Goal: Task Accomplishment & Management: Manage account settings

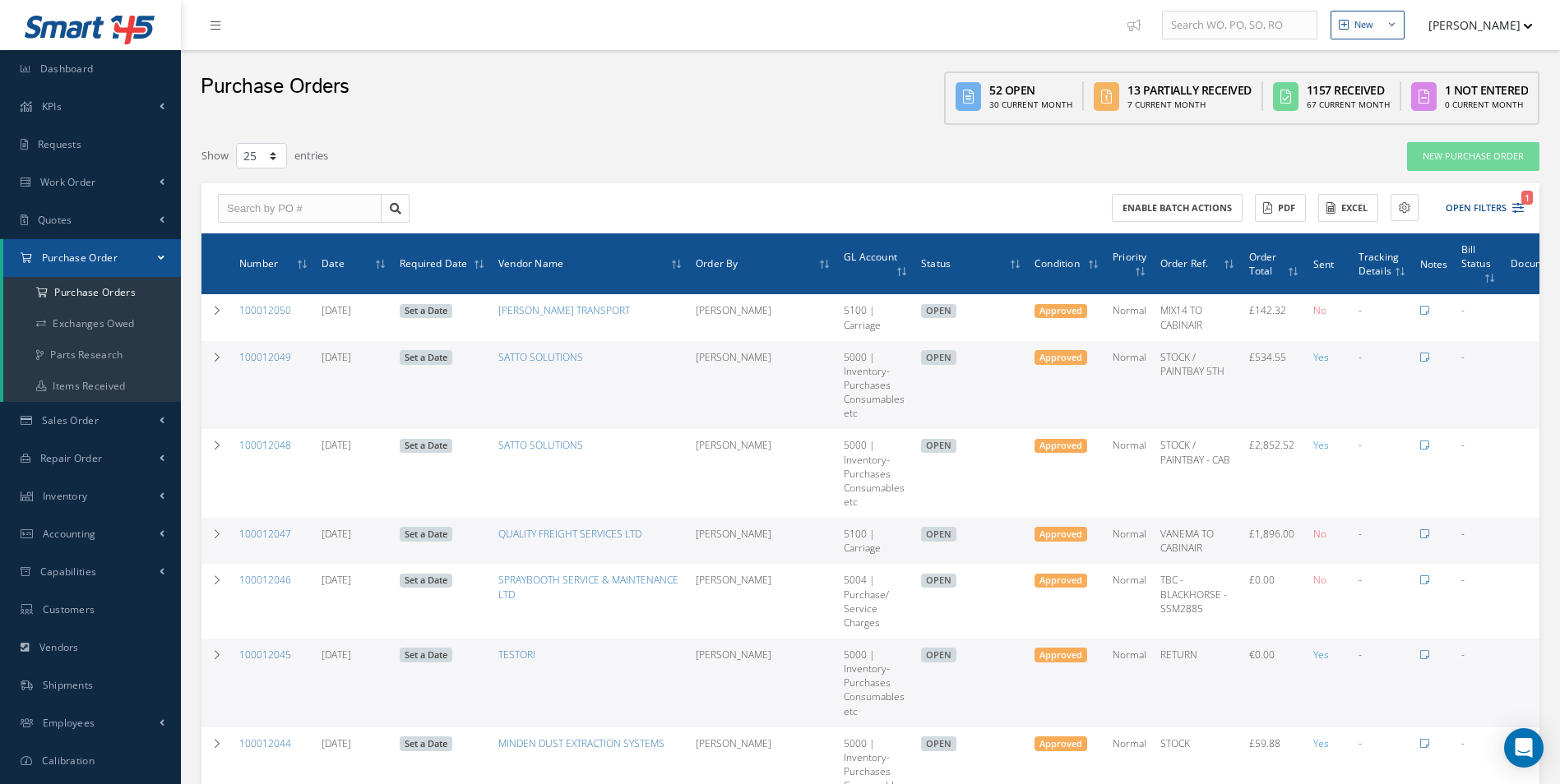
select select "25"
drag, startPoint x: 118, startPoint y: 299, endPoint x: 173, endPoint y: 305, distance: 55.3
click at [118, 299] on a=1&status_id=2&status_id=3&status_id=5&collapsedFilters"] "Purchase Orders" at bounding box center [92, 292] width 178 height 31
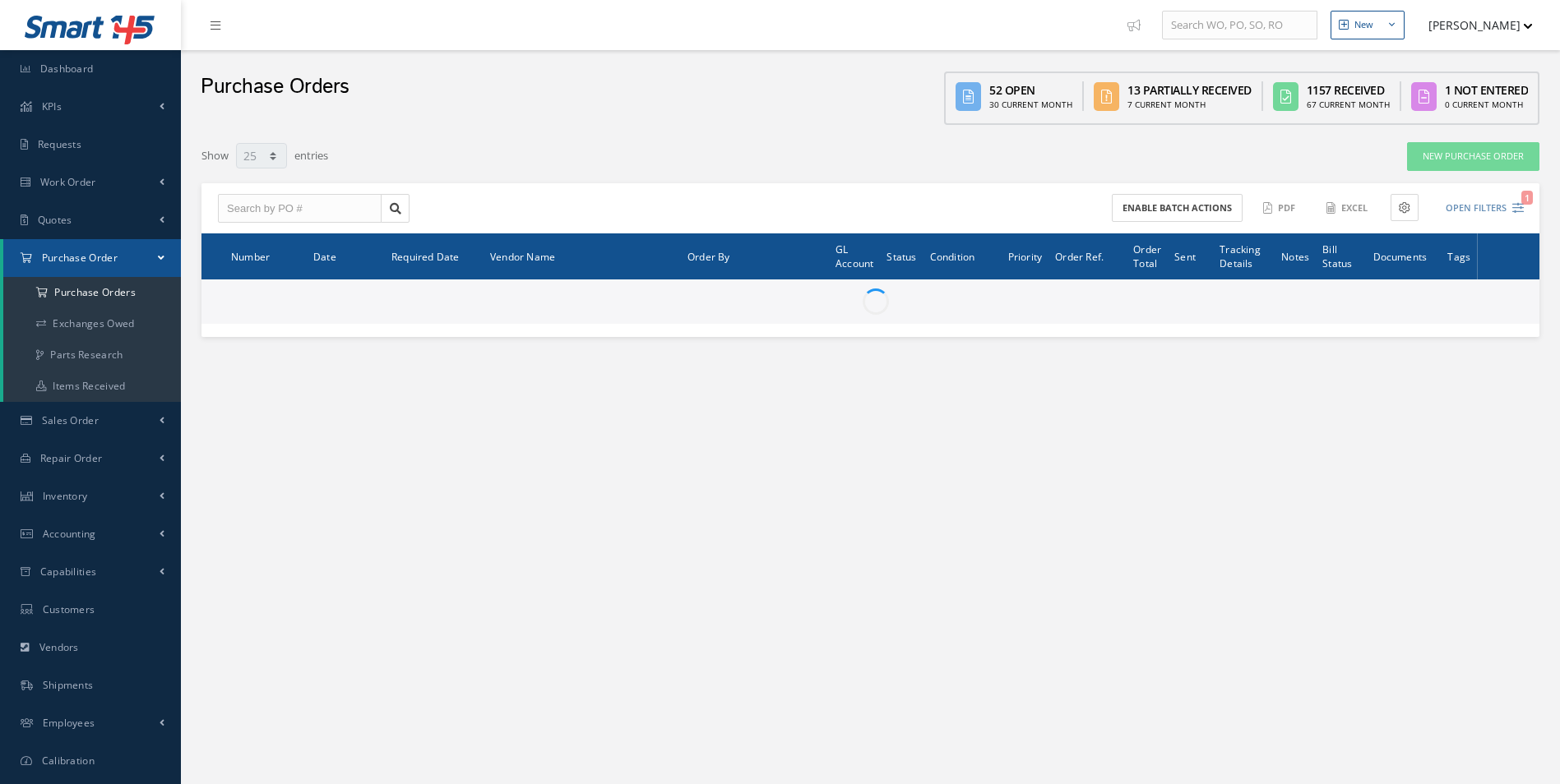
select select "25"
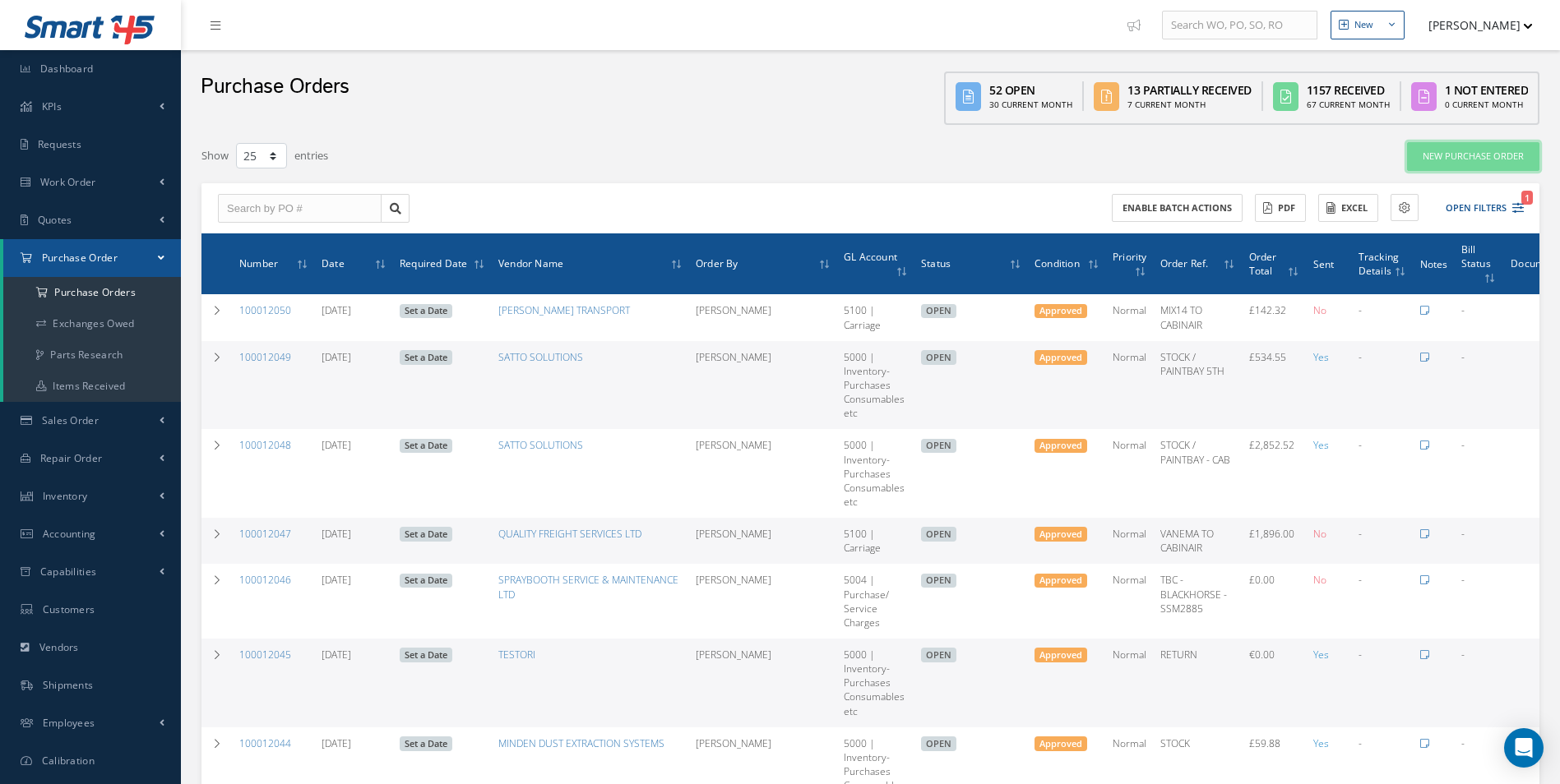
click at [1484, 160] on link "New Purchase Order" at bounding box center [1473, 157] width 132 height 29
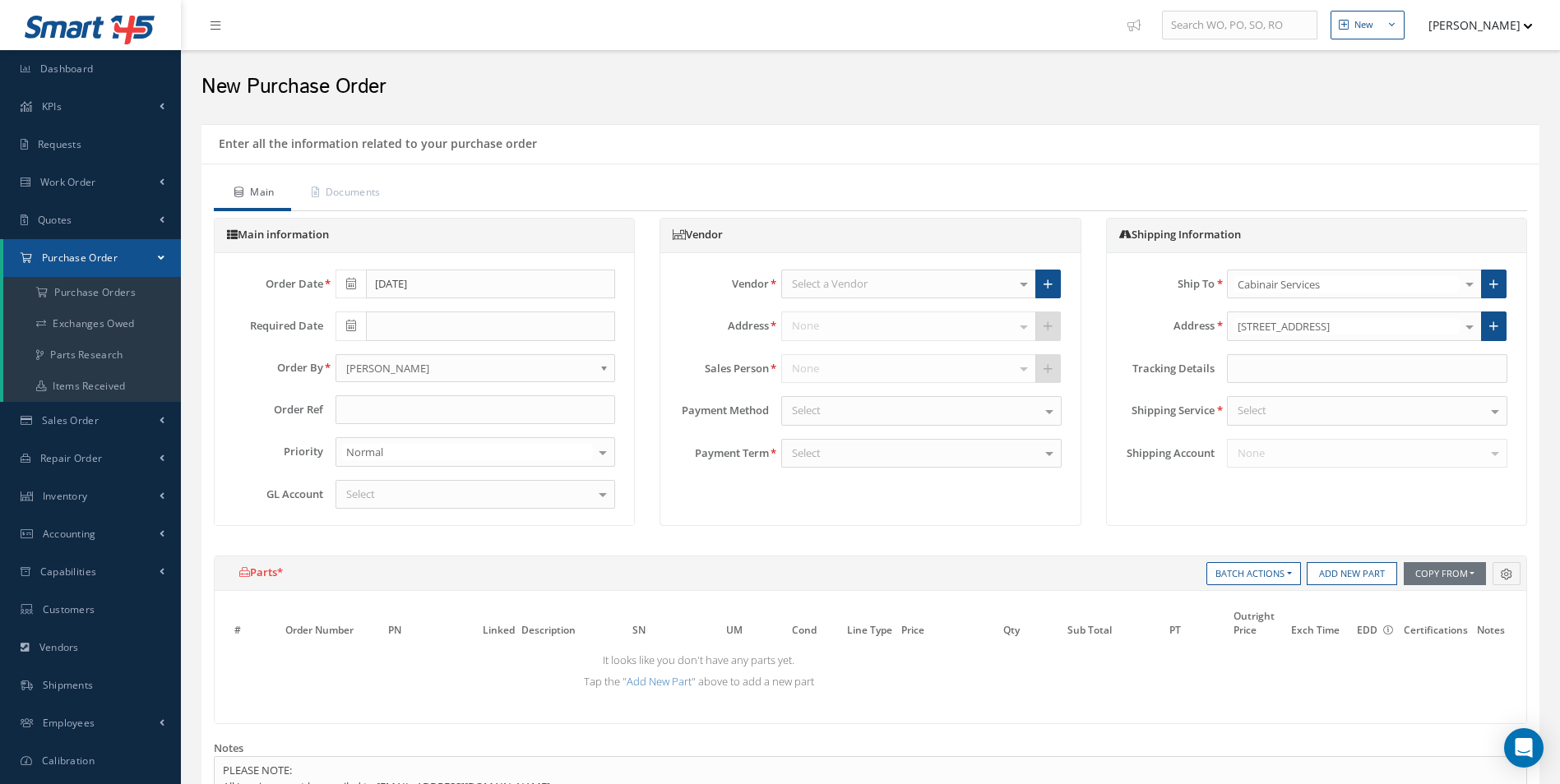
click at [347, 287] on icon at bounding box center [351, 283] width 10 height 12
click at [600, 331] on input "text" at bounding box center [491, 326] width 250 height 30
click at [418, 478] on td "24" at bounding box center [422, 478] width 25 height 25
type input "[DATE]"
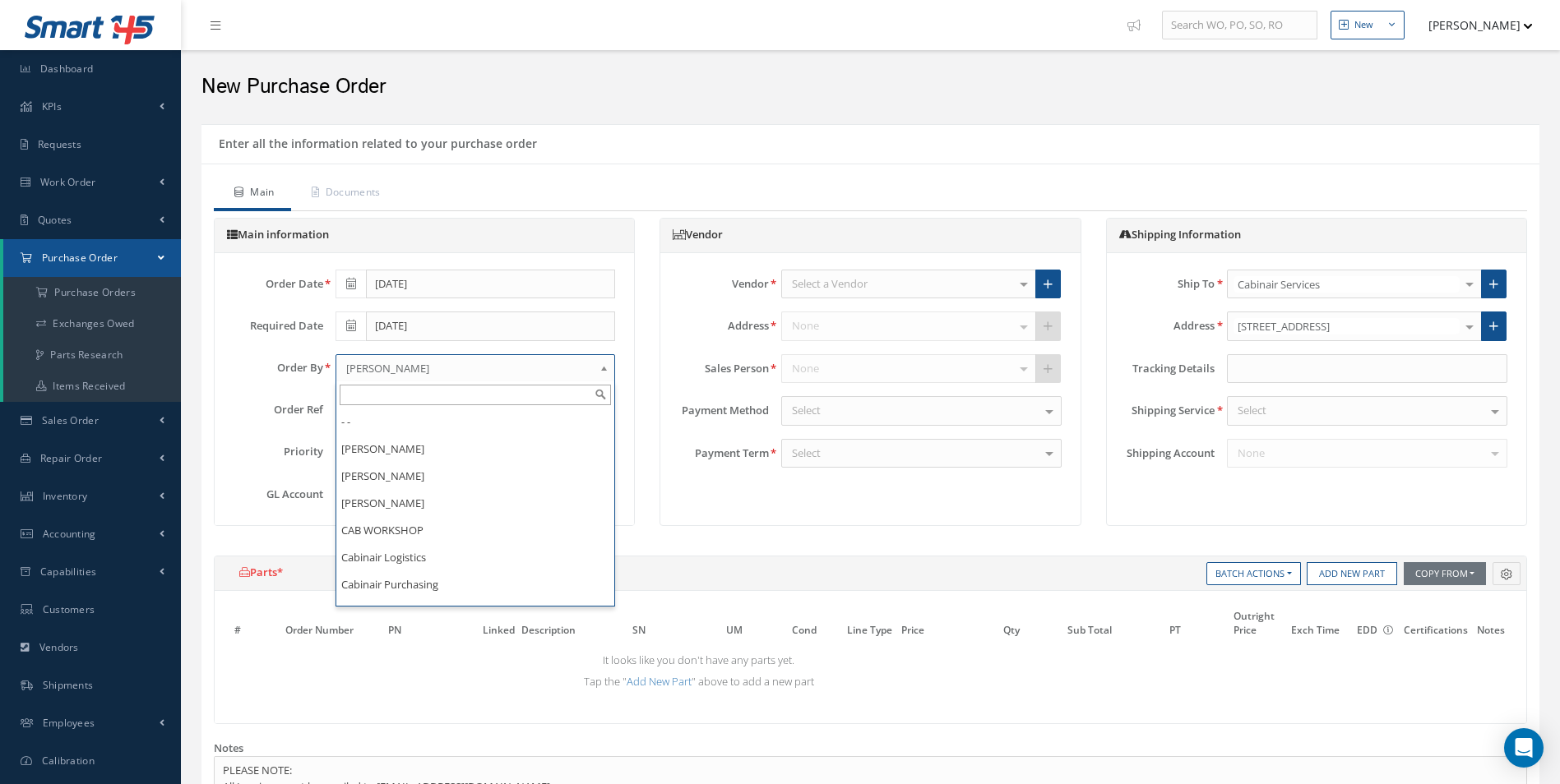
click at [417, 369] on span "[PERSON_NAME]" at bounding box center [470, 369] width 249 height 20
click at [639, 478] on div "Main information Order Date 09/24/2025 Required Date 09/24/2025 Order By - - Ab…" at bounding box center [423, 380] width 445 height 325
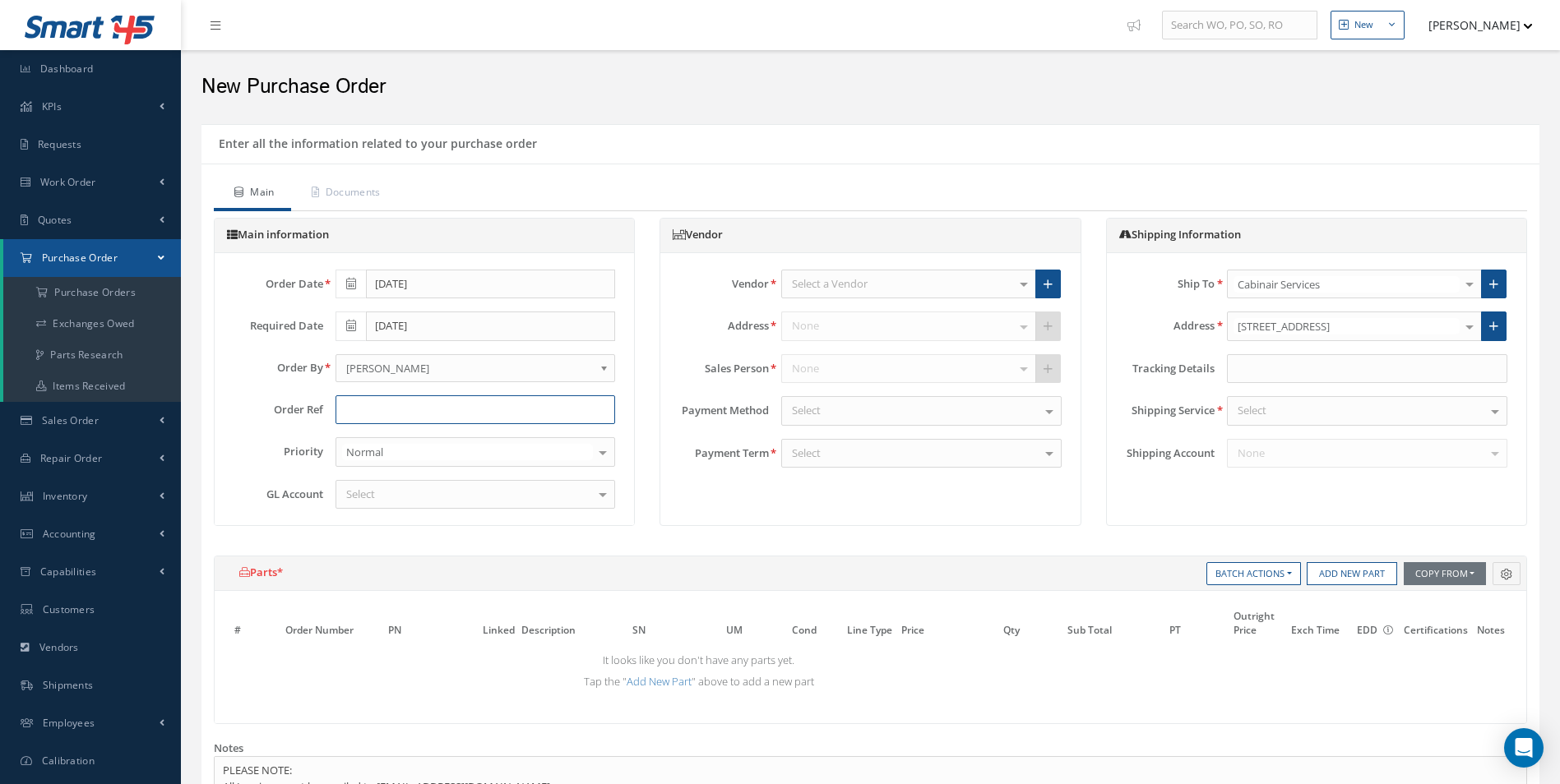
click at [473, 419] on input "text" at bounding box center [475, 410] width 280 height 30
click at [464, 411] on input "text" at bounding box center [475, 410] width 280 height 30
type input "FIFTH AVE STOCK"
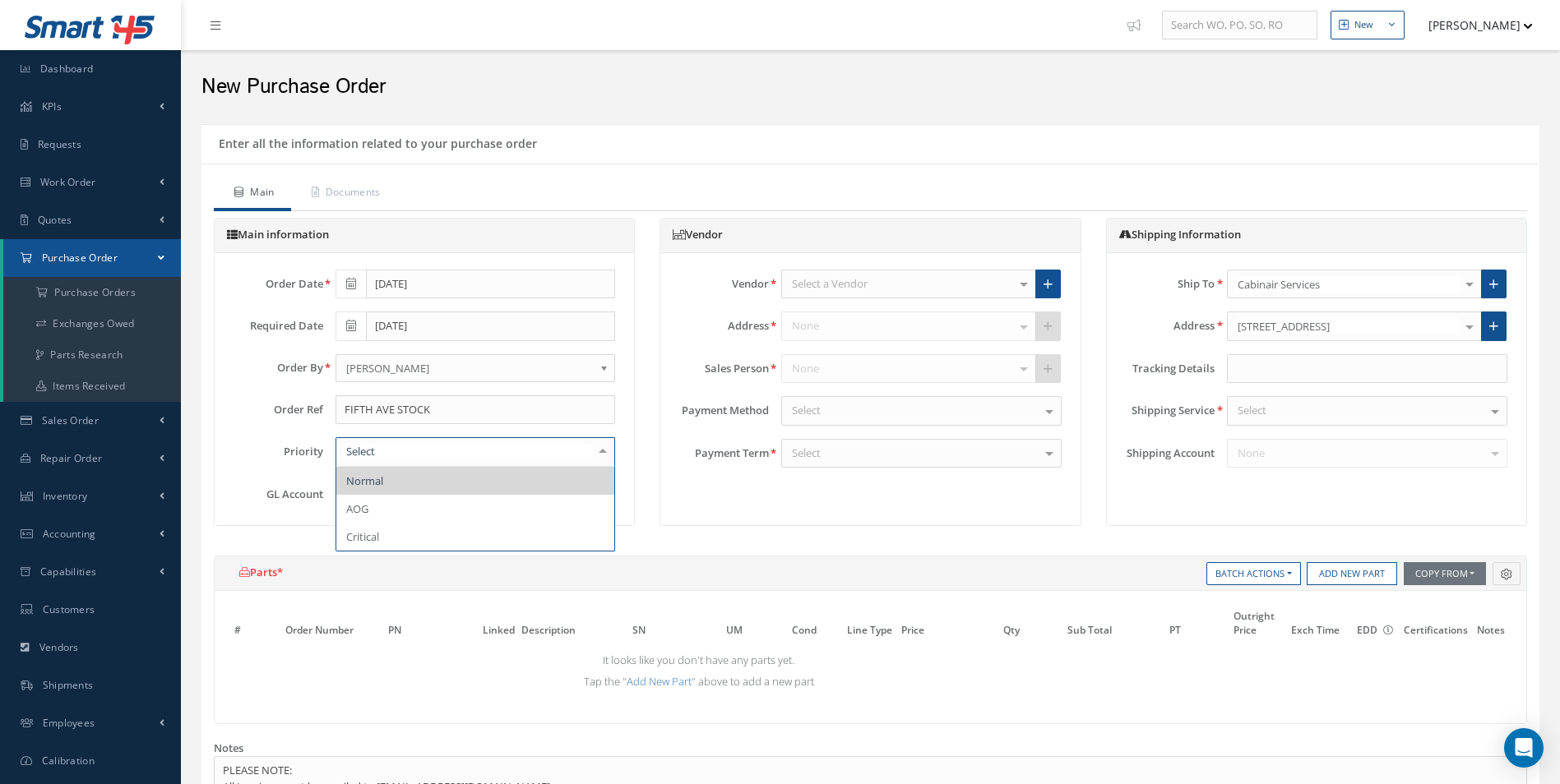
click at [672, 474] on div "Vendor Select a Vendor 365 AEROSPACE 4 CYTE UK LTD 53 NORTH AVIATION LTD A & R …" at bounding box center [870, 369] width 419 height 232
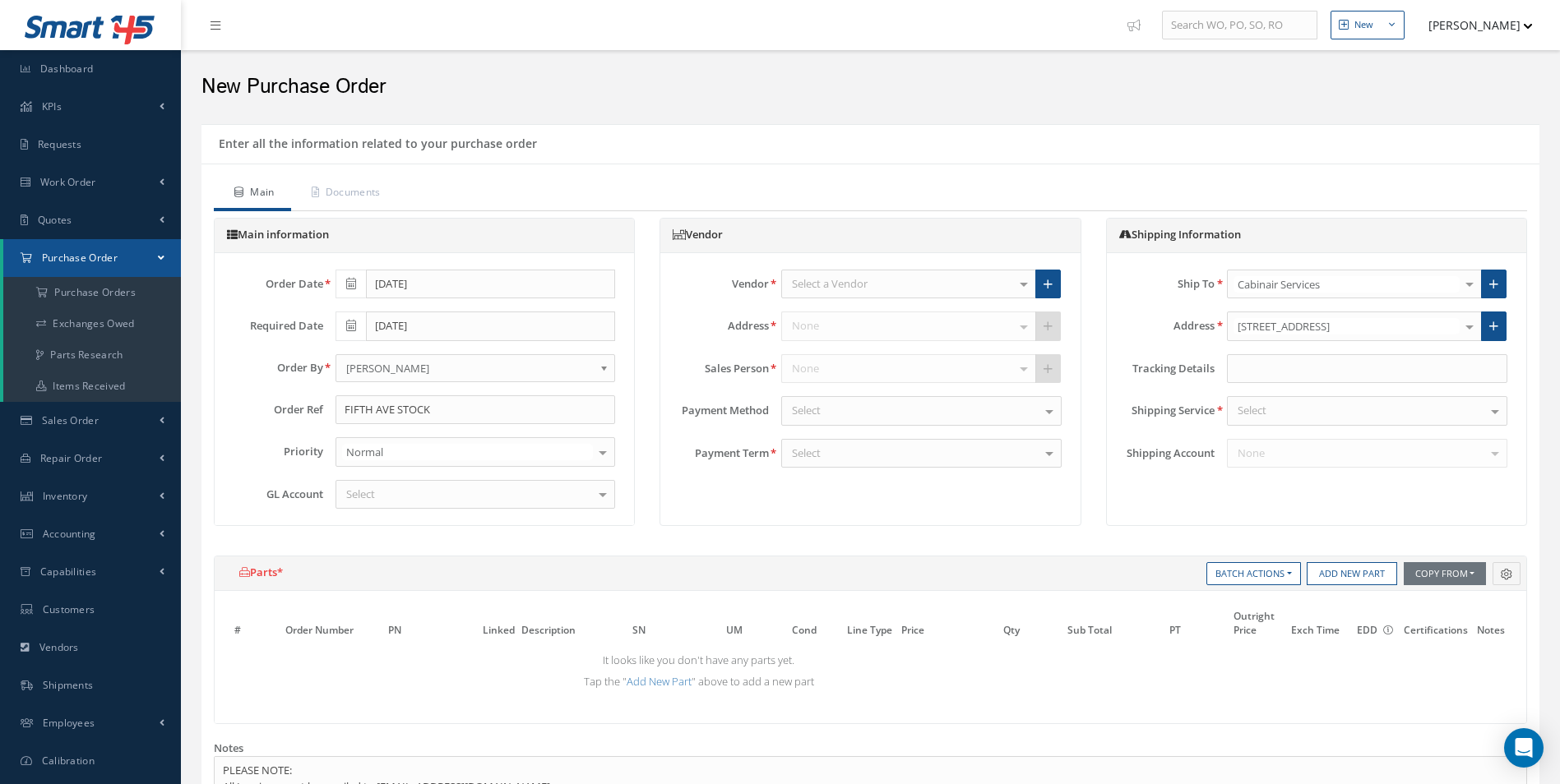
click at [447, 485] on div "Select" at bounding box center [475, 494] width 280 height 30
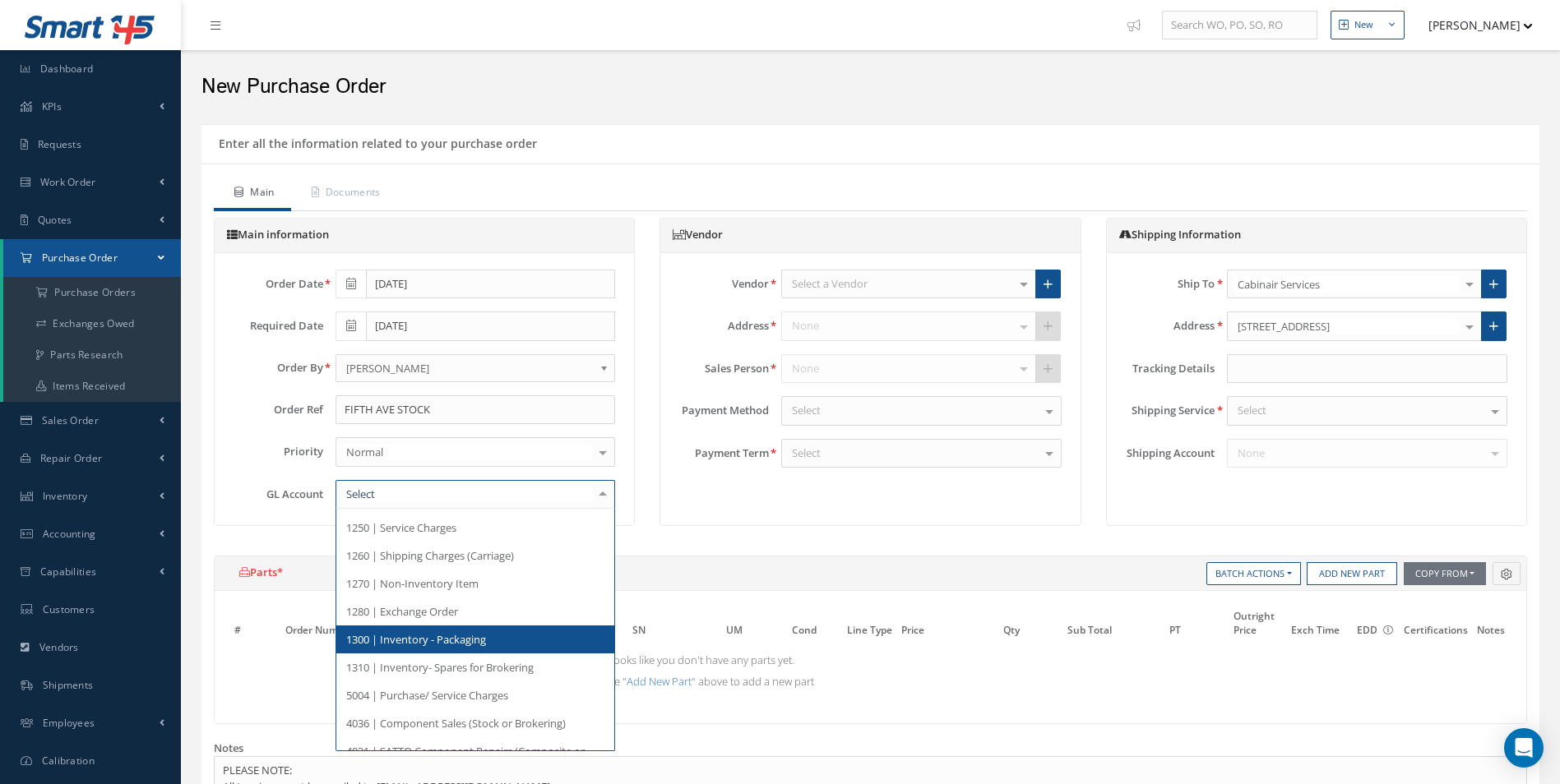
scroll to position [524, 0]
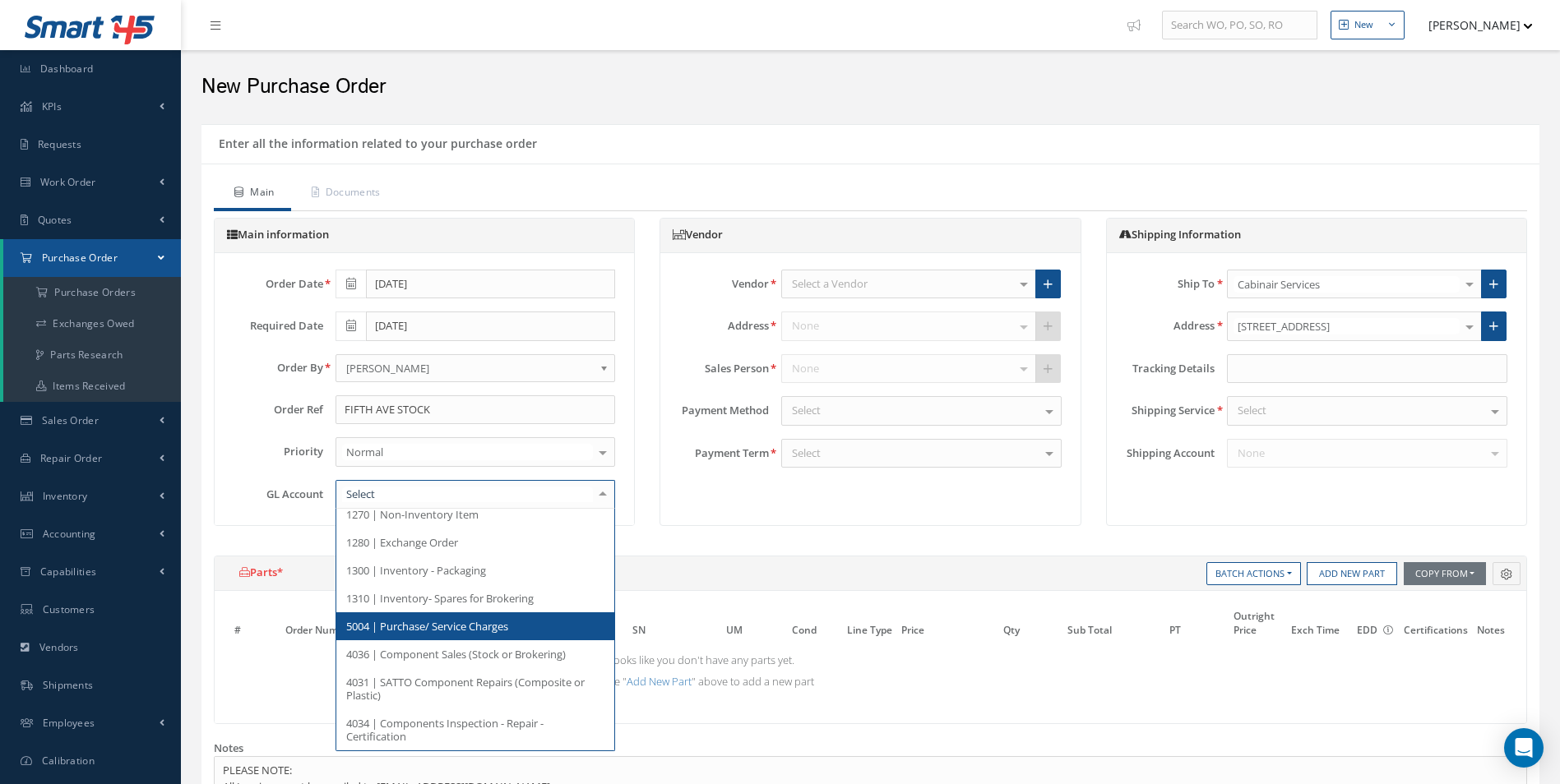
click at [478, 629] on span "5004 | Purchase/ Service Charges" at bounding box center [427, 626] width 162 height 15
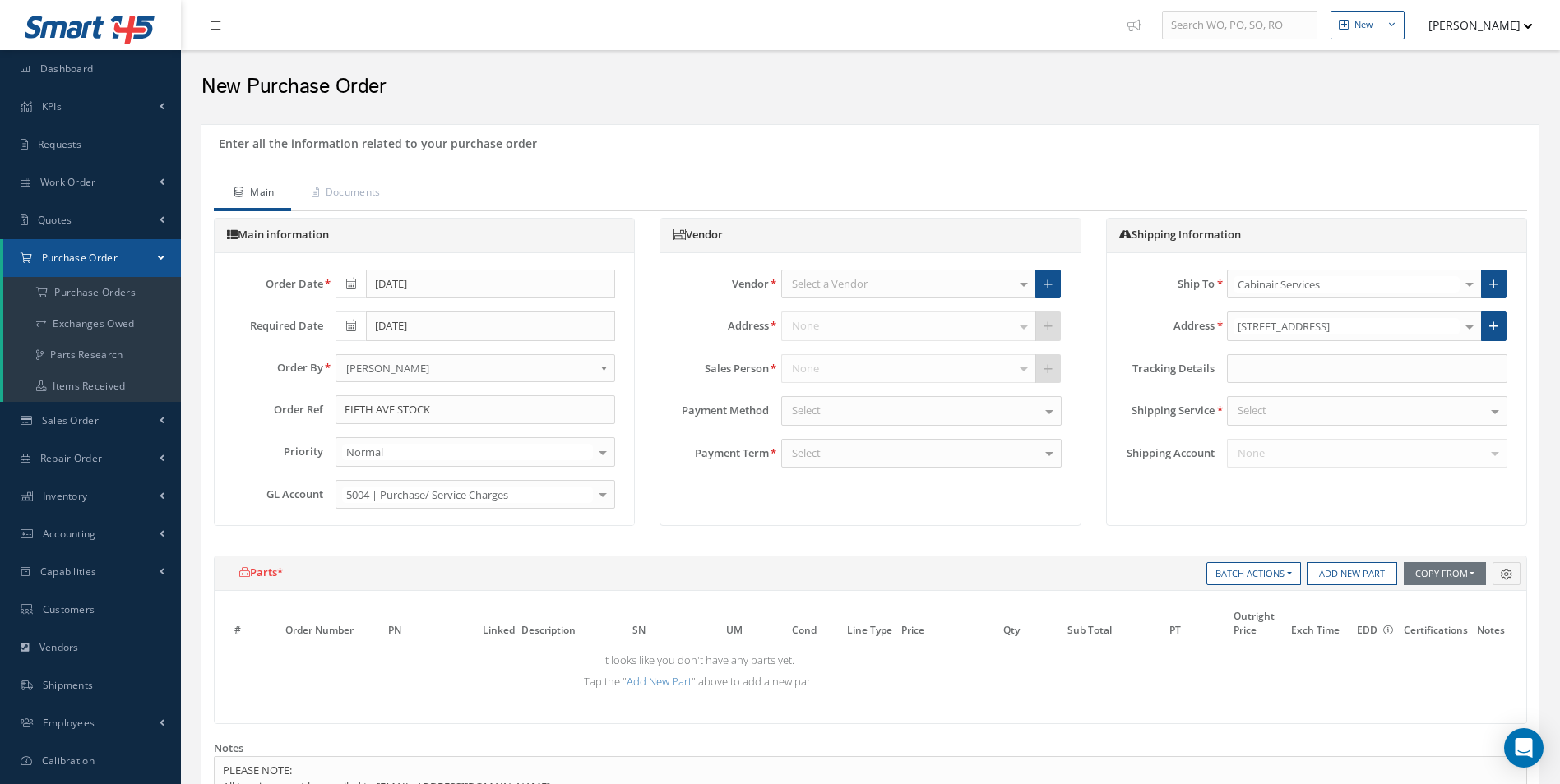
click at [824, 297] on div "Select a Vendor" at bounding box center [909, 284] width 255 height 30
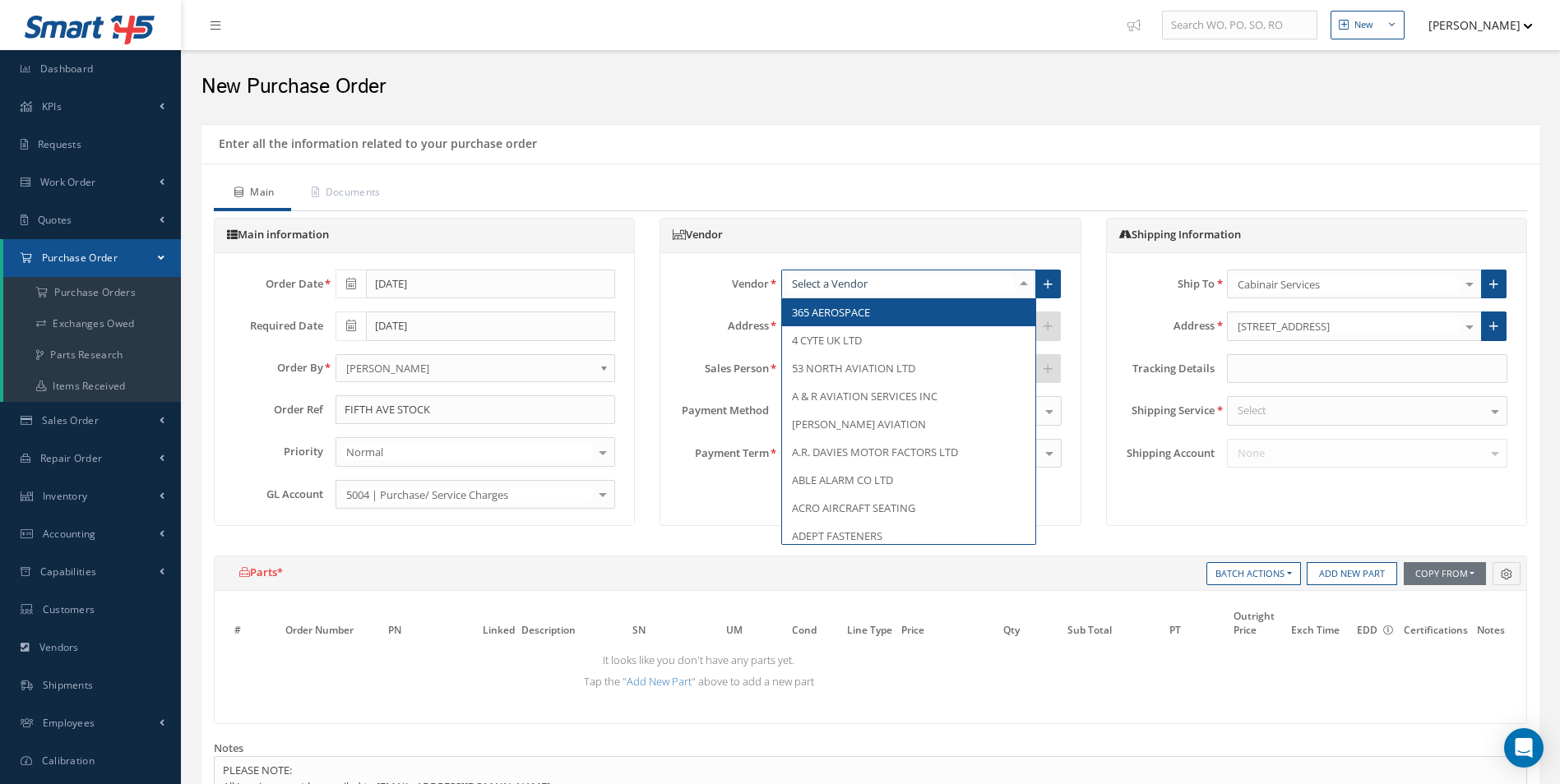
click at [841, 285] on input "text" at bounding box center [901, 283] width 226 height 15
type input "SATT"
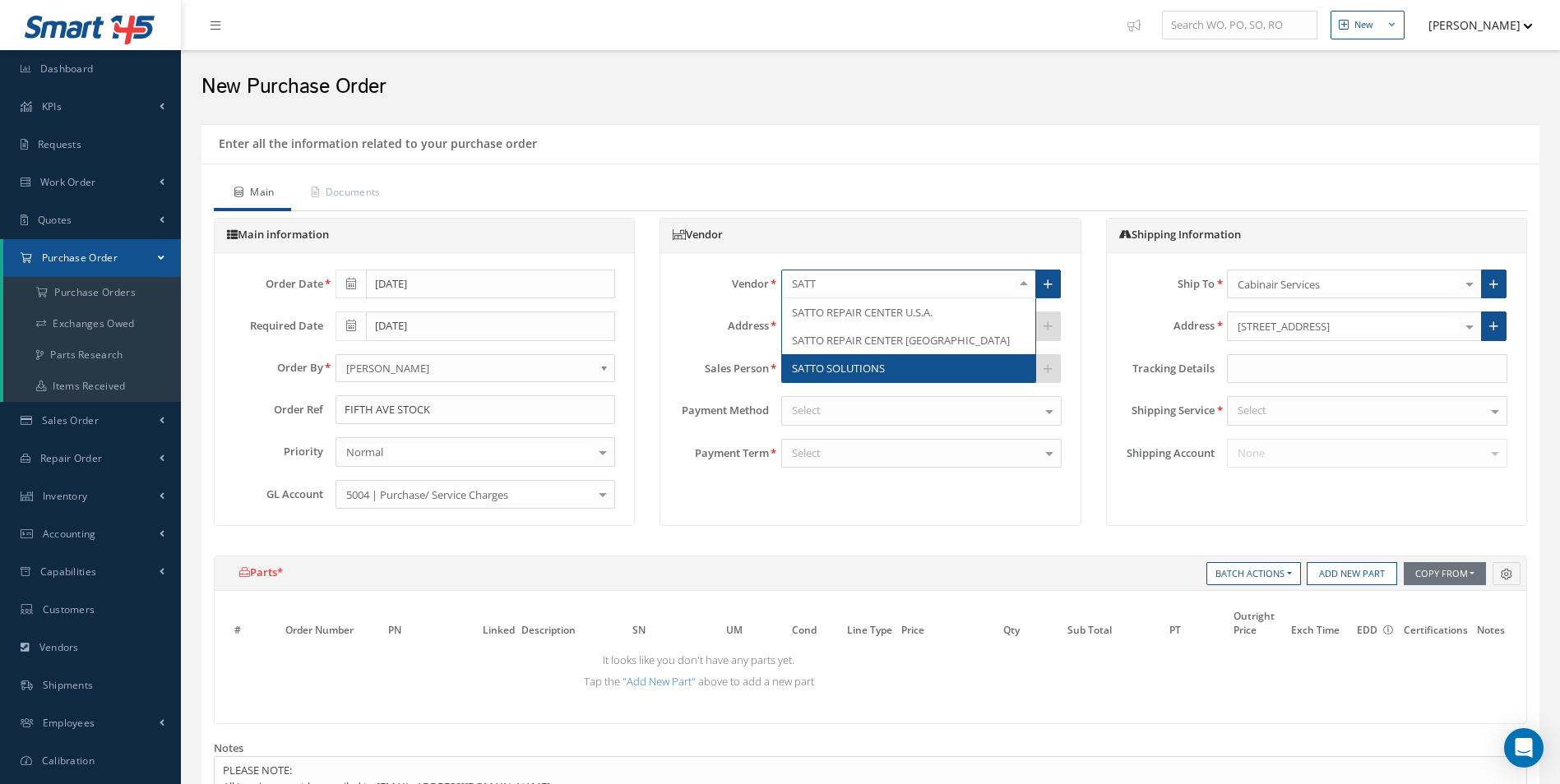
click at [876, 370] on span "SATTO SOLUTIONS" at bounding box center [838, 368] width 93 height 15
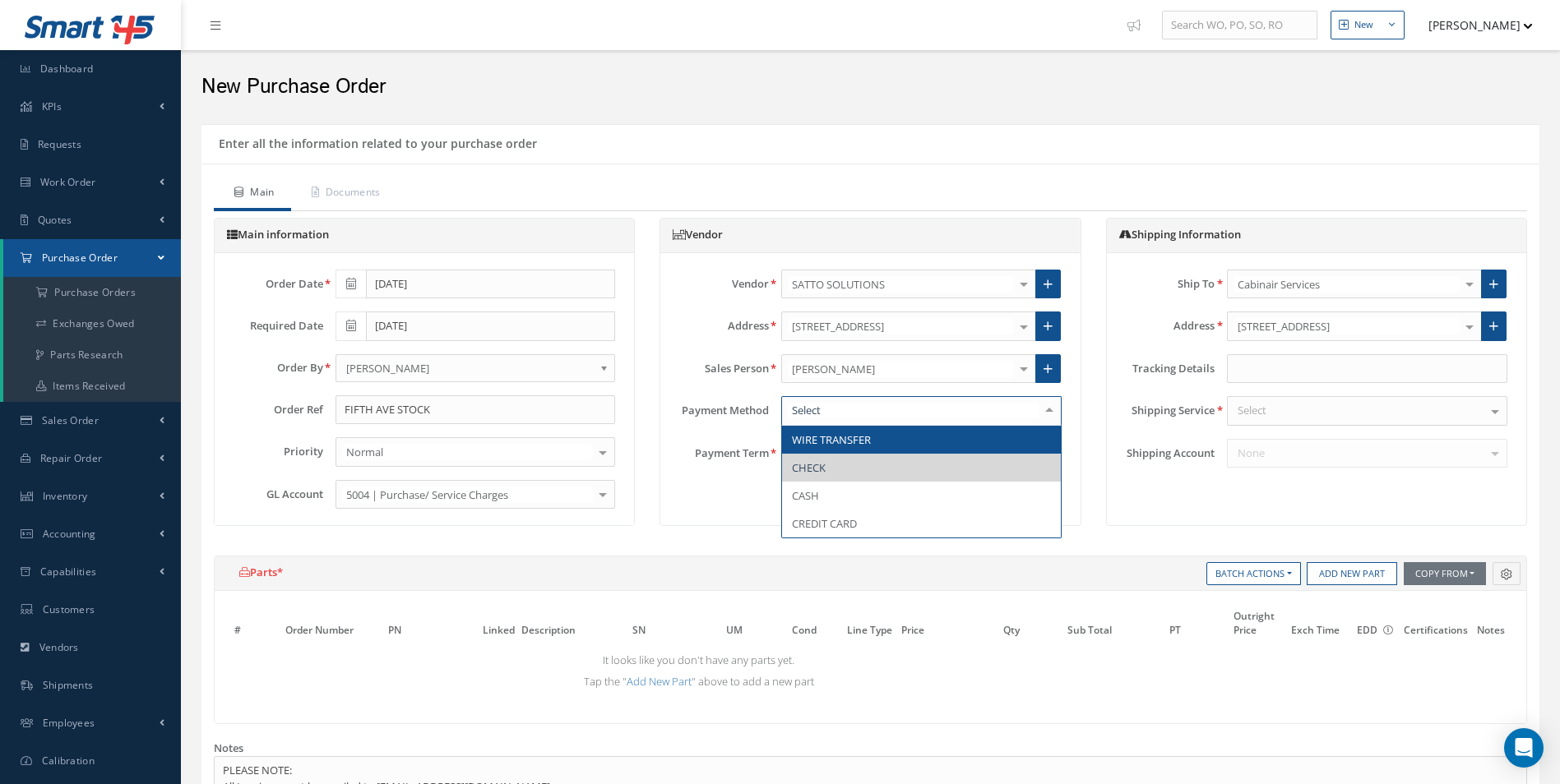
click at [946, 442] on span "WIRE TRANSFER" at bounding box center [922, 440] width 279 height 28
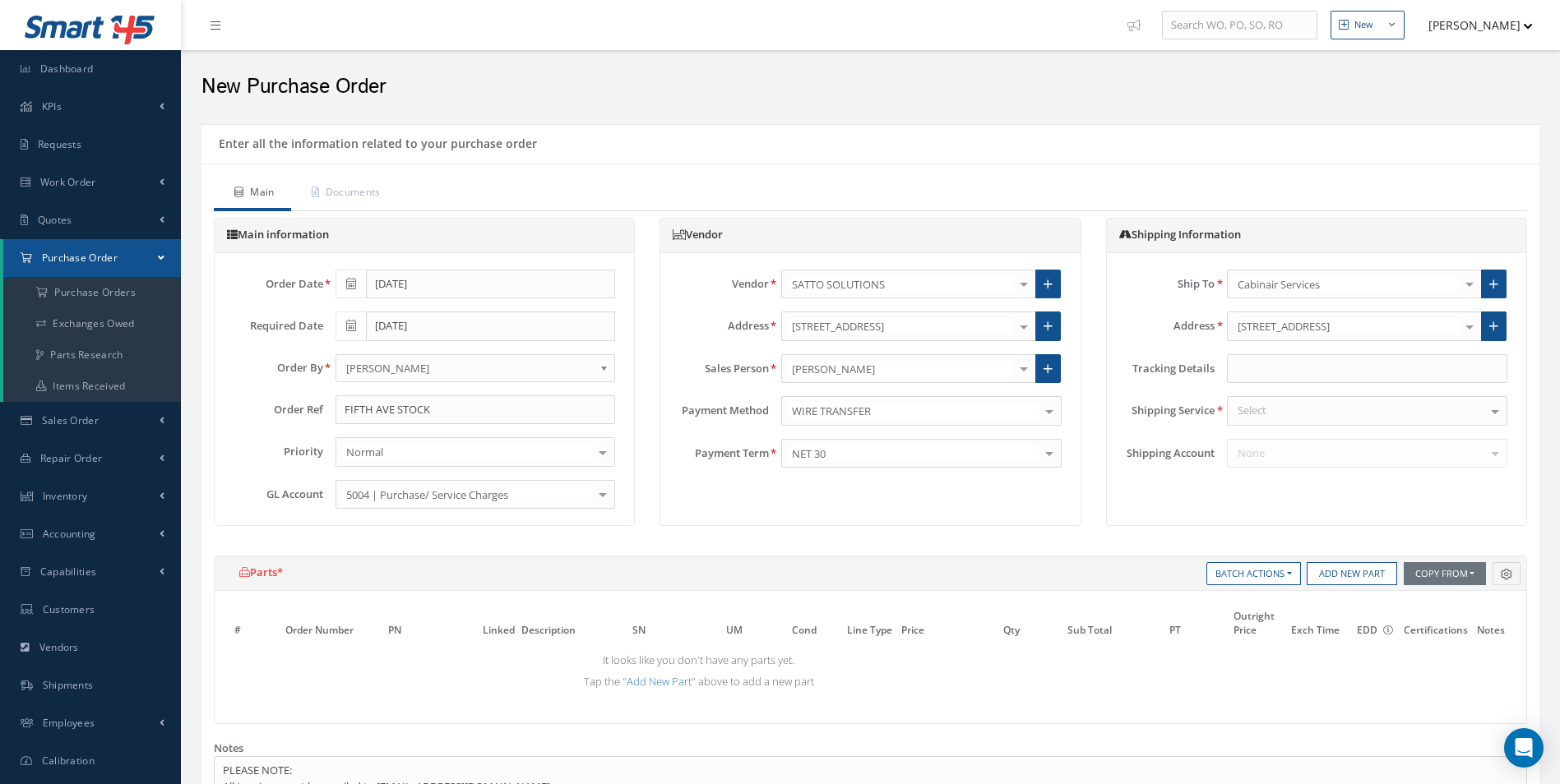
click at [938, 430] on div "Vendor SATTO SOLUTIONS 365 AEROSPACE 4 CYTE UK LTD 53 NORTH AVIATION LTD A & R …" at bounding box center [870, 369] width 406 height 199
click at [938, 421] on div "WIRE TRANSFER" at bounding box center [922, 411] width 280 height 30
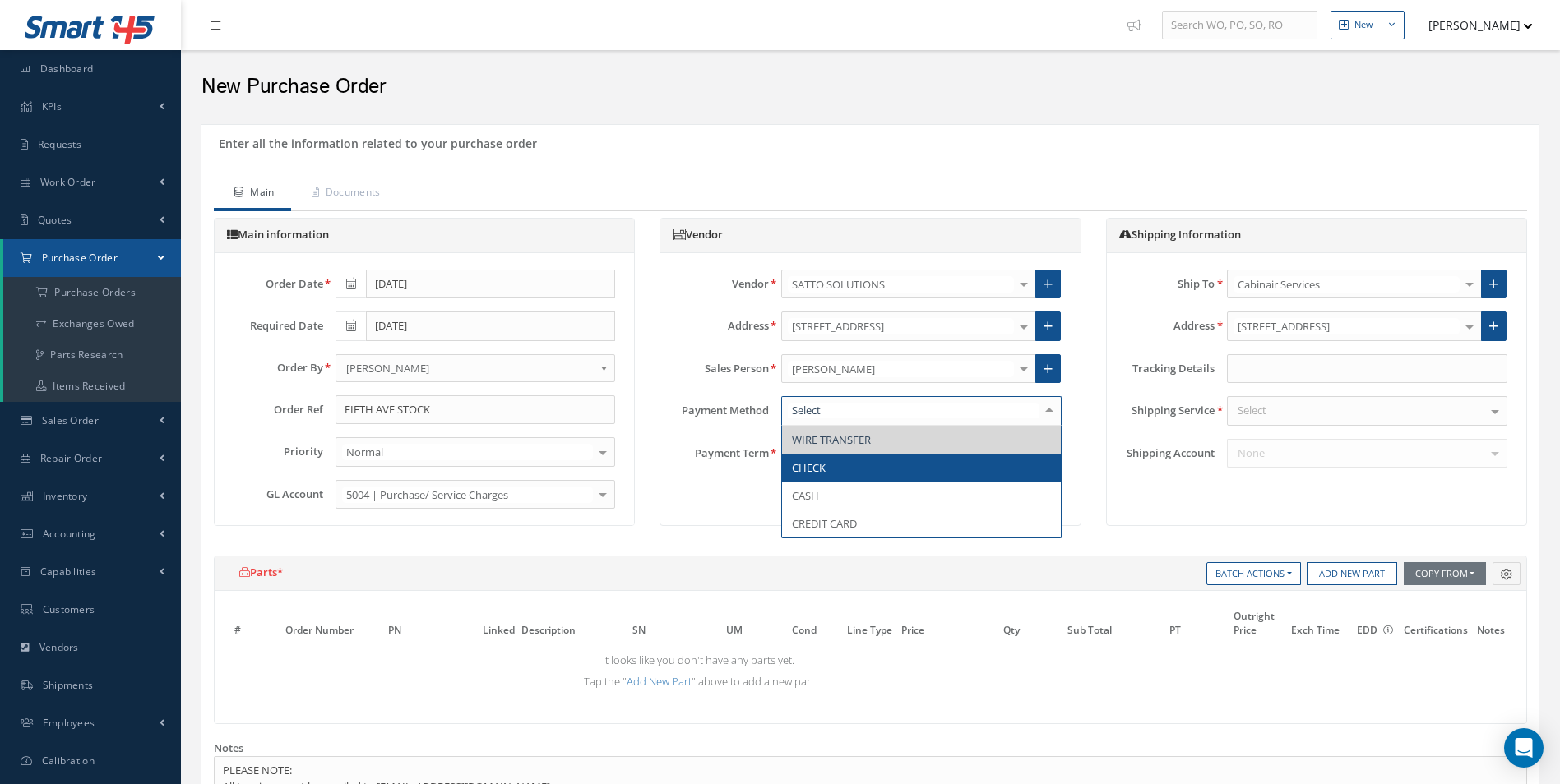
click at [1001, 466] on span "CHECK" at bounding box center [922, 467] width 279 height 28
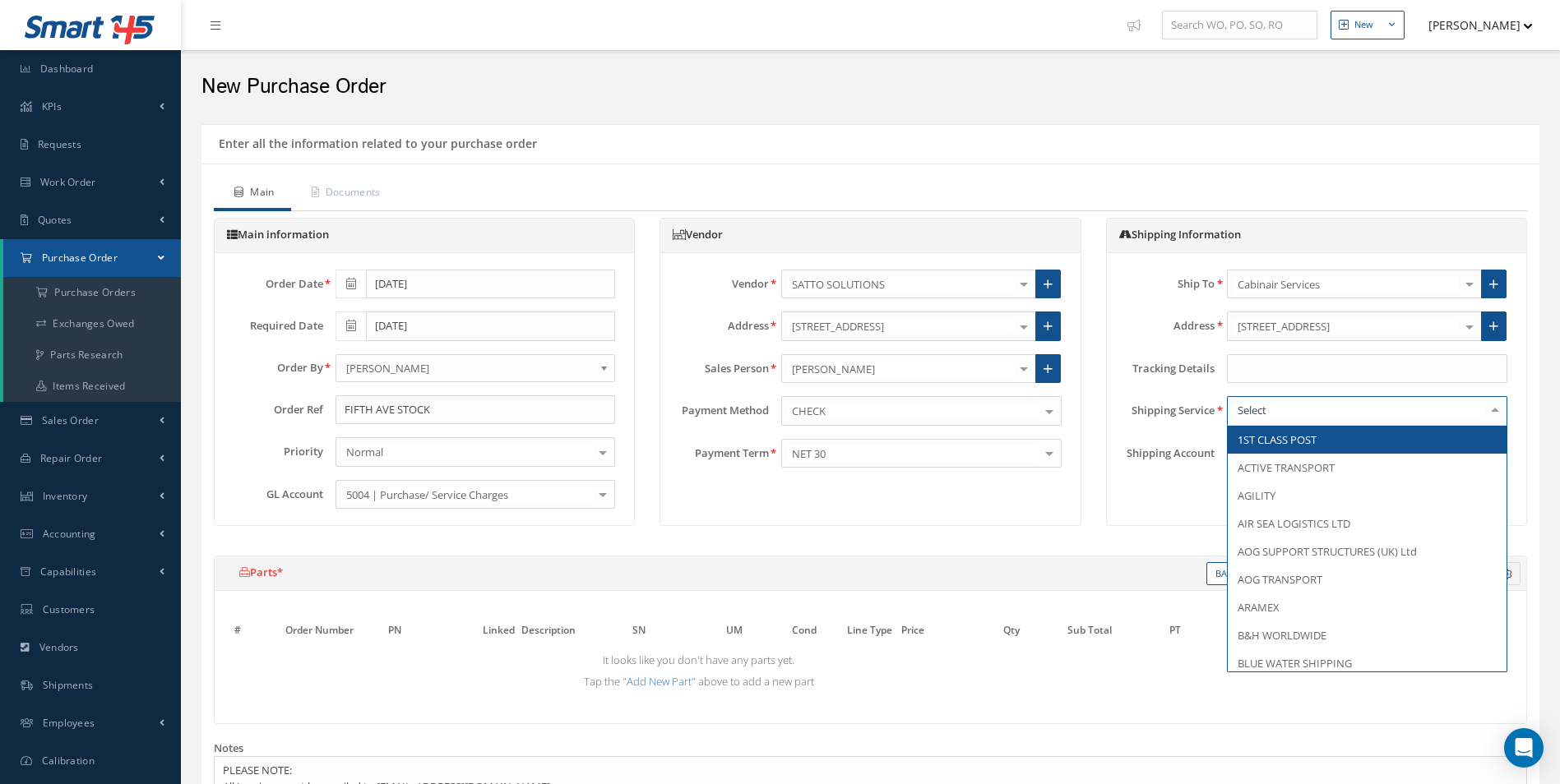
click at [1348, 412] on div at bounding box center [1367, 411] width 280 height 30
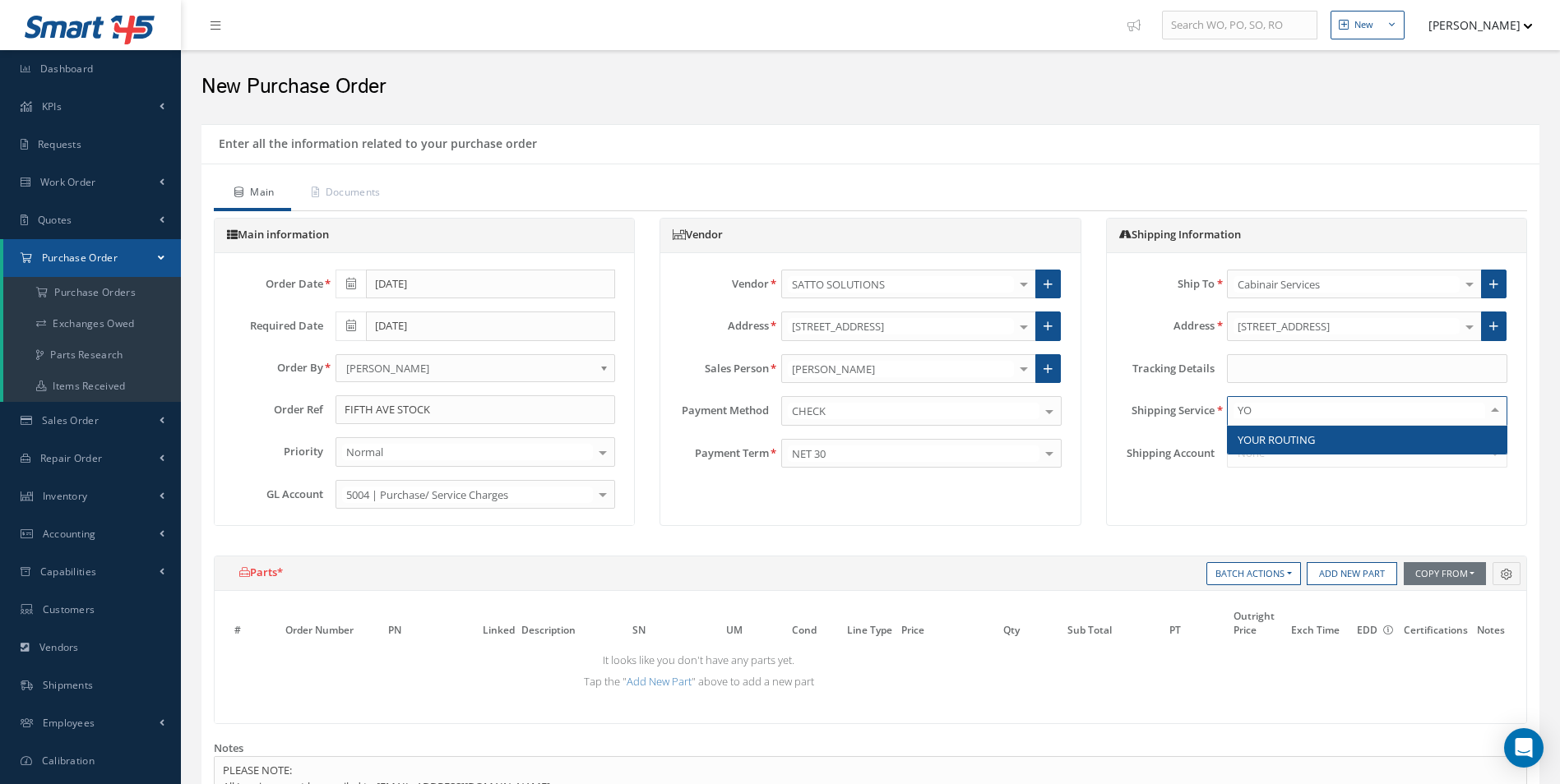
type input "YOU"
click at [1355, 453] on span "YOUR ROUTING" at bounding box center [1367, 440] width 279 height 28
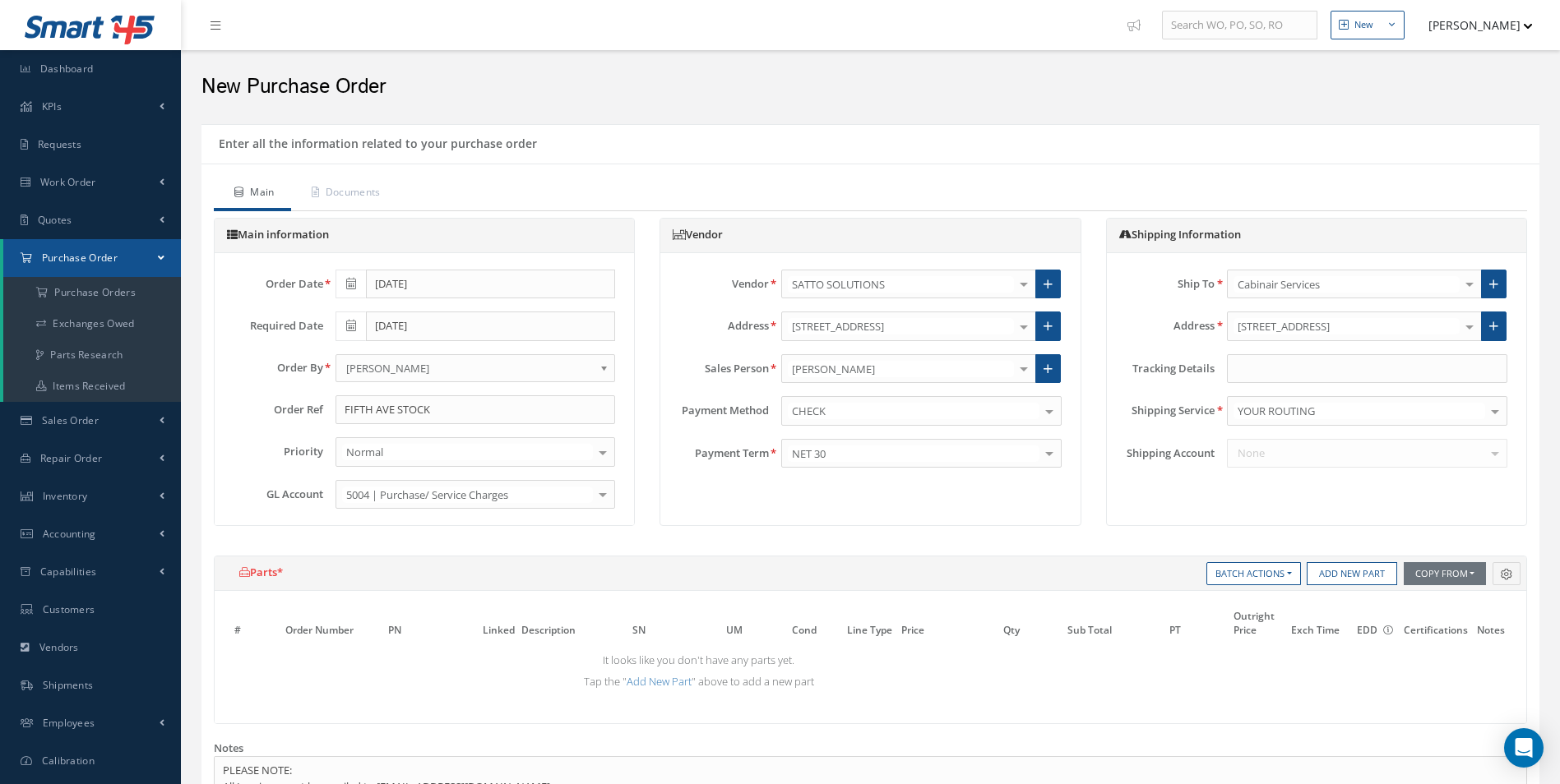
click at [658, 681] on link "Add New Part" at bounding box center [658, 681] width 65 height 15
select select "1"
select select "5"
select select "88"
select select "1"
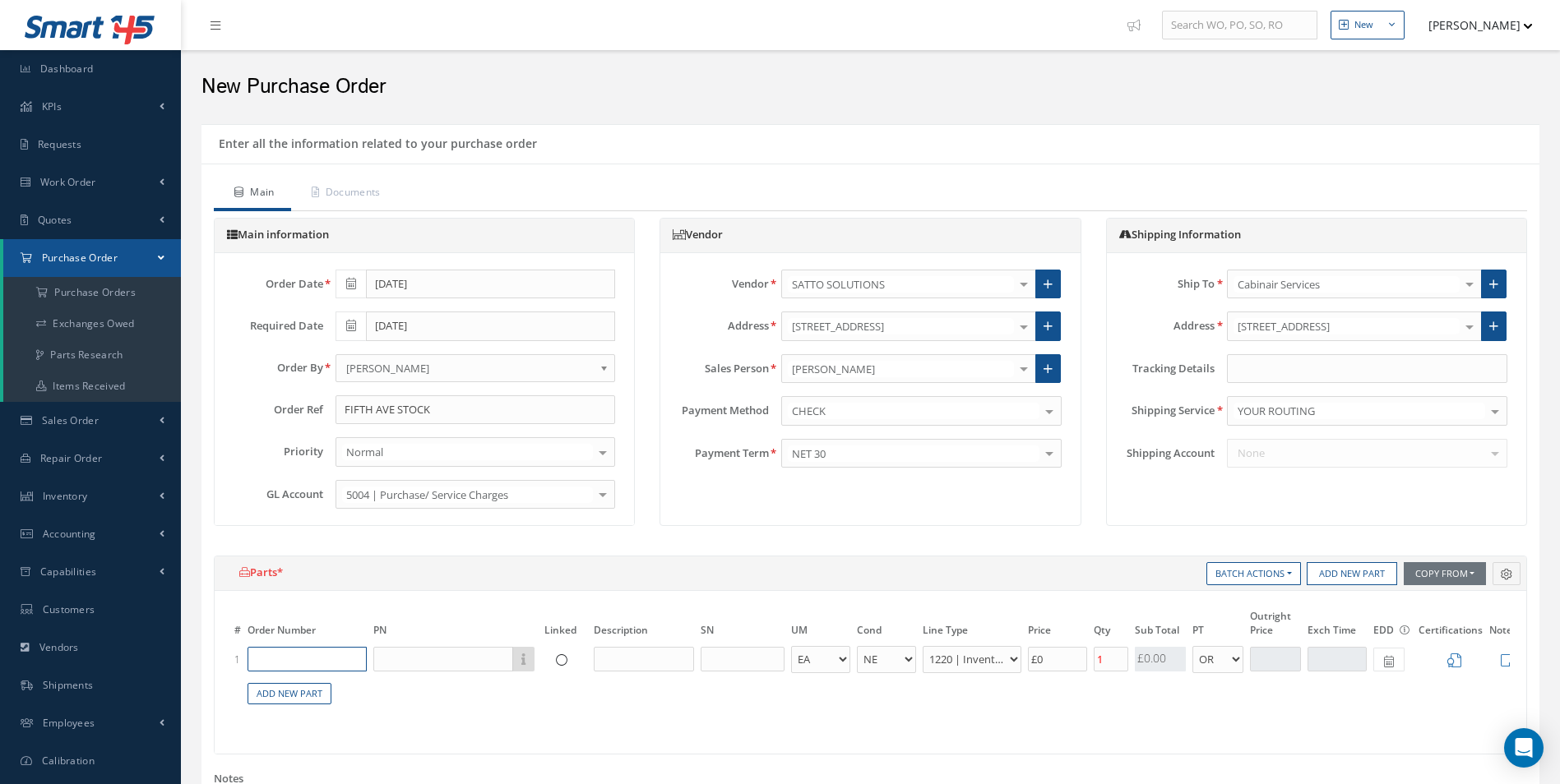
click at [329, 651] on input "text" at bounding box center [307, 659] width 119 height 25
click at [408, 645] on td "Part Number Description" at bounding box center [455, 659] width 171 height 30
click at [411, 651] on input "text" at bounding box center [443, 659] width 139 height 25
type input "2"
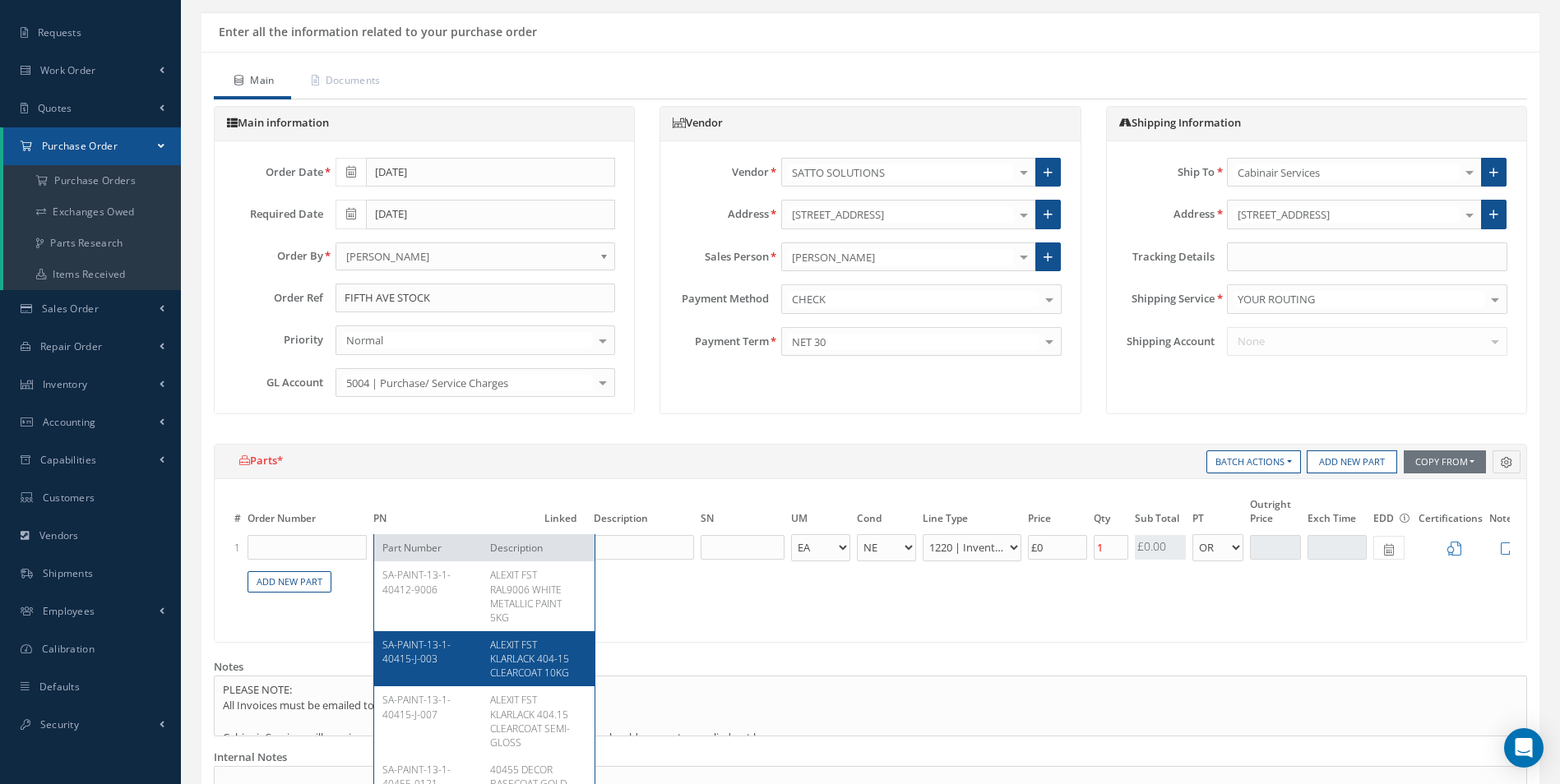
scroll to position [137, 0]
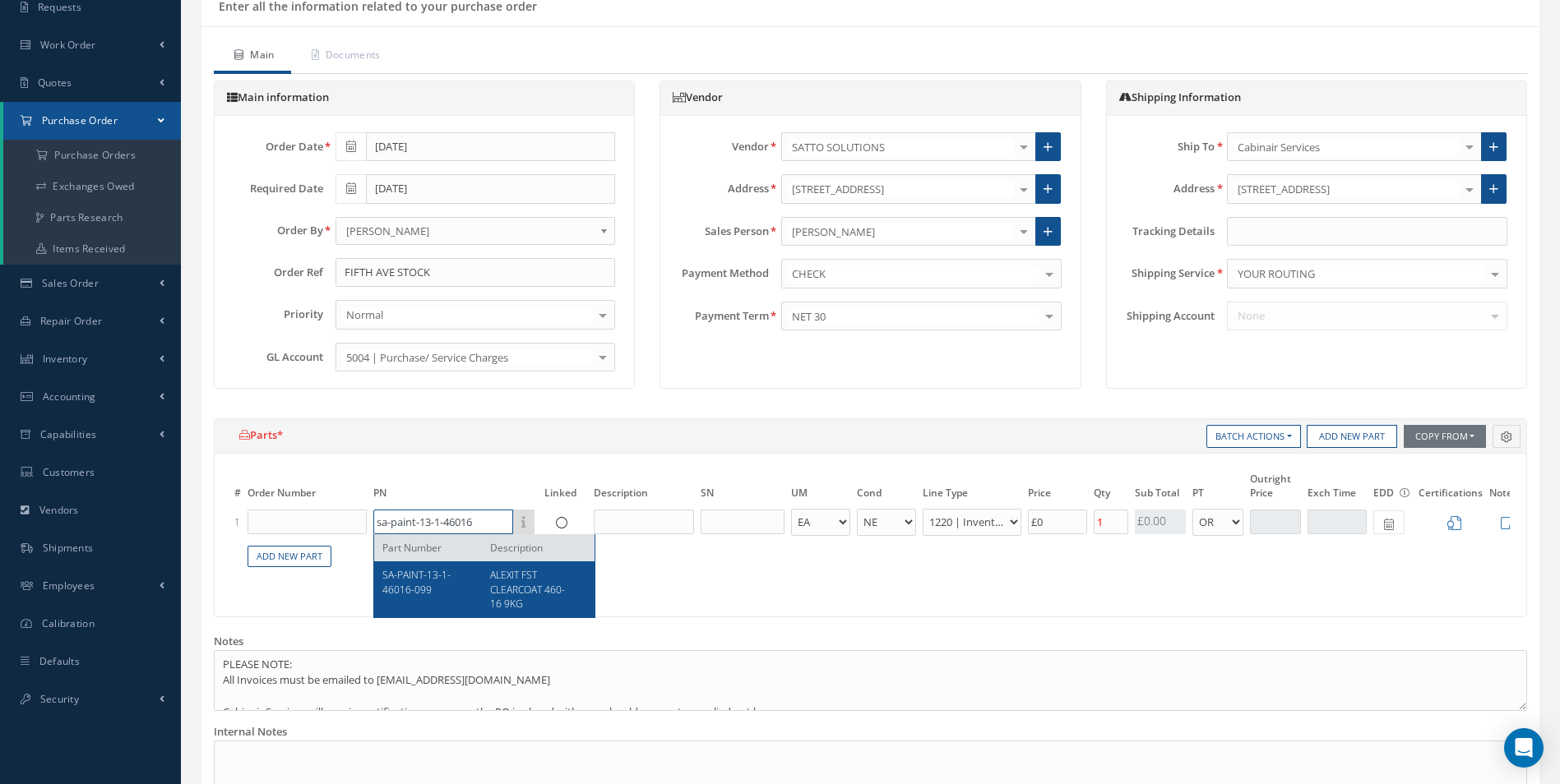
type input "sa-paint-13-1-46016"
click at [495, 614] on div "SA-PAINT-13-1-46016-099 ALEXIT FST CLEARCOAT 460-16 9KG" at bounding box center [484, 589] width 220 height 55
type input "£171.29"
type input "SA-PAINT-13-1-46016-099"
type input "ALEXIT FST CLEARCOAT 460-16 9KG"
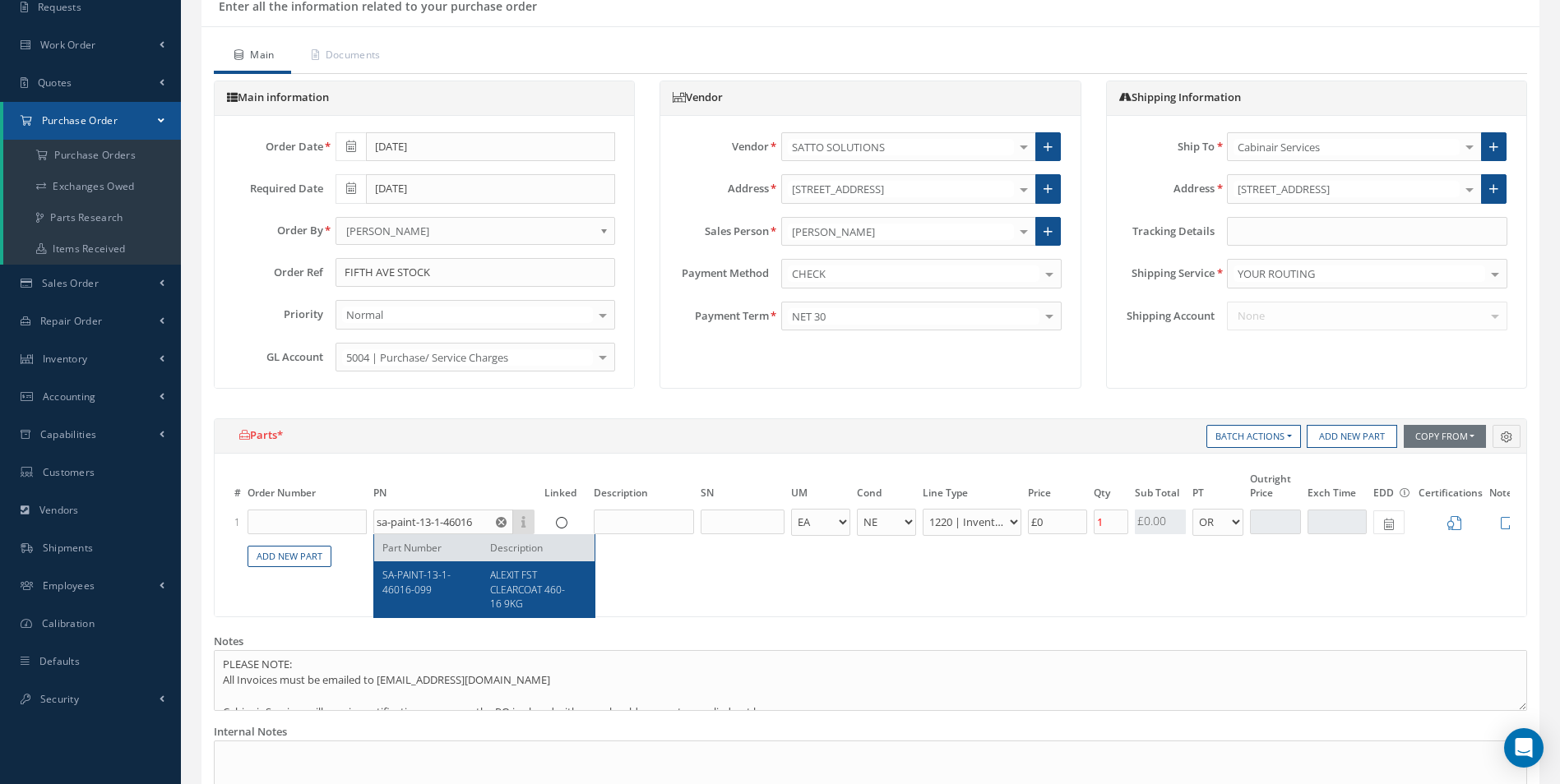
type input "£856.44"
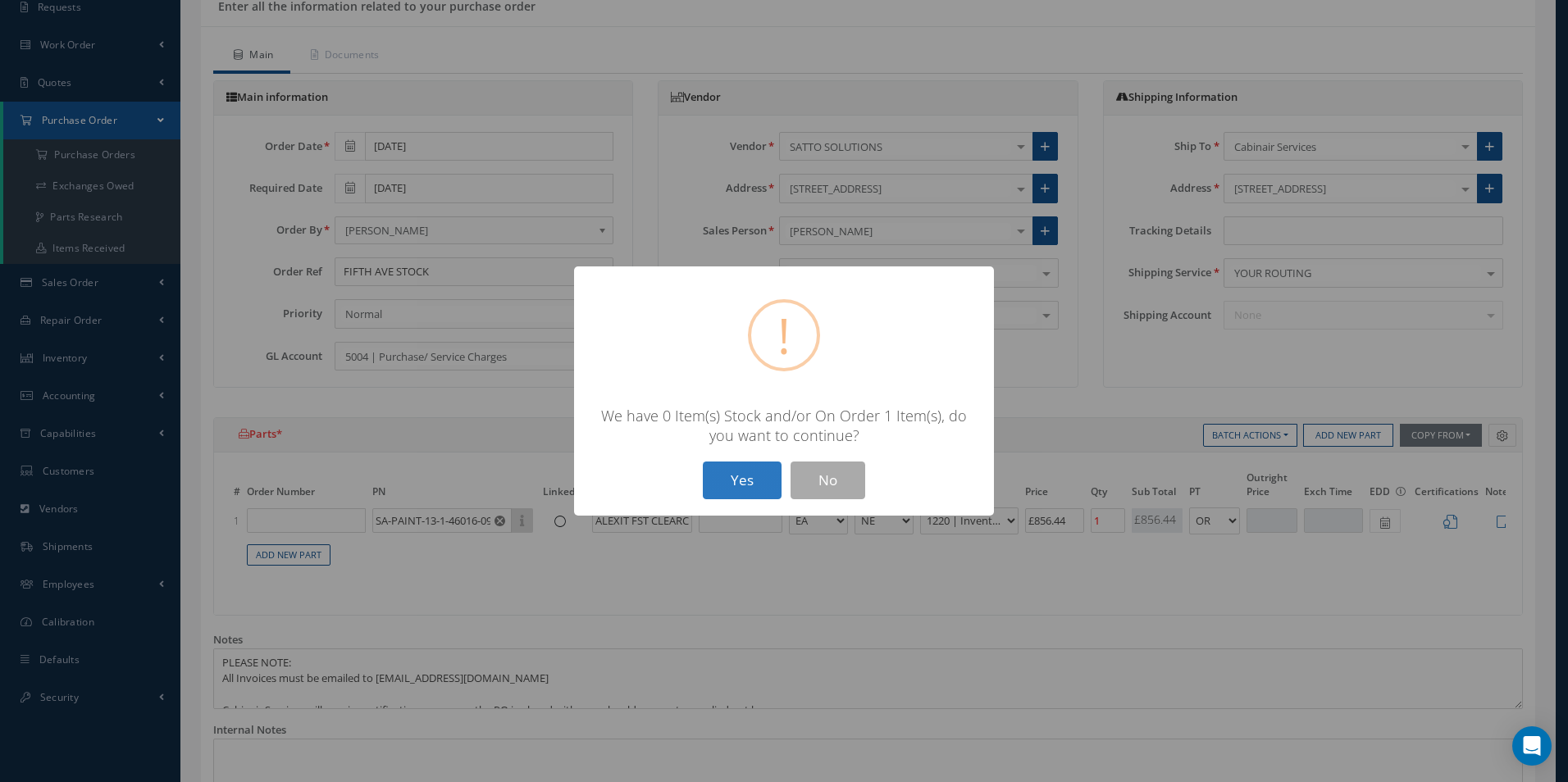
click at [757, 492] on button "Yes" at bounding box center [742, 480] width 79 height 38
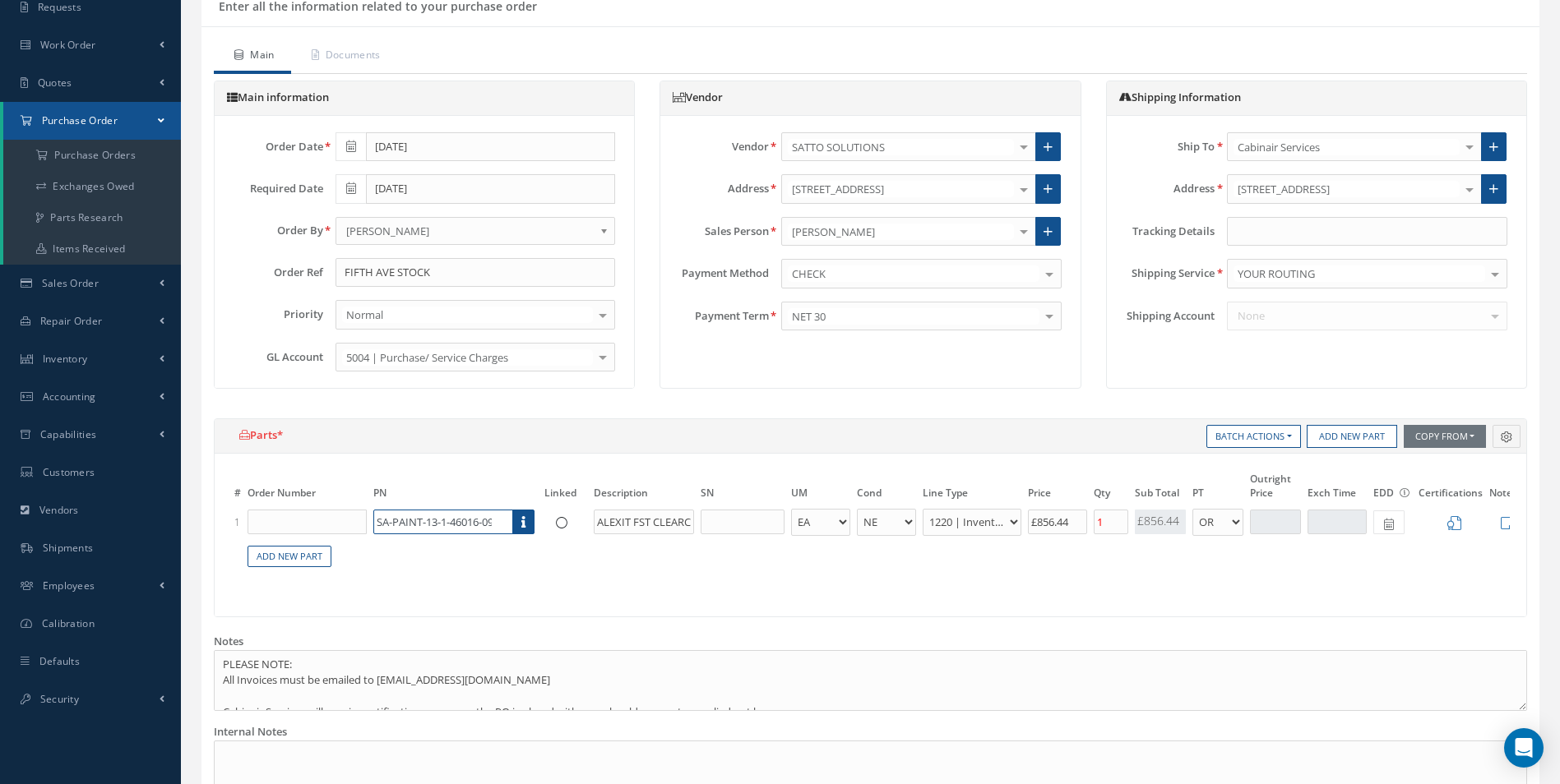
click at [470, 525] on input "SA-PAINT-13-1-46016-099" at bounding box center [443, 522] width 139 height 25
drag, startPoint x: 484, startPoint y: 524, endPoint x: 521, endPoint y: 521, distance: 37.1
click at [521, 521] on div "SA-PAINT-13-1-46016-099 Part Number Description SA-PAINT-13-1-46016-099 ALEXIT …" at bounding box center [455, 522] width 165 height 25
click at [486, 524] on input "SA-PAINT-13-1-46016-099" at bounding box center [443, 522] width 139 height 25
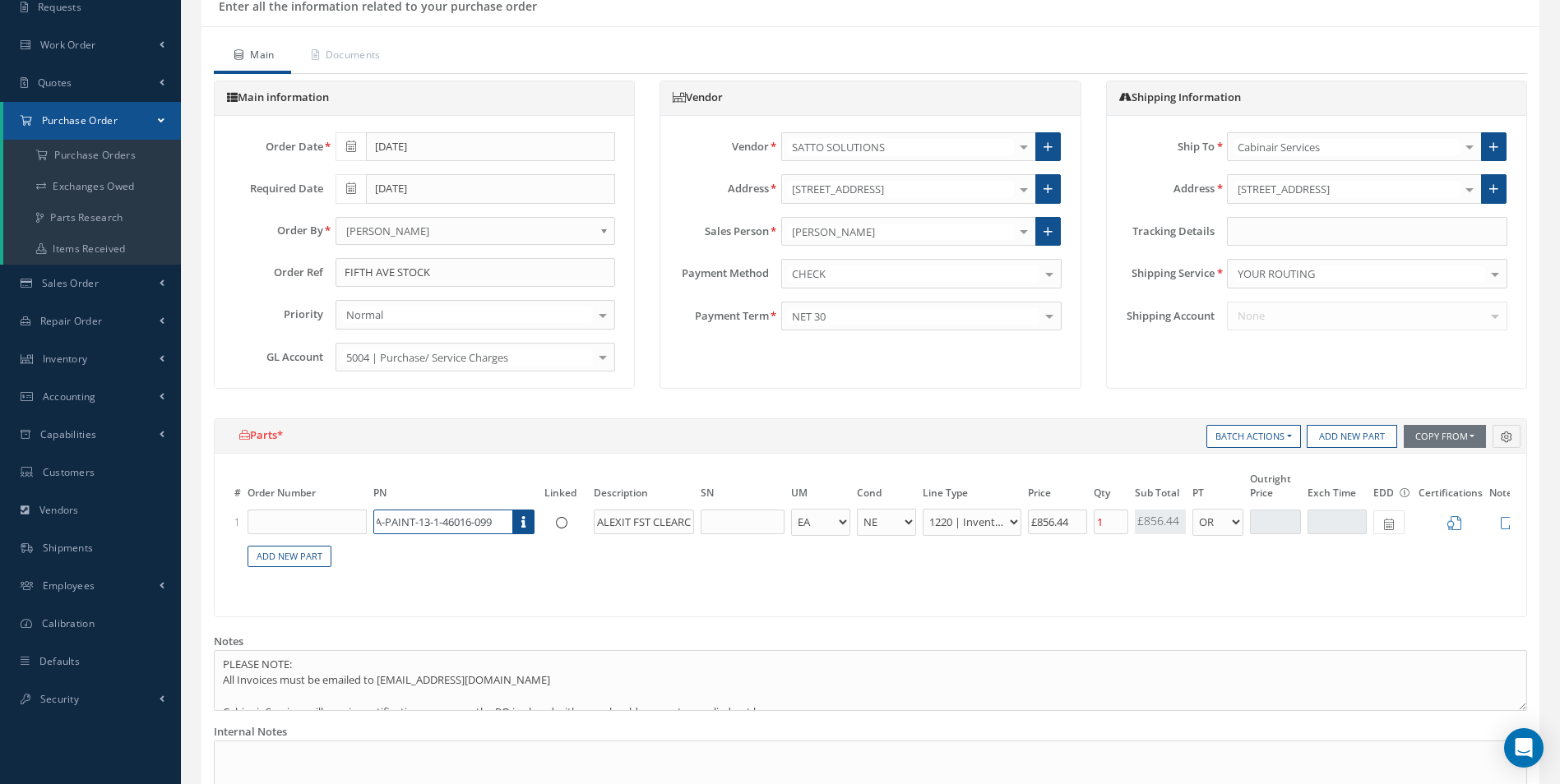
click at [491, 522] on input "SA-PAINT-13-1-46016-099" at bounding box center [443, 522] width 139 height 25
type input "£0"
type input "SA-PAINT-13-1-46016-09"
type input "£0"
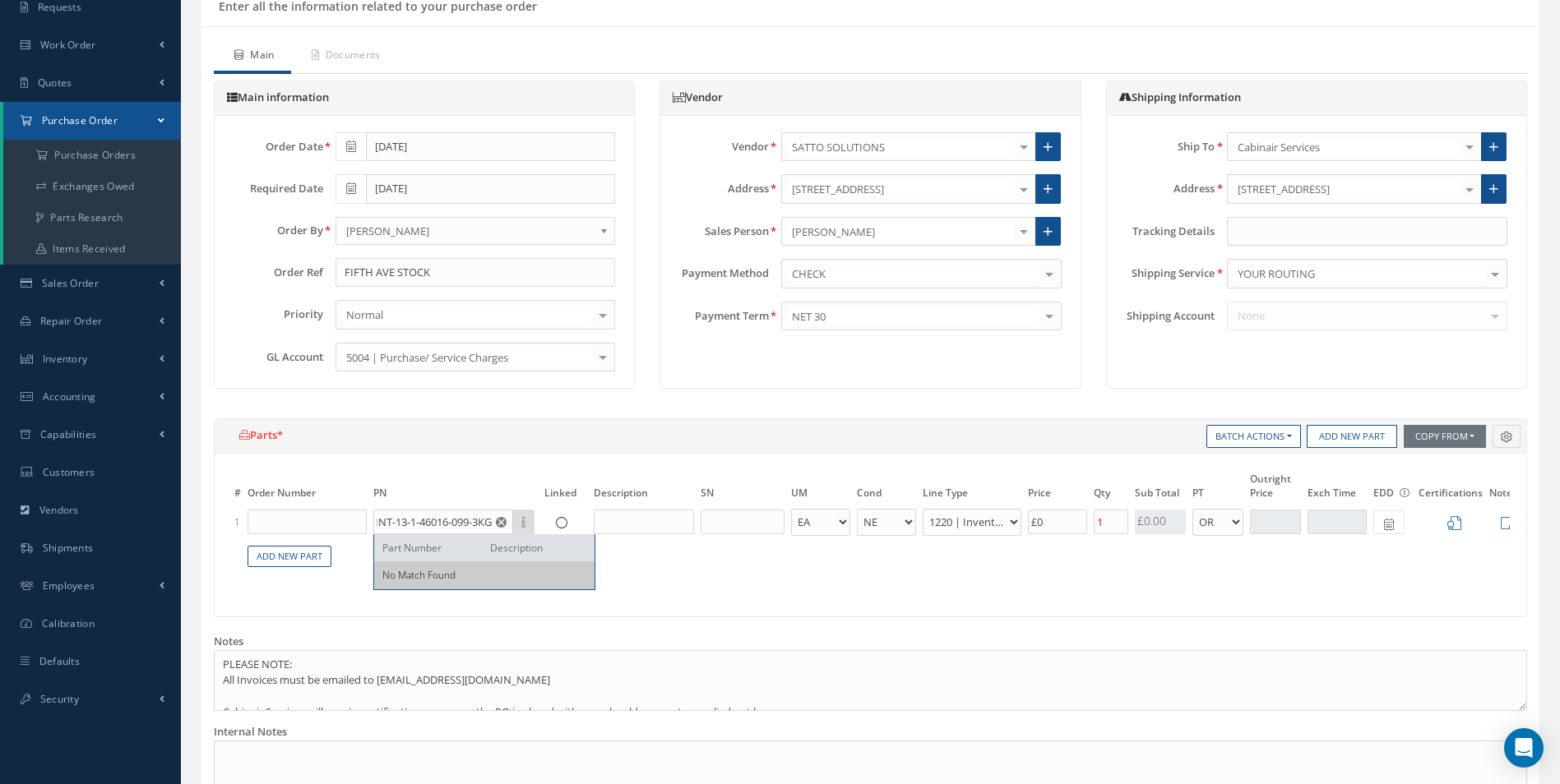
scroll to position [0, 0]
click at [671, 553] on table "# Order Number PN Linked Description SN UM Cond Line Type Price Qty Qty Receive…" at bounding box center [871, 528] width 1279 height 117
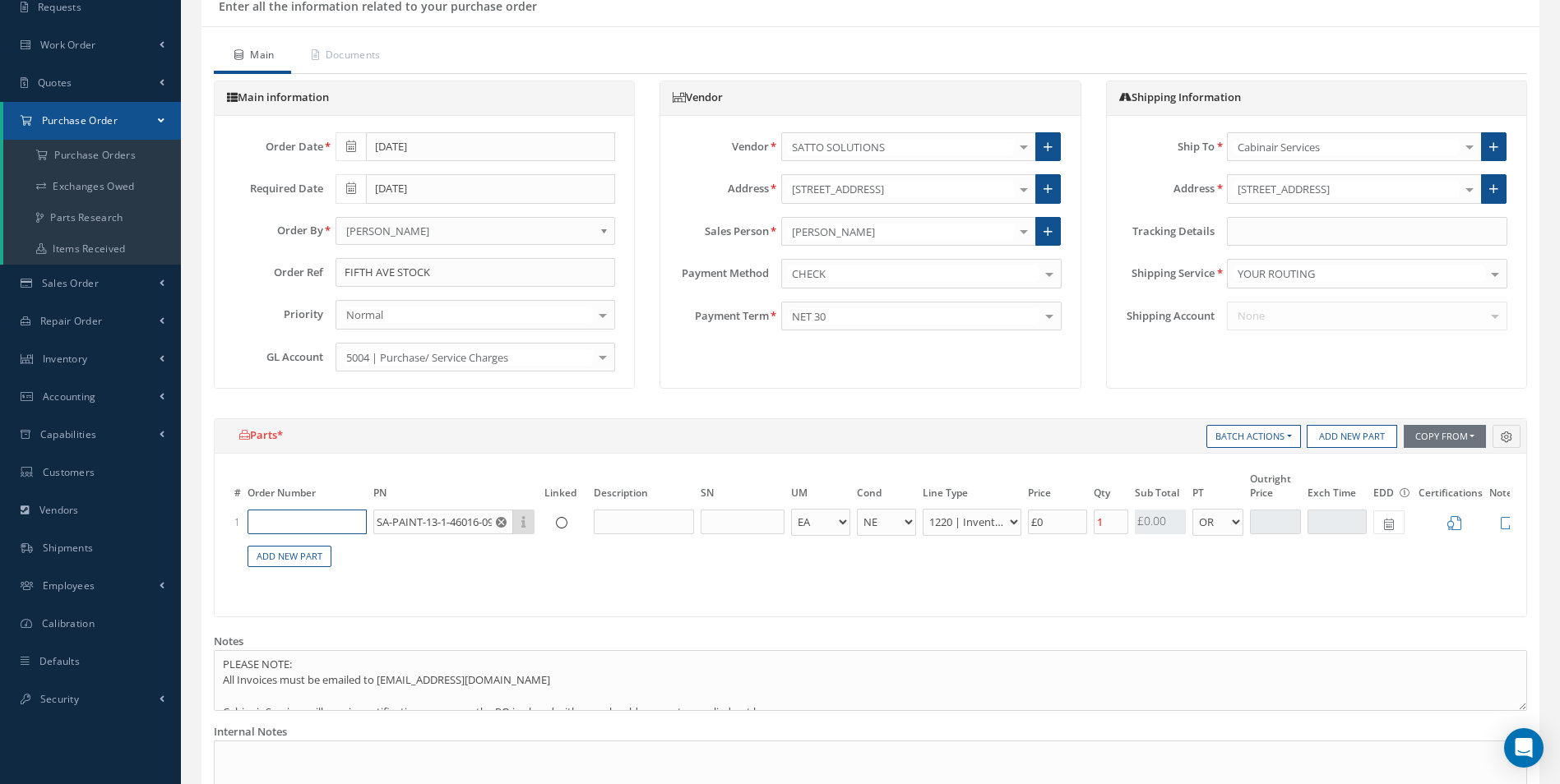
click at [366, 514] on input "text" at bounding box center [307, 522] width 119 height 25
click at [383, 518] on input "SA-PAINT-13-1-46016-099-3KG" at bounding box center [443, 522] width 139 height 25
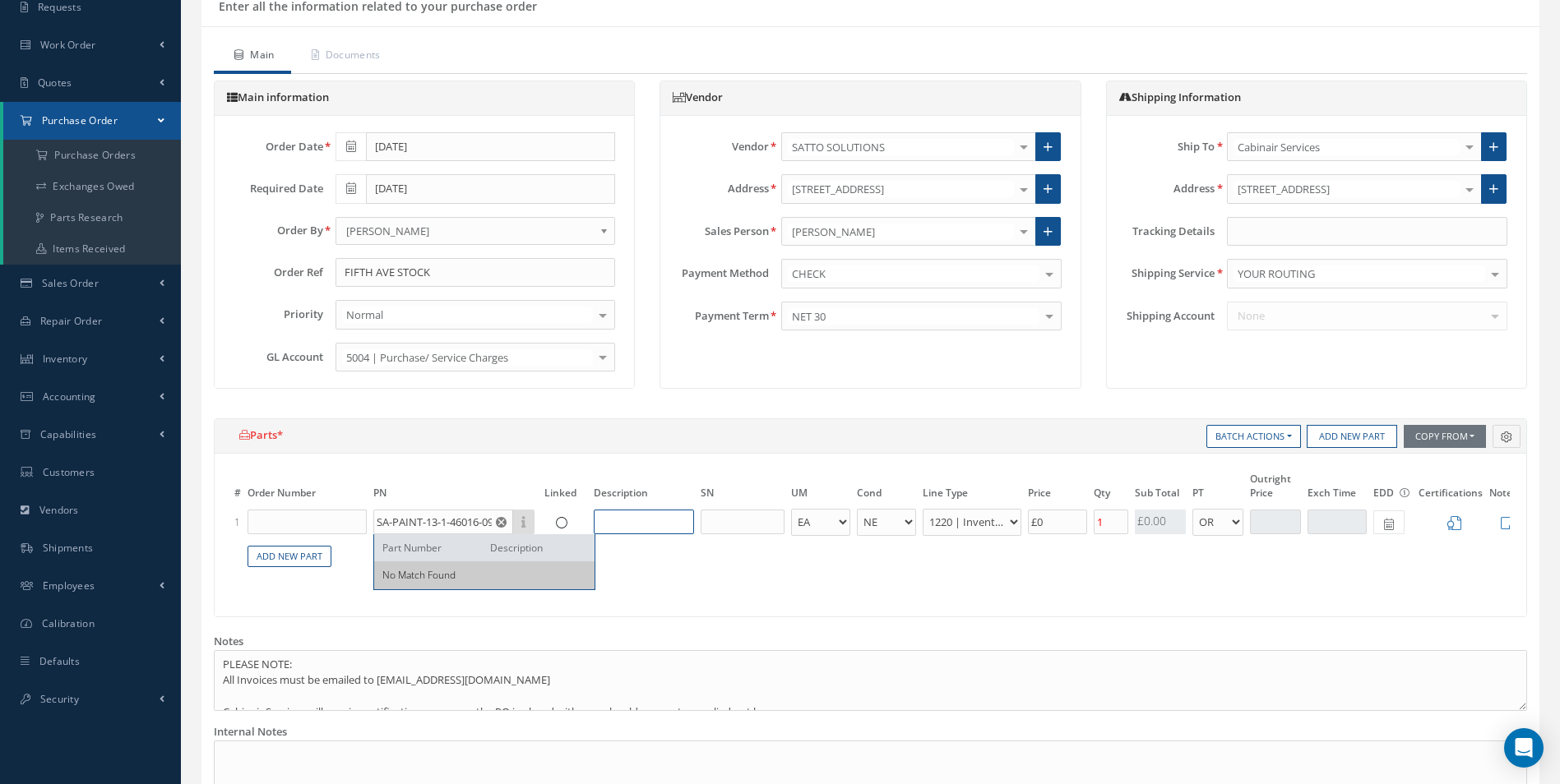
click at [647, 514] on input "text" at bounding box center [644, 522] width 100 height 25
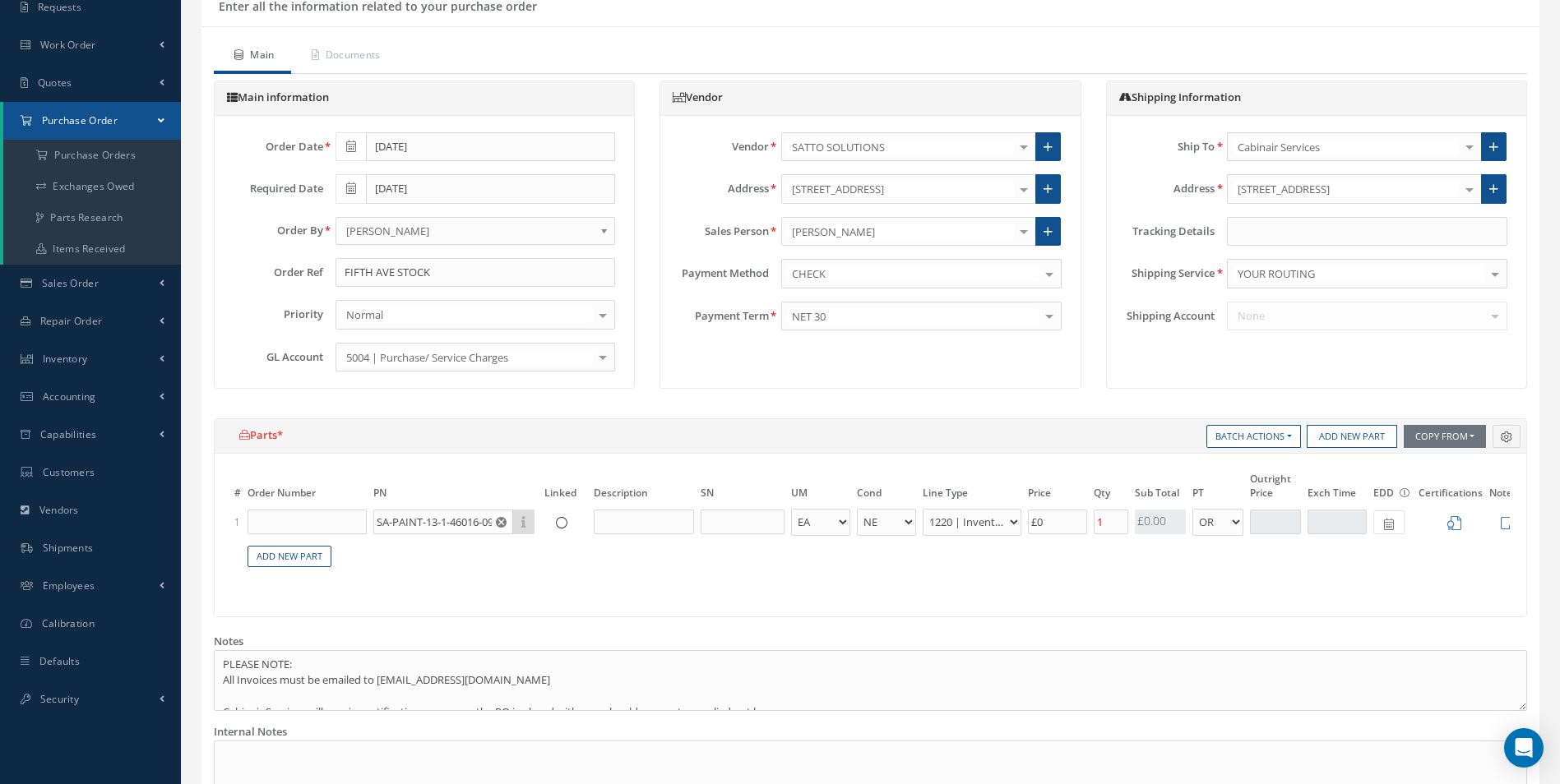
click at [664, 571] on table "# Order Number PN Linked Description SN UM Cond Line Type Price Qty Qty Receive…" at bounding box center [871, 528] width 1279 height 117
click at [467, 526] on input "SA-PAINT-13-1-46016-099-3KG" at bounding box center [443, 522] width 139 height 25
drag, startPoint x: 466, startPoint y: 526, endPoint x: 573, endPoint y: 512, distance: 107.9
click at [573, 512] on tr "1 SA-PAINT-13-1-46016-099-3KG Part Number Description No Match Found - BAG BX C…" at bounding box center [894, 522] width 1326 height 30
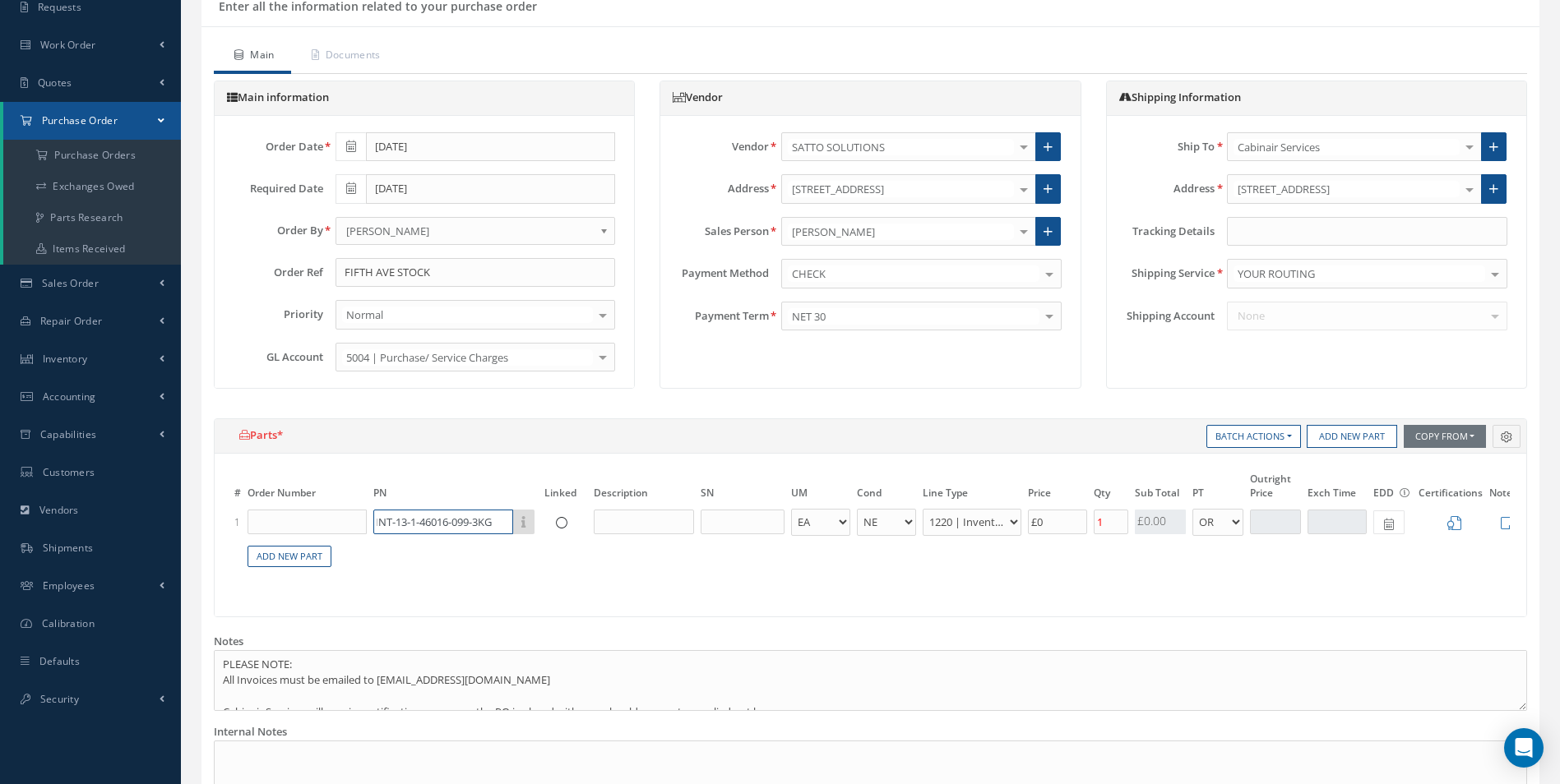
click at [464, 529] on input "SA-PAINT-13-1-46016-099-3KG" at bounding box center [443, 522] width 139 height 25
drag, startPoint x: 473, startPoint y: 529, endPoint x: 491, endPoint y: 527, distance: 18.1
click at [491, 527] on input "SA-PAINT-13-1-46016-099-3KG" at bounding box center [443, 522] width 139 height 25
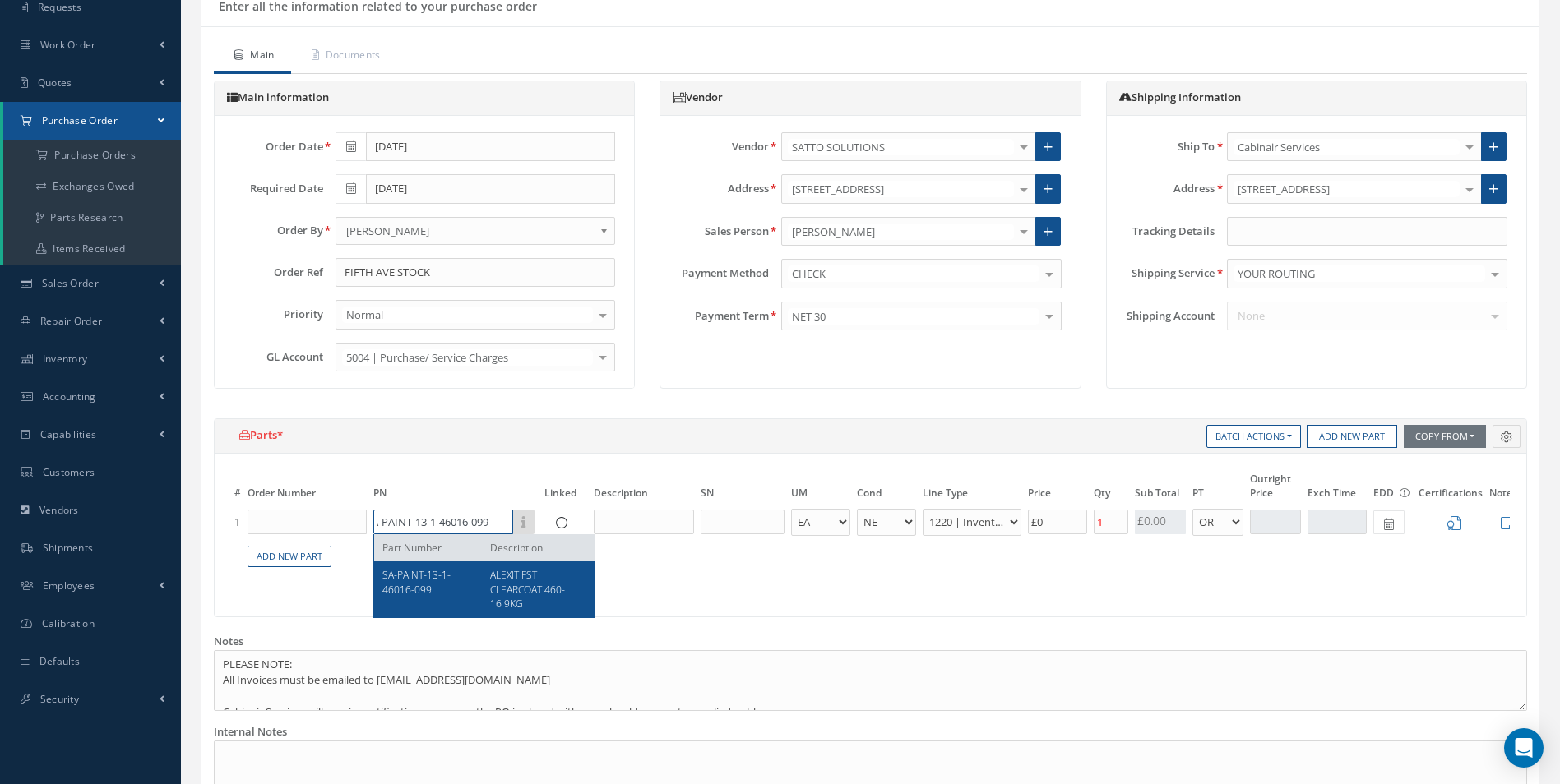
scroll to position [0, 15]
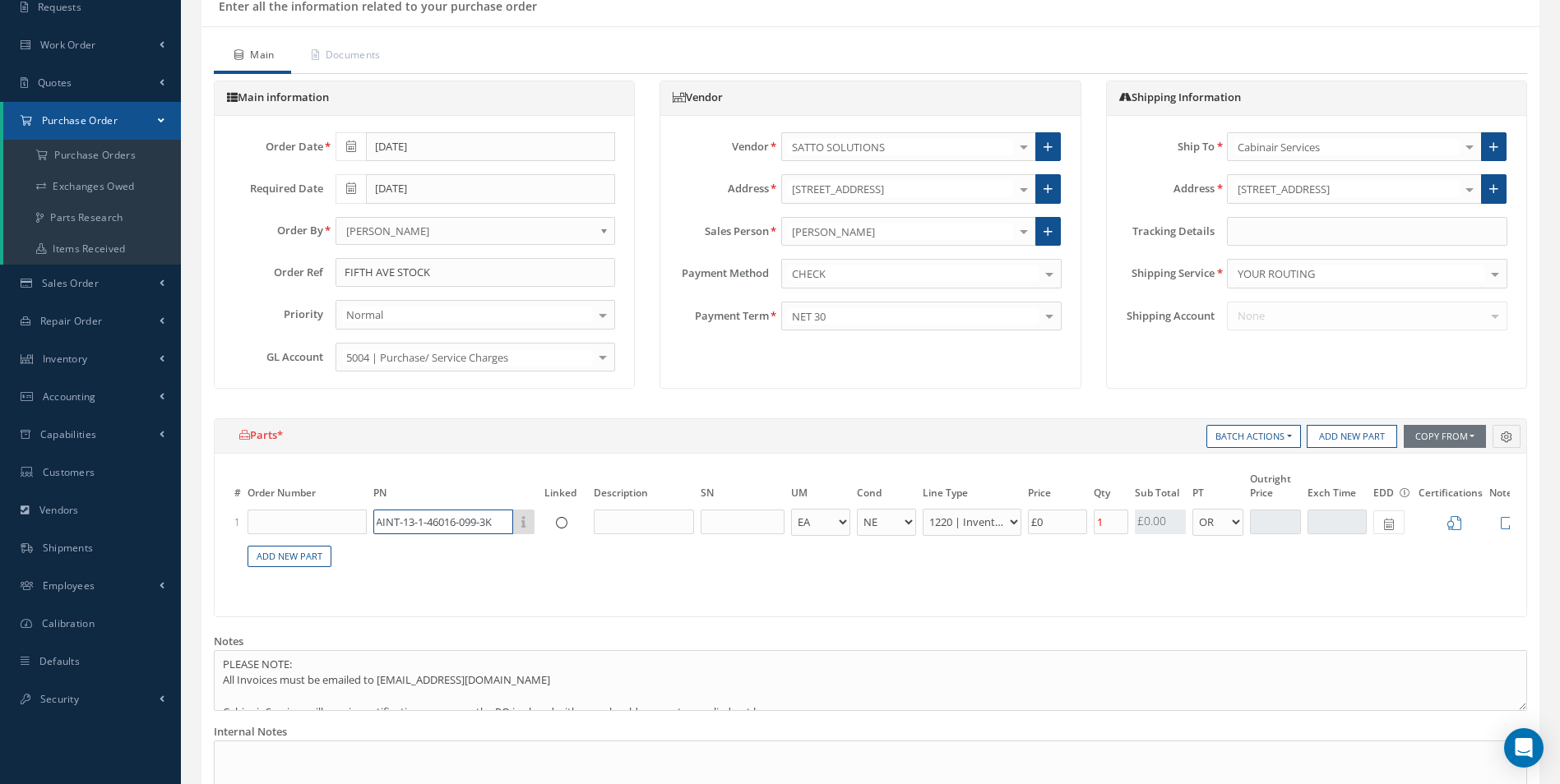
type input "SA-PAINT-13-1-46016-099-3KG"
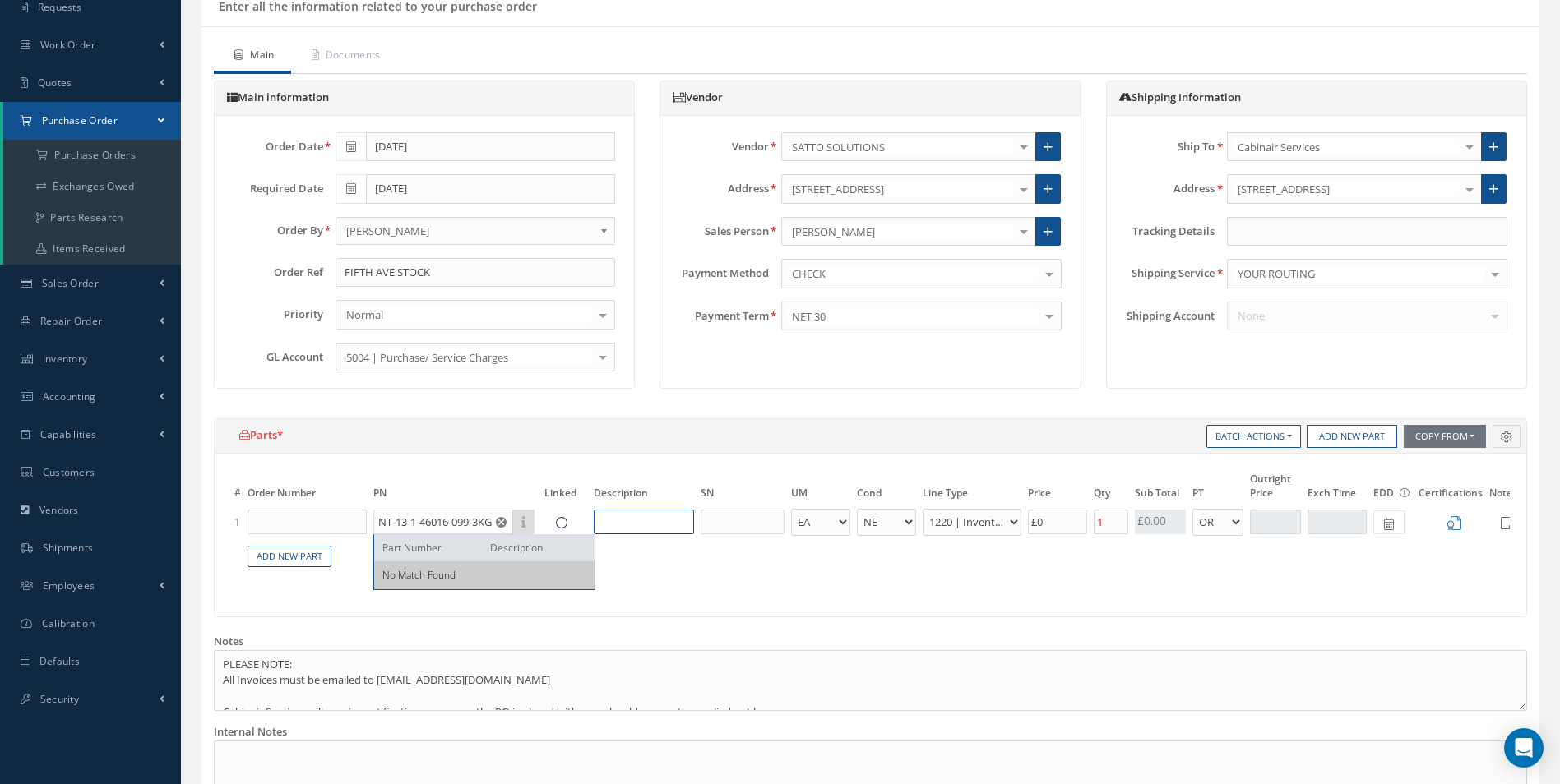
click at [619, 521] on input "text" at bounding box center [644, 522] width 100 height 25
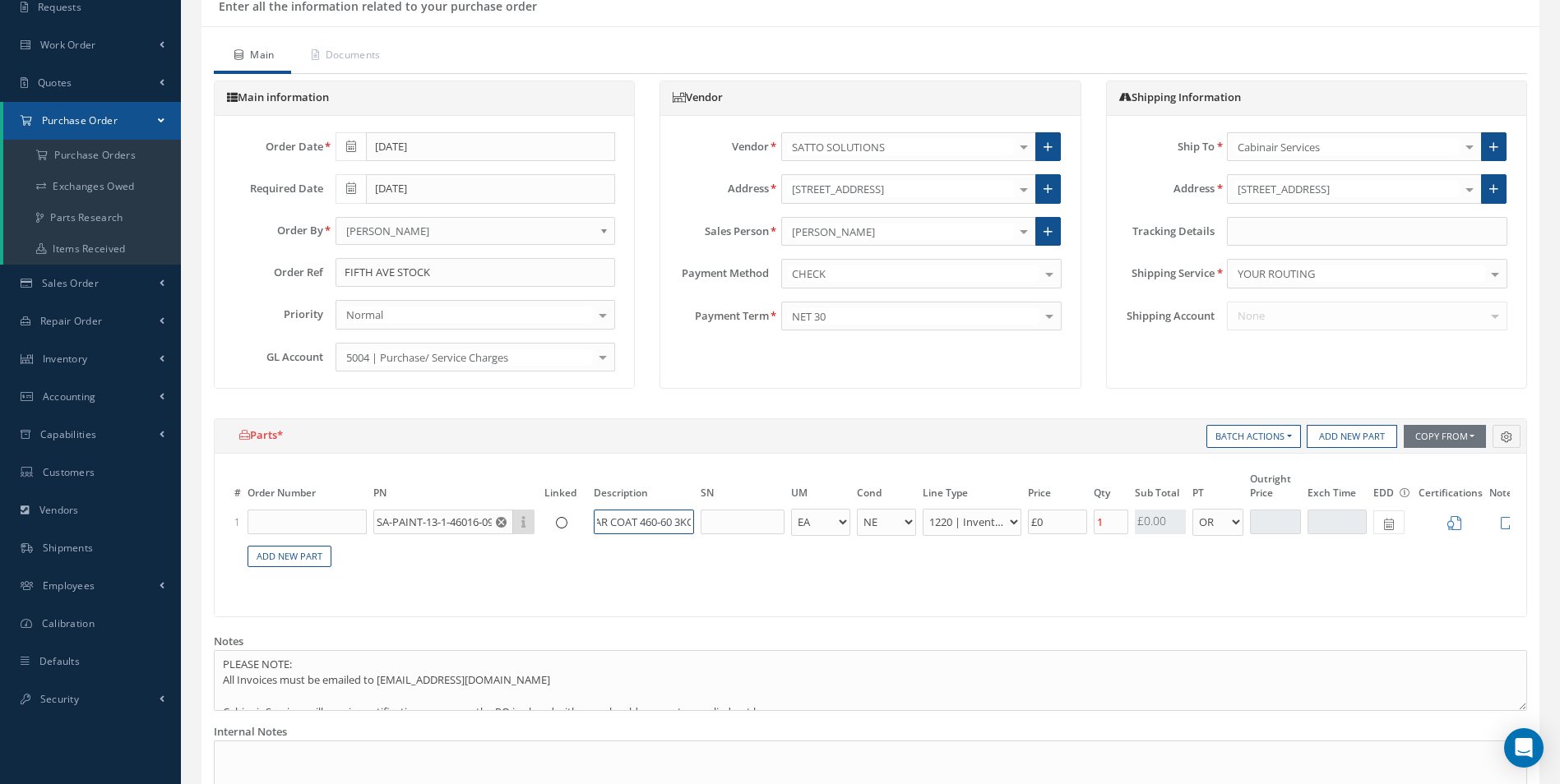
scroll to position [0, 28]
type input "CLEAR COAT 460-60 3KG"
click at [658, 553] on table "# Order Number PN Linked Description SN UM Cond Line Type Price Qty Qty Receive…" at bounding box center [871, 528] width 1279 height 117
click at [638, 531] on input "CLEAR COAT 460-60 3KG" at bounding box center [644, 522] width 100 height 25
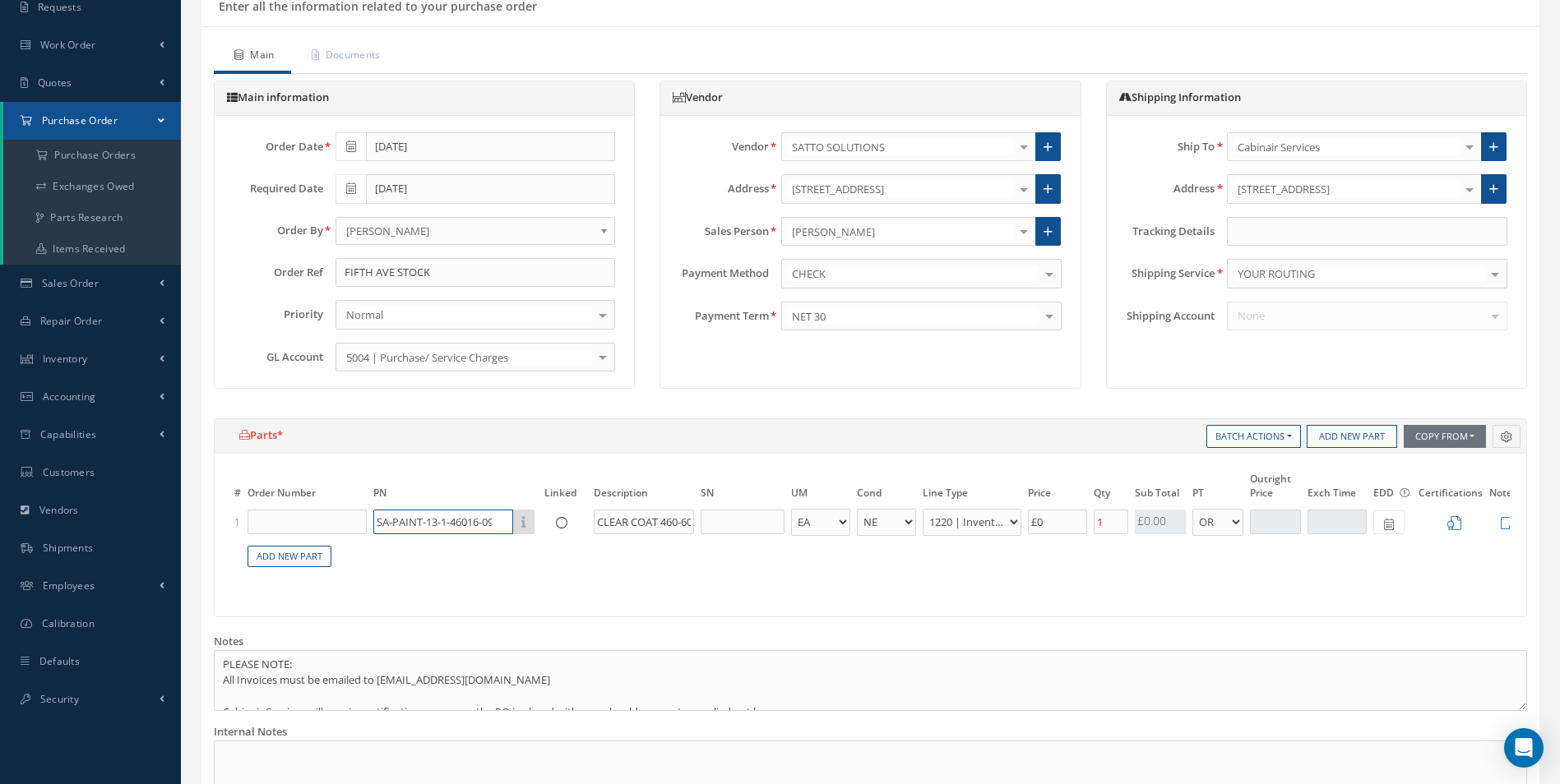
click at [437, 521] on input "SA-PAINT-13-1-46016-099-3KG" at bounding box center [443, 522] width 139 height 25
drag, startPoint x: 452, startPoint y: 521, endPoint x: 498, endPoint y: 558, distance: 59.0
click at [513, 547] on table "# Order Number PN Linked Description SN UM Cond Line Type Price Qty Qty Receive…" at bounding box center [871, 528] width 1279 height 117
click at [491, 564] on table "# Order Number PN Linked Description SN UM Cond Line Type Price Qty Qty Receive…" at bounding box center [871, 528] width 1279 height 117
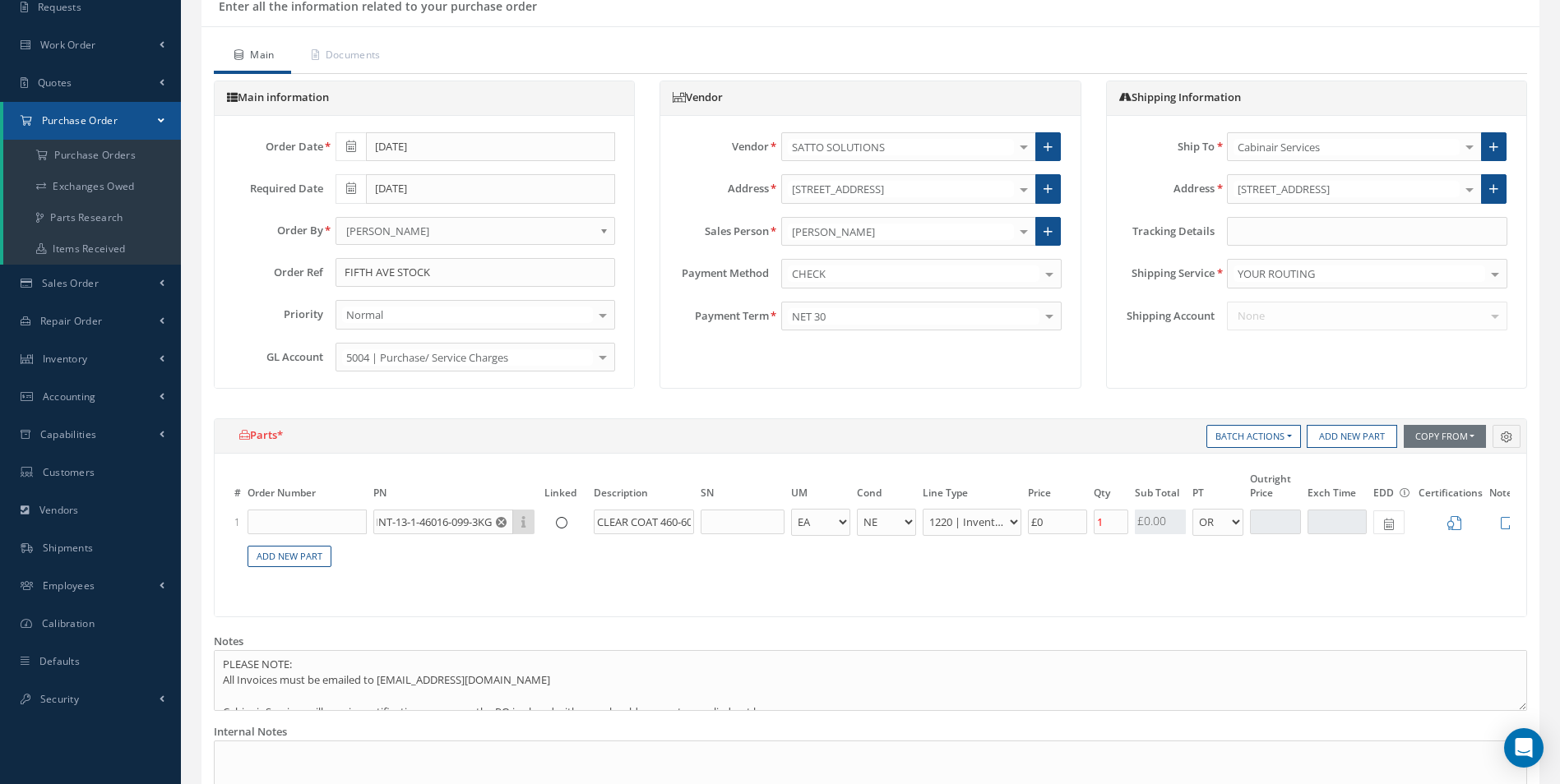
scroll to position [0, 0]
click at [964, 527] on select "1200 | Inventory - rotables 1210 | Inventory - expendables 1220 | Inventory - c…" at bounding box center [972, 523] width 98 height 27
drag, startPoint x: 1124, startPoint y: 535, endPoint x: 1078, endPoint y: 524, distance: 47.3
click at [1078, 524] on tr "1 SA-PAINT-13-1-46016-099-3KG Part Number Description No Match Found CLEAR COAT…" at bounding box center [894, 522] width 1326 height 30
drag, startPoint x: 1159, startPoint y: 518, endPoint x: 1144, endPoint y: 519, distance: 15.0
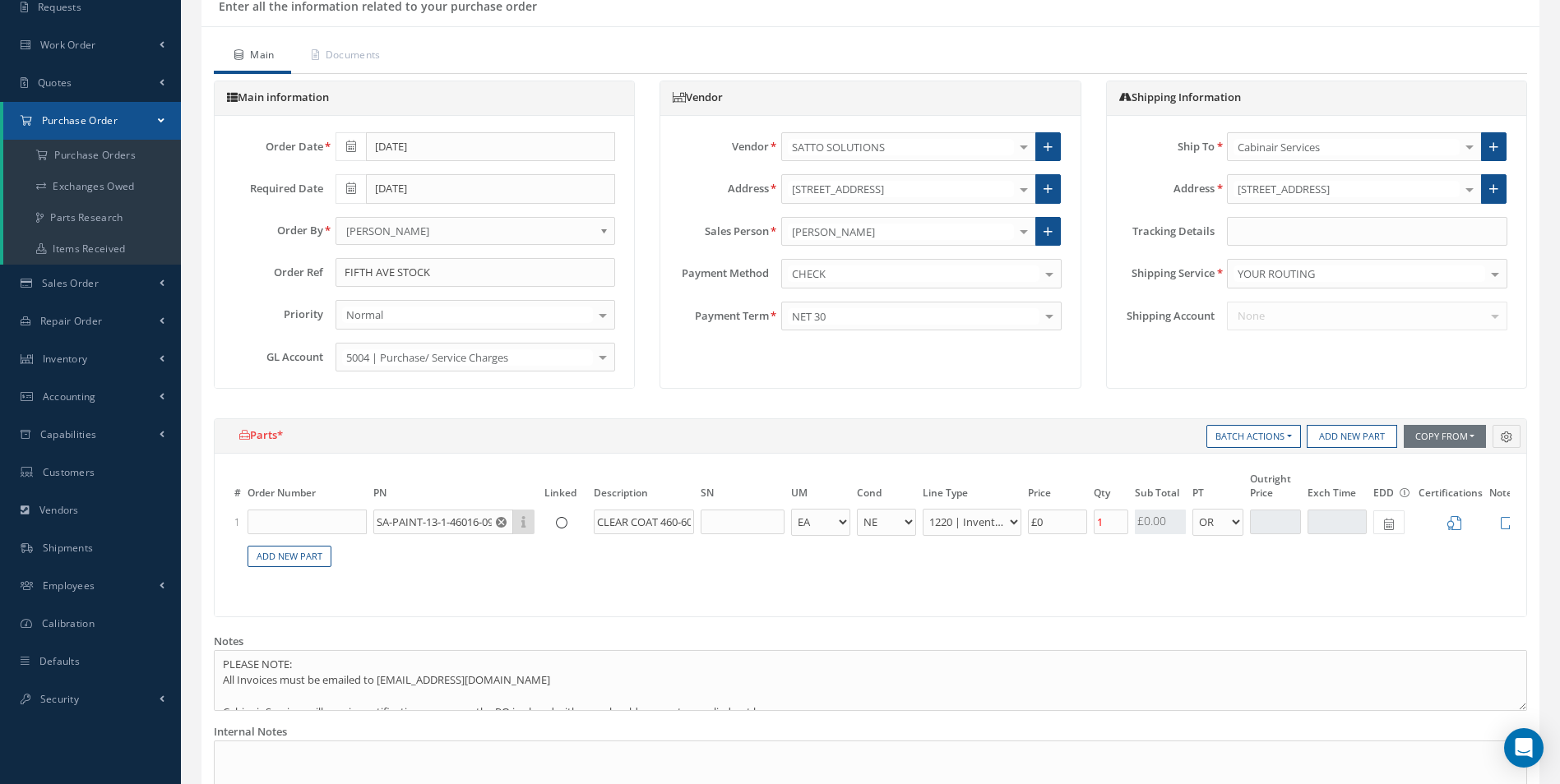
click at [1144, 519] on div "£0.00" at bounding box center [1160, 522] width 51 height 25
drag, startPoint x: 1144, startPoint y: 519, endPoint x: 1109, endPoint y: 521, distance: 35.1
click at [1109, 521] on input "1" at bounding box center [1111, 522] width 35 height 25
type input "2"
click at [1053, 525] on input "£0" at bounding box center [1057, 522] width 59 height 25
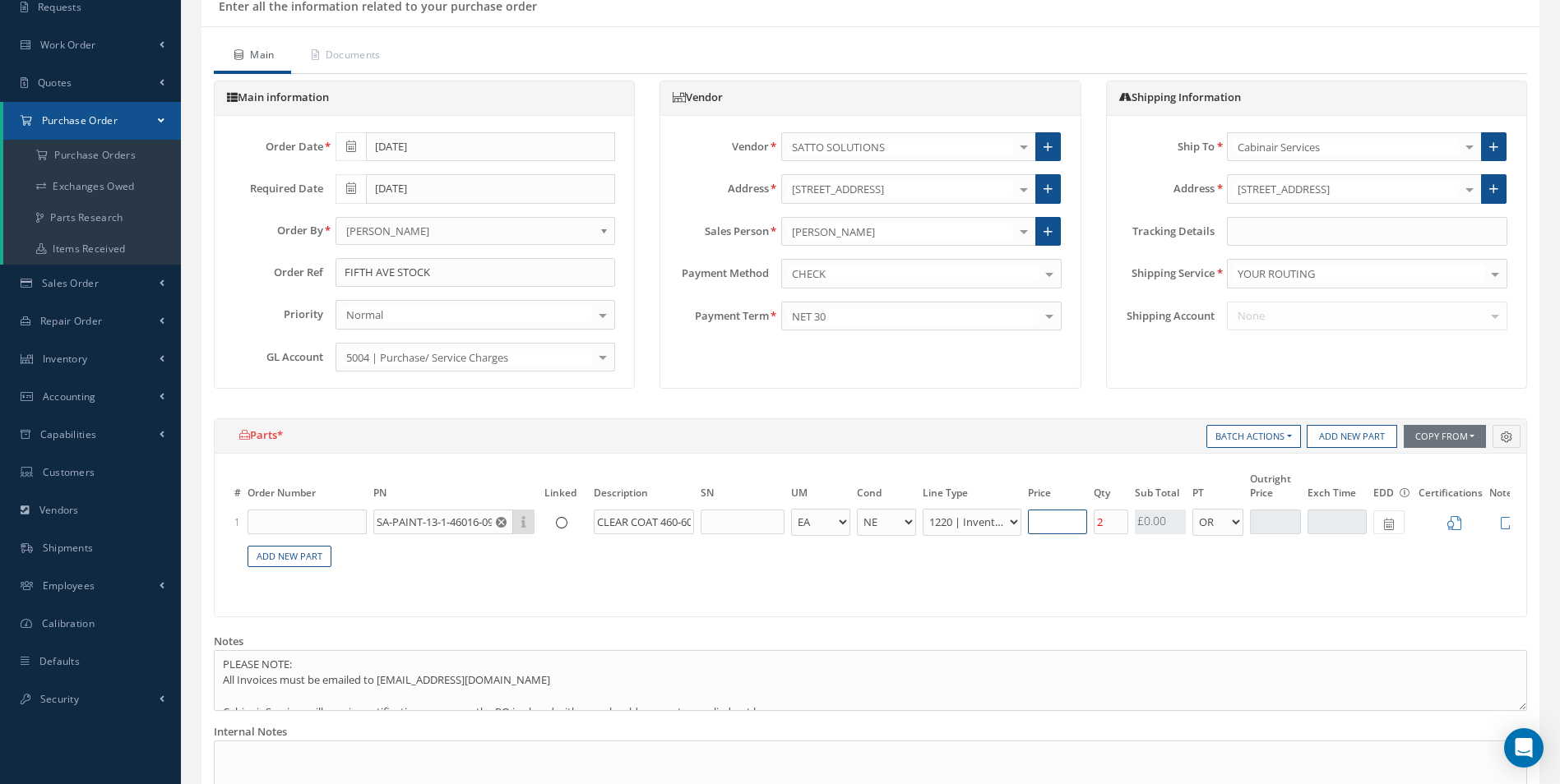
type input "£0.8"
type input "£2"
type input "£11.6"
type input "£291"
type input "£116.4"
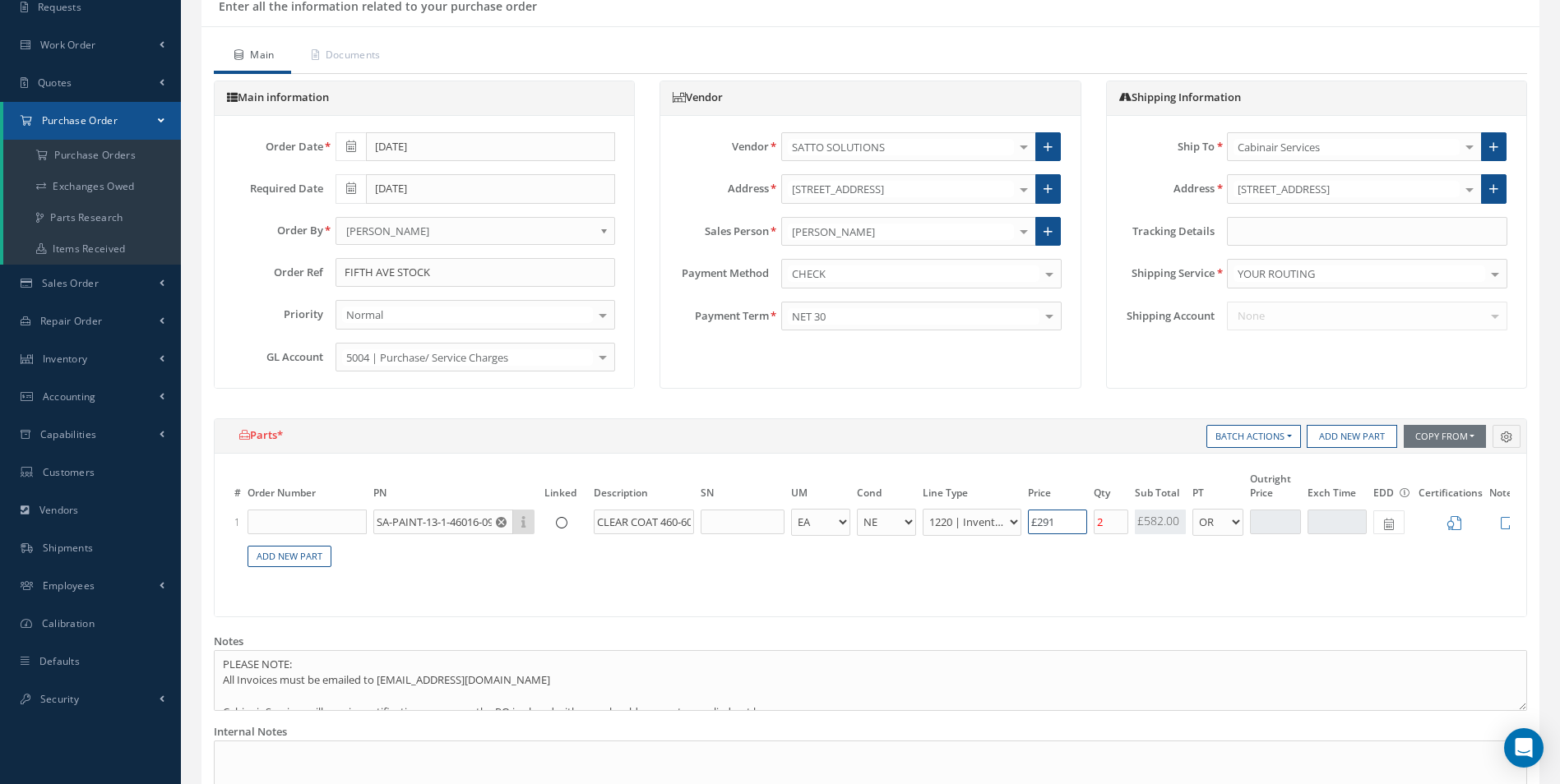
type input "£291."
type input "£116.6"
type input "£291.5"
type input "£116.61"
type input "£291.52"
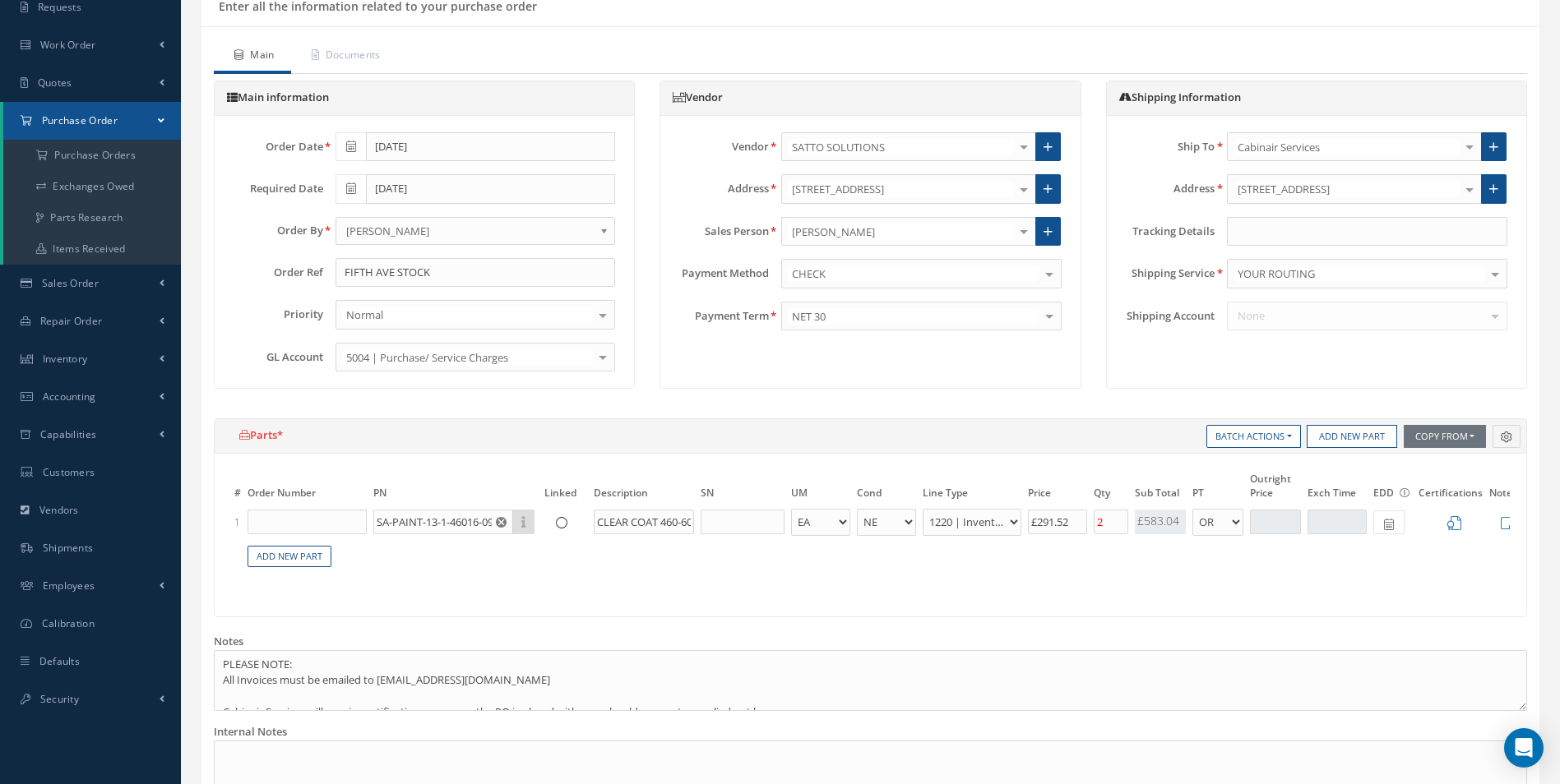
click at [994, 559] on table "# Order Number PN Linked Description SN UM Cond Line Type Price Qty Qty Receive…" at bounding box center [871, 528] width 1279 height 117
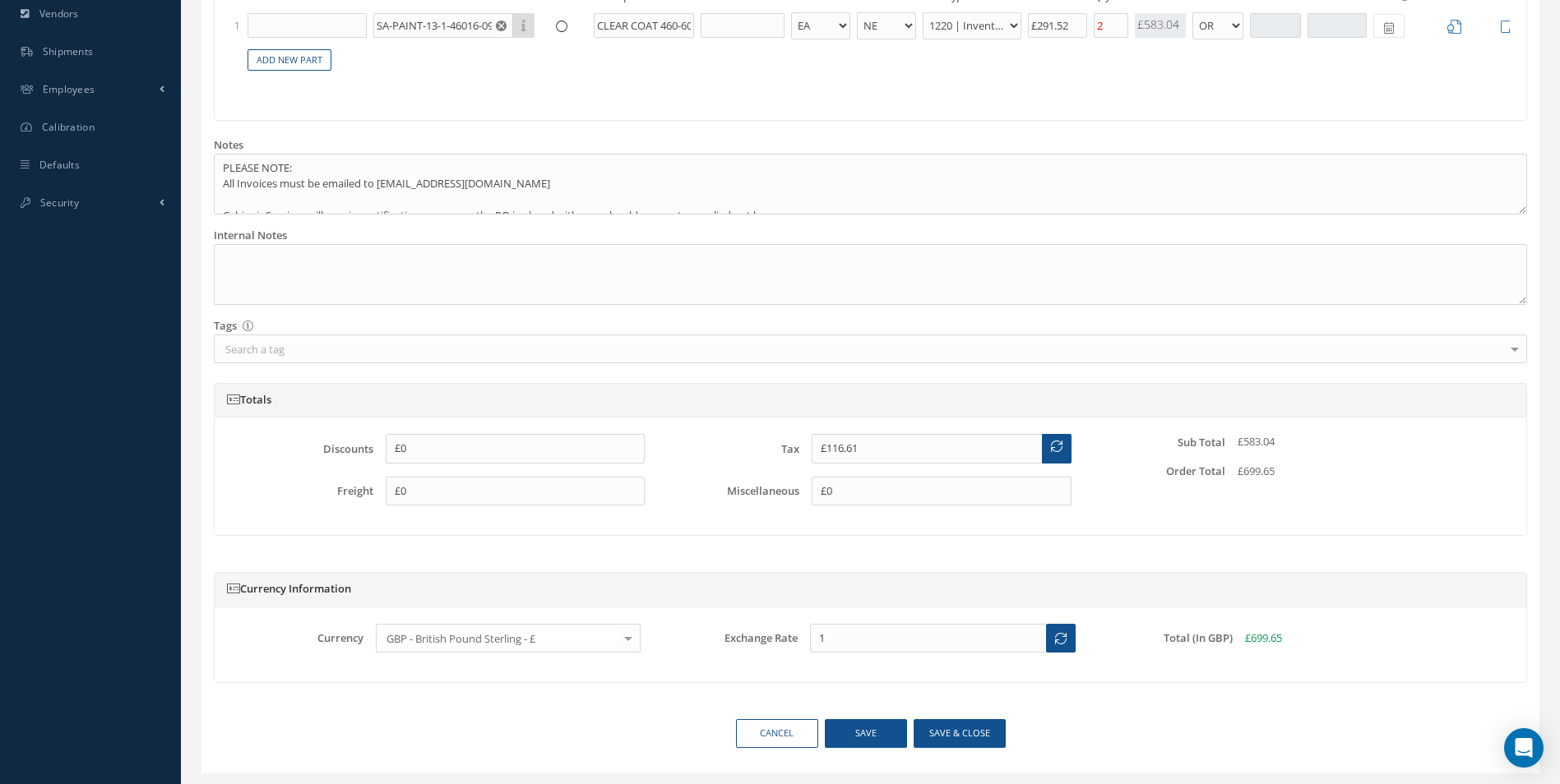
scroll to position [657, 0]
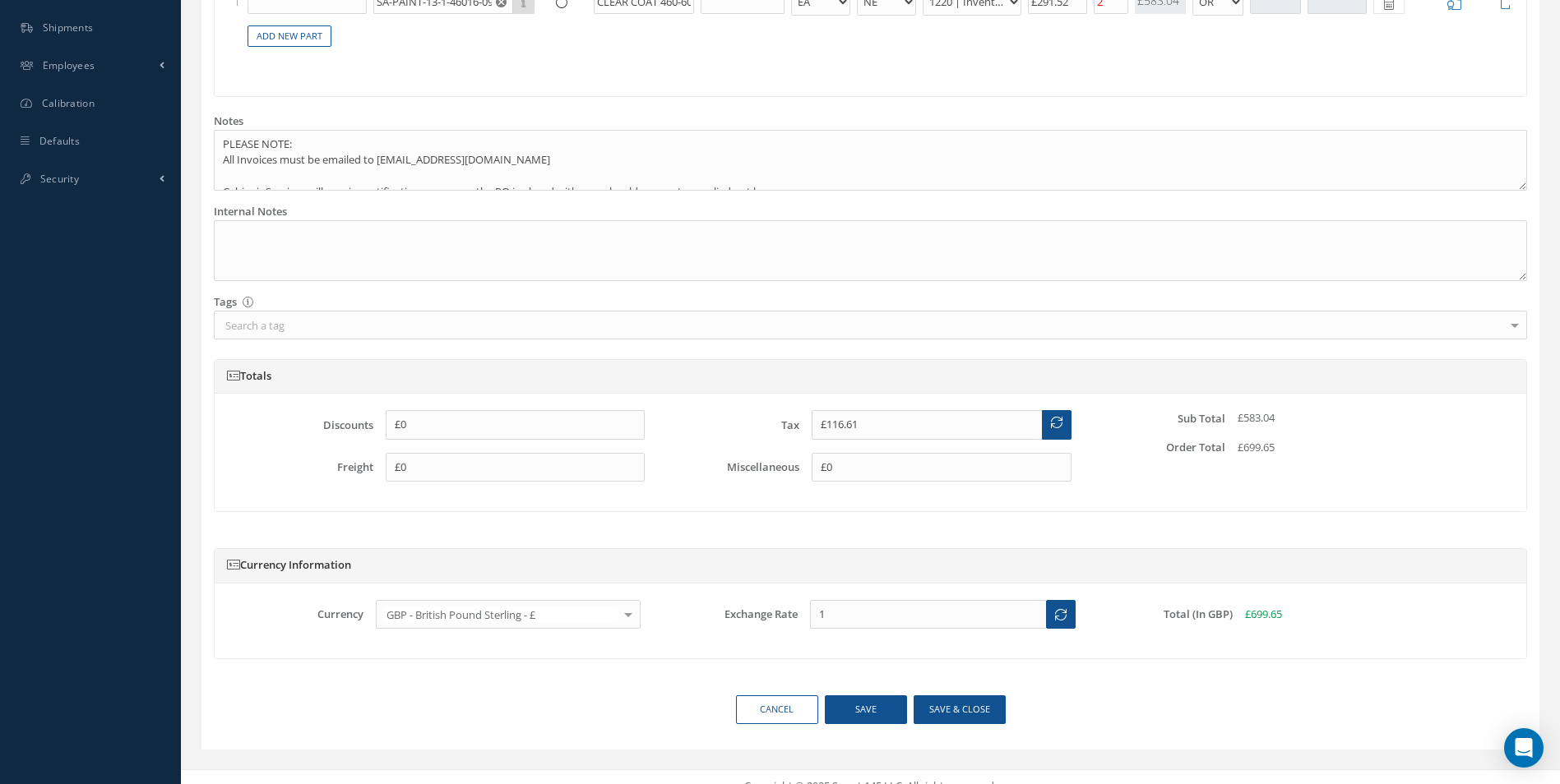
click at [1051, 428] on icon at bounding box center [1056, 423] width 12 height 12
drag, startPoint x: 910, startPoint y: 436, endPoint x: 923, endPoint y: 428, distance: 15.3
click at [911, 436] on input "£116.61" at bounding box center [927, 425] width 231 height 30
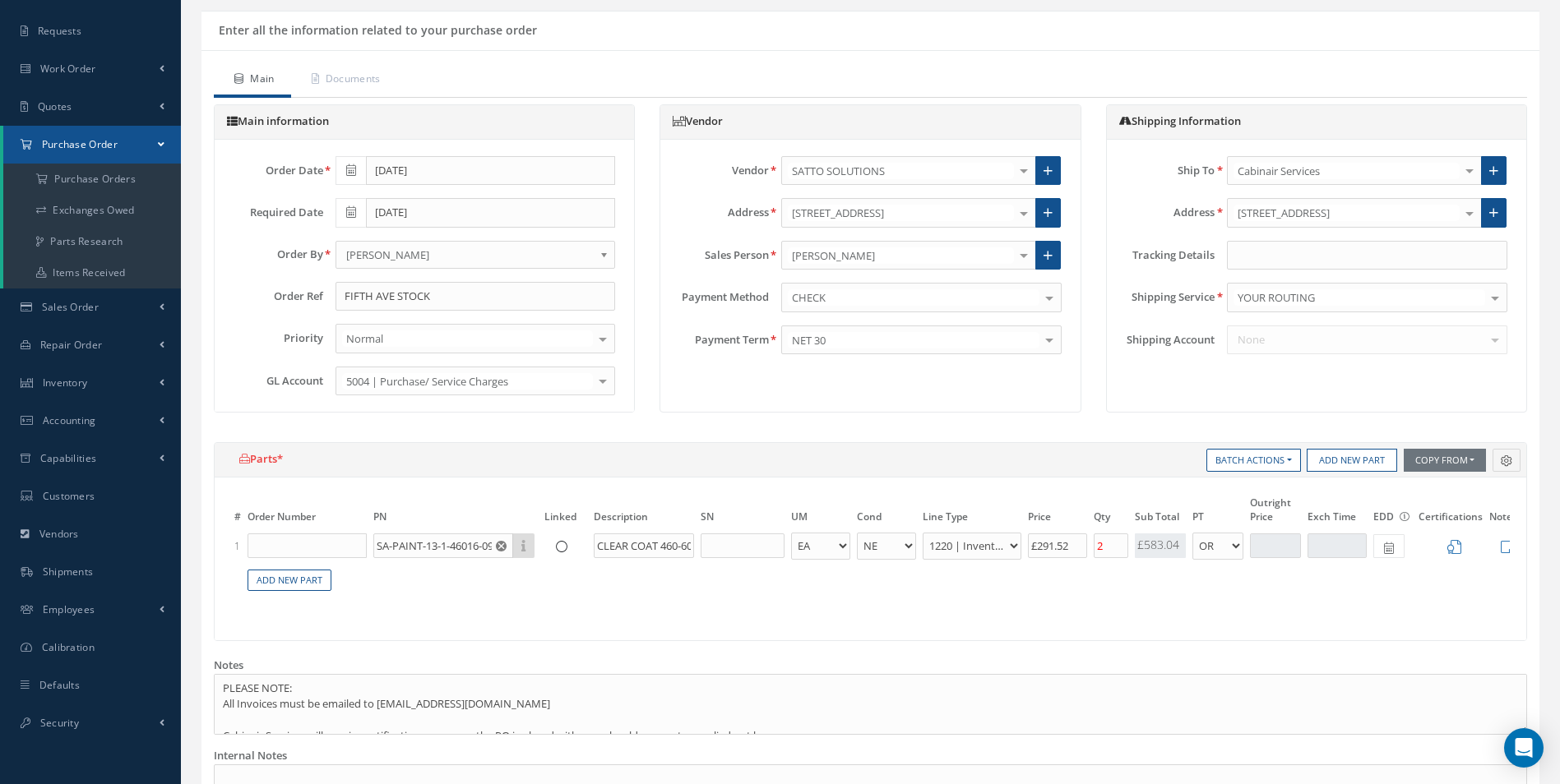
scroll to position [82, 0]
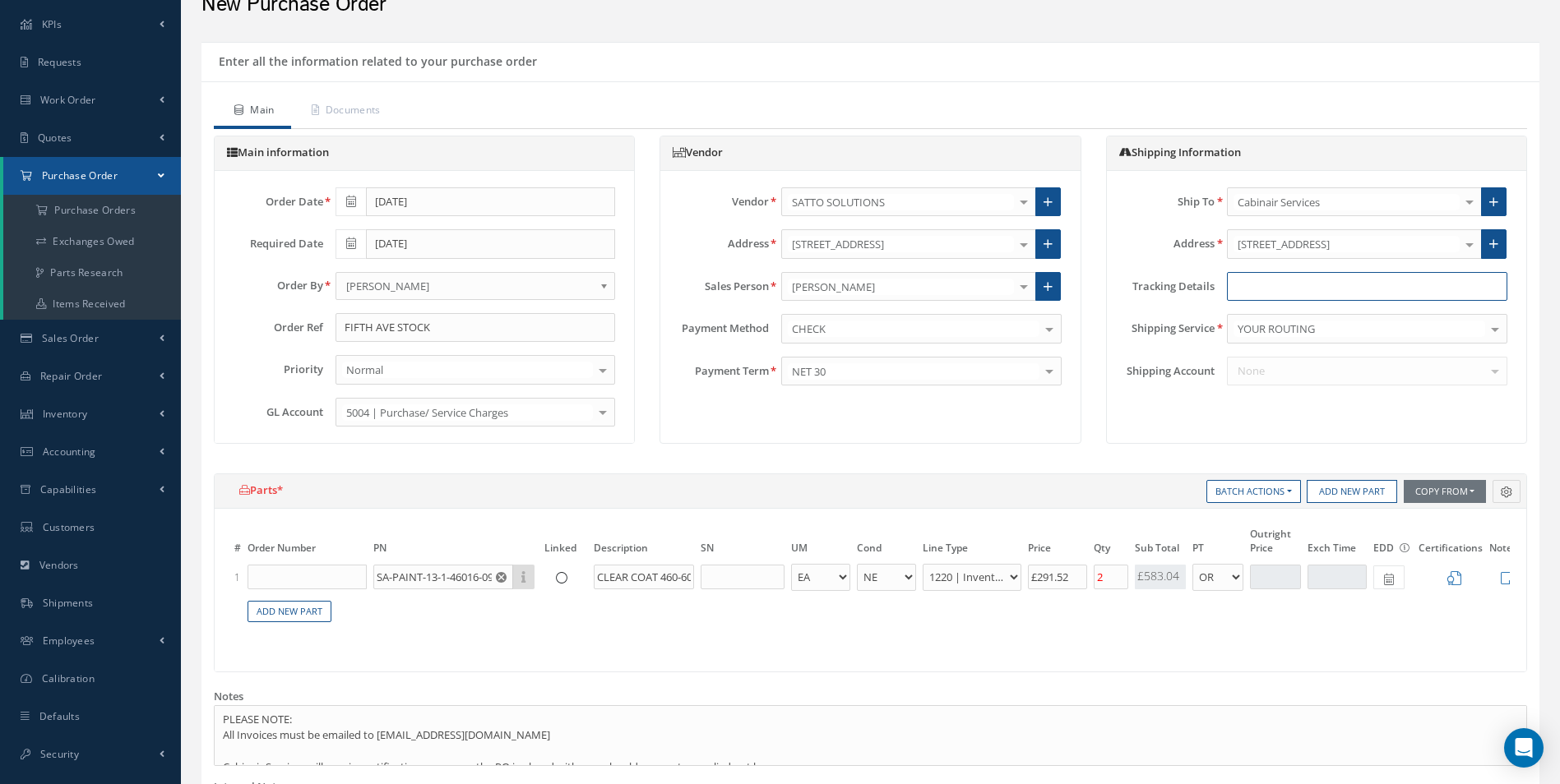
click at [1239, 290] on input "text" at bounding box center [1367, 287] width 280 height 30
type input "N/A"
click at [1071, 445] on div "Vendor Vendor SATTO SOLUTIONS 365 AEROSPACE 4 CYTE UK LTD 53 NORTH AVIATION LTD…" at bounding box center [870, 298] width 445 height 325
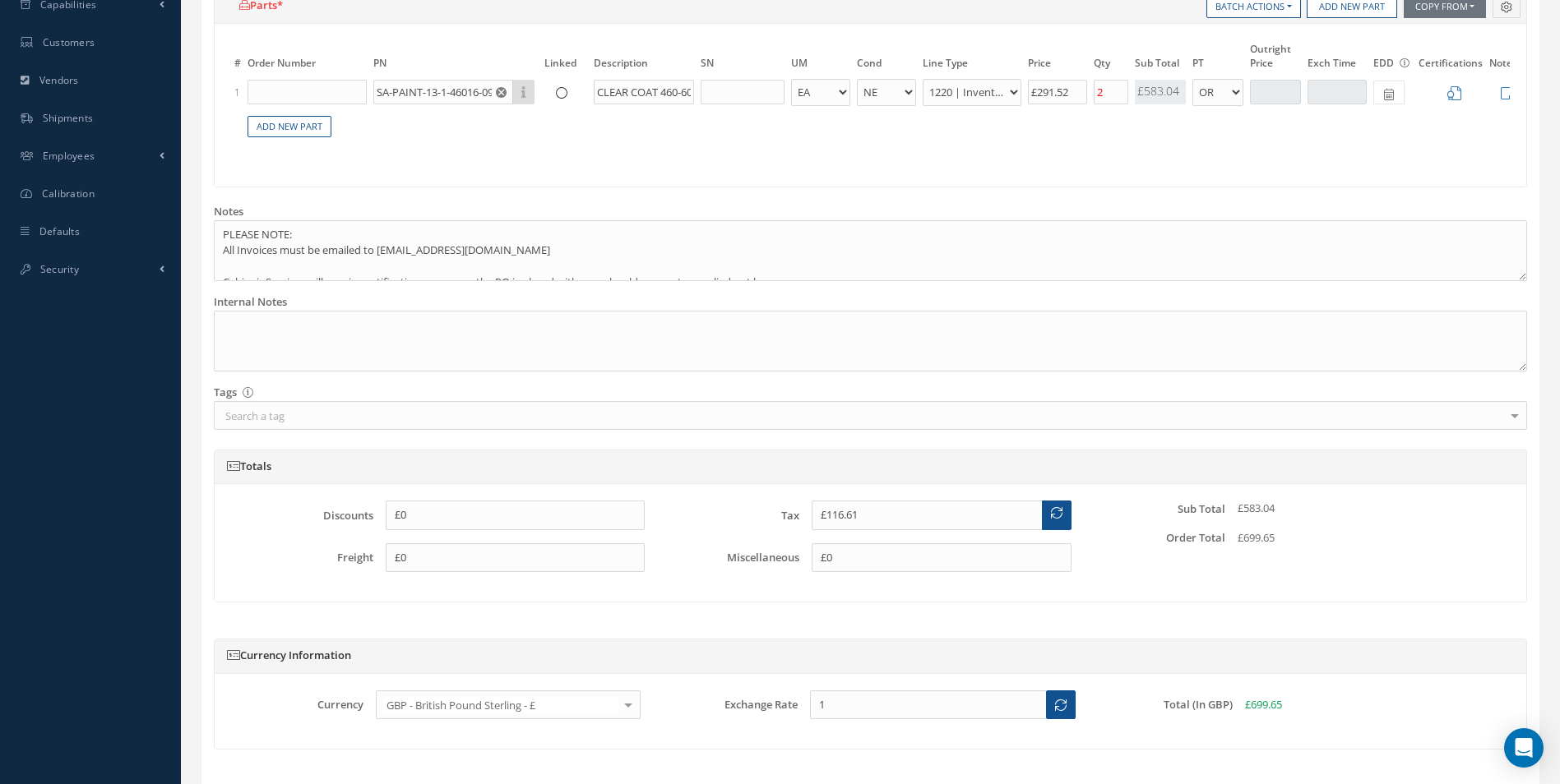
scroll to position [575, 0]
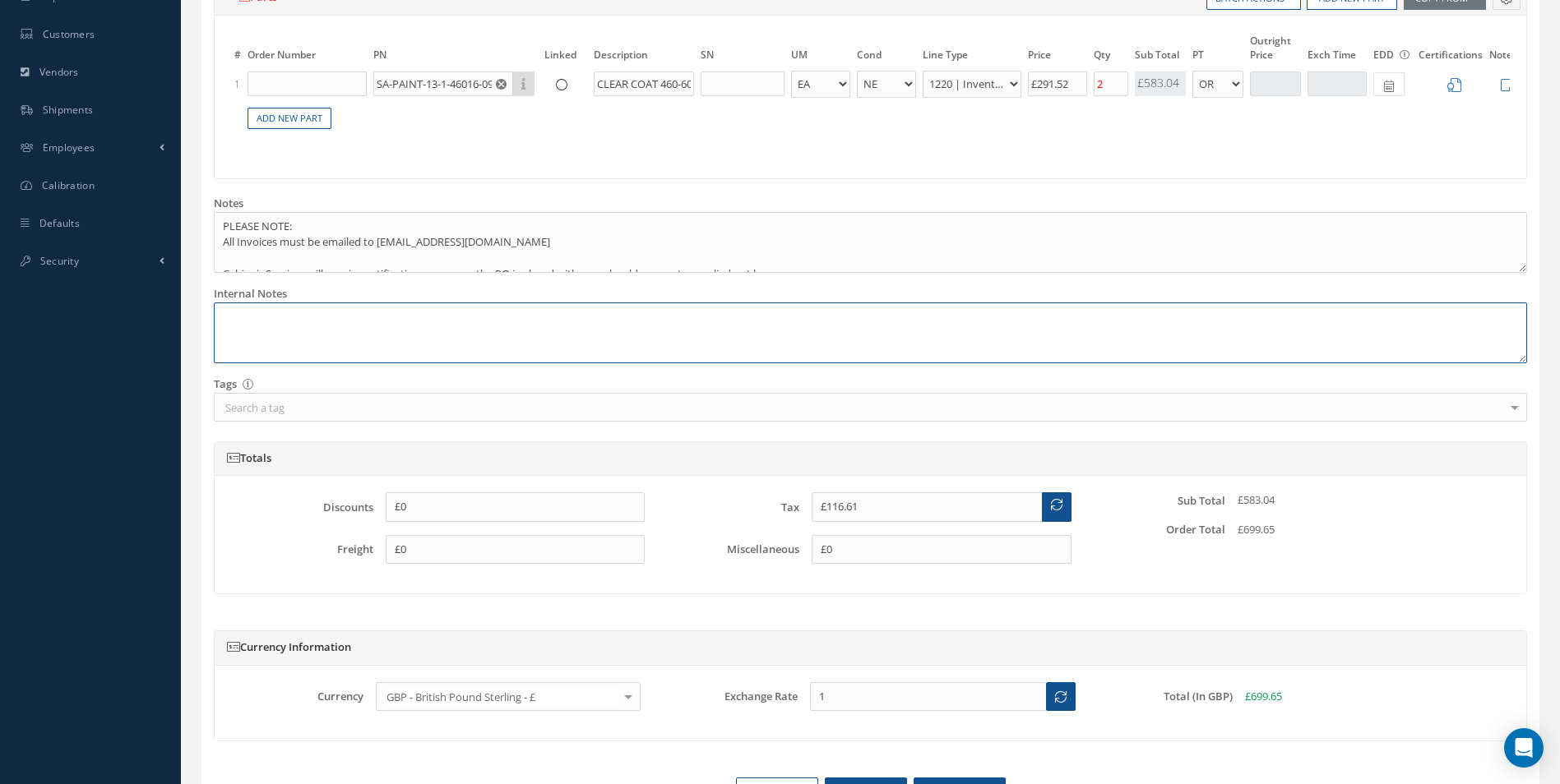
click at [506, 358] on textarea at bounding box center [871, 333] width 1313 height 62
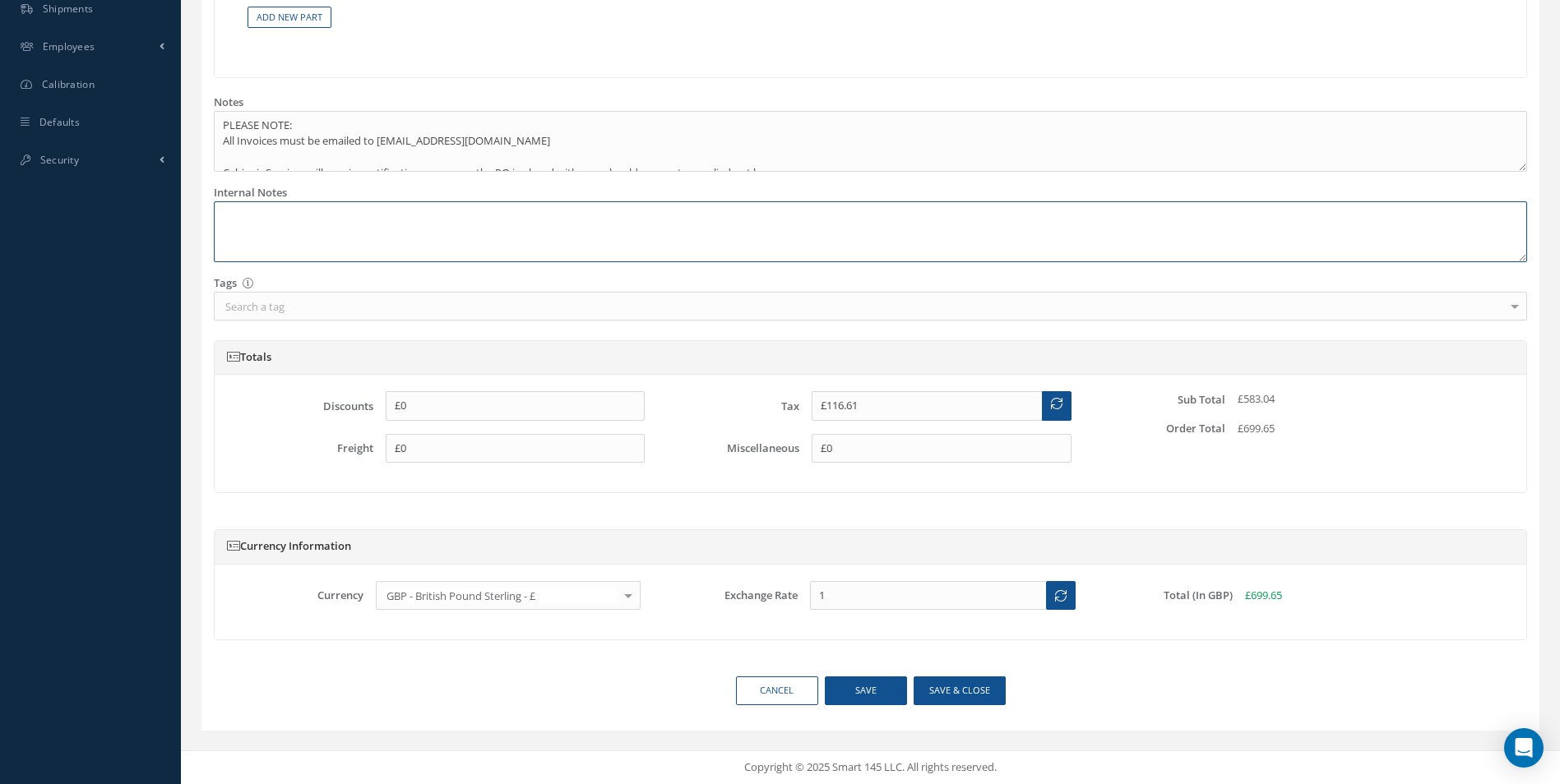
scroll to position [689, 0]
click at [926, 688] on button "Save & close" at bounding box center [959, 691] width 92 height 29
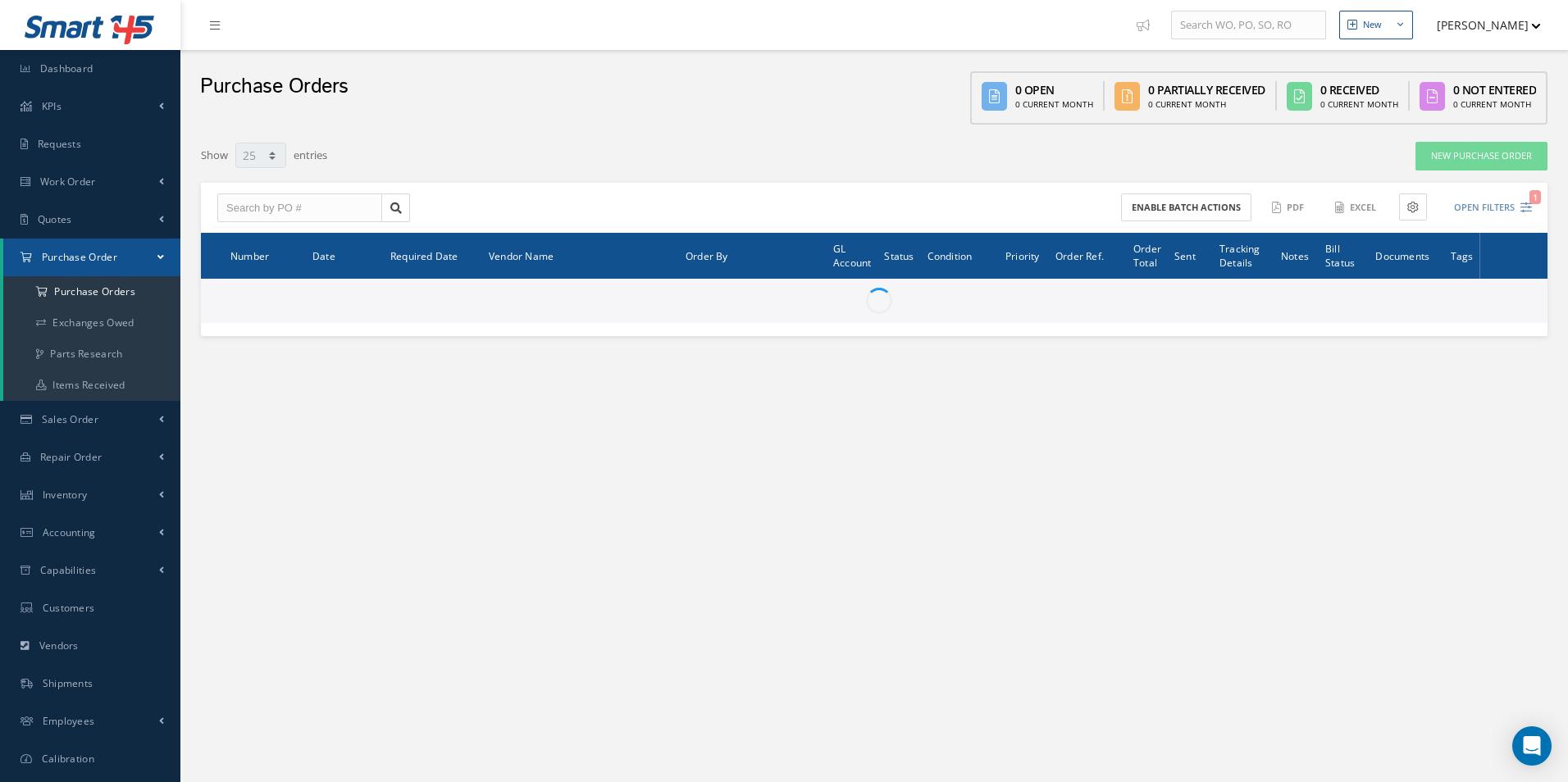
select select "25"
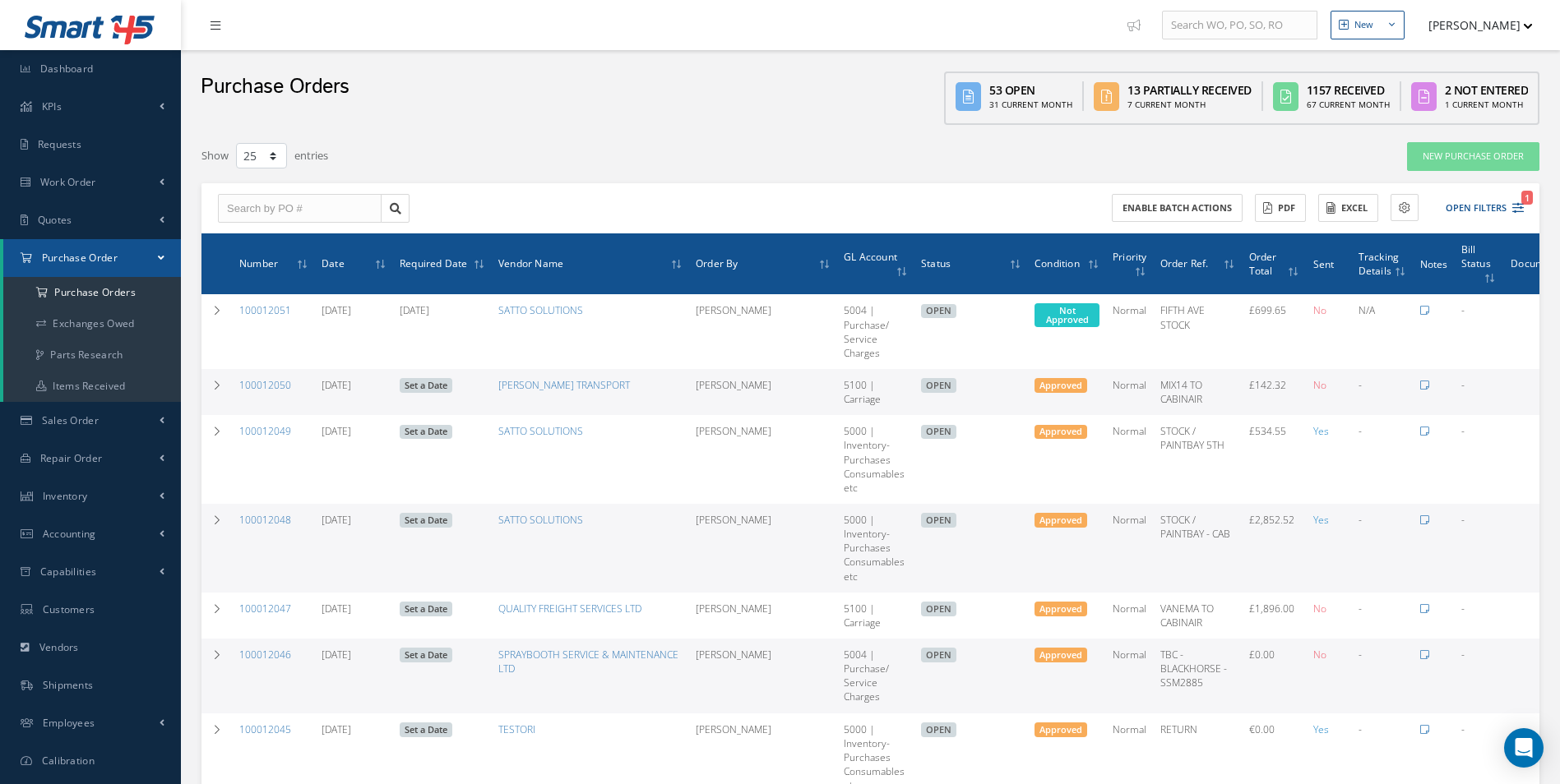
drag, startPoint x: 209, startPoint y: 1, endPoint x: 211, endPoint y: 21, distance: 20.1
click at [209, 5] on div at bounding box center [213, 25] width 65 height 50
click at [211, 22] on icon at bounding box center [215, 25] width 10 height 12
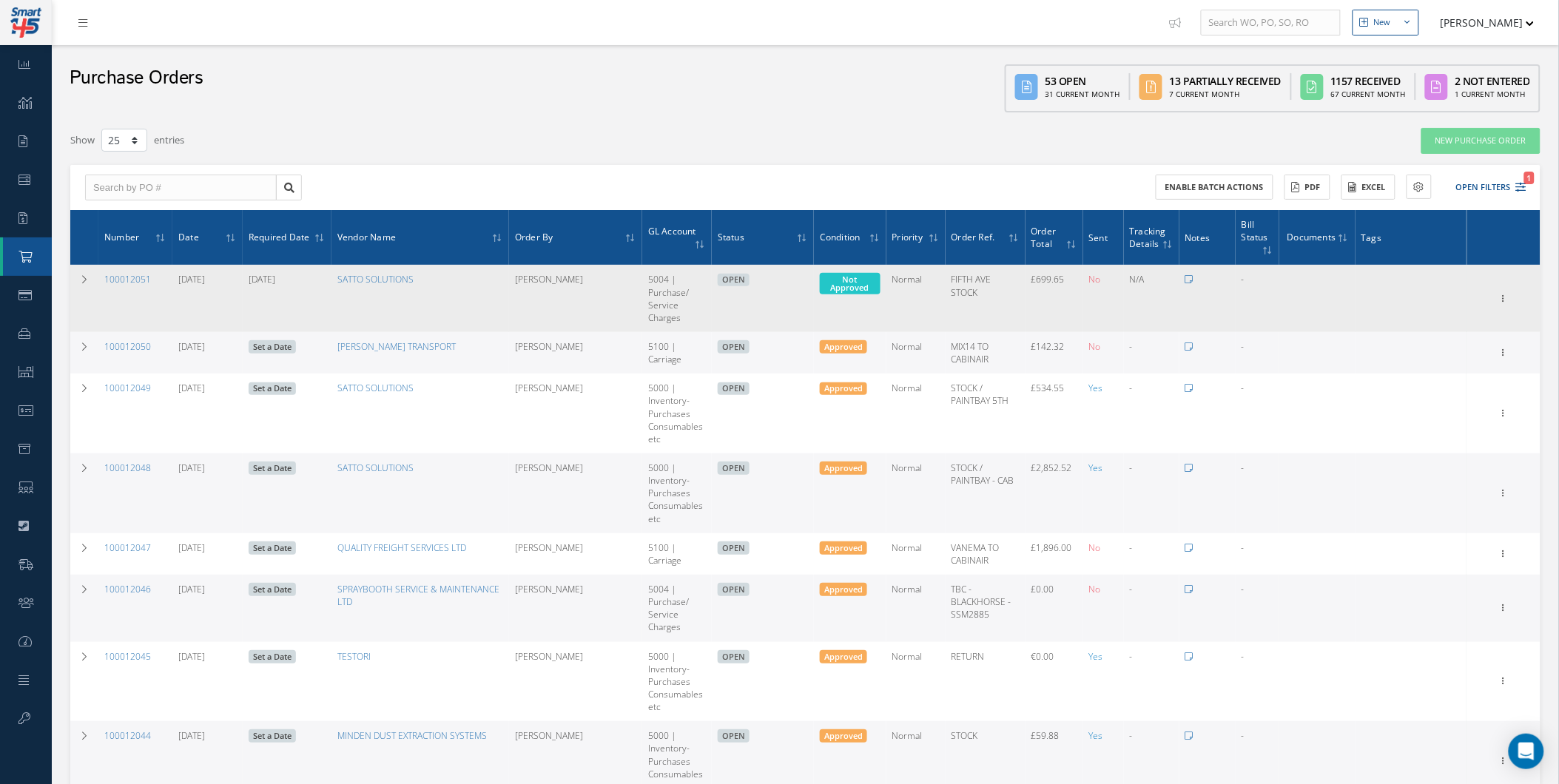
click at [1414, 292] on div "Enter/Update Show Edit Create Bill Cancel Documents Print-Outs Print Purchase O…" at bounding box center [1504, 299] width 69 height 18
click at [1414, 294] on icon at bounding box center [1504, 297] width 15 height 11
click at [1414, 342] on link "Edit" at bounding box center [1436, 346] width 117 height 19
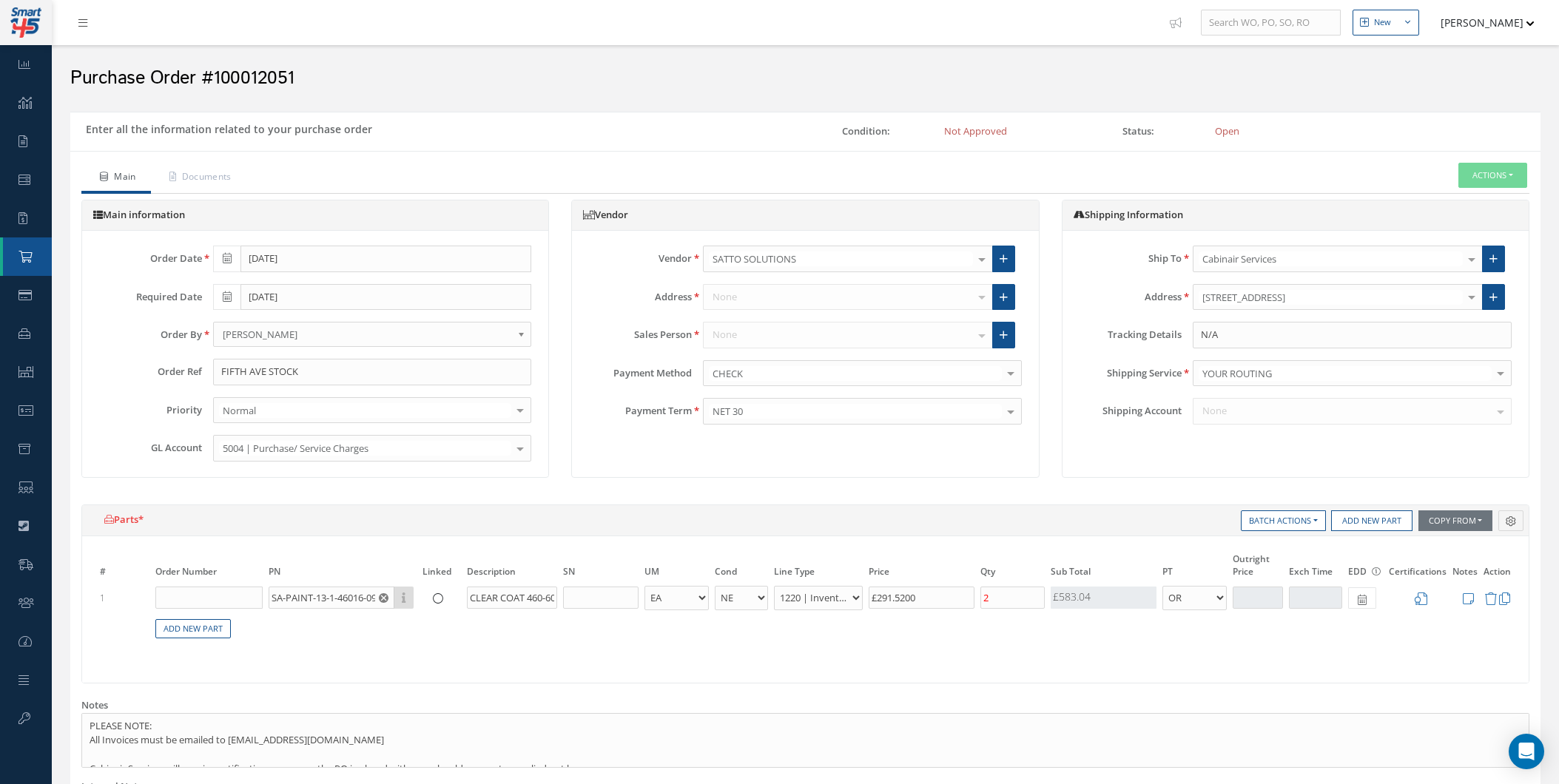
select select "1"
select select "5"
select select "88"
select select "1"
click at [1425, 596] on icon at bounding box center [1420, 598] width 12 height 12
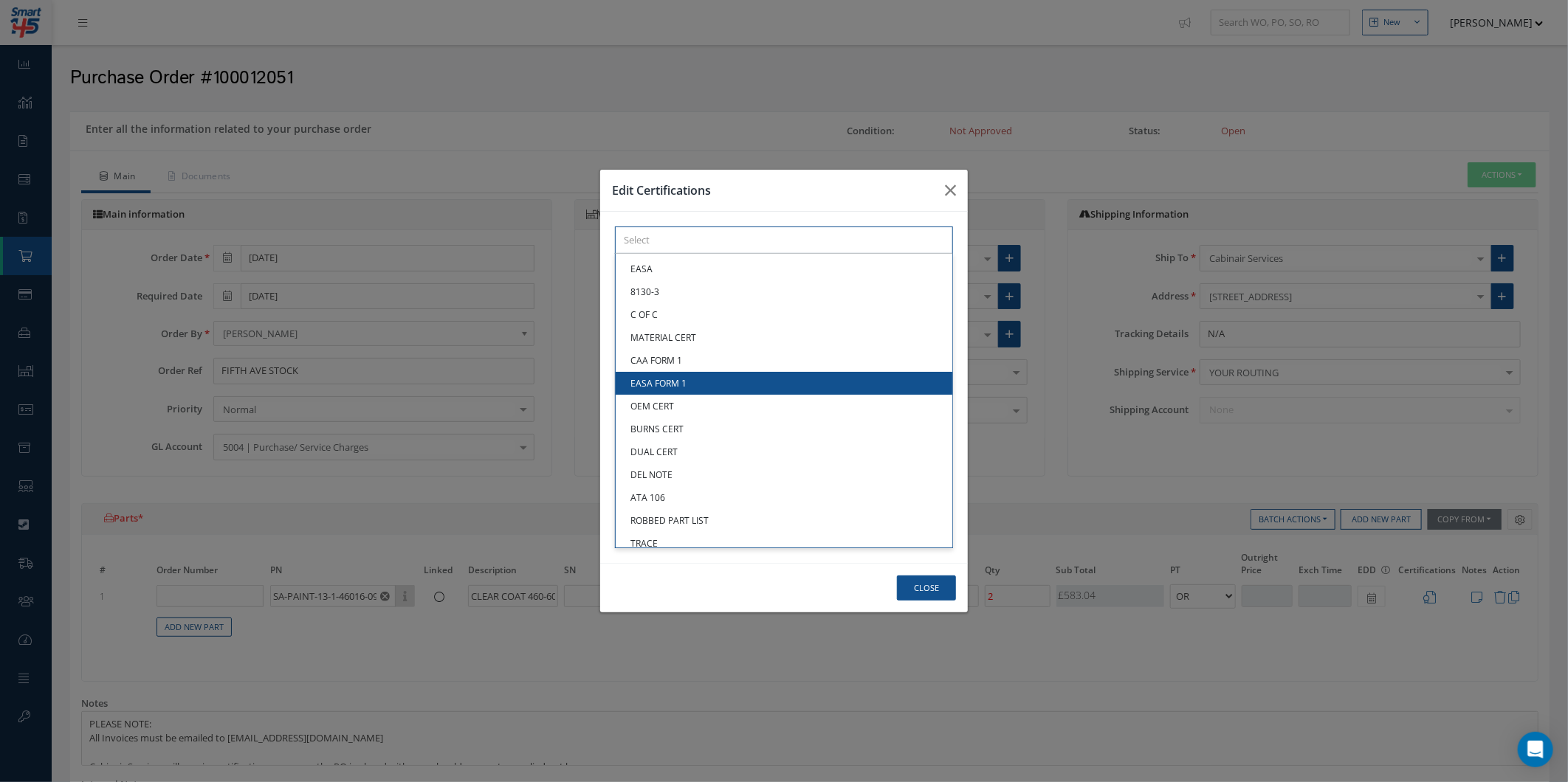
click at [838, 254] on div "× Loading... EASA 8130-3 C OF C MATERIAL CERT CAA FORM 1 EASA FORM 1 OEM CERT B…" at bounding box center [784, 239] width 338 height 27
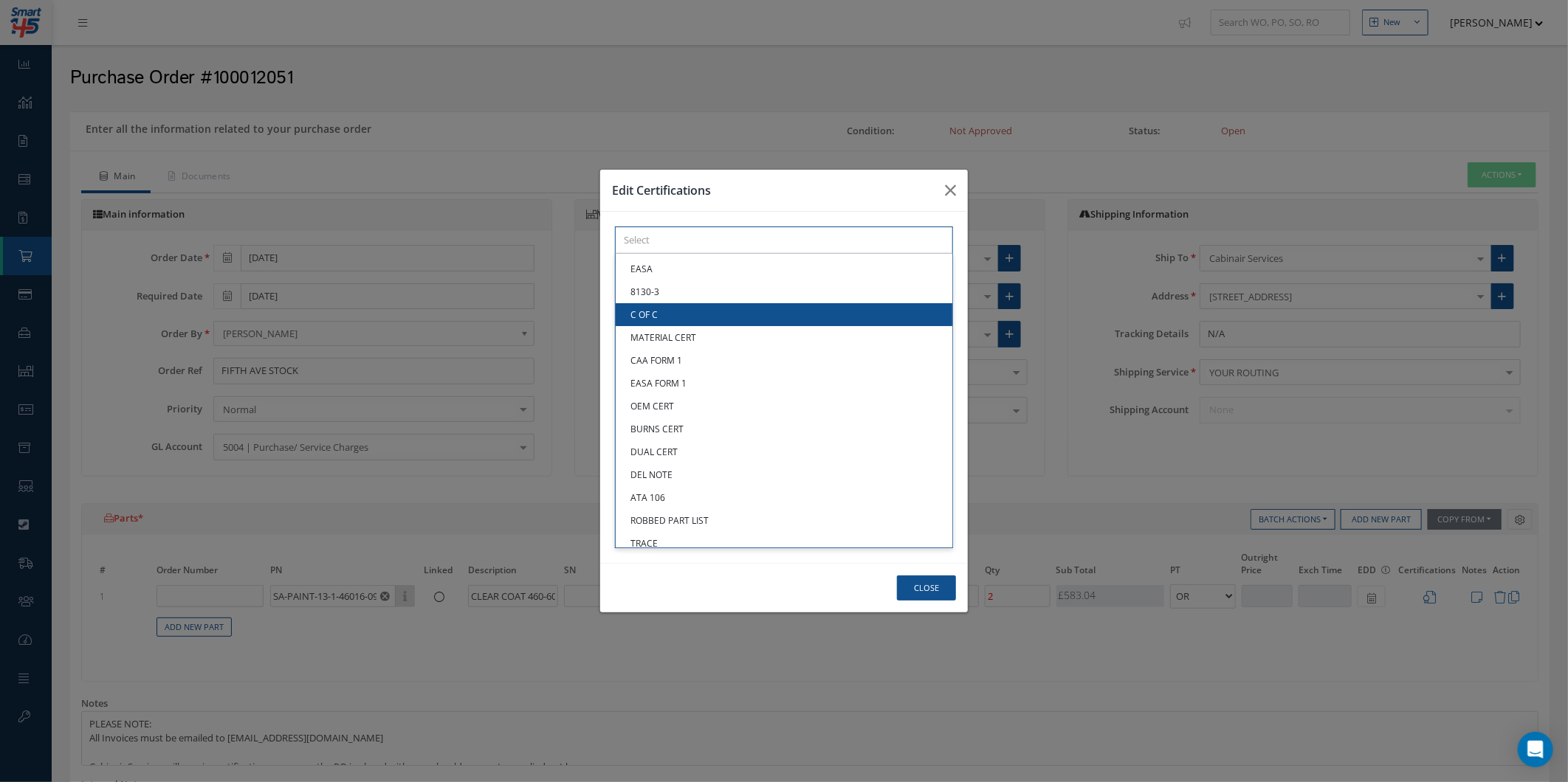
click at [771, 315] on link "C OF C" at bounding box center [784, 315] width 337 height 23
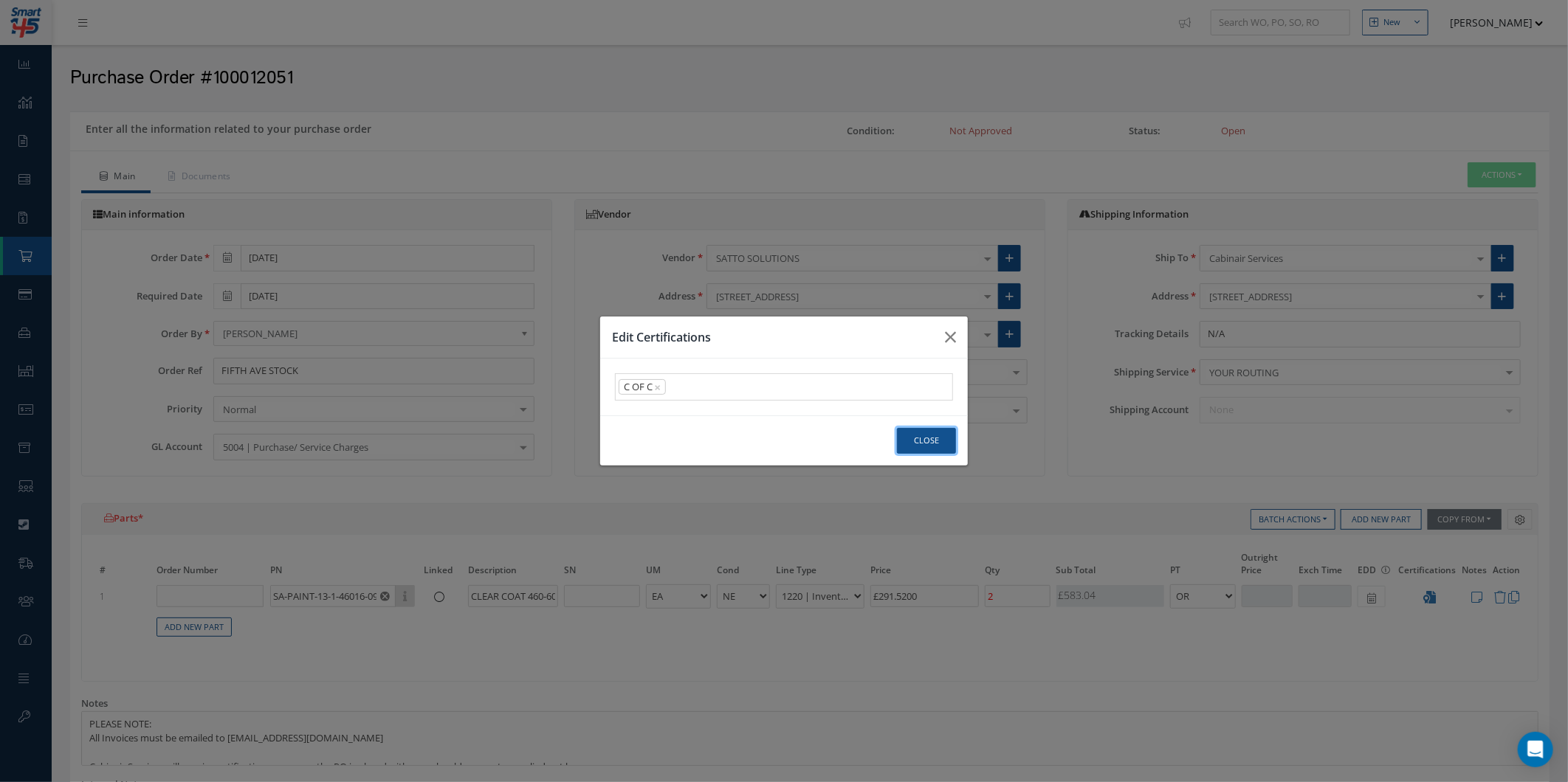
click at [918, 428] on button "Close" at bounding box center [926, 441] width 59 height 26
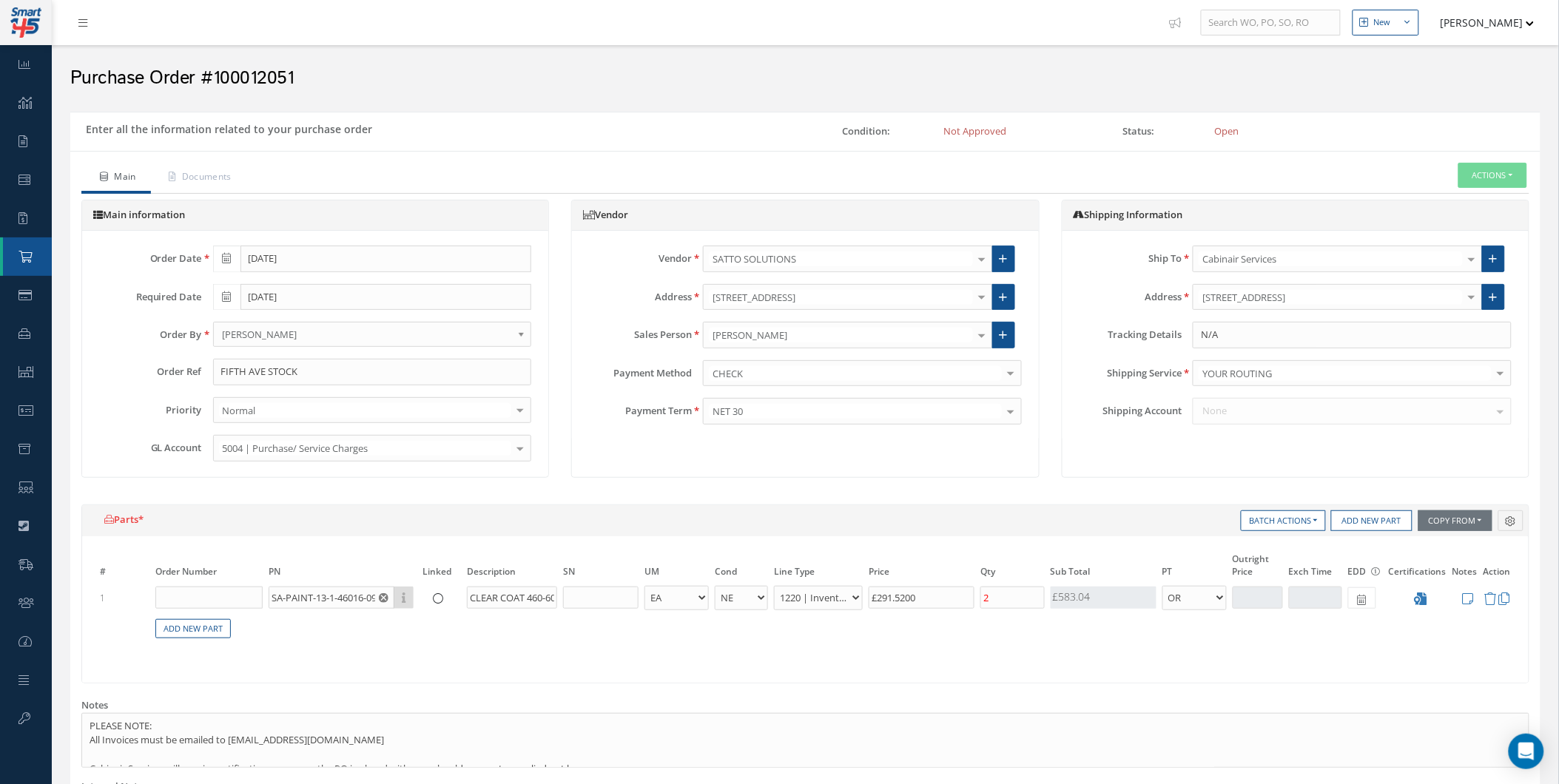
click at [1456, 598] on td at bounding box center [1466, 597] width 31 height 27
click at [1463, 600] on icon at bounding box center [1469, 598] width 11 height 12
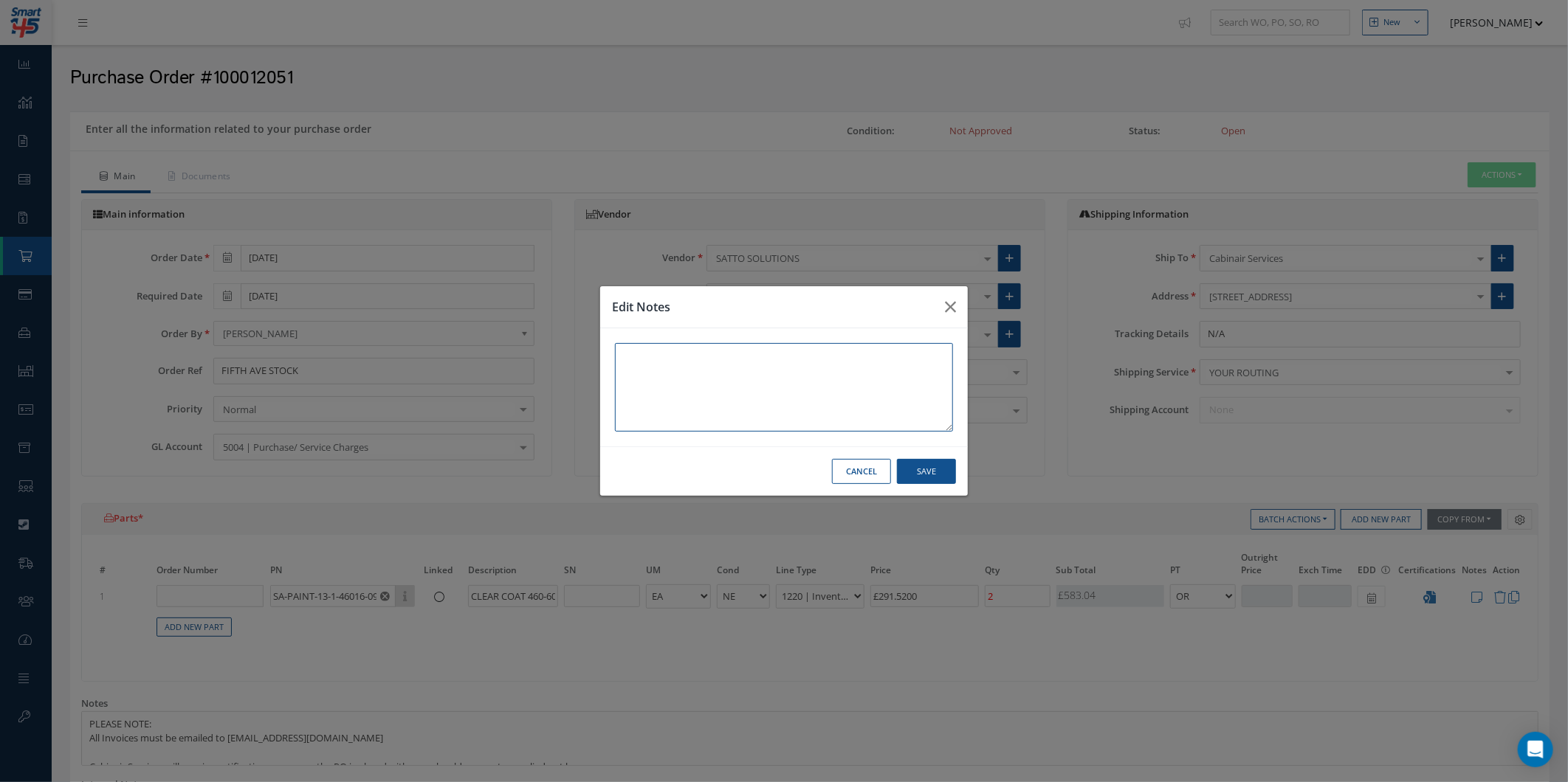
click at [817, 354] on textarea at bounding box center [784, 387] width 338 height 88
click at [940, 300] on button "button" at bounding box center [950, 306] width 34 height 42
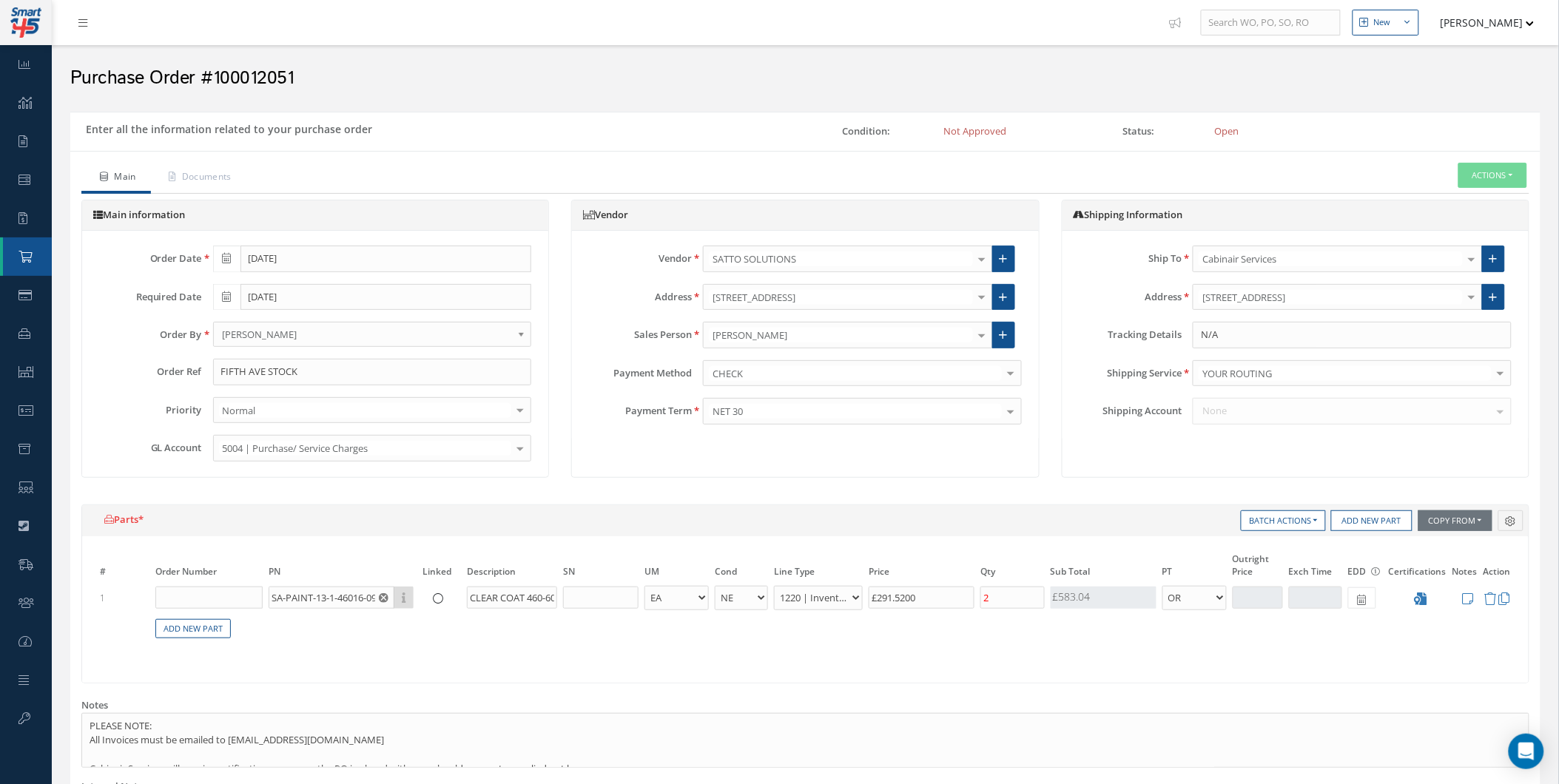
click at [1350, 608] on span at bounding box center [1362, 598] width 28 height 21
click at [1427, 506] on td "24" at bounding box center [1426, 510] width 22 height 22
type input "09/24/2025"
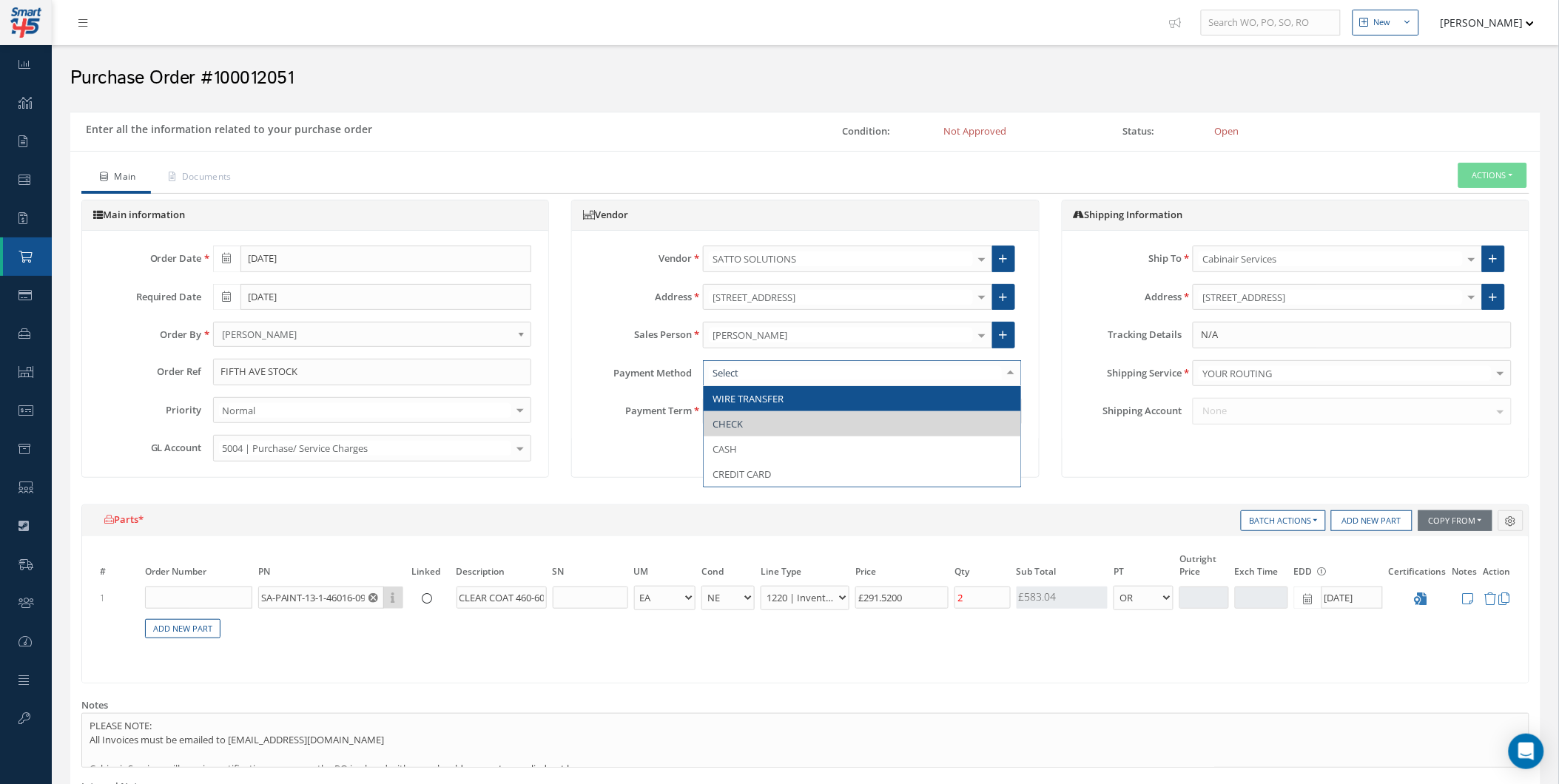
click at [783, 363] on div at bounding box center [862, 374] width 319 height 27
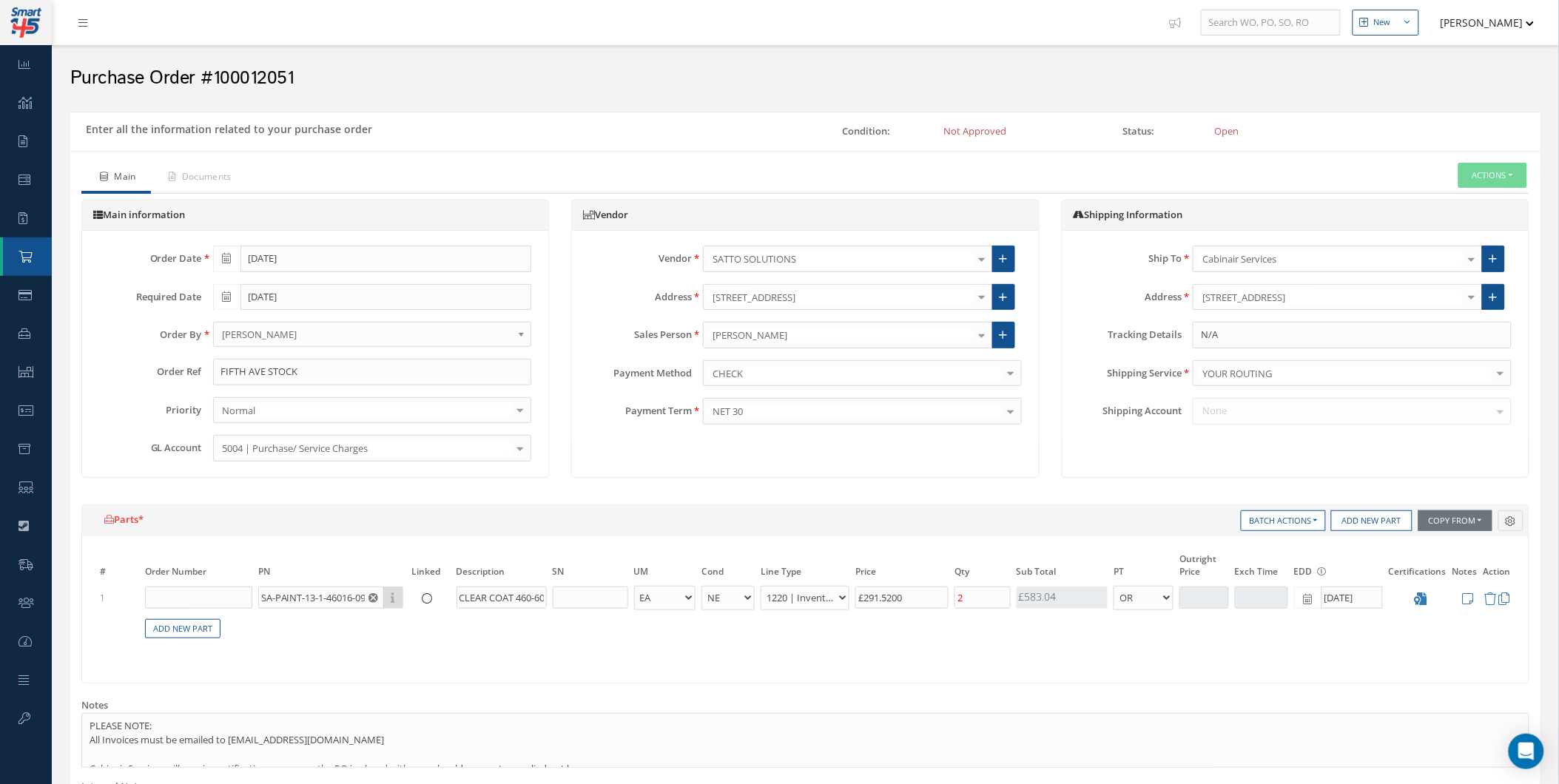
click at [557, 478] on div "Main information Order Date 09/24/2025 Required Date 09/24/2025 Order By - - Ab…" at bounding box center [316, 347] width 490 height 293
click at [171, 595] on input "text" at bounding box center [198, 597] width 107 height 22
click at [504, 646] on table "# Order Number PN Linked Description SN UM Cond Line Type Price Qty Qty Receive…" at bounding box center [805, 604] width 1417 height 106
click at [303, 474] on div "Order Date 09/24/2025 Required Date 09/24/2025 Order By - - Abdelouahab Sabri A…" at bounding box center [315, 354] width 466 height 246
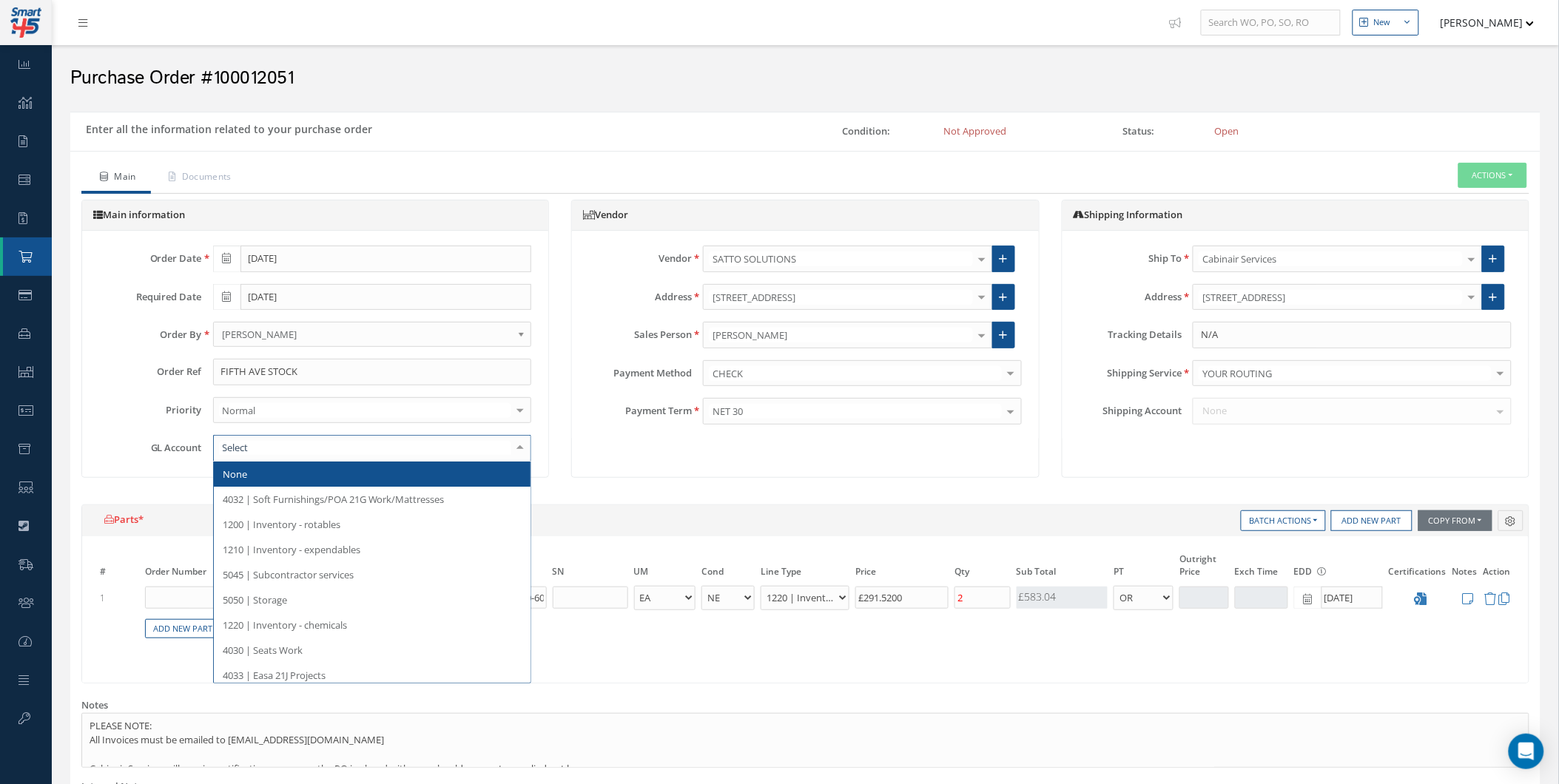
drag, startPoint x: 321, startPoint y: 451, endPoint x: 305, endPoint y: 423, distance: 32.2
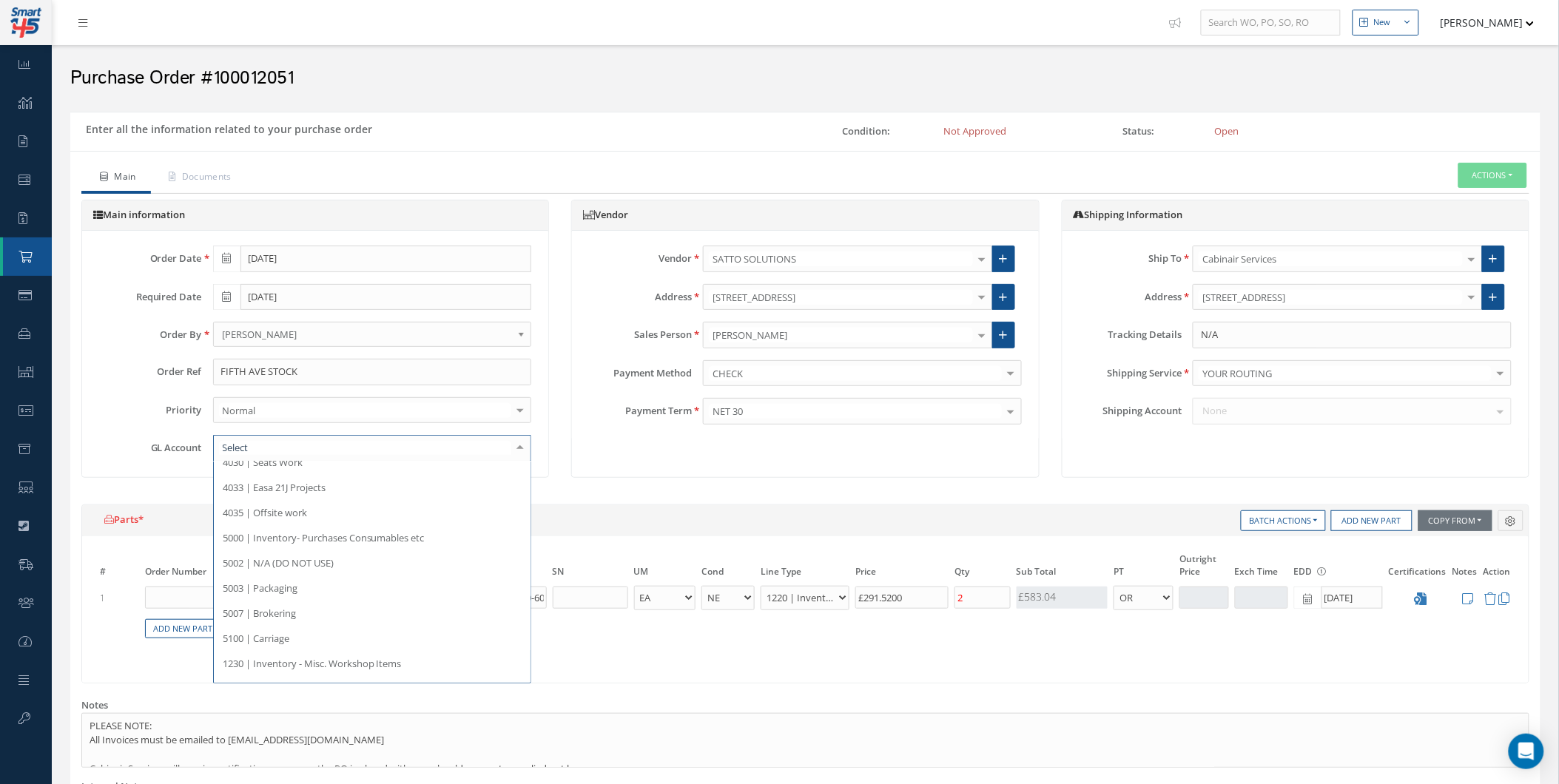
scroll to position [191, 0]
click at [311, 531] on span "5000 | Inventory- Purchases Consumables etc" at bounding box center [324, 535] width 202 height 13
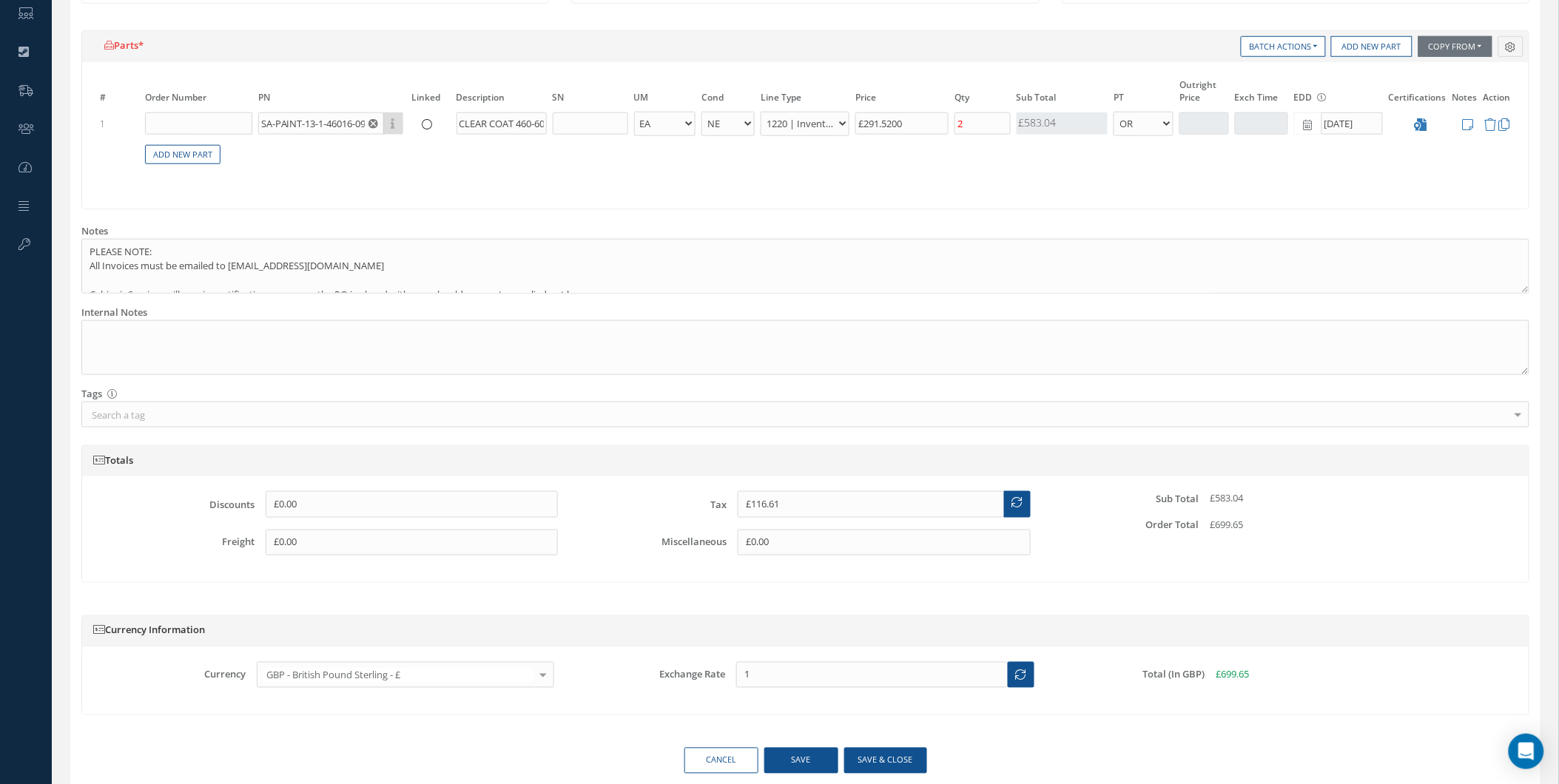
scroll to position [536, 0]
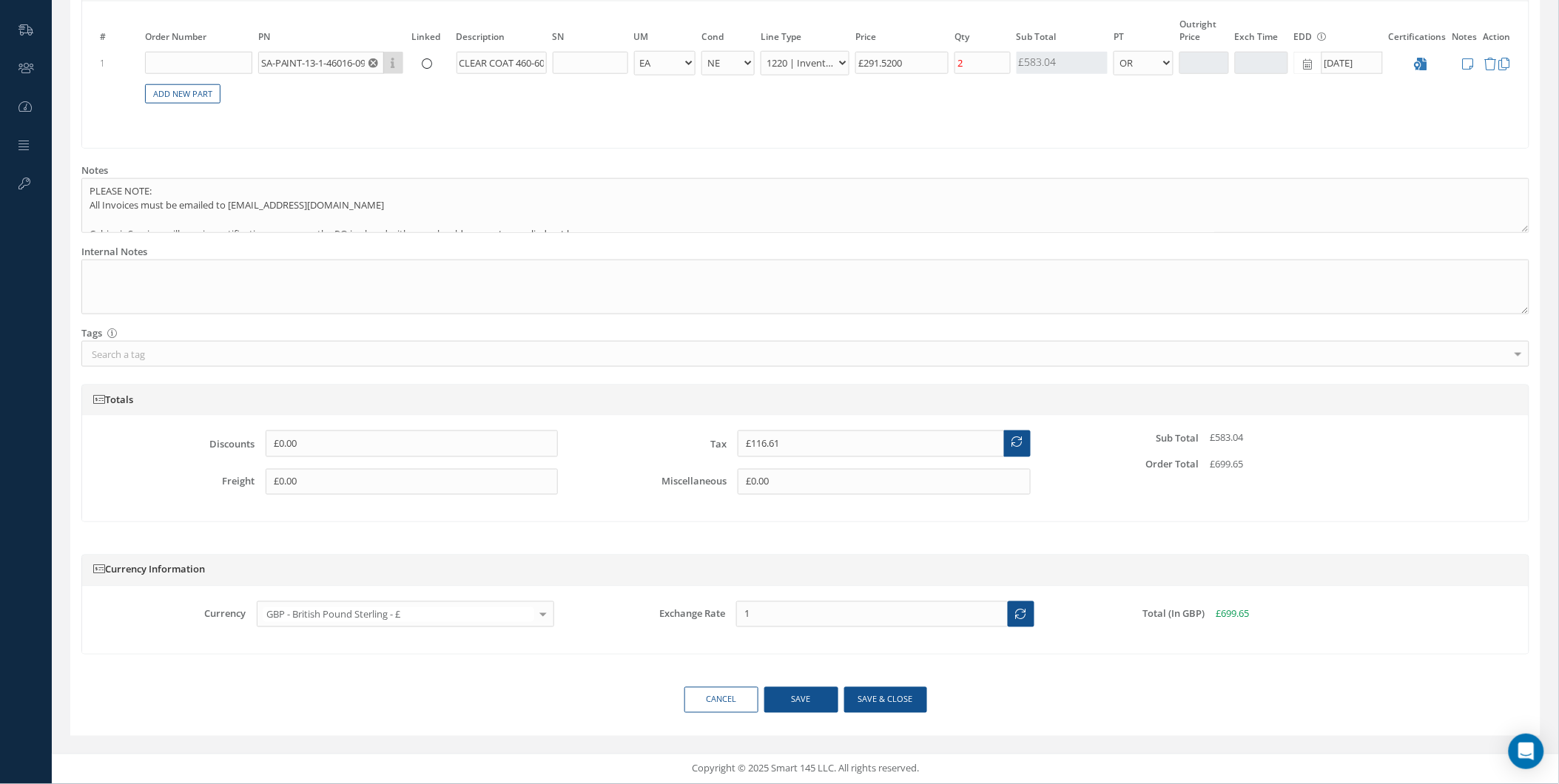
click at [898, 685] on div "Currency Information Currency GBP - British Pound Sterling - £ USD - United Sta…" at bounding box center [806, 611] width 1470 height 150
click at [886, 705] on button "Save & close" at bounding box center [885, 700] width 83 height 26
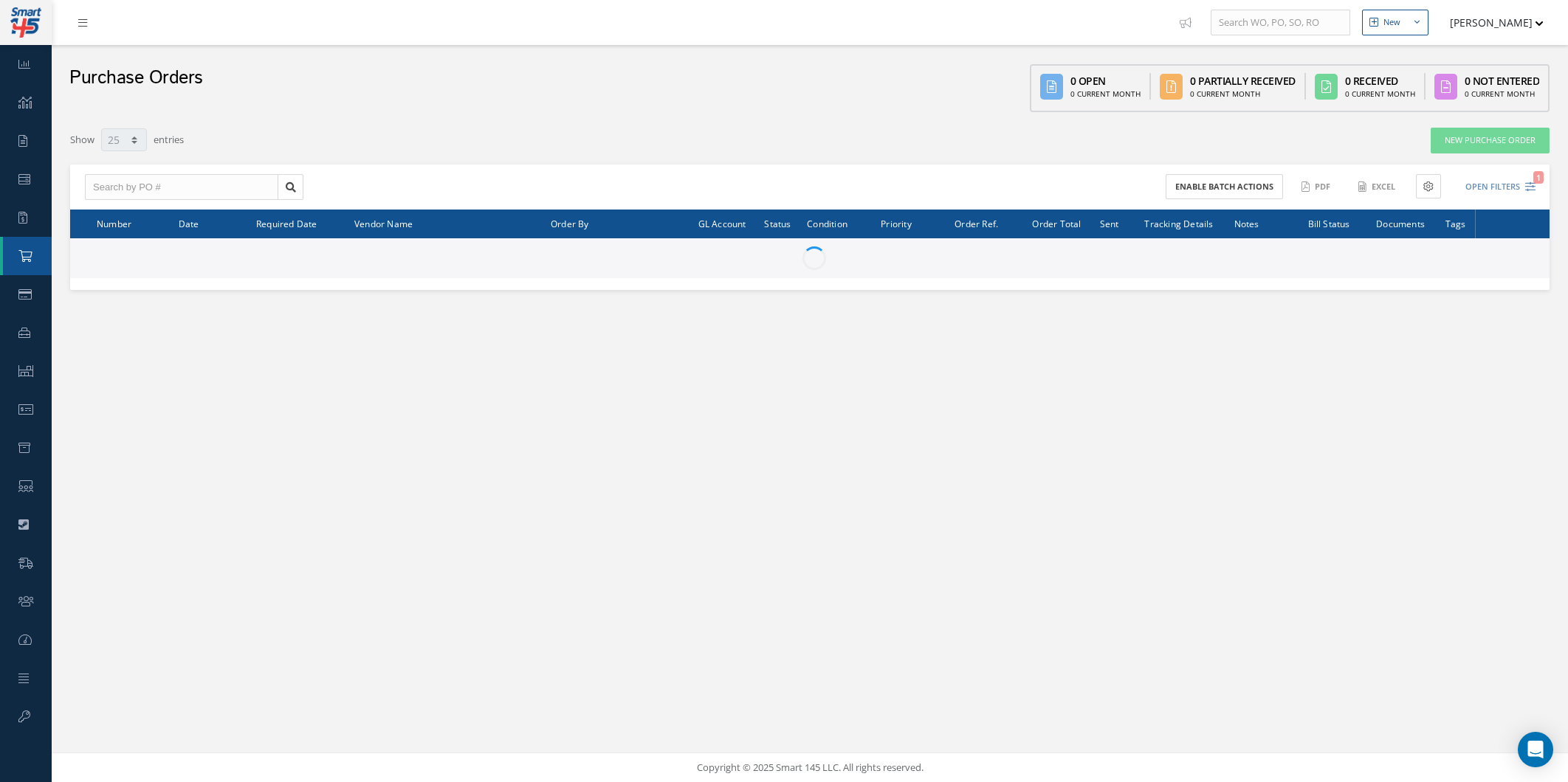
select select "25"
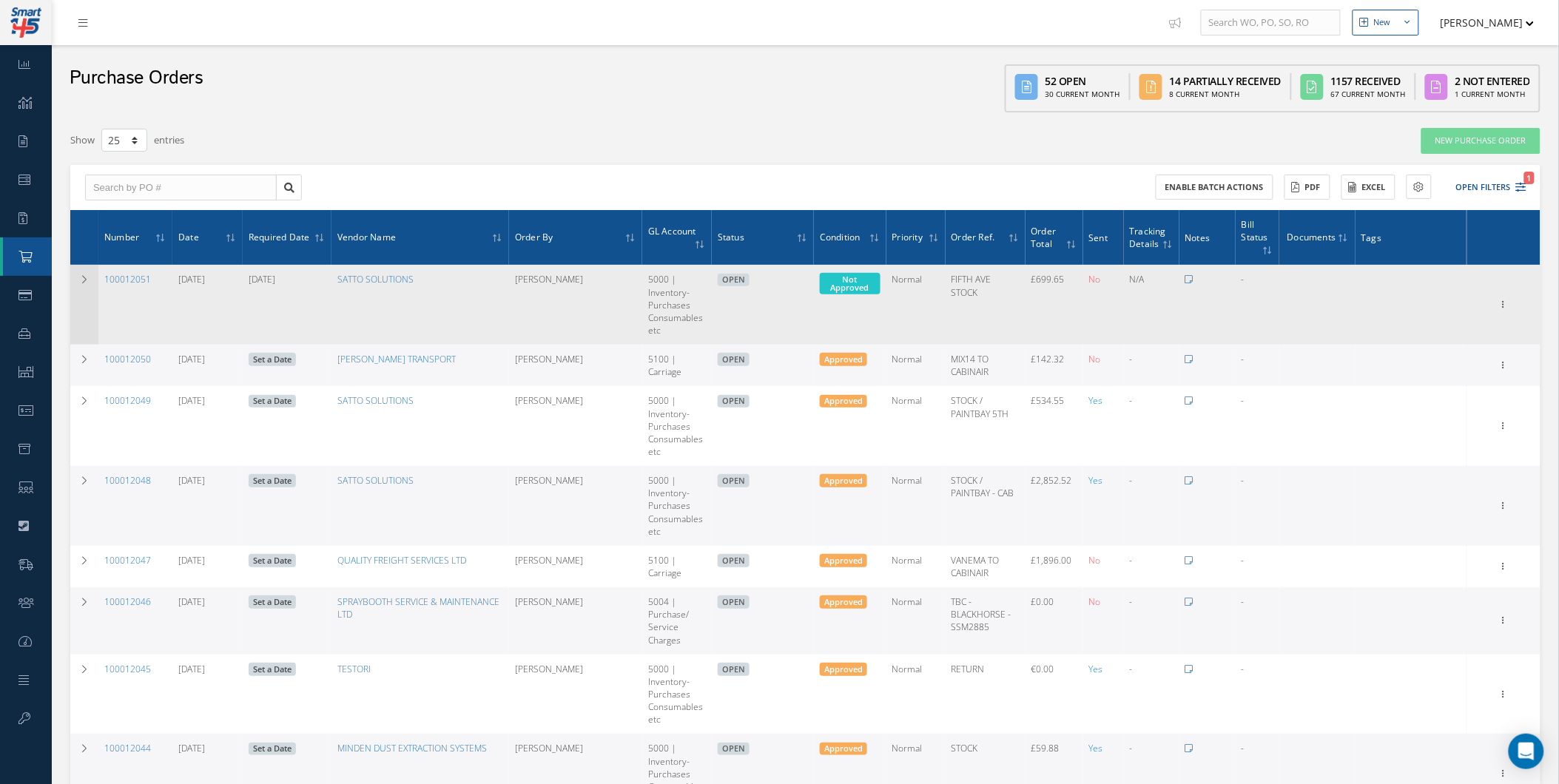
click at [78, 289] on td at bounding box center [84, 305] width 28 height 80
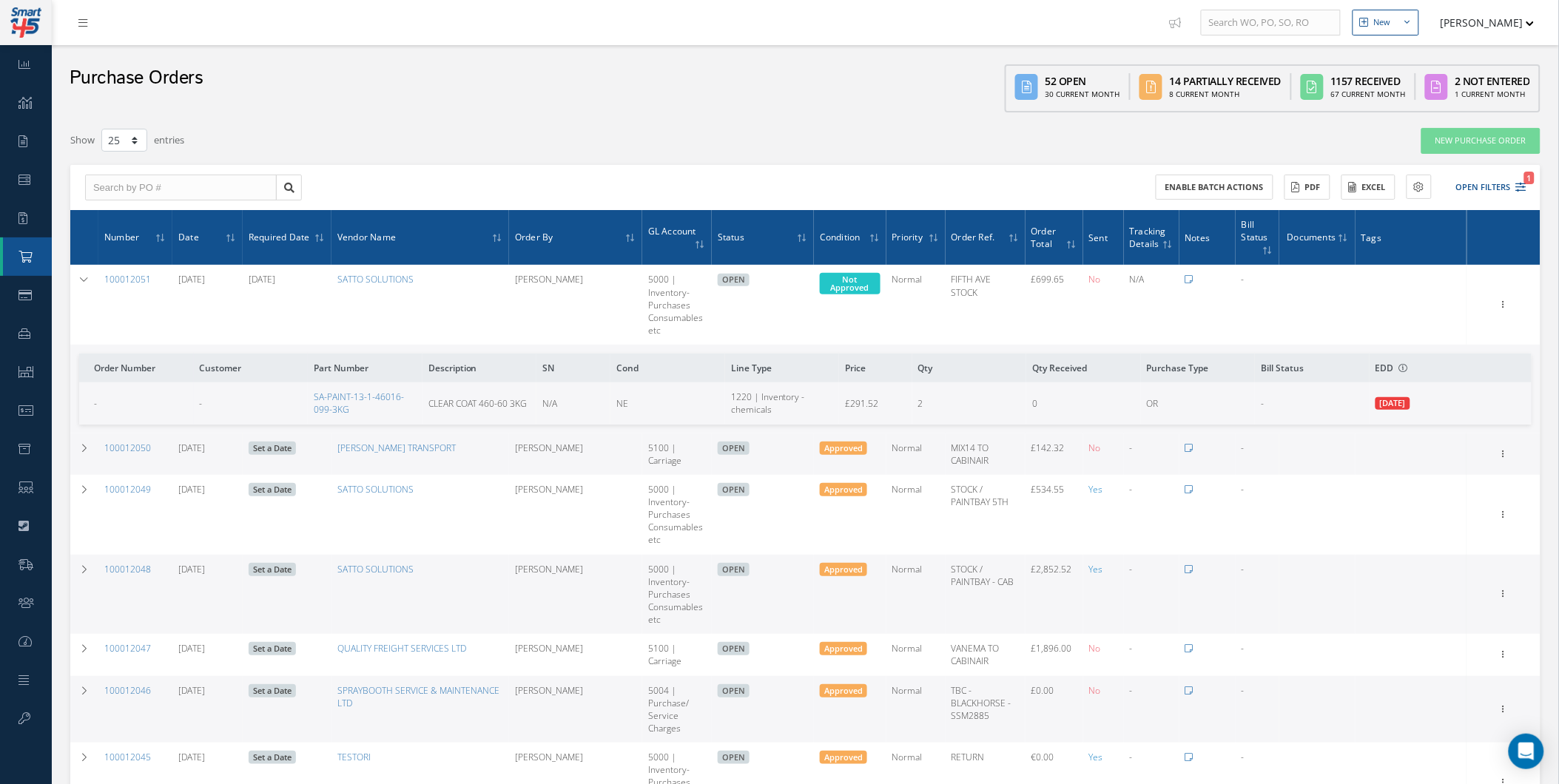
click at [1501, 292] on td "Enter/Update Show Edit Create Bill Cancel Documents Print-Outs Print Purchase O…" at bounding box center [1503, 305] width 73 height 80
click at [1501, 293] on td "Enter/Update Show Edit Create Bill Cancel Documents Print-Outs Print Purchase O…" at bounding box center [1503, 305] width 73 height 80
click at [1501, 301] on icon at bounding box center [1504, 303] width 15 height 11
click at [1409, 315] on link "Enter/Update" at bounding box center [1436, 314] width 117 height 19
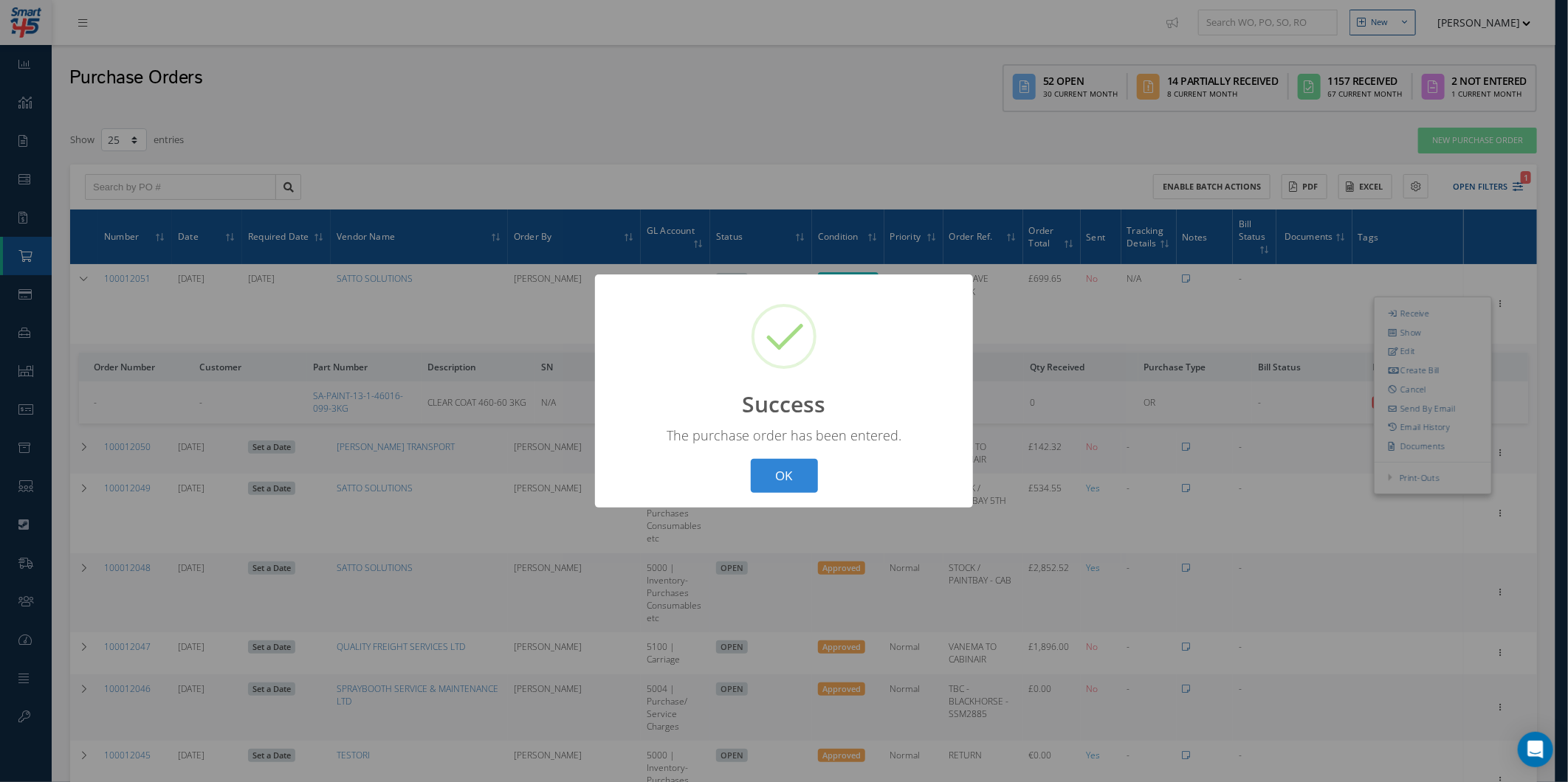
click at [822, 470] on div "? ! i Success × The purchase order has been entered. OK Cancel" at bounding box center [784, 391] width 378 height 234
click at [812, 467] on button "OK" at bounding box center [784, 476] width 67 height 34
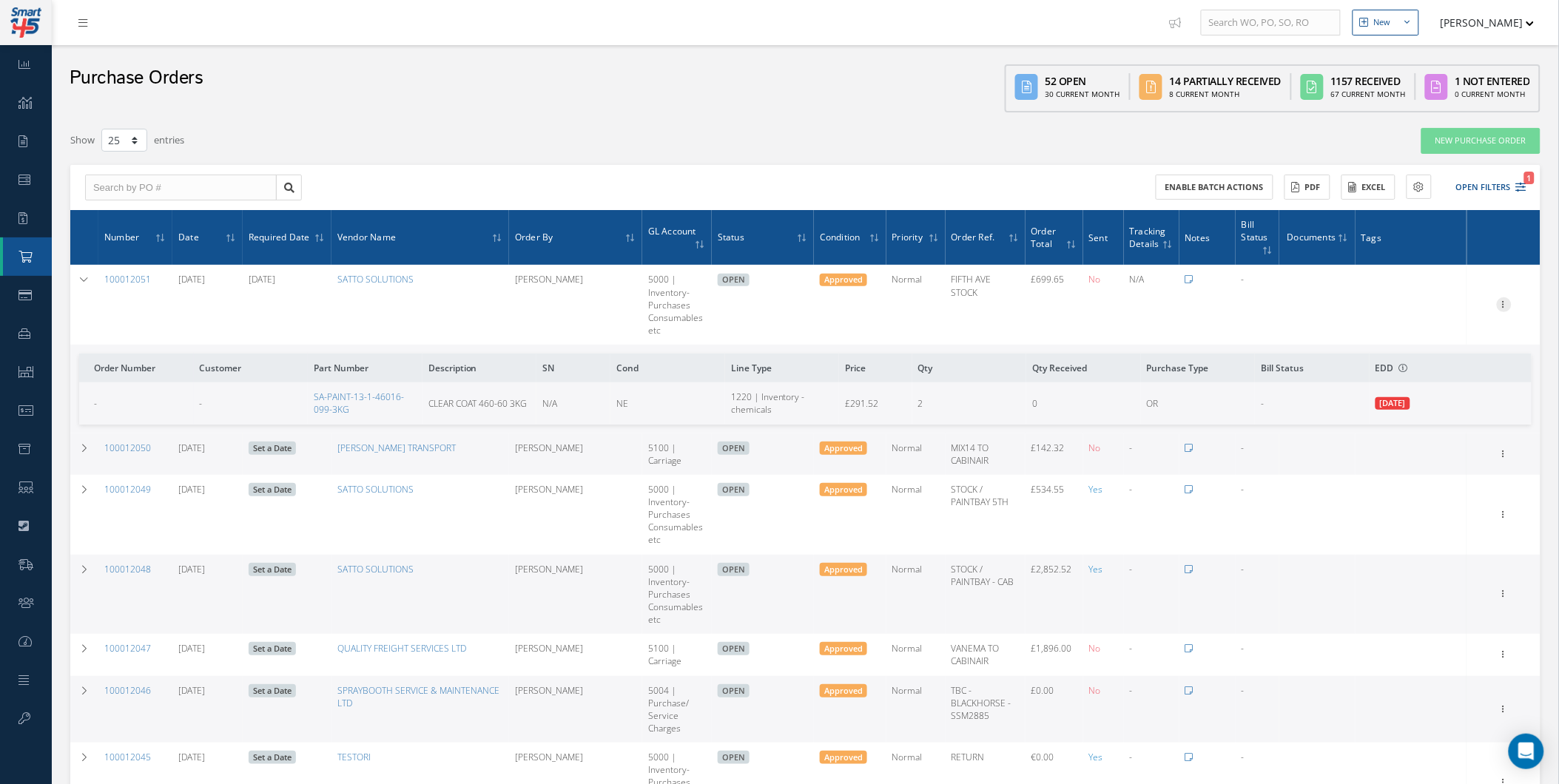
click at [1505, 292] on td "Receive Show Edit Create Bill Cancel Send By Email Email History Documents Prin…" at bounding box center [1503, 305] width 73 height 80
click at [1498, 306] on icon at bounding box center [1504, 303] width 15 height 11
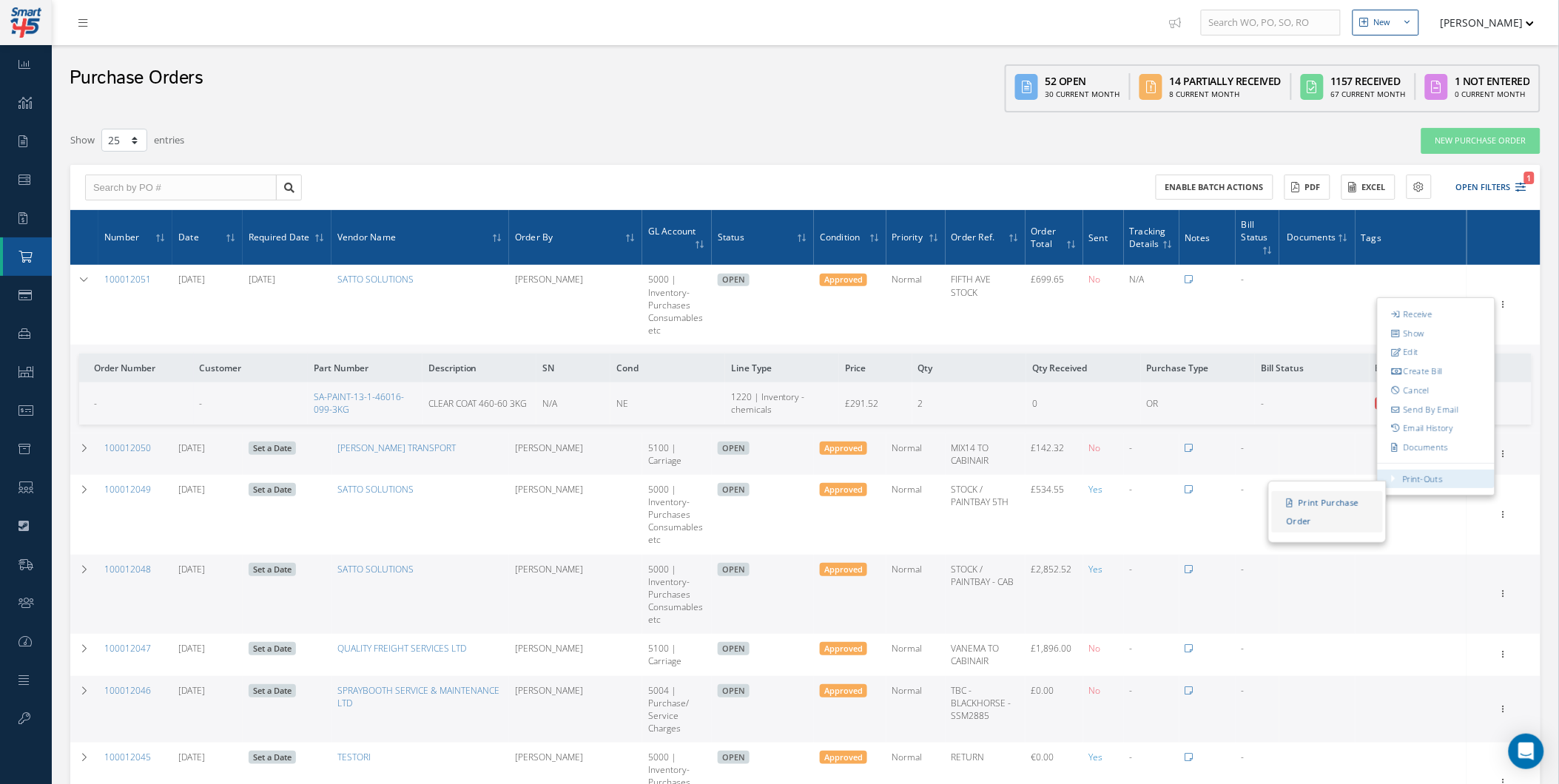
click at [1360, 493] on link "Print Purchase Order" at bounding box center [1327, 511] width 111 height 42
click at [1448, 409] on link "Send By Email" at bounding box center [1436, 409] width 117 height 19
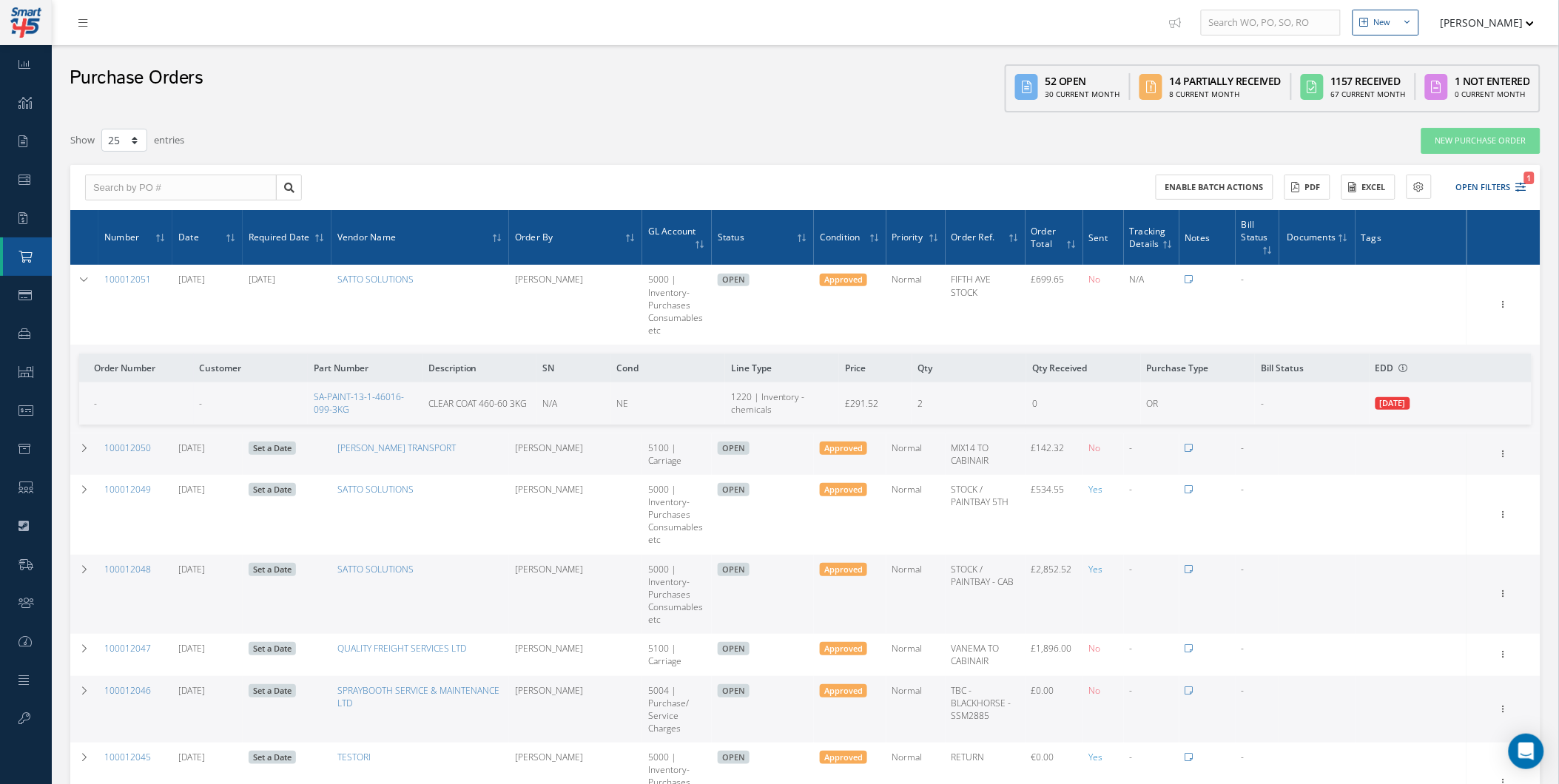
type input "Reports from Purchase Order #100012051"
type textarea "Hiya, Please find Attached, our Purchase Order #100012051. If you have any ques…"
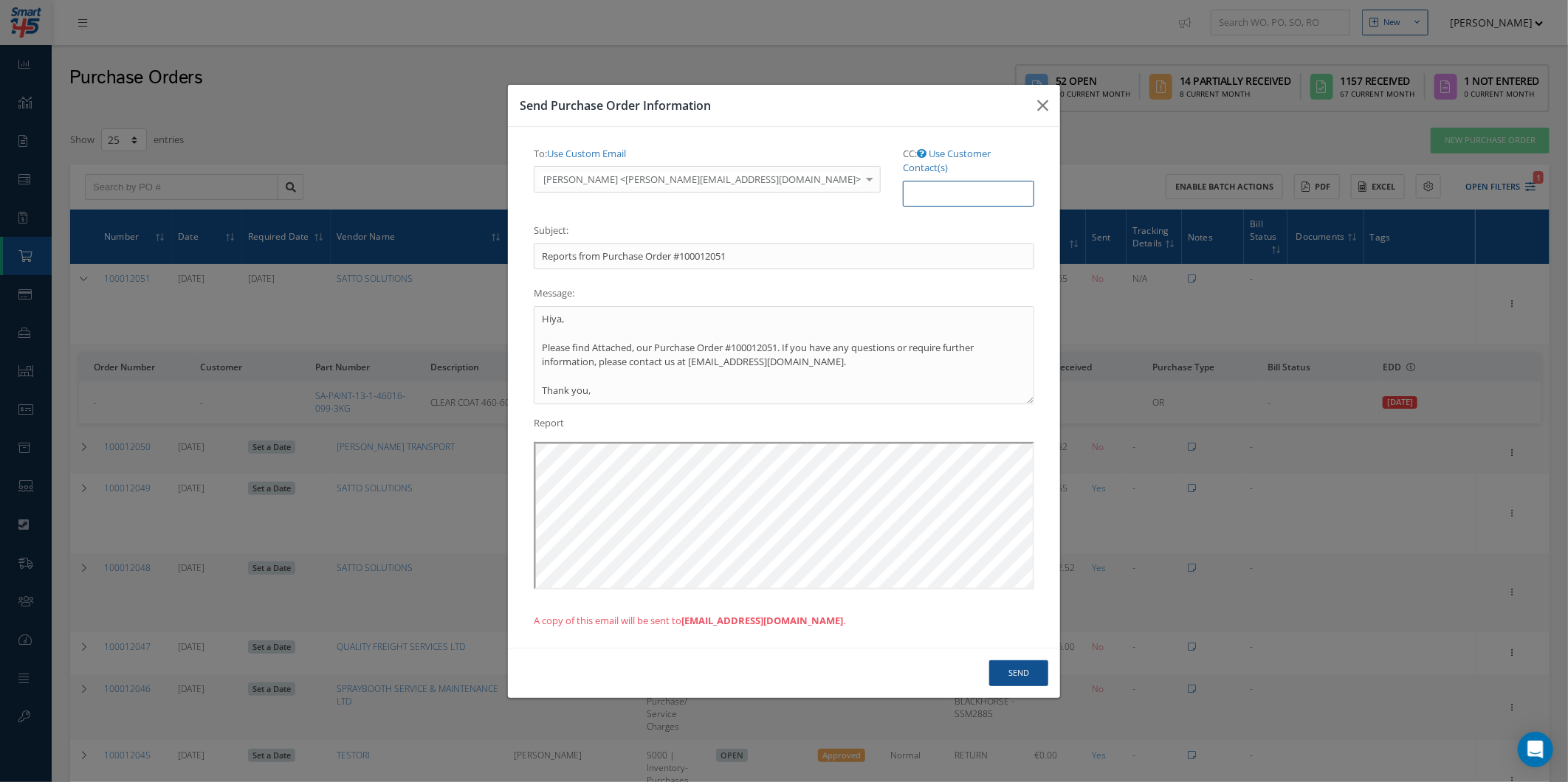
click at [903, 181] on input "CC: Use Customer Contact(s)" at bounding box center [968, 194] width 132 height 27
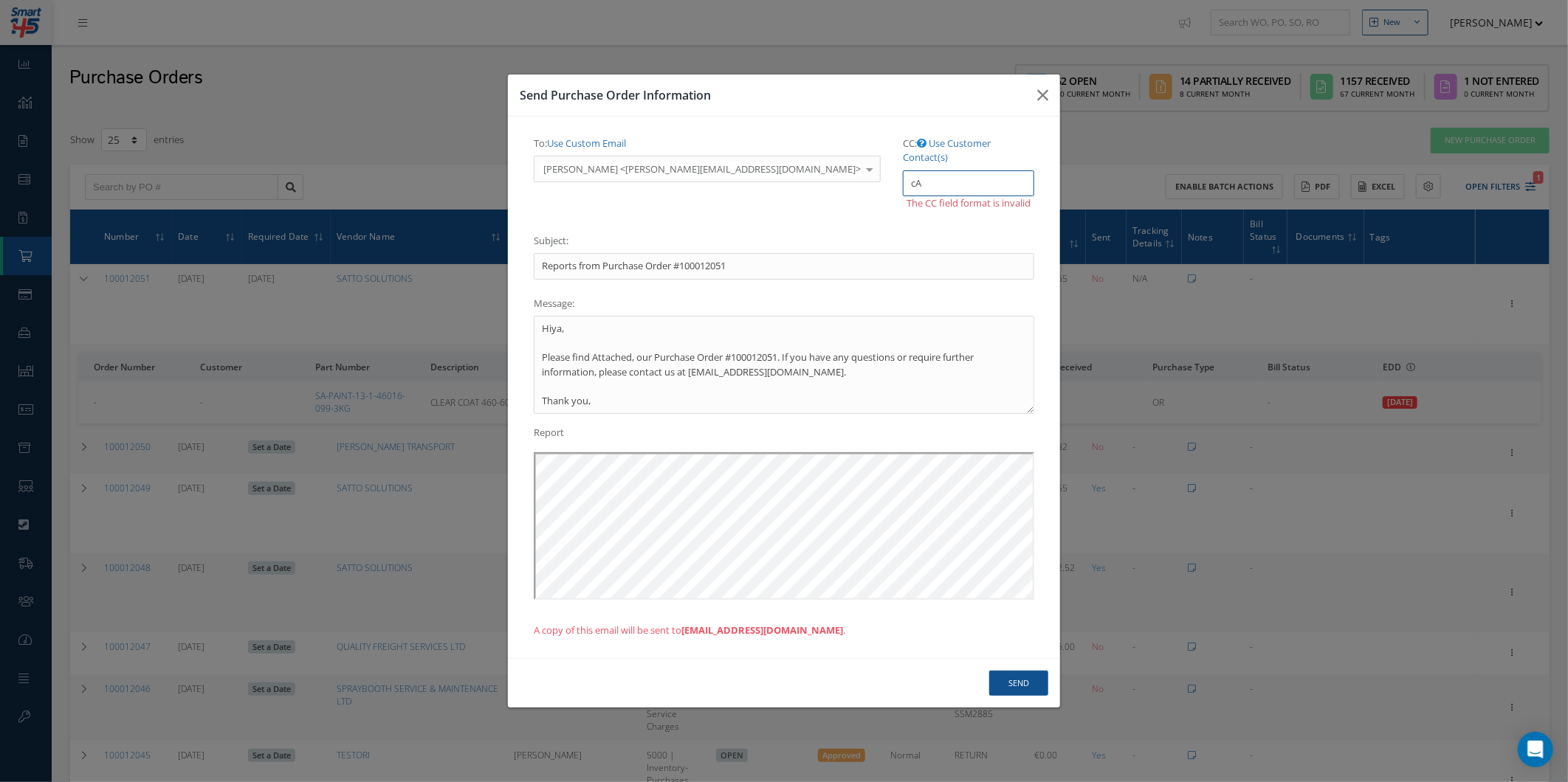
type input "c"
type input "C"
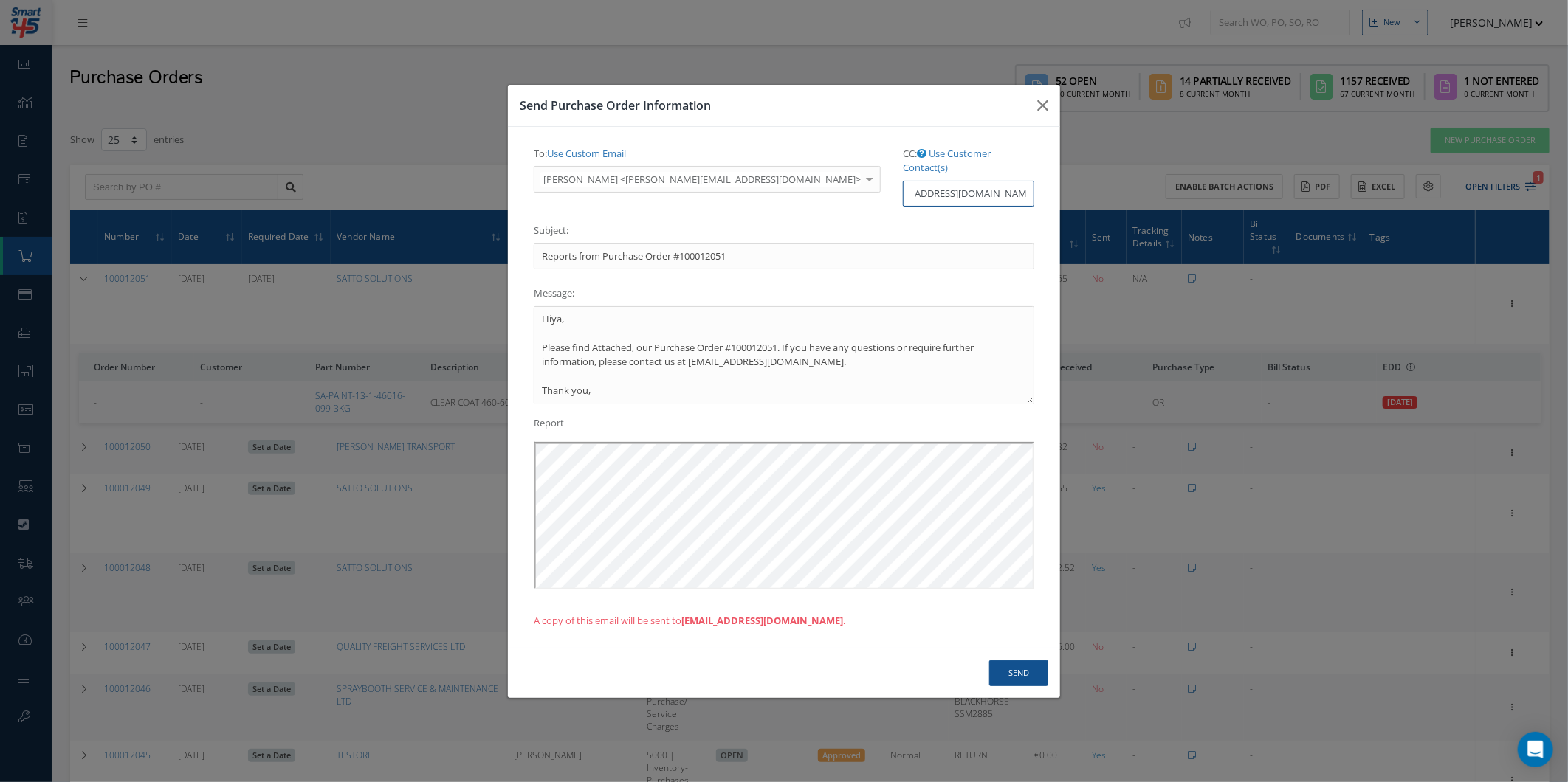
scroll to position [0, 41]
type input "purchasing@cabinairgroup.com, malik@cabinairgroup.com"
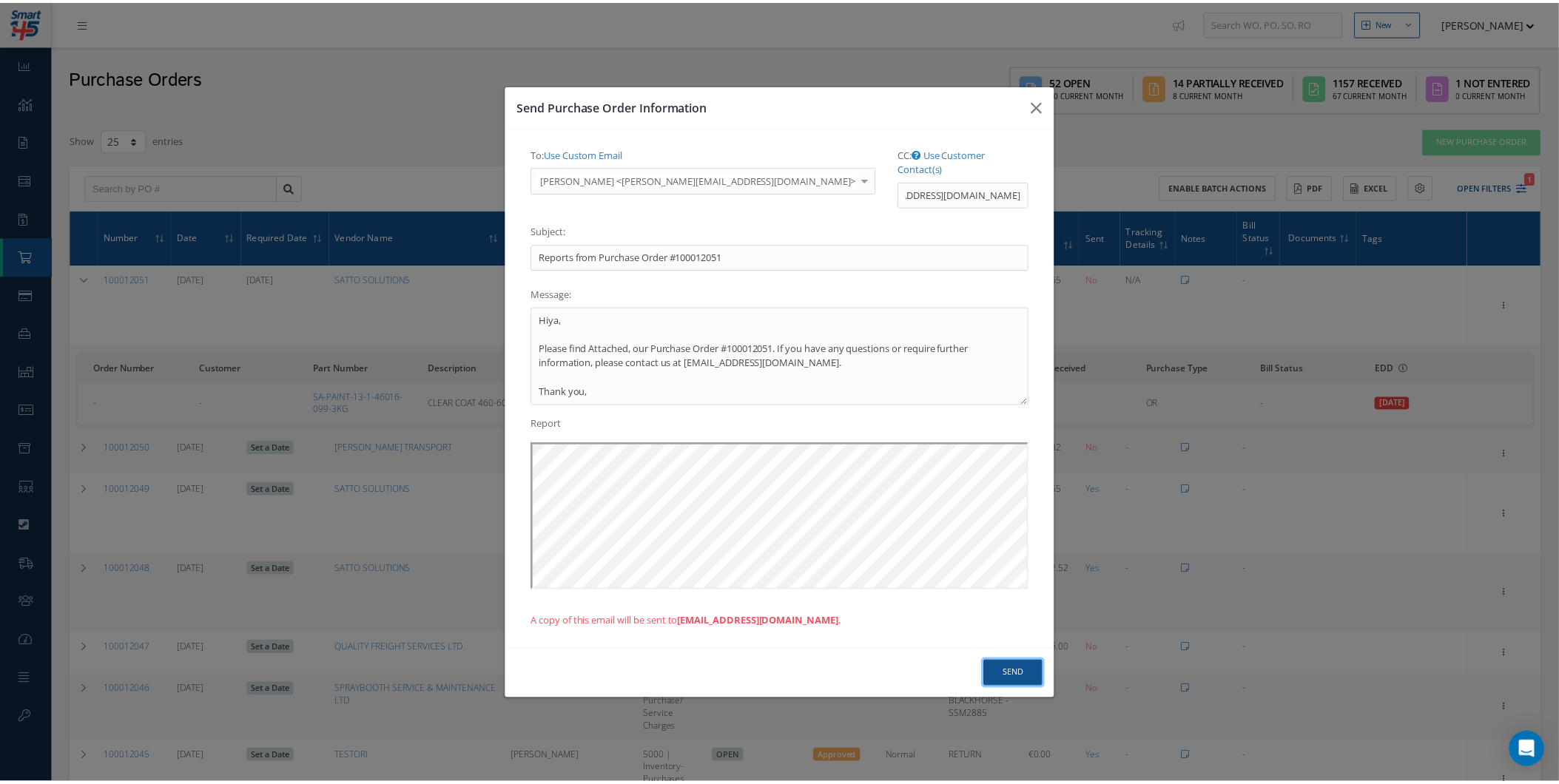
scroll to position [0, 0]
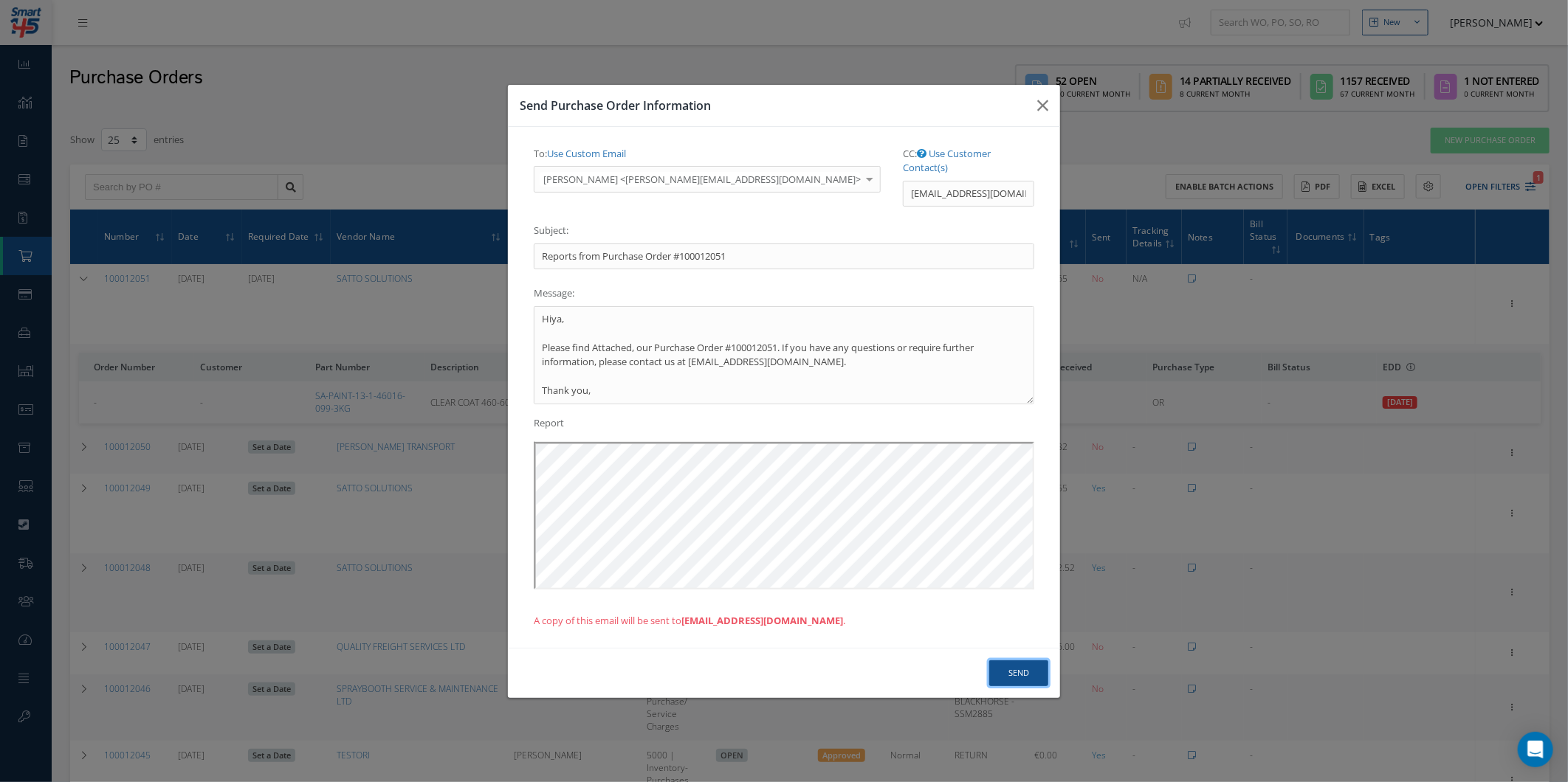
drag, startPoint x: 1013, startPoint y: 661, endPoint x: 1015, endPoint y: 648, distance: 13.2
click at [1014, 660] on button "Send" at bounding box center [1019, 673] width 59 height 26
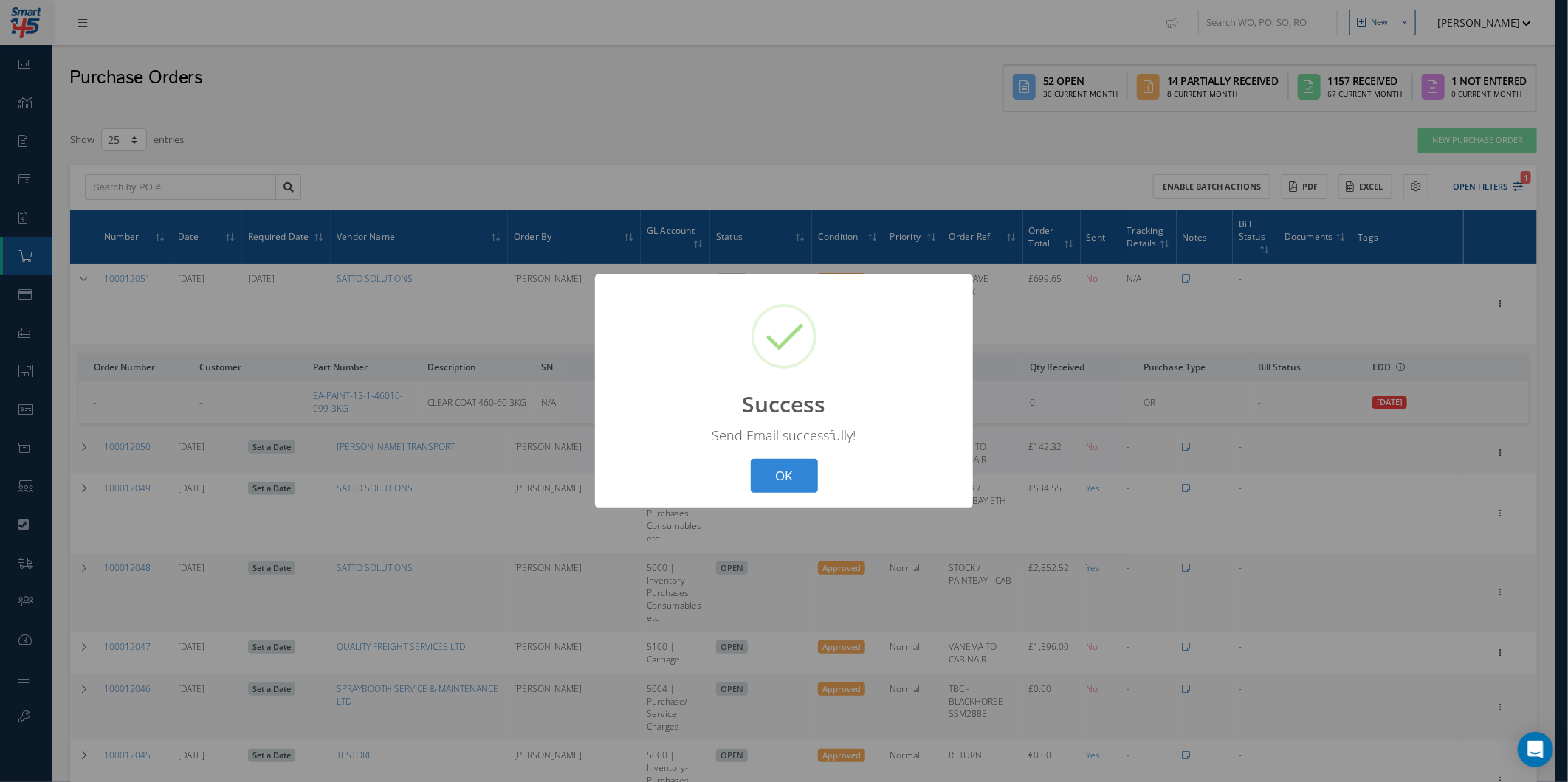
click at [808, 494] on div "? ! i Success × Send Email successfully! OK Cancel" at bounding box center [784, 391] width 378 height 234
click at [809, 474] on button "OK" at bounding box center [784, 476] width 67 height 34
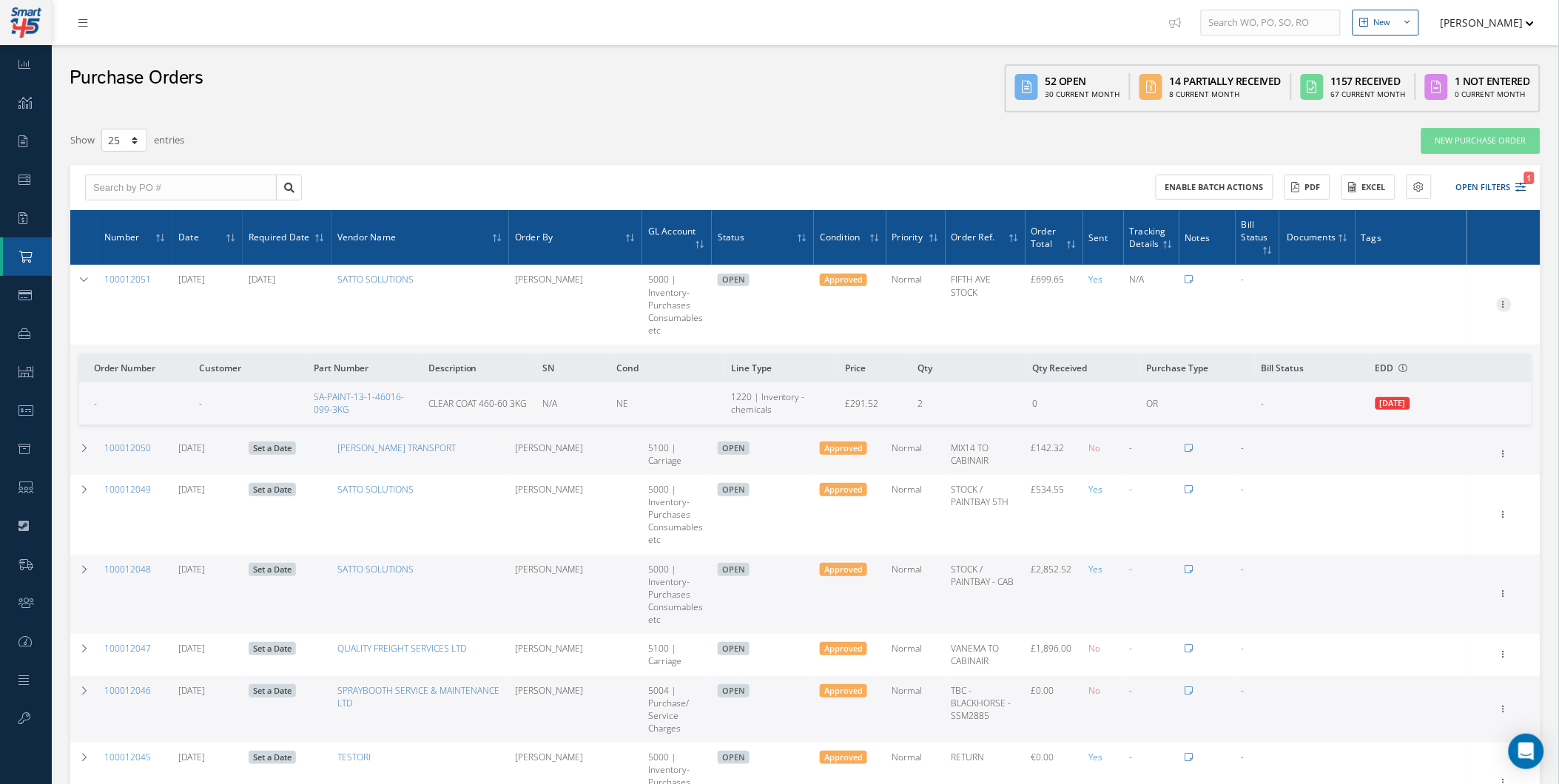
drag, startPoint x: 1485, startPoint y: 306, endPoint x: 1499, endPoint y: 305, distance: 14.0
click at [1489, 307] on div "Receive Show Edit Create Bill Cancel Send By Email Email History Documents Prin…" at bounding box center [1504, 305] width 69 height 18
click at [1511, 300] on icon at bounding box center [1504, 303] width 15 height 11
click at [1445, 430] on link "Email History" at bounding box center [1436, 428] width 117 height 19
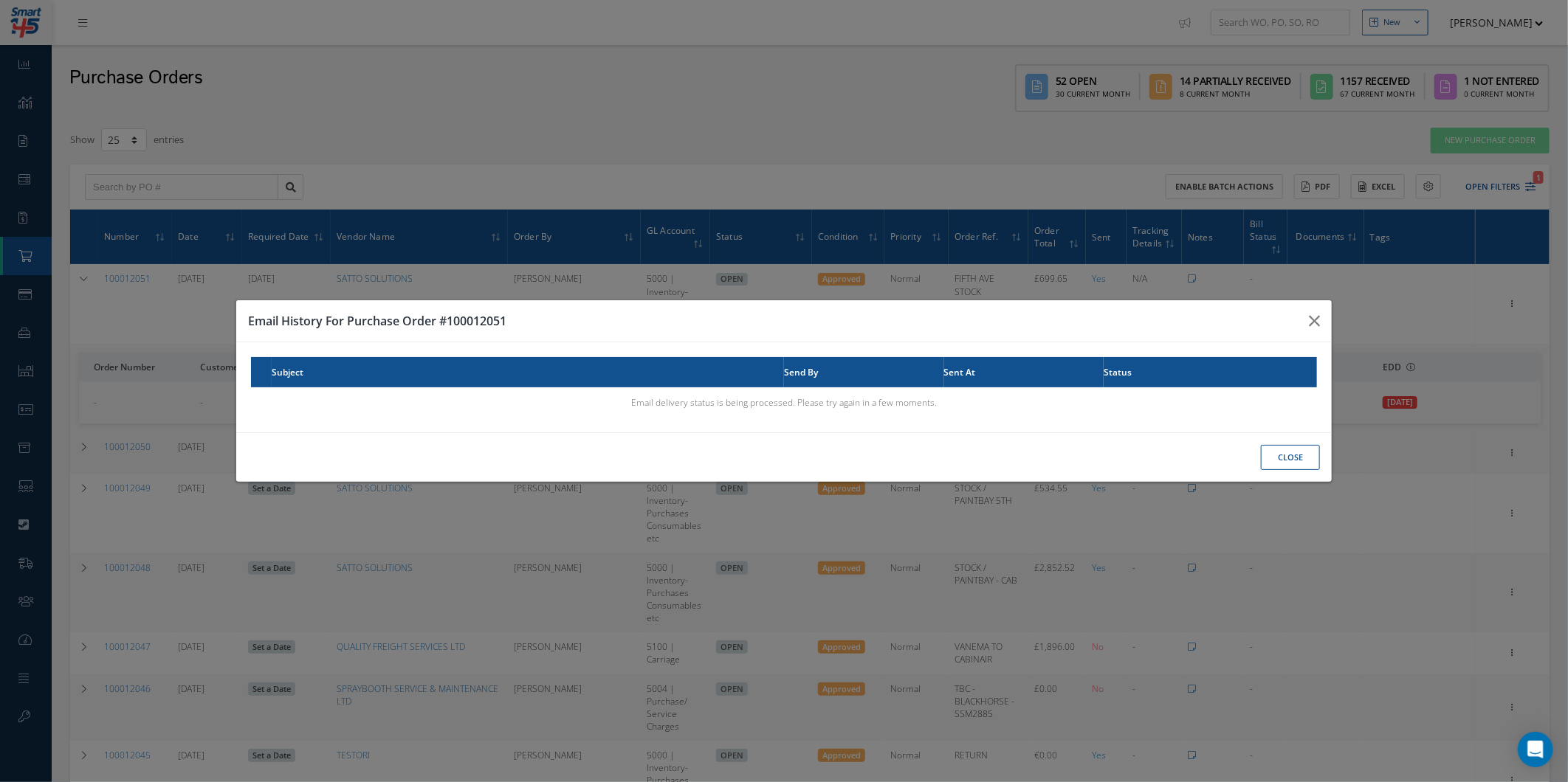
drag, startPoint x: 818, startPoint y: 394, endPoint x: 827, endPoint y: 394, distance: 9.0
click at [827, 394] on td "Email delivery status is being processed. Please try again in a few moments." at bounding box center [784, 402] width 1067 height 30
drag, startPoint x: 827, startPoint y: 394, endPoint x: 968, endPoint y: 382, distance: 141.5
click at [968, 382] on th "Sent At" at bounding box center [1024, 372] width 160 height 30
click at [1304, 452] on button "CLOSE" at bounding box center [1290, 458] width 59 height 26
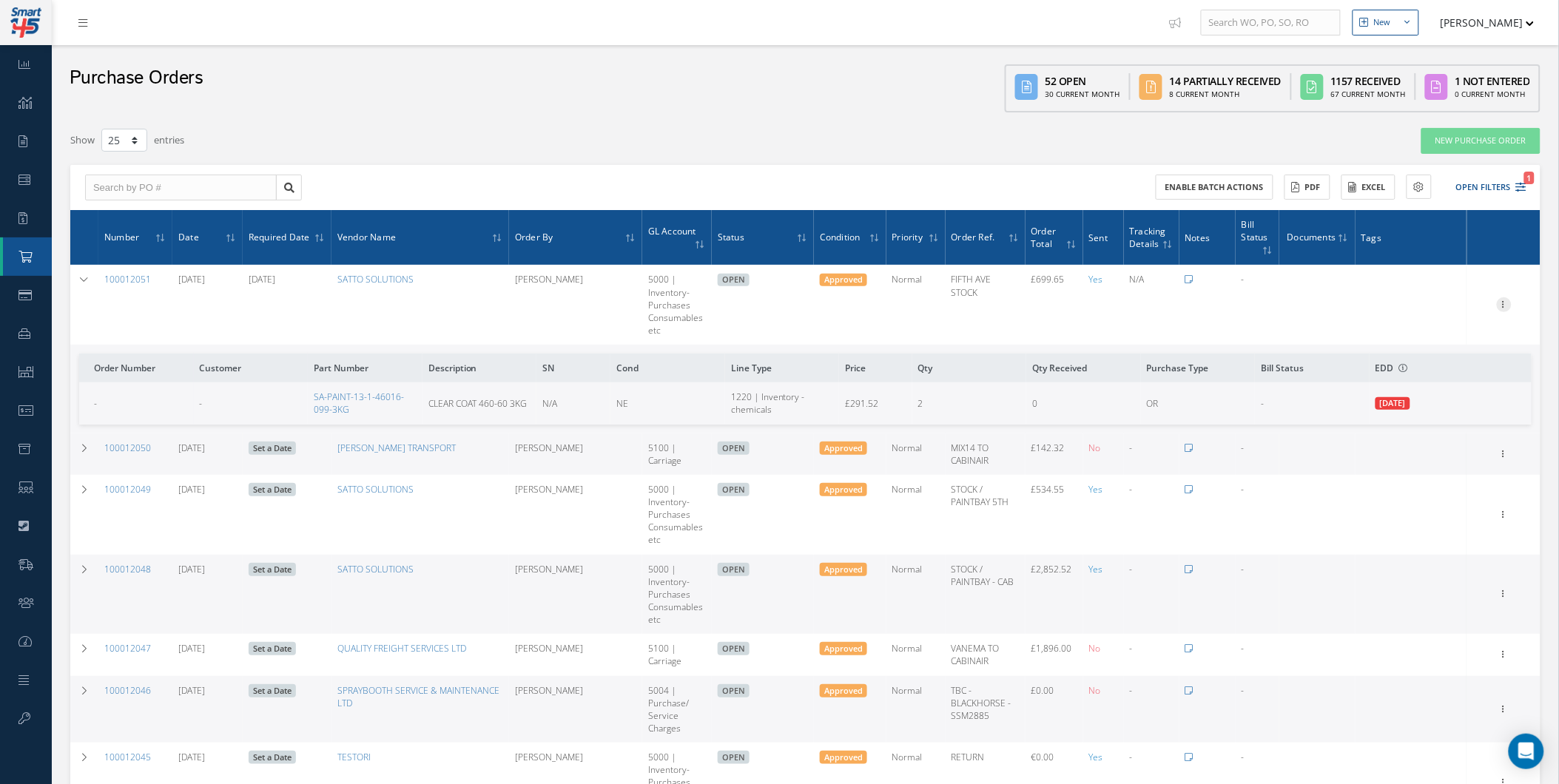
click at [1507, 303] on icon at bounding box center [1504, 303] width 15 height 11
click at [1438, 424] on link "Email History" at bounding box center [1436, 428] width 117 height 19
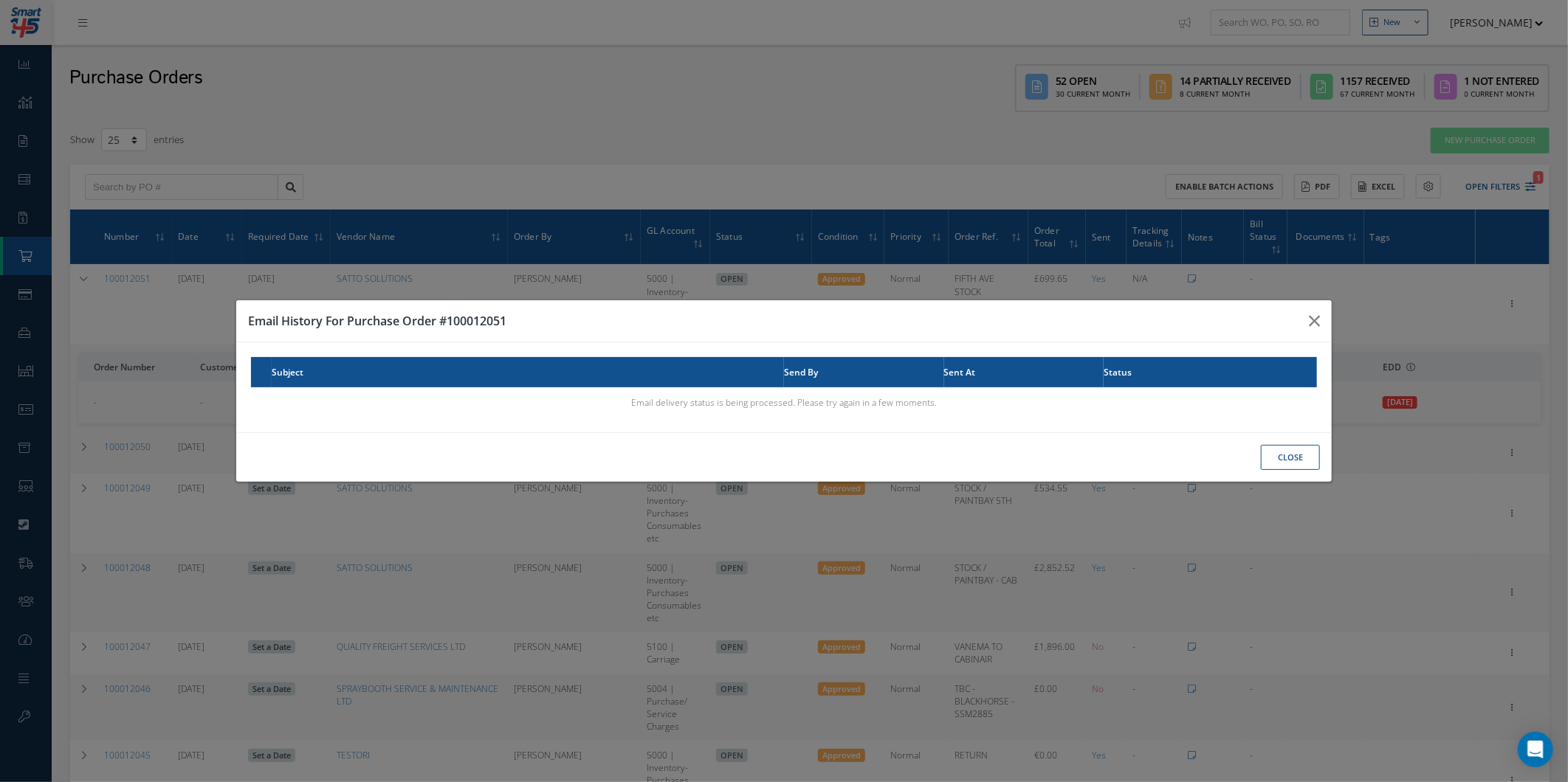
drag, startPoint x: 1006, startPoint y: 385, endPoint x: 1540, endPoint y: 261, distance: 548.2
click at [1008, 385] on th "Sent At" at bounding box center [1024, 372] width 160 height 30
click at [1323, 315] on button "button" at bounding box center [1314, 320] width 34 height 42
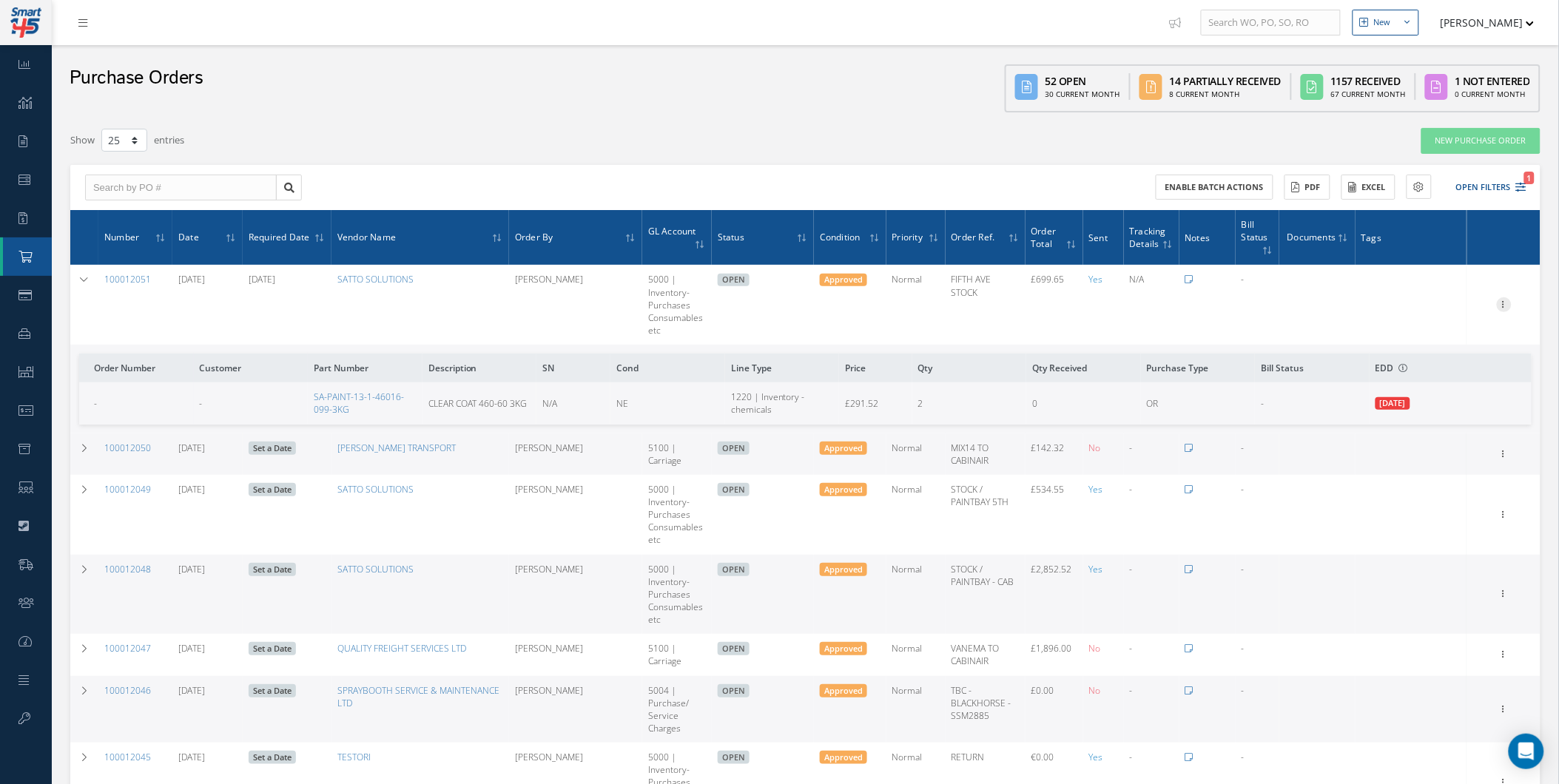
drag, startPoint x: 1518, startPoint y: 297, endPoint x: 1499, endPoint y: 306, distance: 21.0
click at [1514, 298] on div "Receive Show Edit Create Bill Cancel Send By Email Email History Documents Prin…" at bounding box center [1504, 305] width 69 height 18
click at [1498, 307] on icon at bounding box center [1504, 303] width 15 height 11
click at [1452, 404] on link "Send By Email" at bounding box center [1436, 409] width 117 height 19
type input "Reports from Purchase Order #100012051"
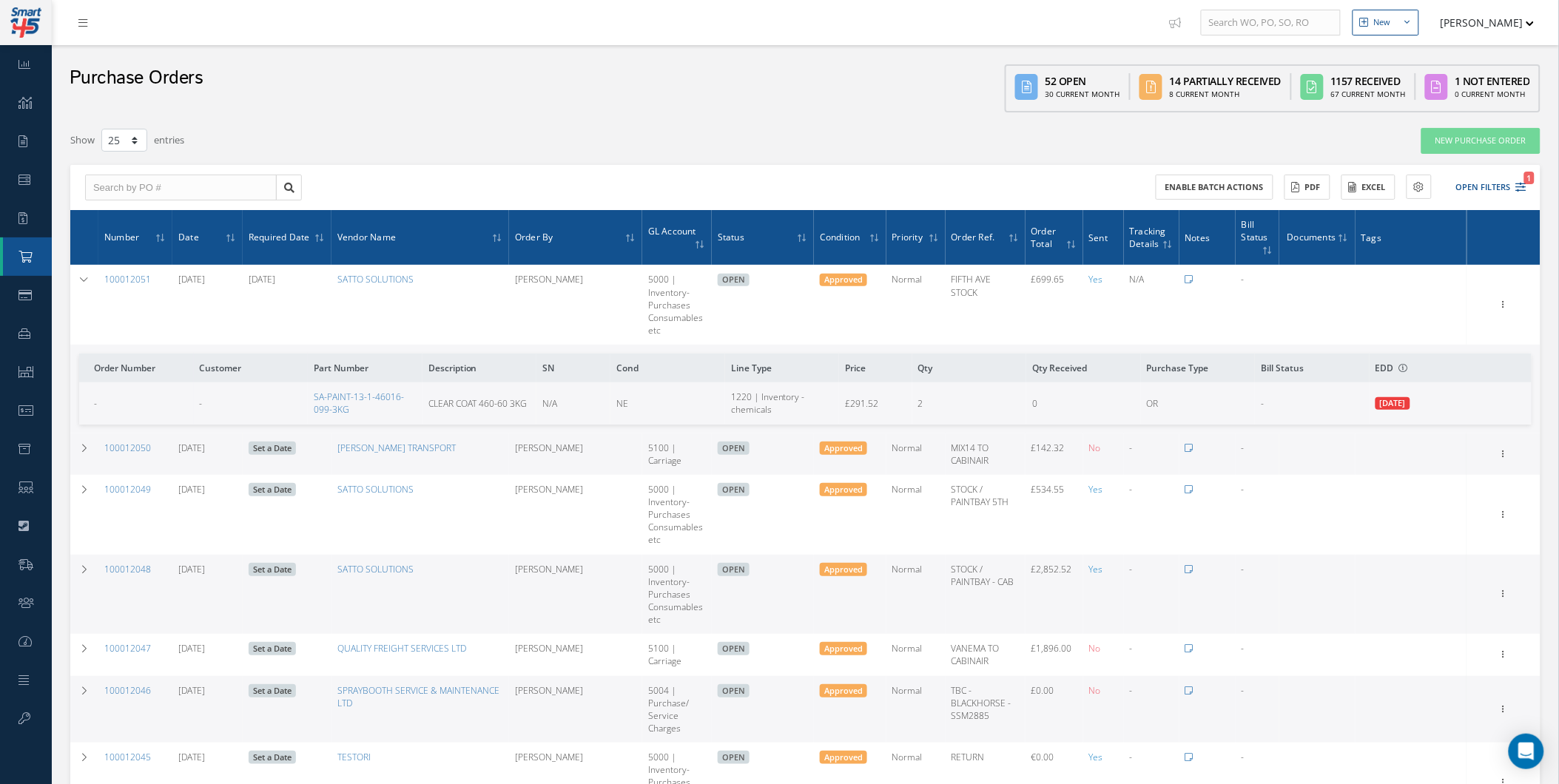
type textarea "Hiya, Please find Attached, our Purchase Order #100012051. If you have any ques…"
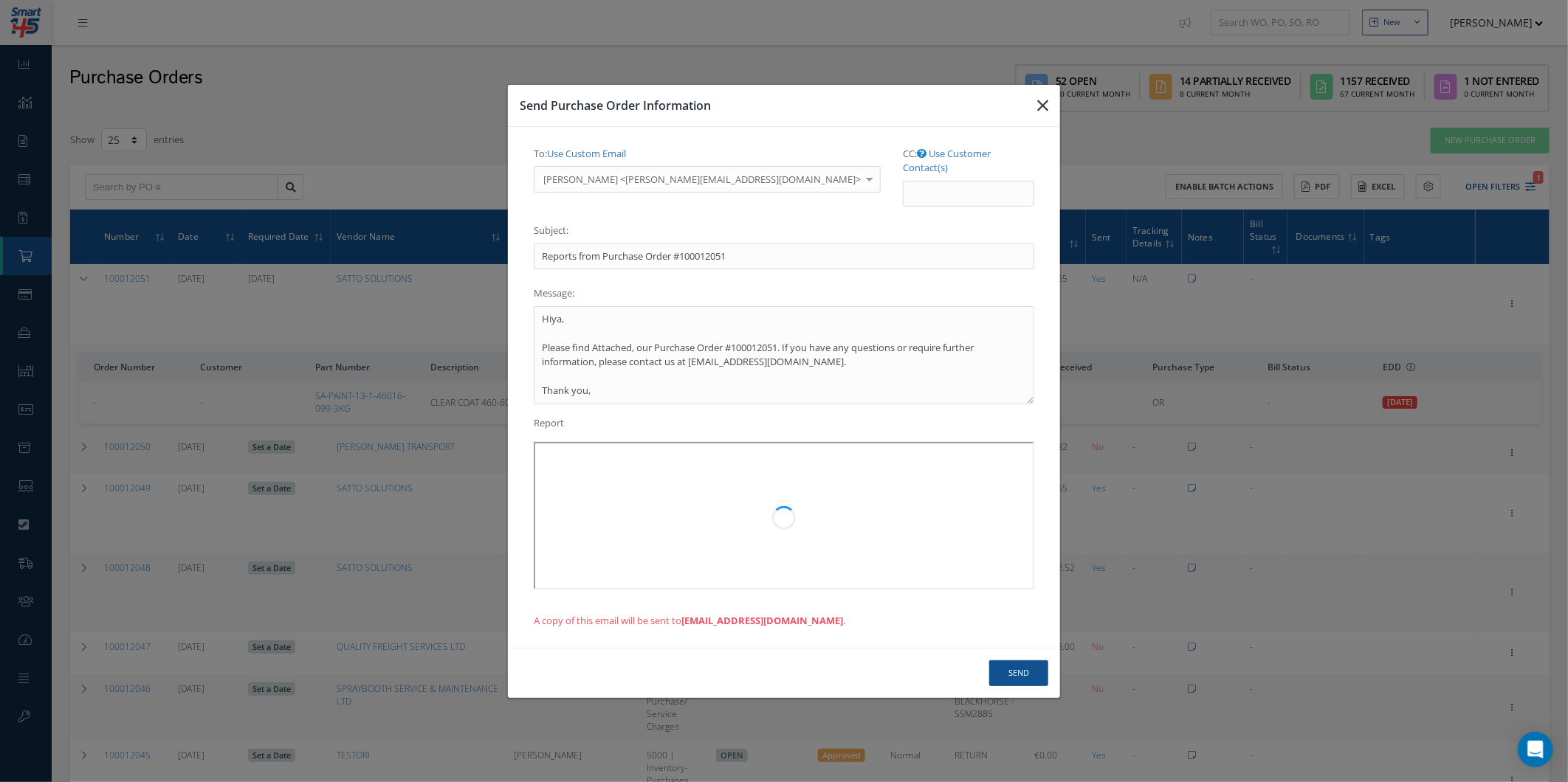
click at [1044, 123] on button "button" at bounding box center [1042, 105] width 34 height 42
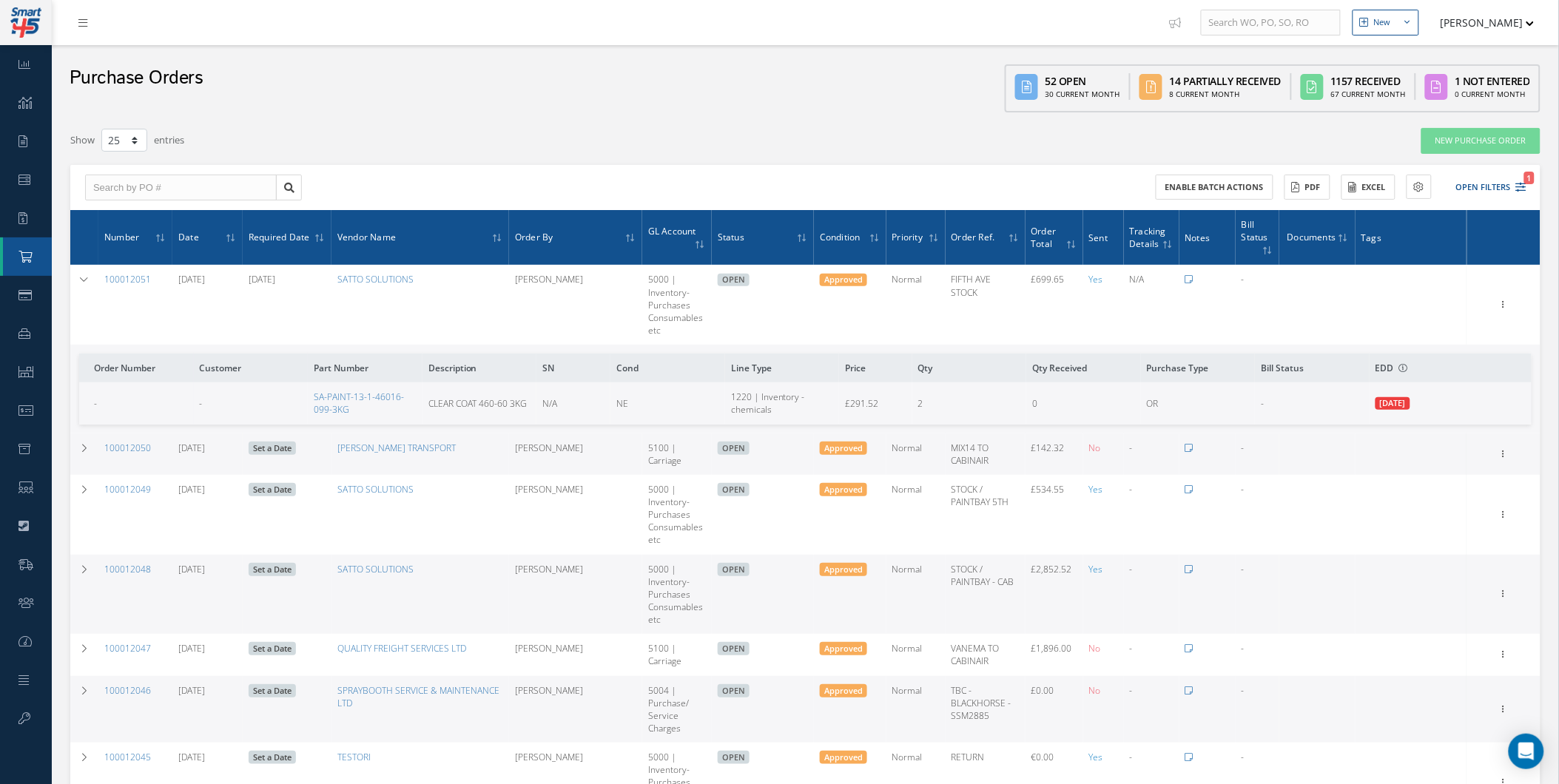
click at [1504, 285] on td "Receive Show Edit Create Bill Cancel Send By Email Email History Documents Prin…" at bounding box center [1503, 305] width 73 height 80
click at [1501, 298] on icon at bounding box center [1504, 303] width 15 height 11
click at [1449, 424] on link "Email History" at bounding box center [1436, 428] width 117 height 19
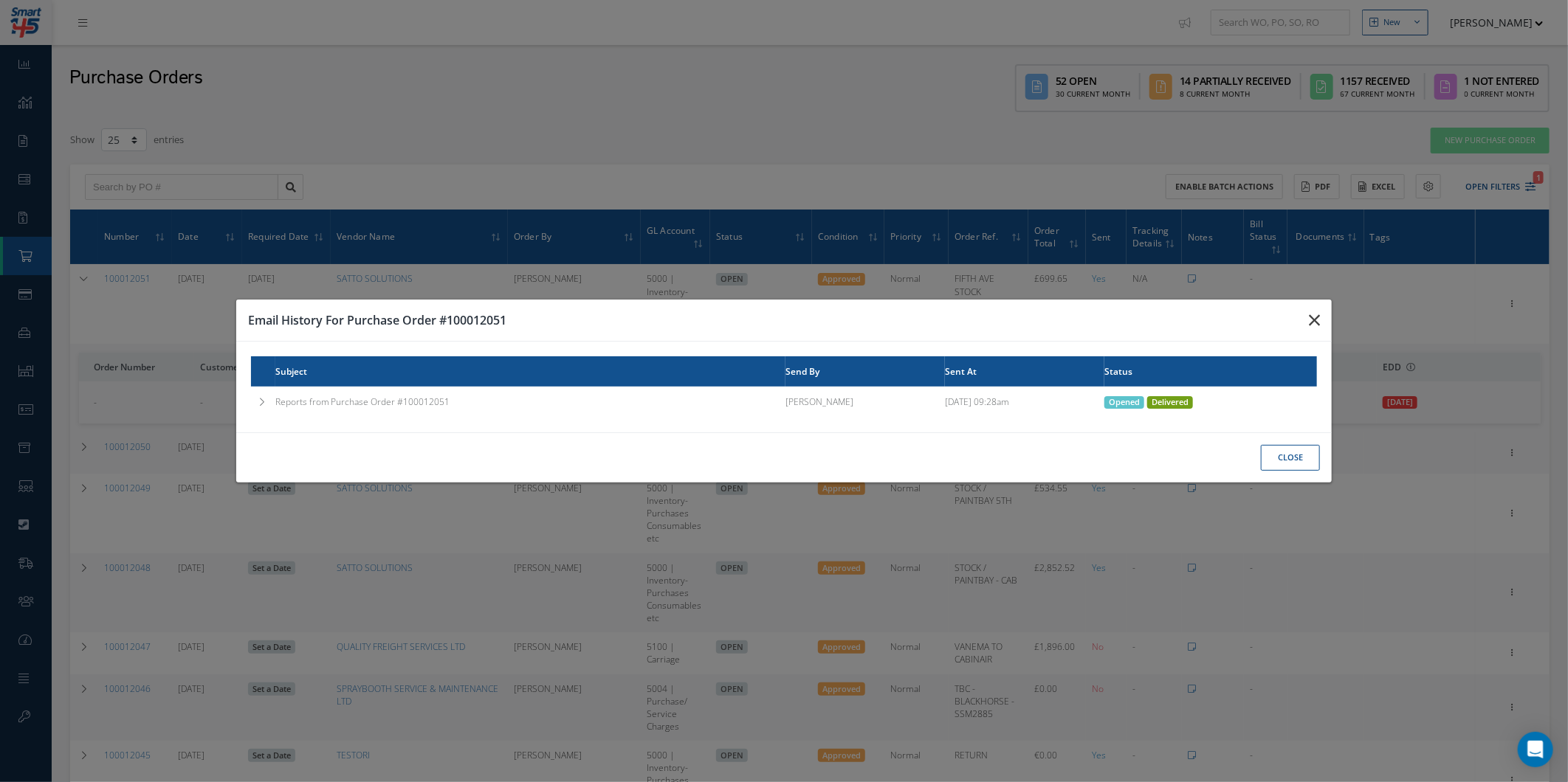
click at [1303, 325] on button "button" at bounding box center [1314, 320] width 34 height 42
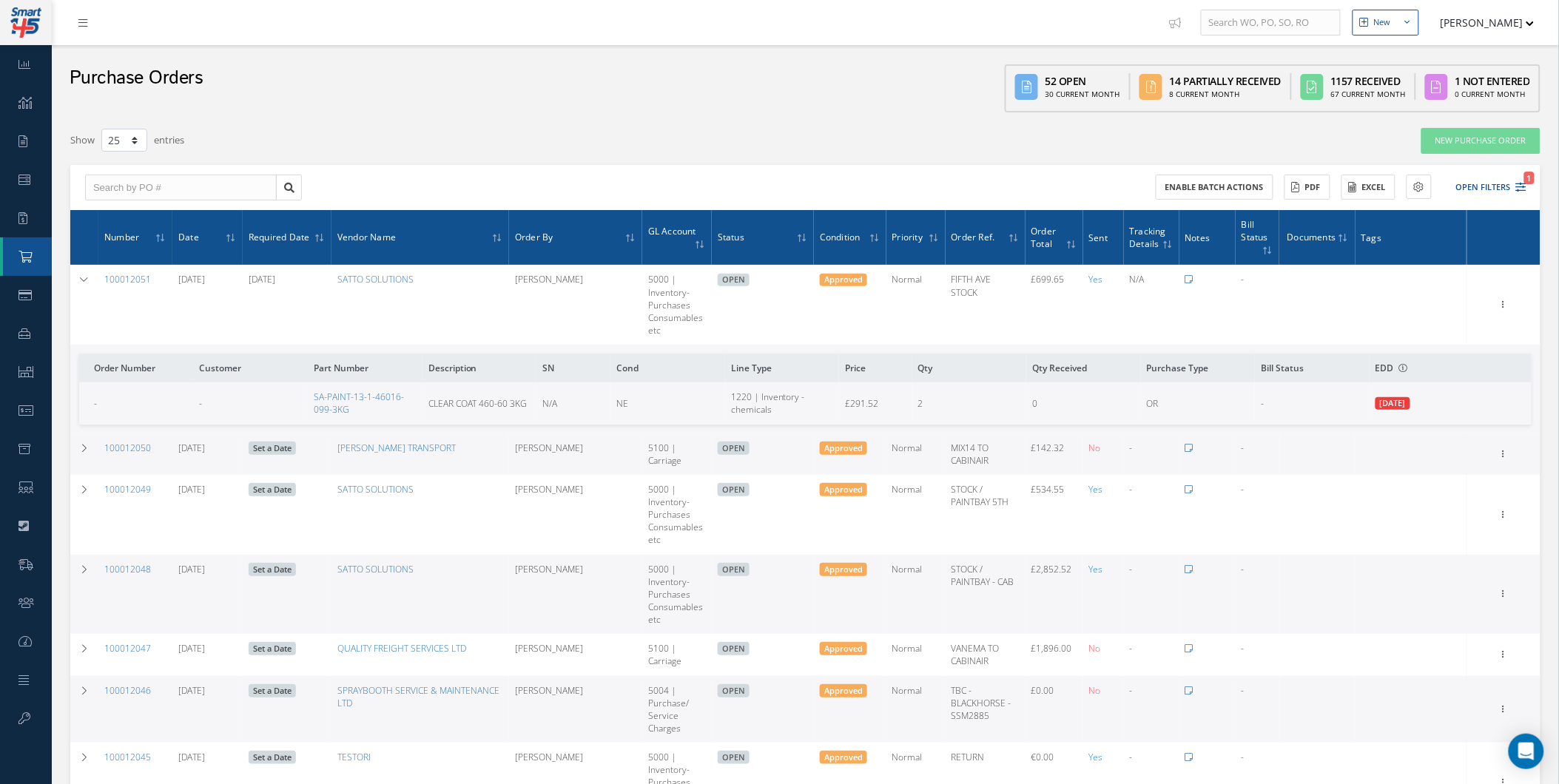
click at [26, 1] on div at bounding box center [25, 22] width 52 height 45
click at [30, 0] on html "Smart 145 Dashboard KPIs Work Order Accounting Requests Work Order Work Order P…" at bounding box center [780, 392] width 1559 height 784
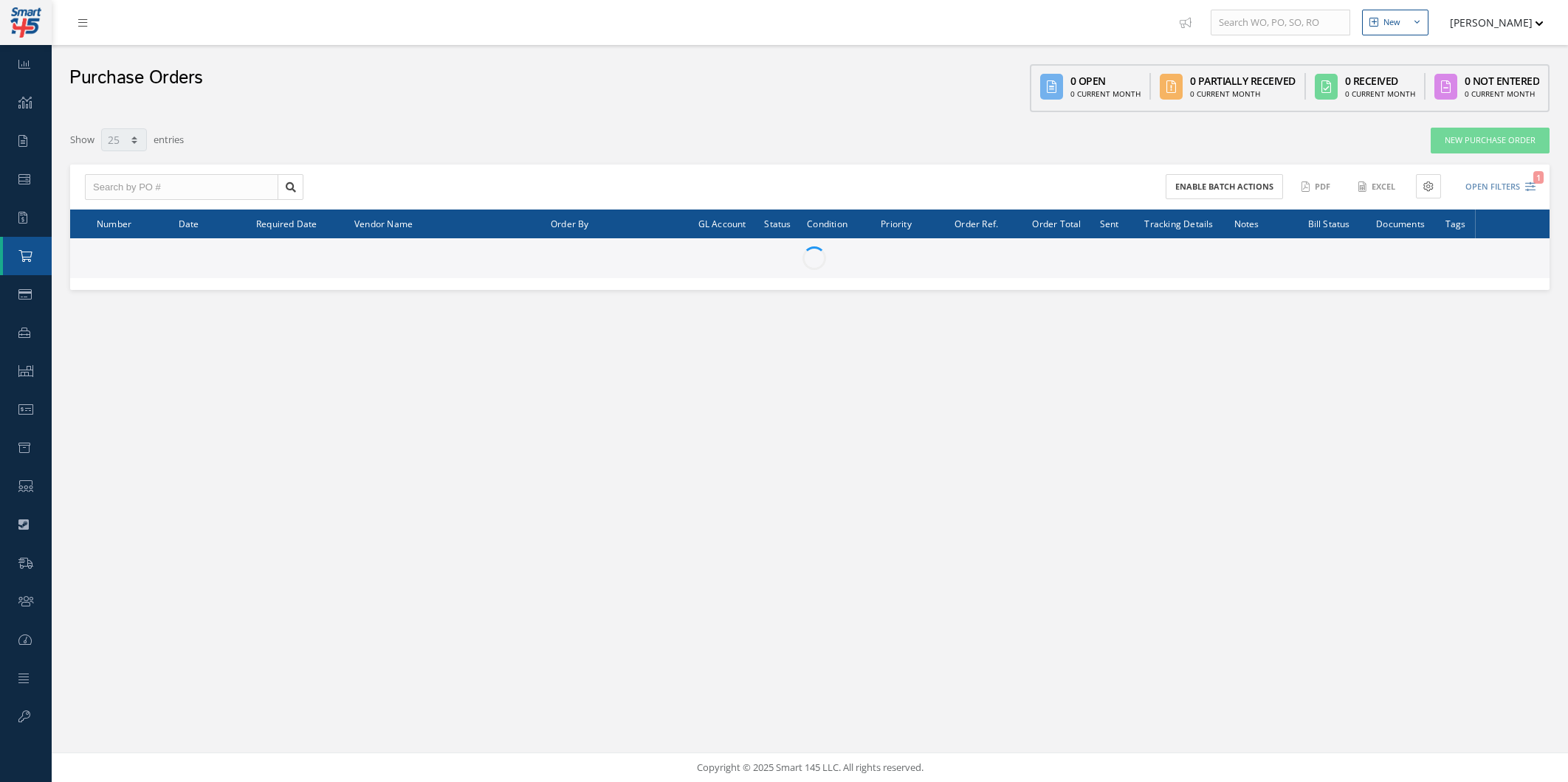
select select "25"
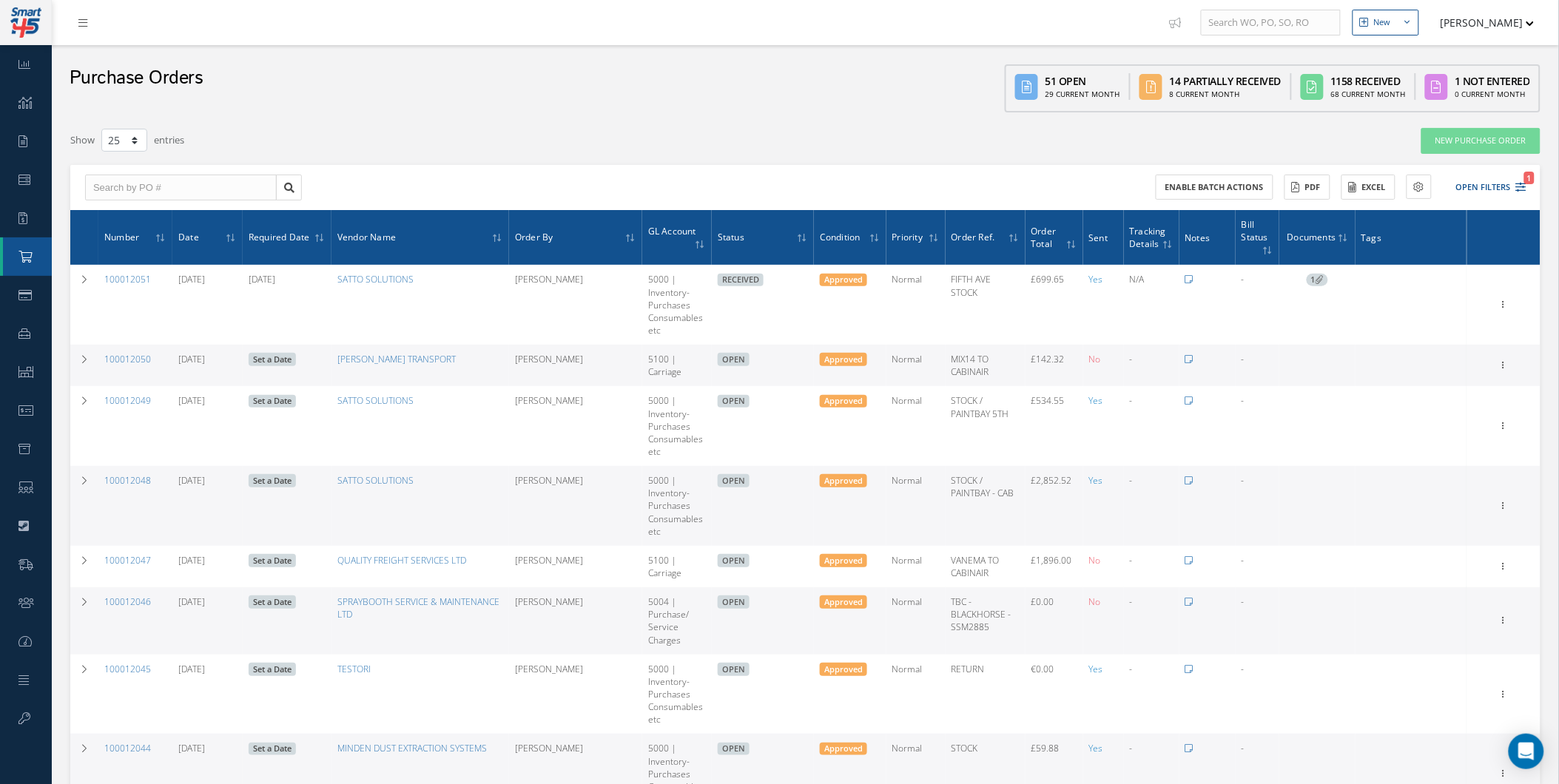
click at [84, 32] on link at bounding box center [86, 23] width 40 height 25
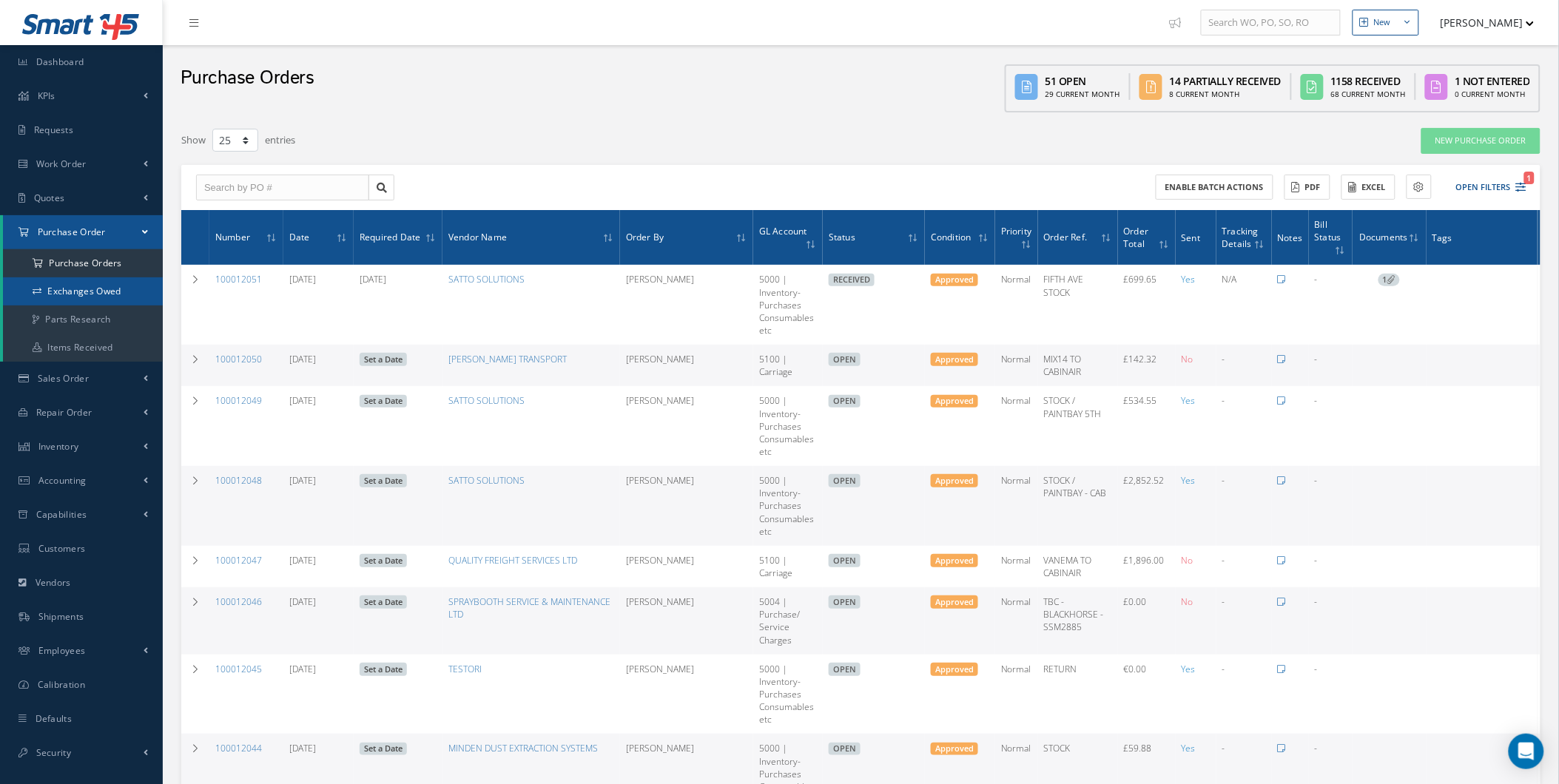
click at [113, 283] on link "Exchanges Owed" at bounding box center [83, 292] width 160 height 28
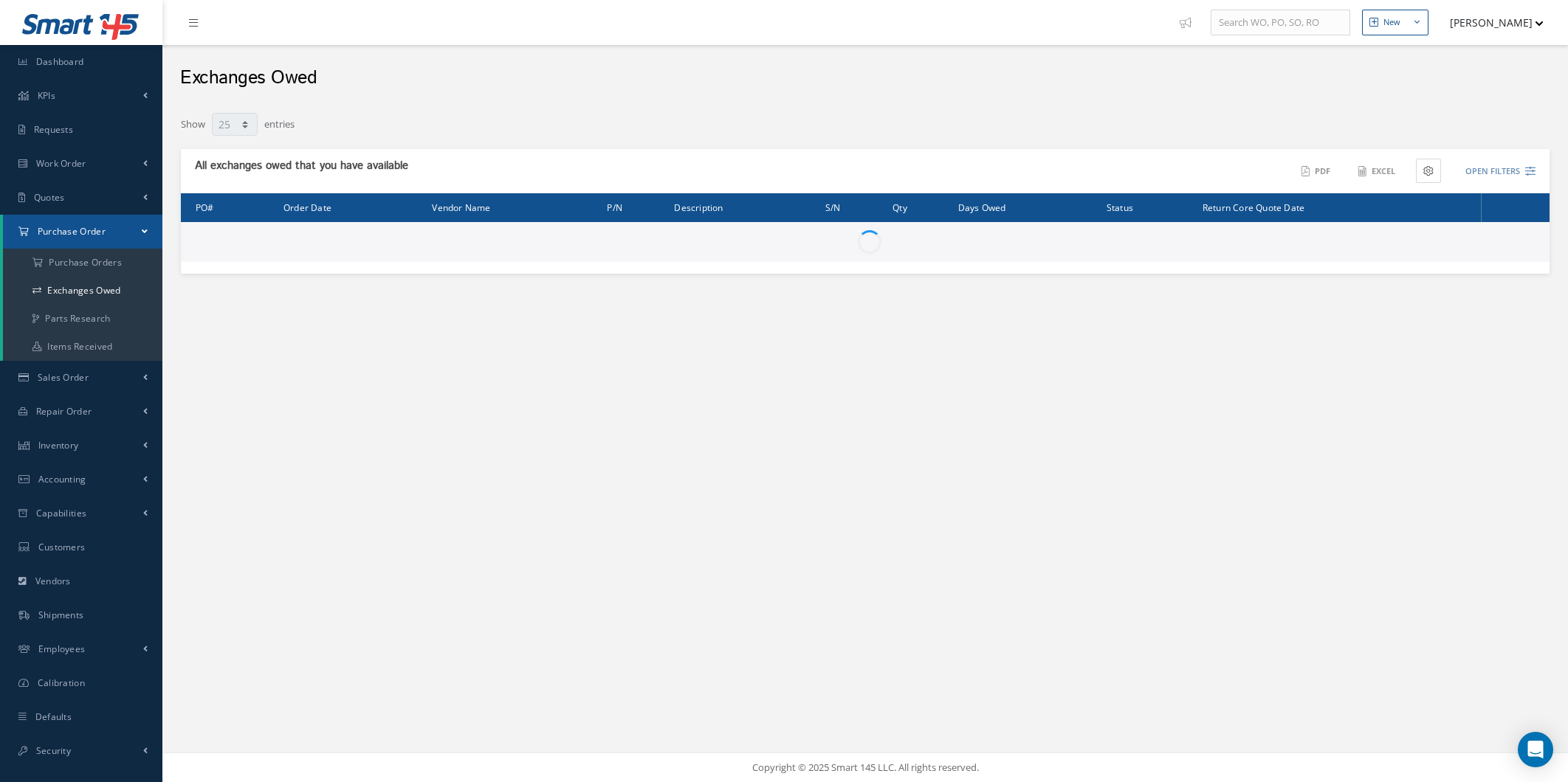
select select "25"
click at [91, 42] on link "Smart 145" at bounding box center [81, 27] width 133 height 34
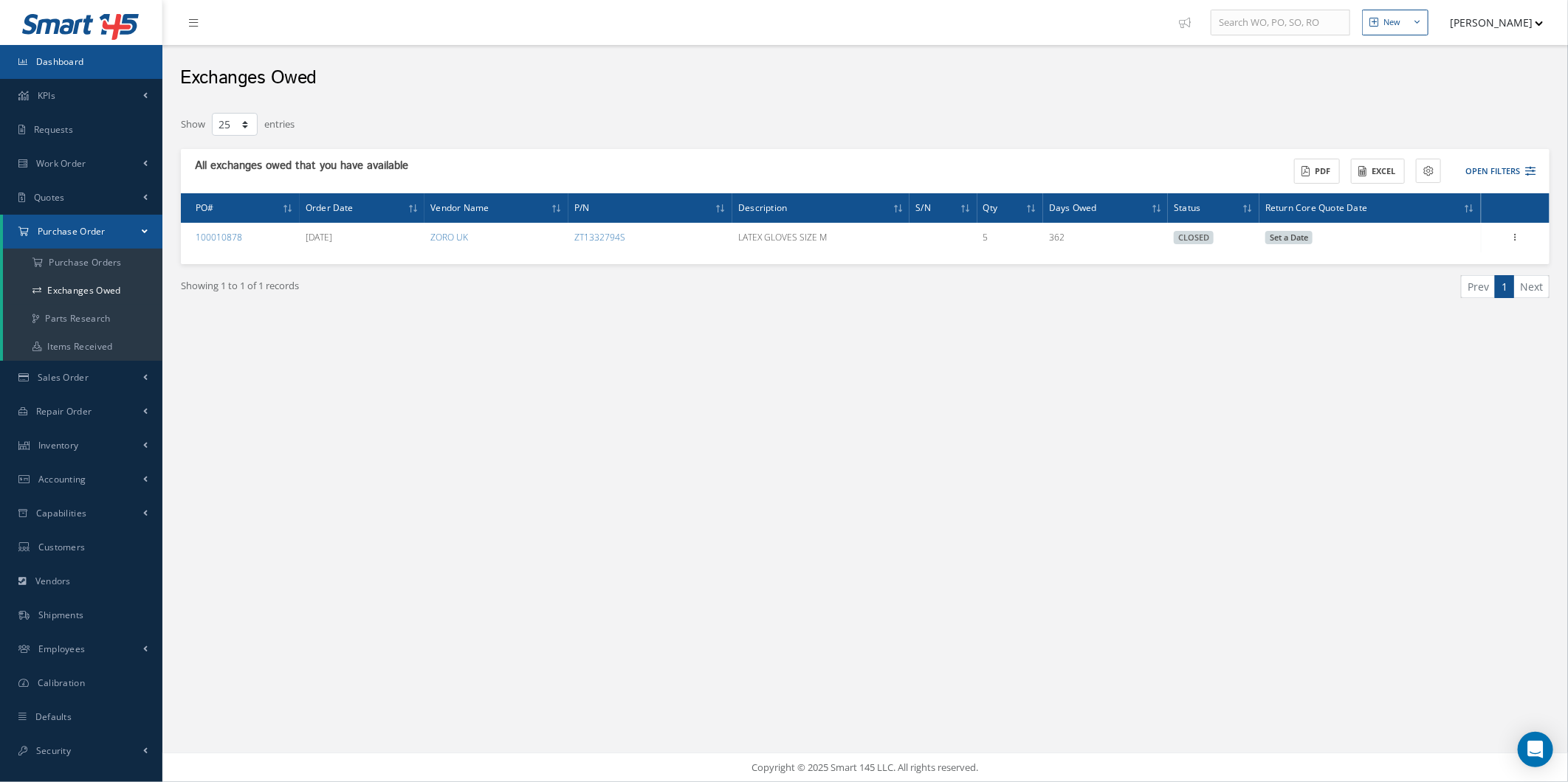
click at [98, 51] on link "Dashboard" at bounding box center [81, 62] width 163 height 34
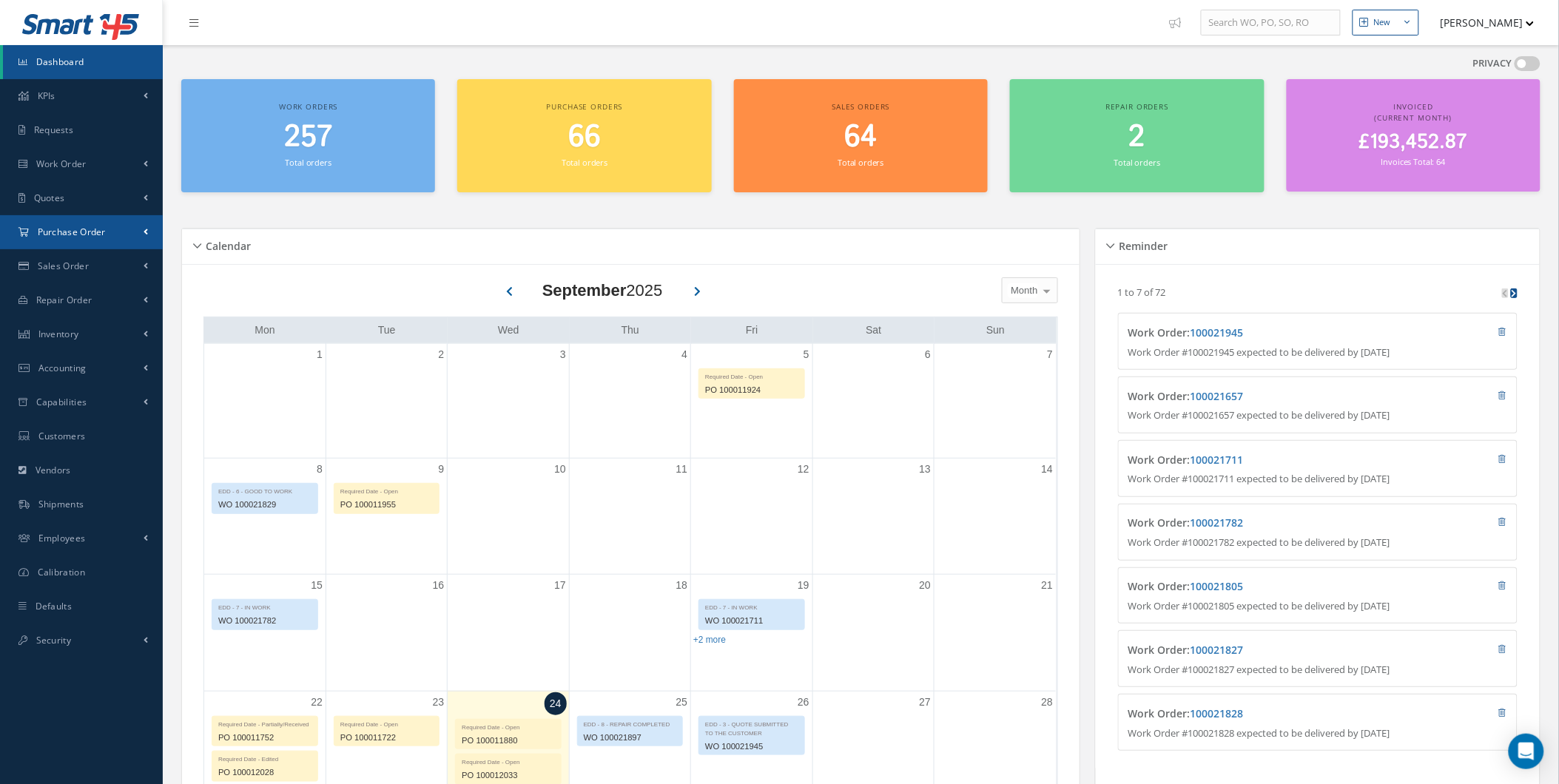
click at [141, 224] on link "Purchase Order" at bounding box center [81, 233] width 163 height 34
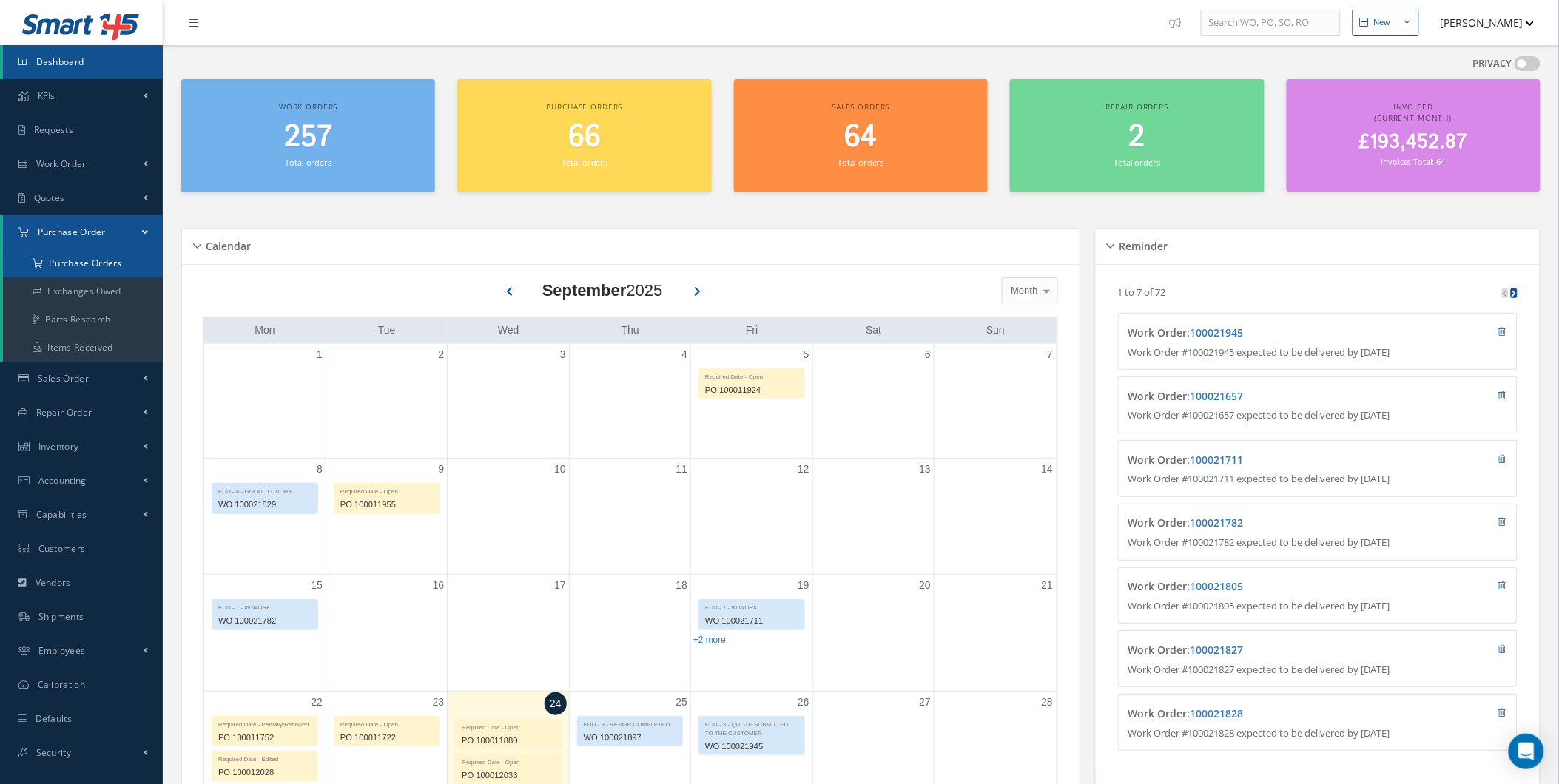
click at [143, 249] on a=1&status_id=2&status_id=3&status_id=5&collapsedFilters"] "Purchase Orders" at bounding box center [83, 263] width 160 height 28
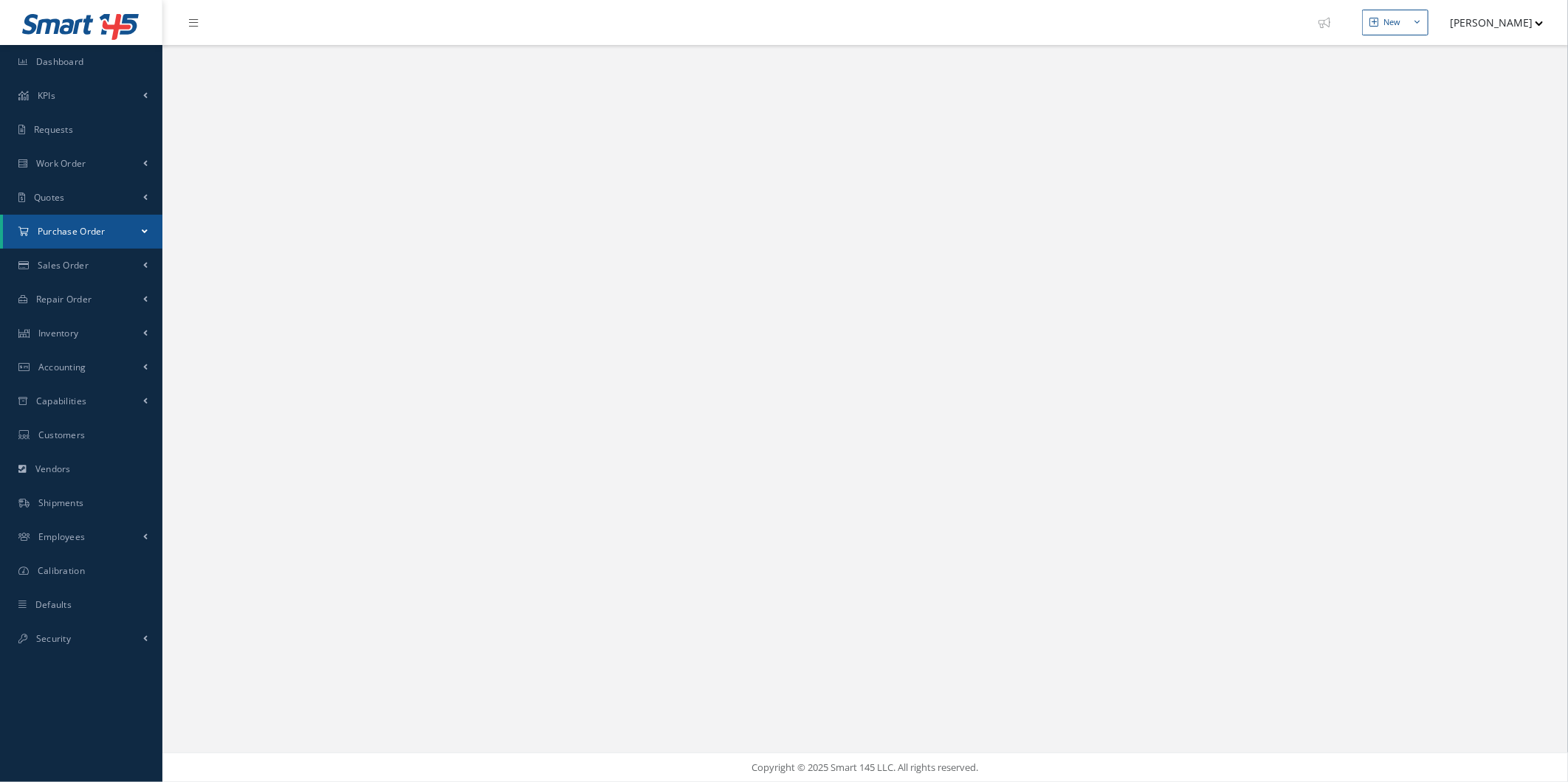
select select "25"
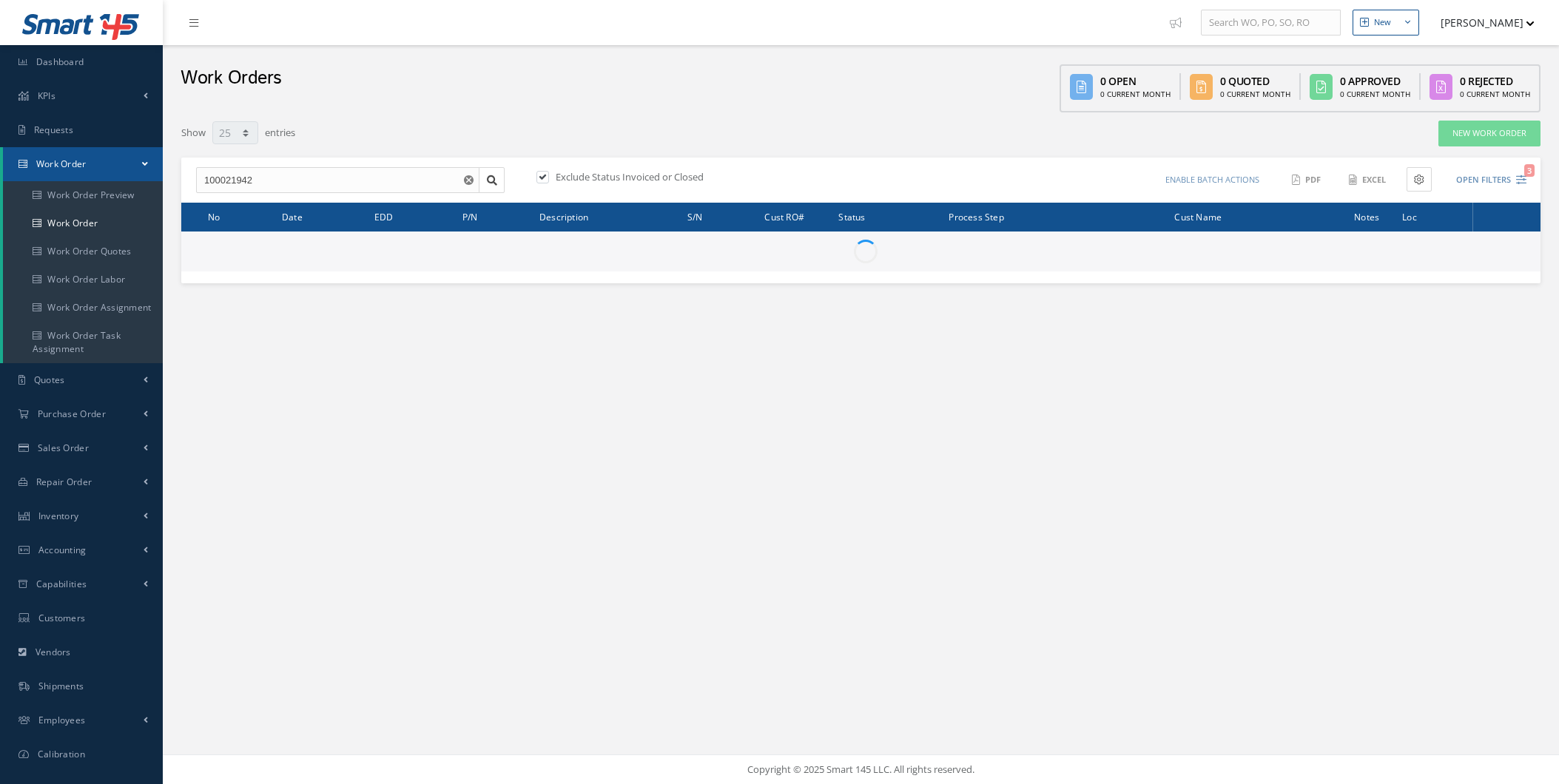
select select "25"
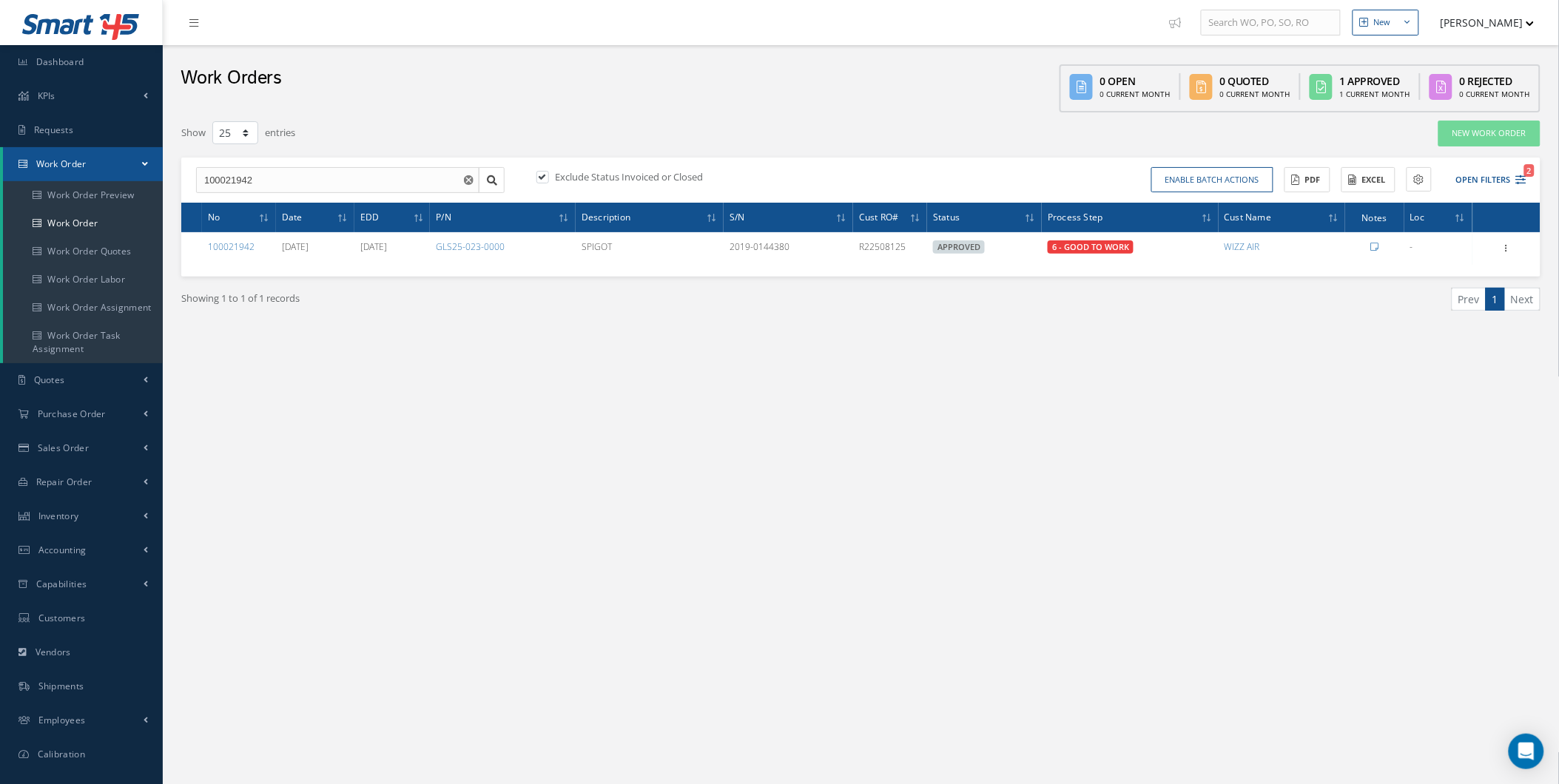
drag, startPoint x: 1520, startPoint y: 1, endPoint x: 803, endPoint y: 392, distance: 816.7
click at [803, 392] on div "New New Work Order New Purchase Order New Customer Quote New Sales Order New Re…" at bounding box center [861, 419] width 1397 height 839
click at [131, 422] on link "Purchase Order" at bounding box center [81, 415] width 163 height 34
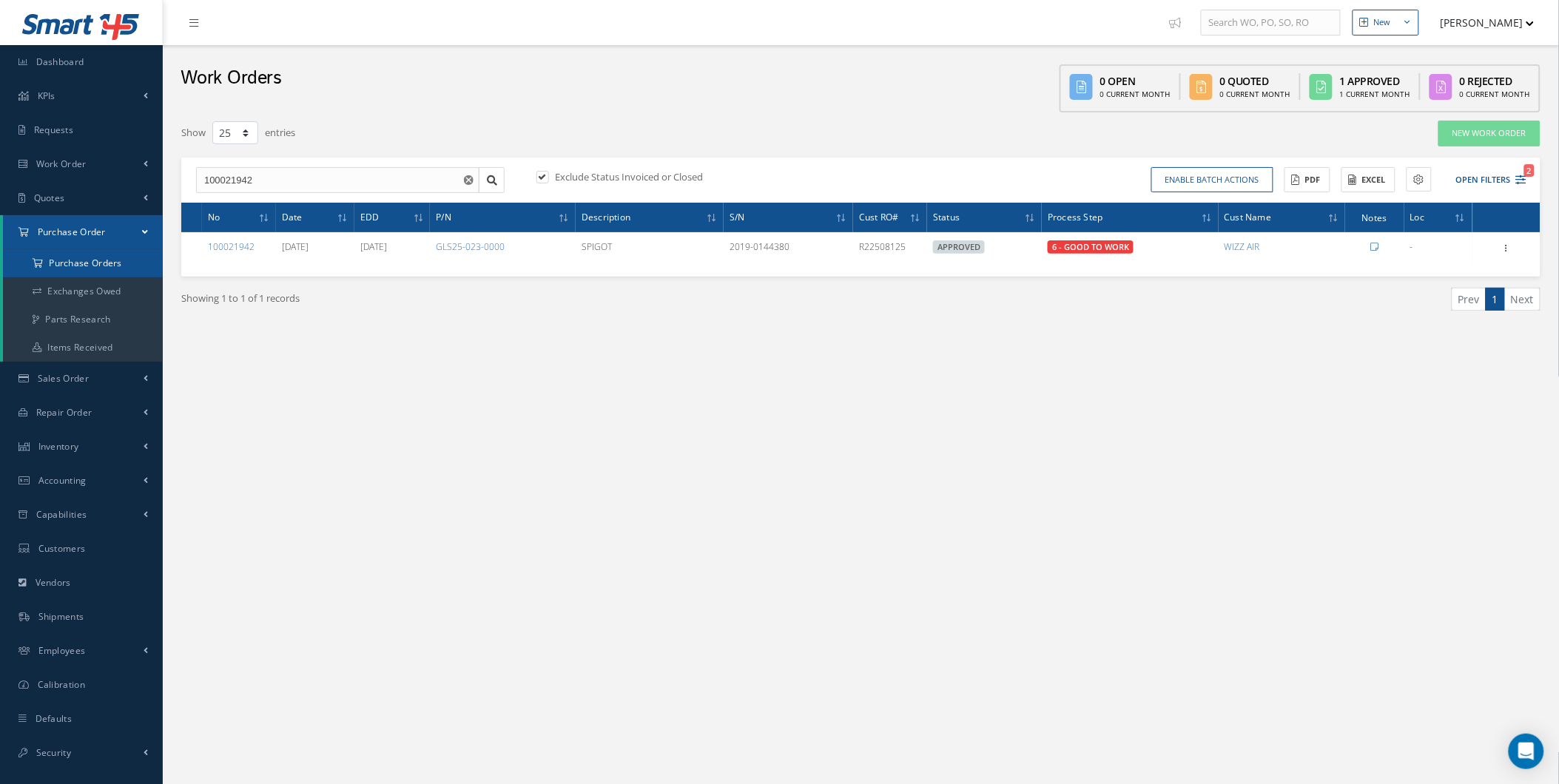
click at [125, 263] on a=1&status_id=2&status_id=3&status_id=5&collapsedFilters"] "Purchase Orders" at bounding box center [83, 263] width 160 height 28
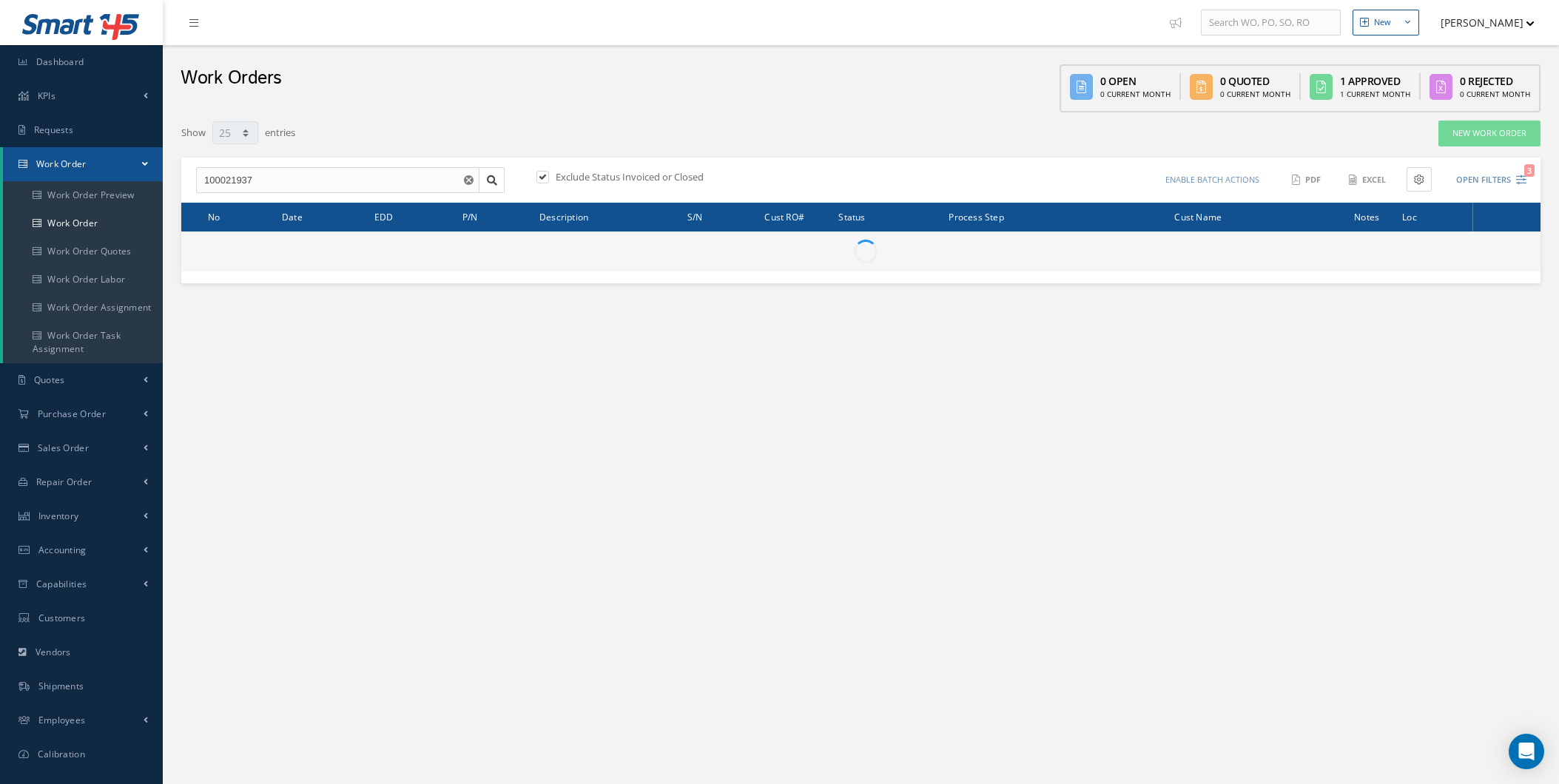
select select "25"
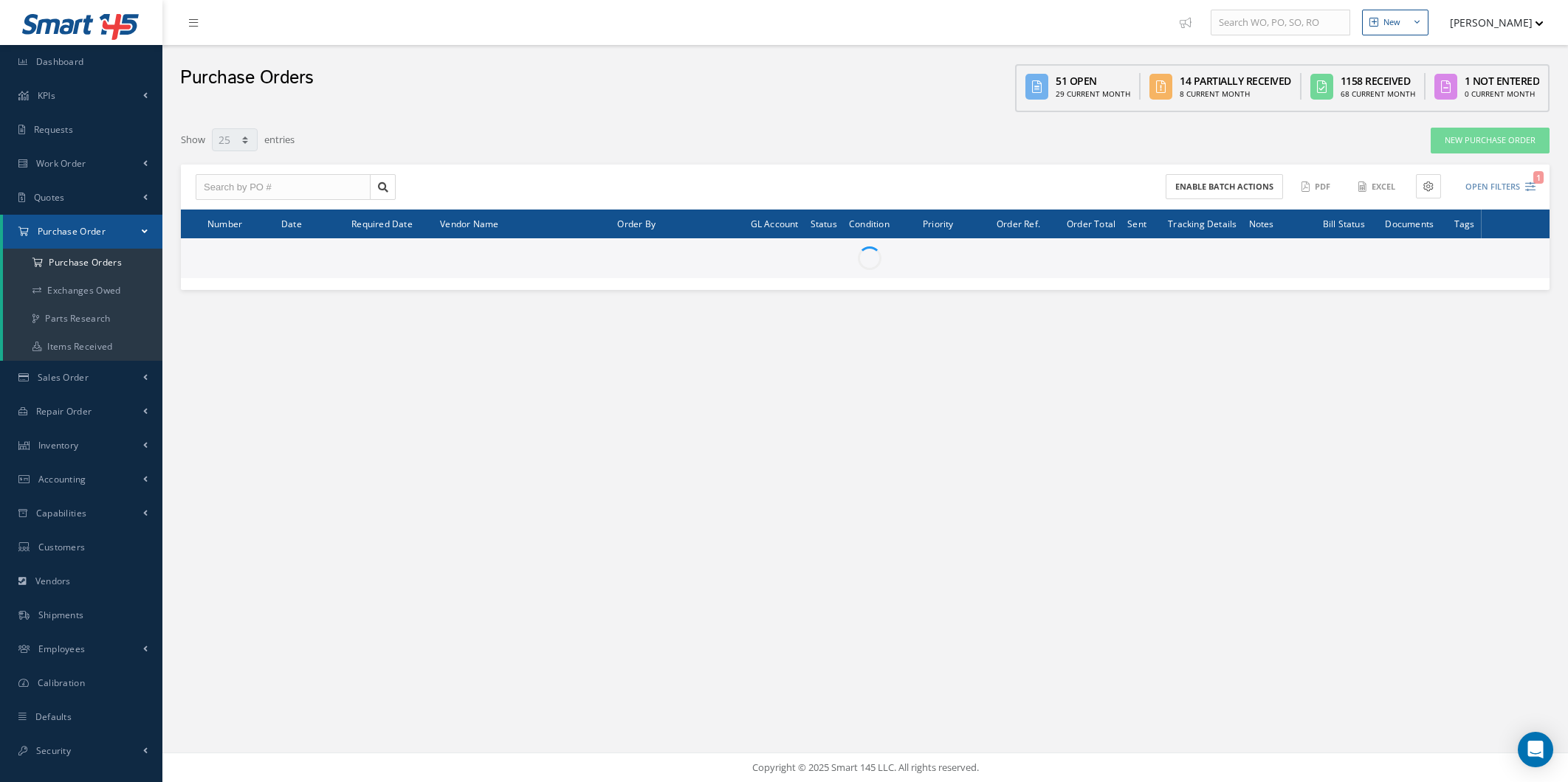
select select "25"
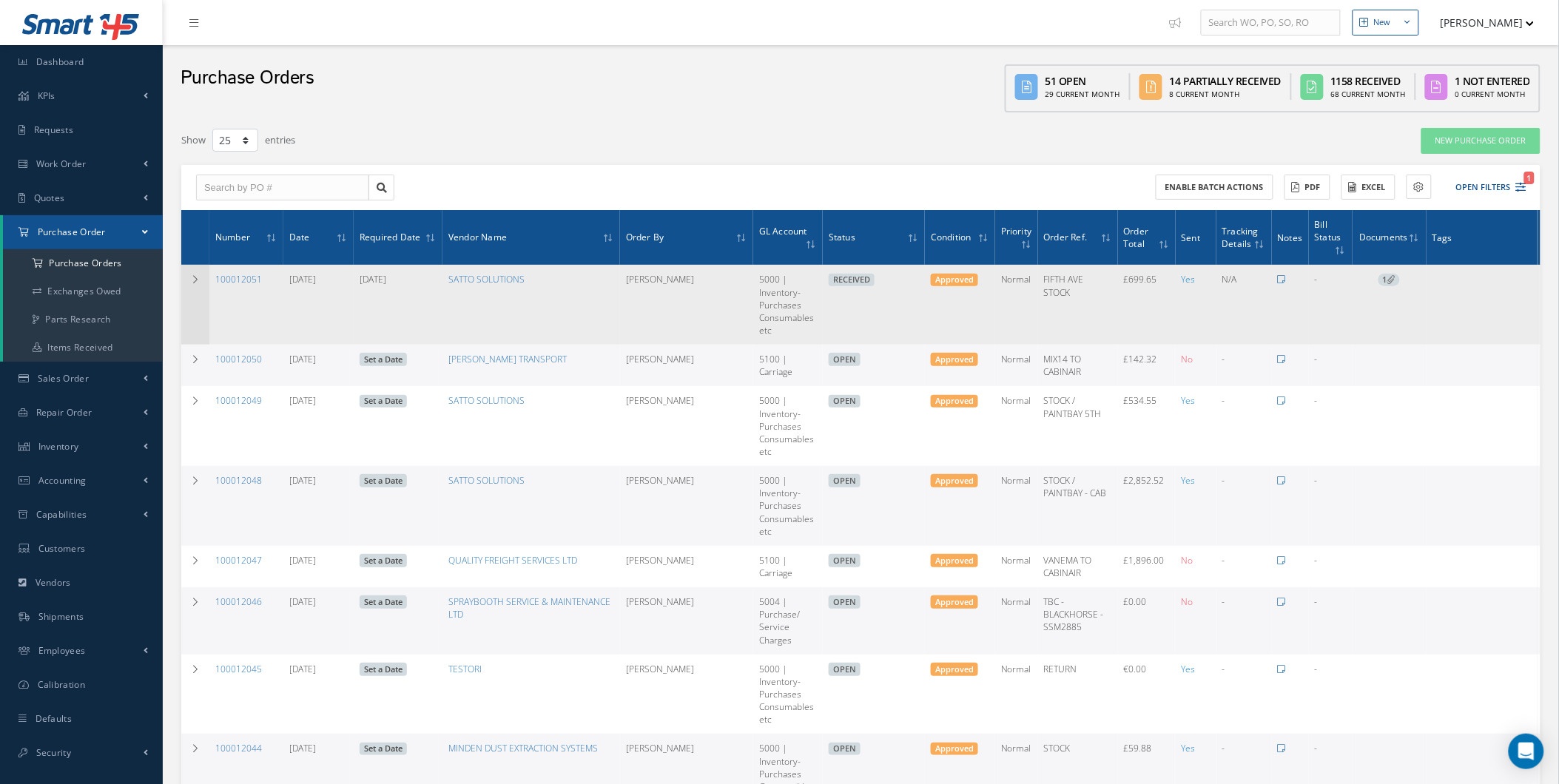
click at [186, 300] on td at bounding box center [195, 305] width 28 height 80
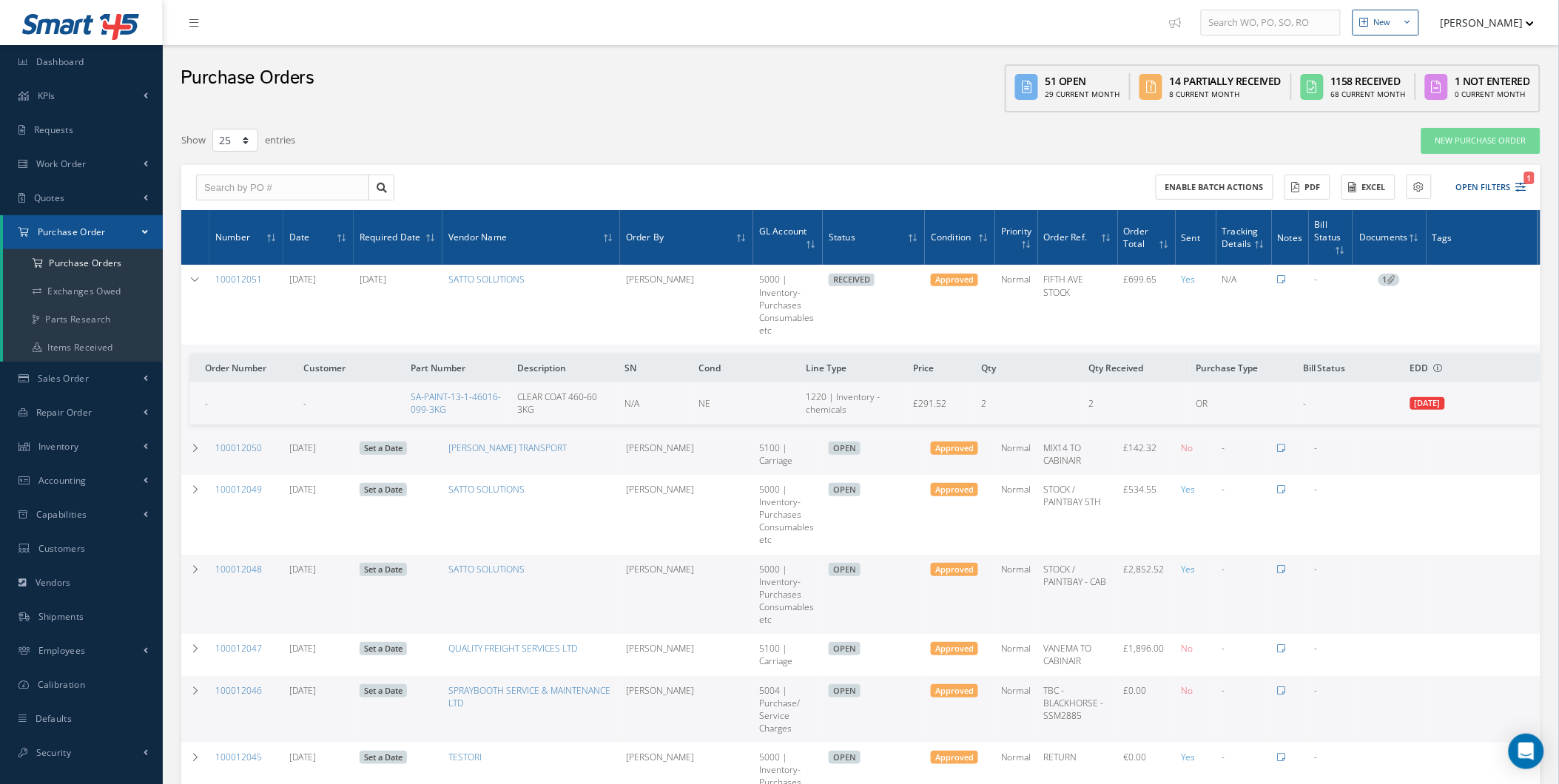
click at [1539, 304] on td "Receiving Details Show Edit Create Bill Send By Email Email History Documents P…" at bounding box center [1550, 305] width 23 height 80
click at [1543, 306] on icon at bounding box center [1550, 303] width 15 height 11
click at [1469, 348] on link "Edit" at bounding box center [1481, 352] width 117 height 19
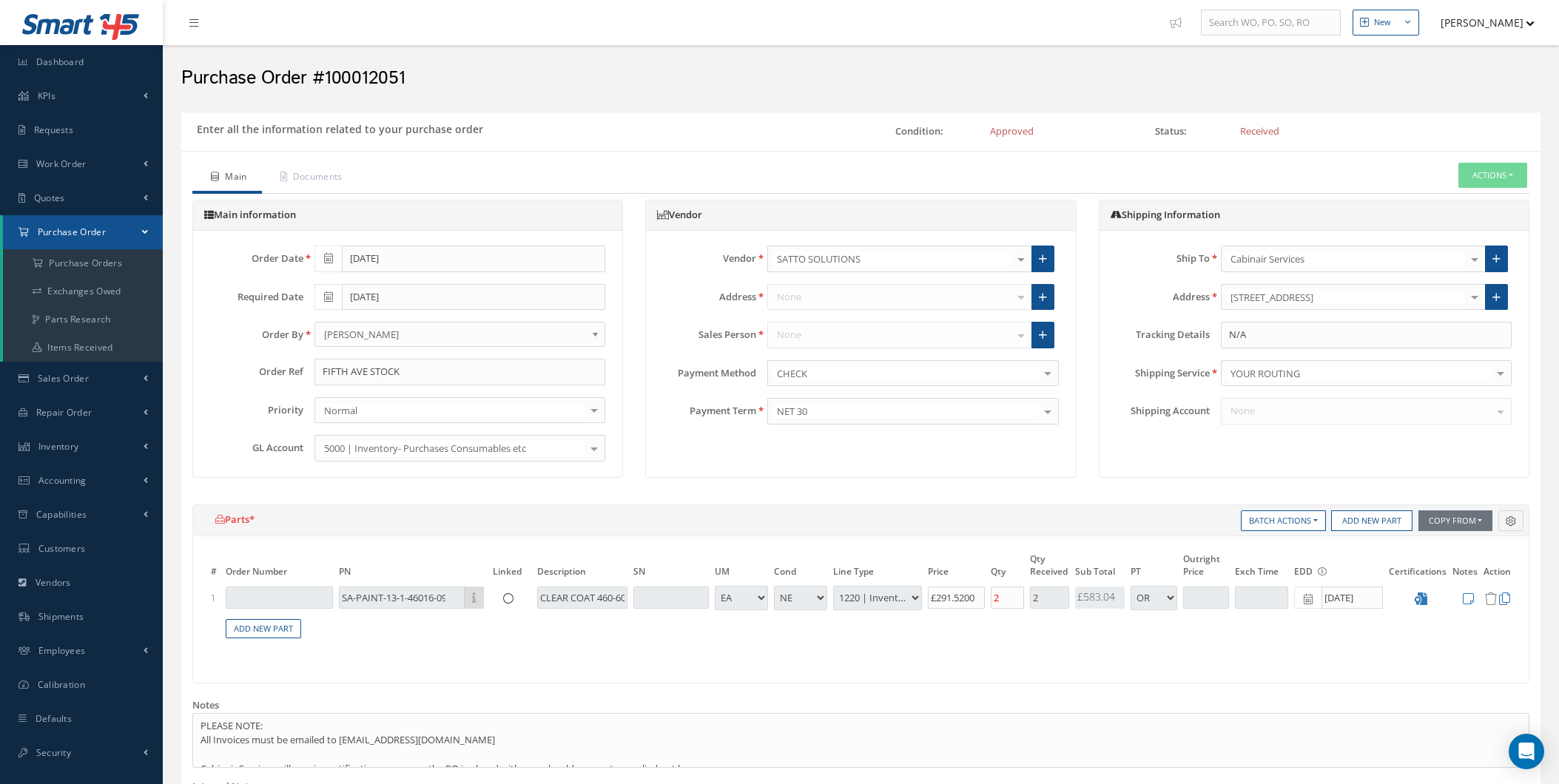
select select "1"
select select "5"
select select "88"
select select "1"
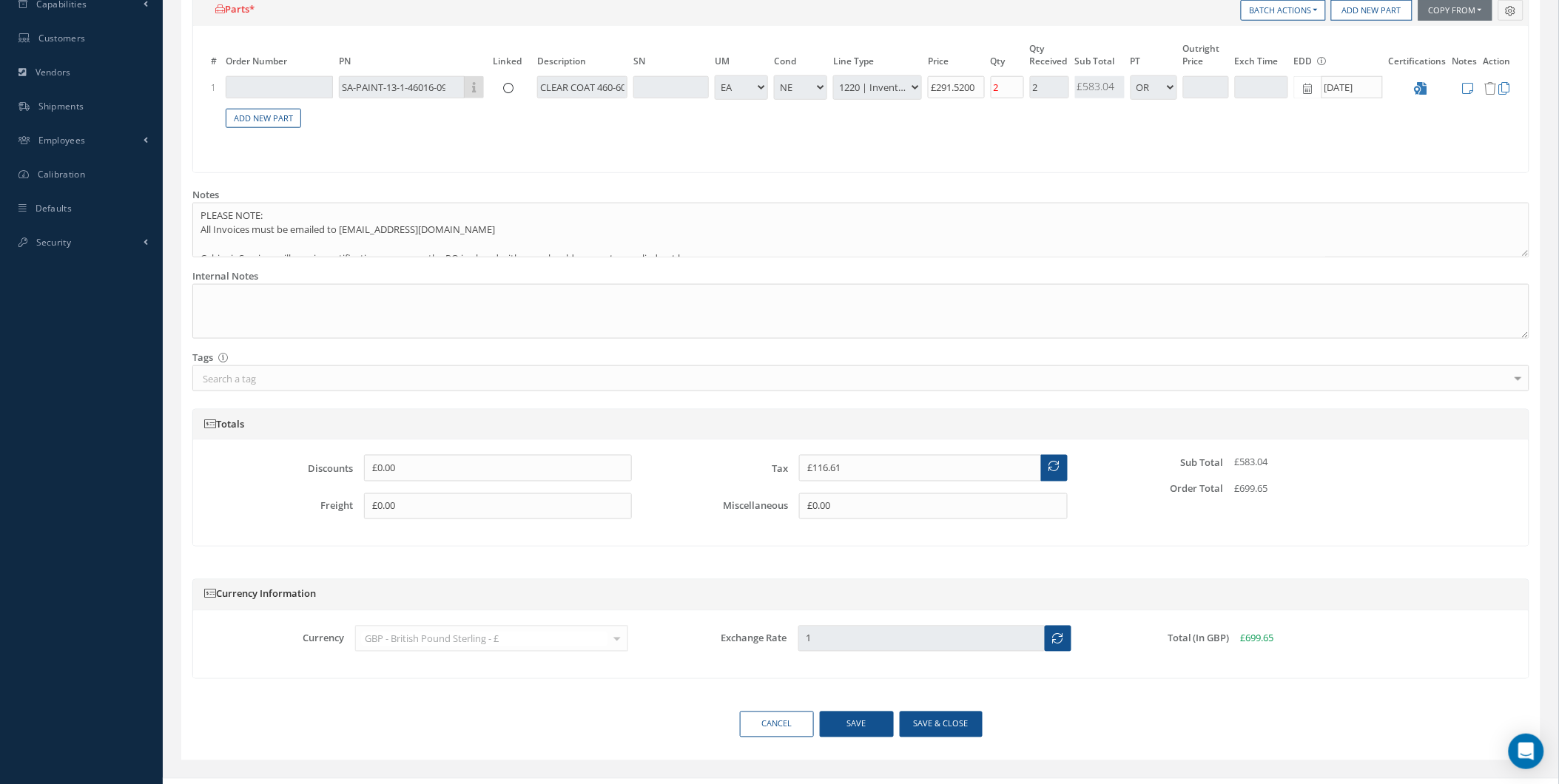
scroll to position [536, 0]
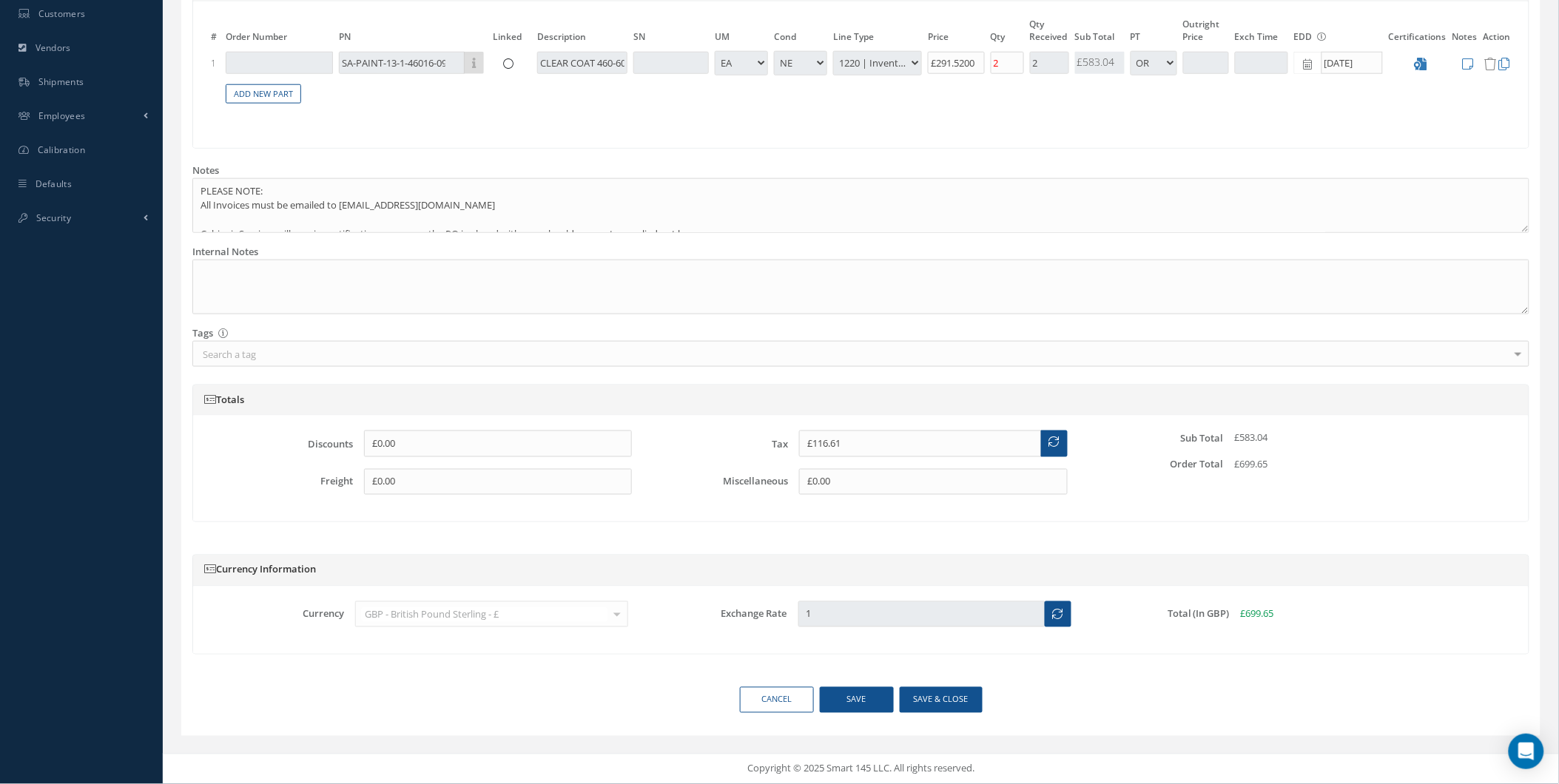
click at [659, 610] on label "Exchange Rate" at bounding box center [713, 614] width 148 height 11
click at [748, 706] on link "Cancel" at bounding box center [777, 700] width 74 height 26
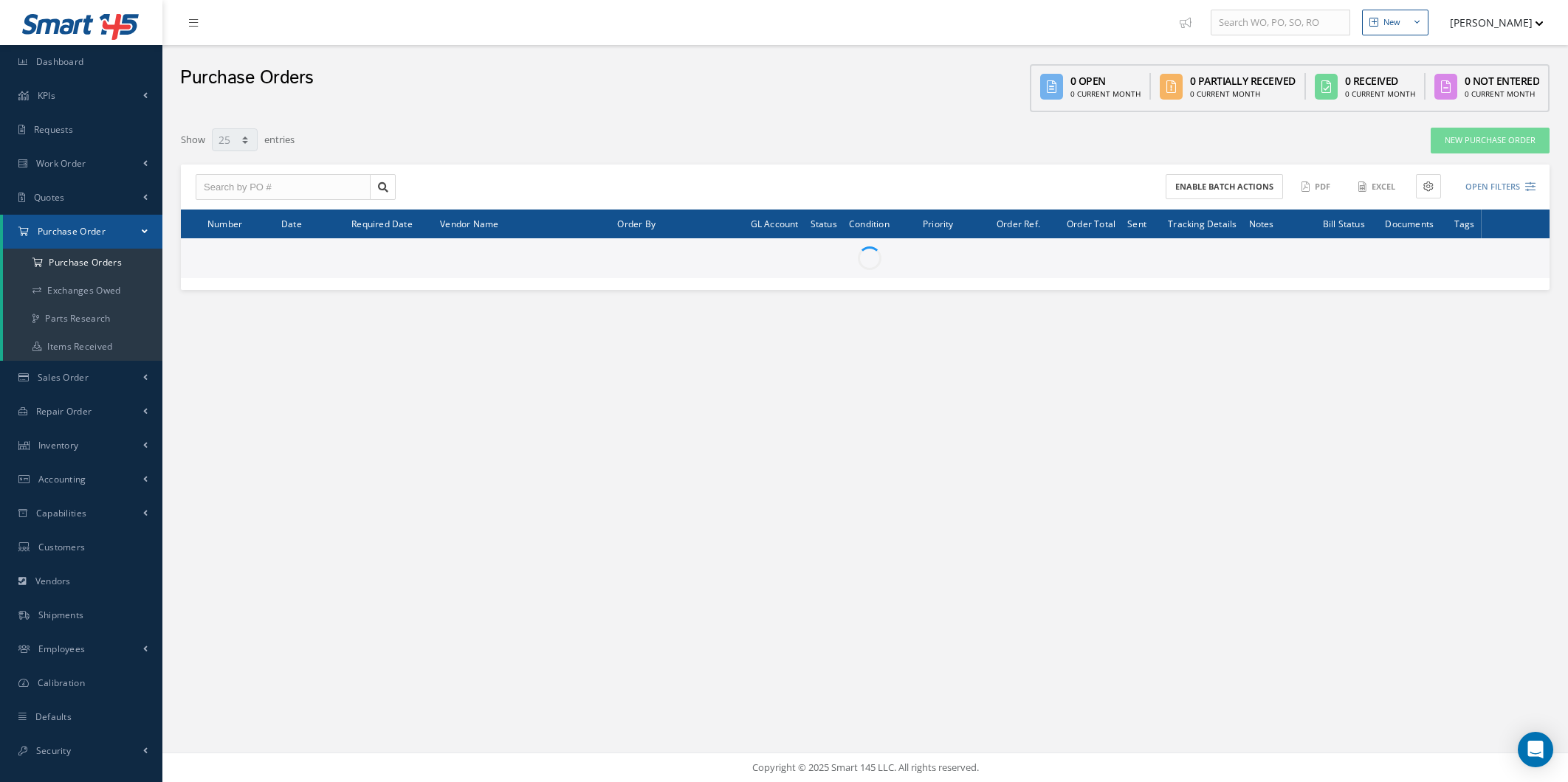
select select "25"
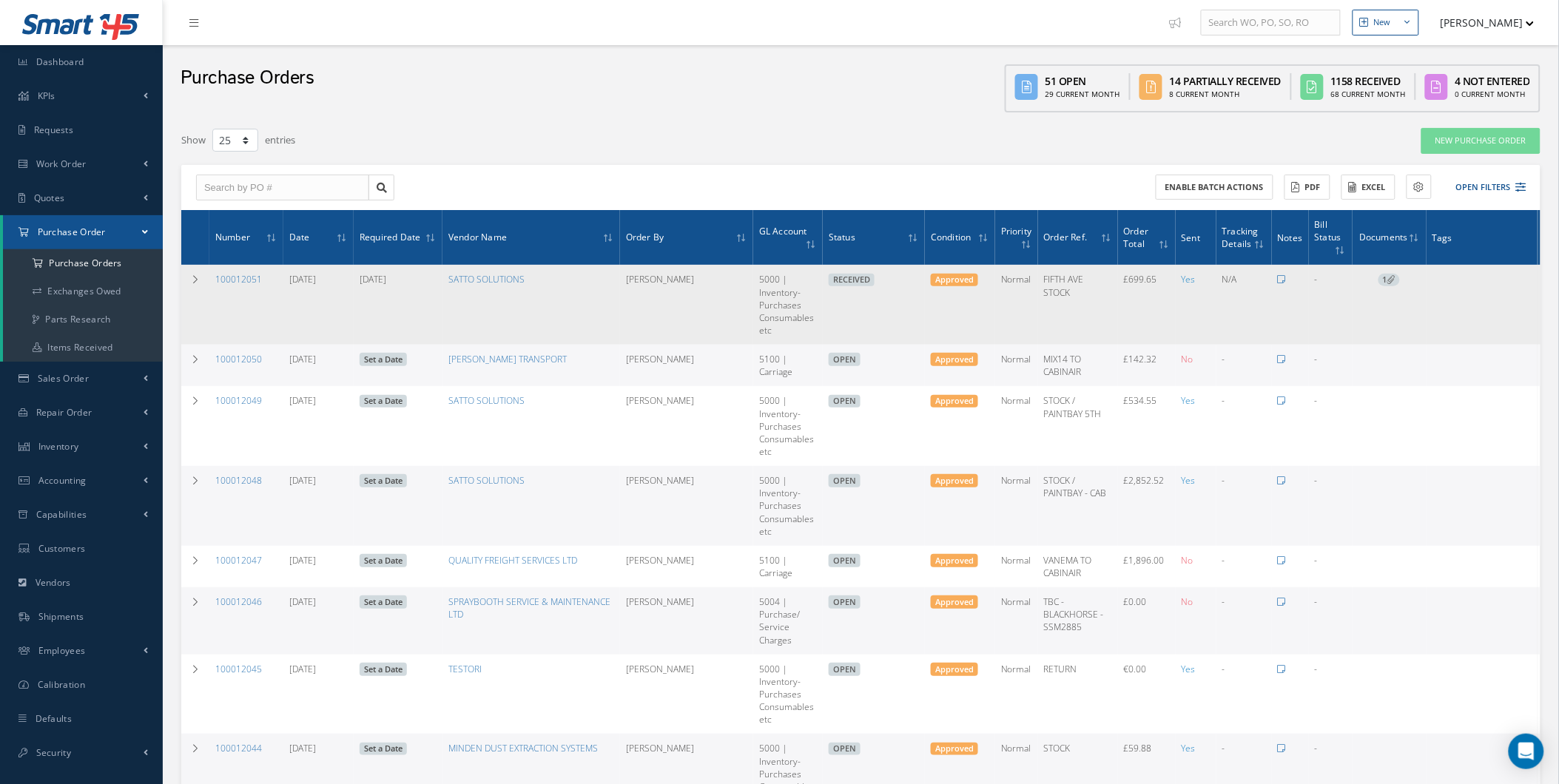
click at [1379, 285] on span "1" at bounding box center [1389, 280] width 21 height 13
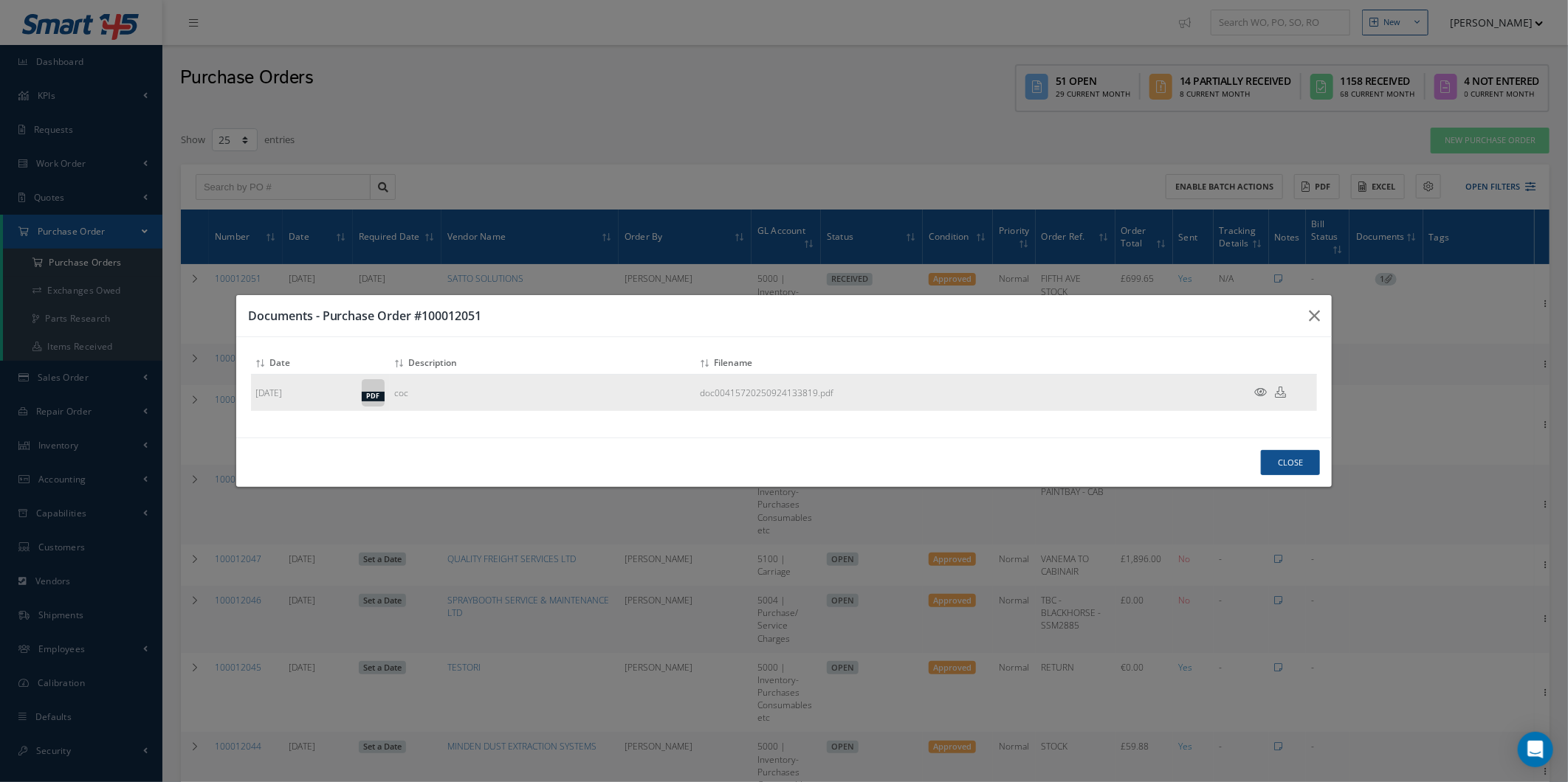
click at [1265, 392] on icon at bounding box center [1260, 392] width 12 height 11
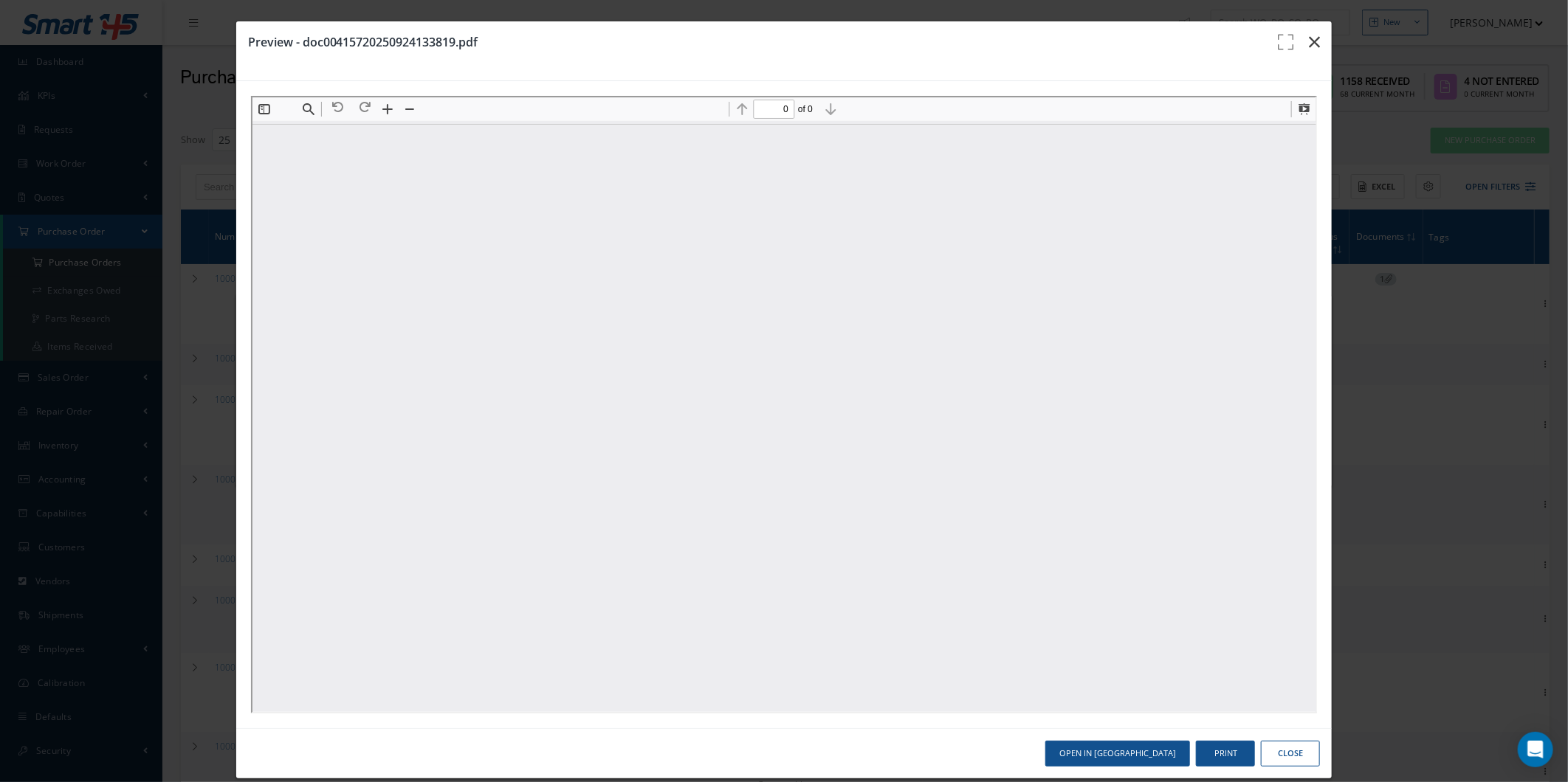
type input "1"
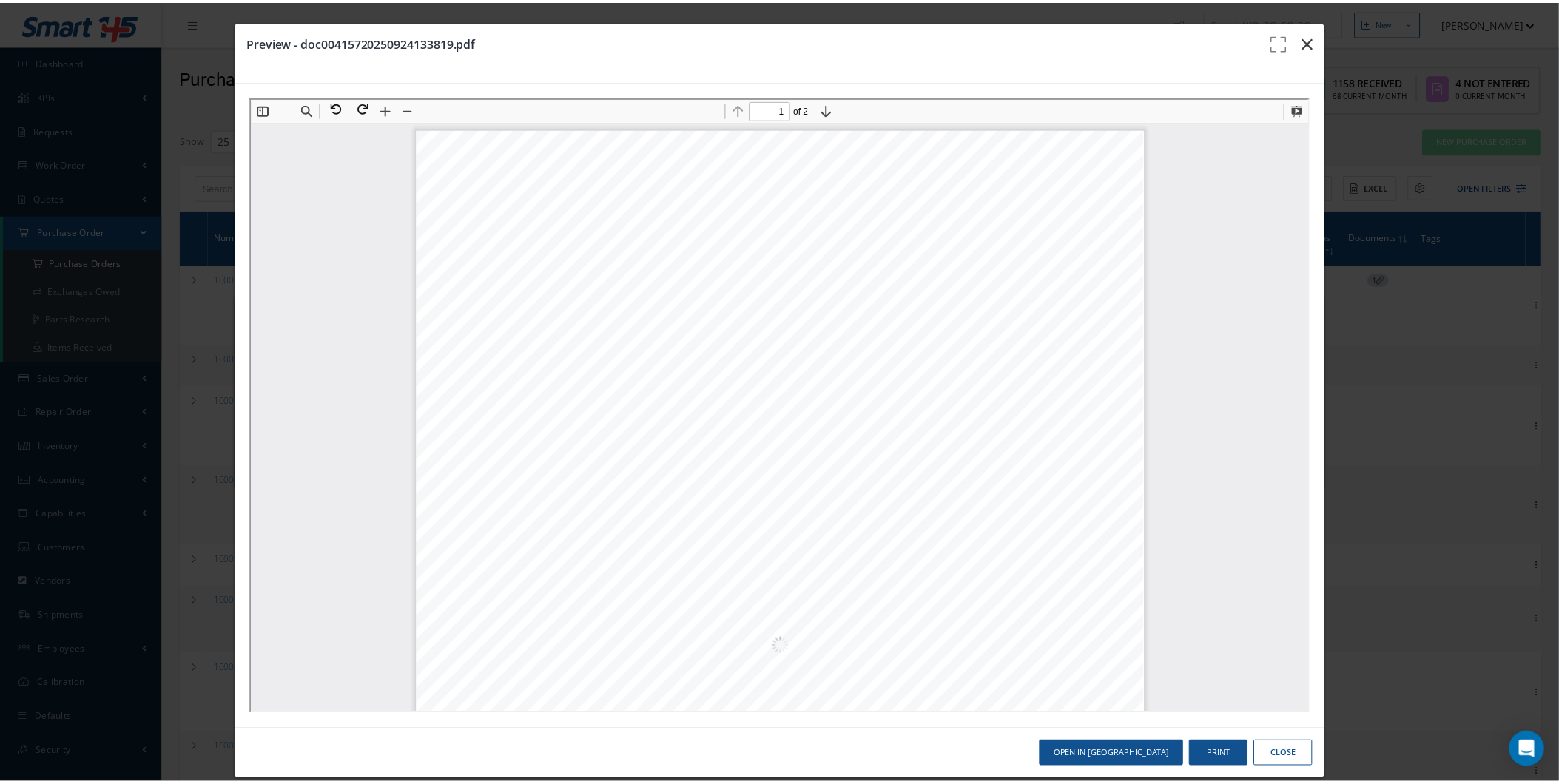
scroll to position [7, 0]
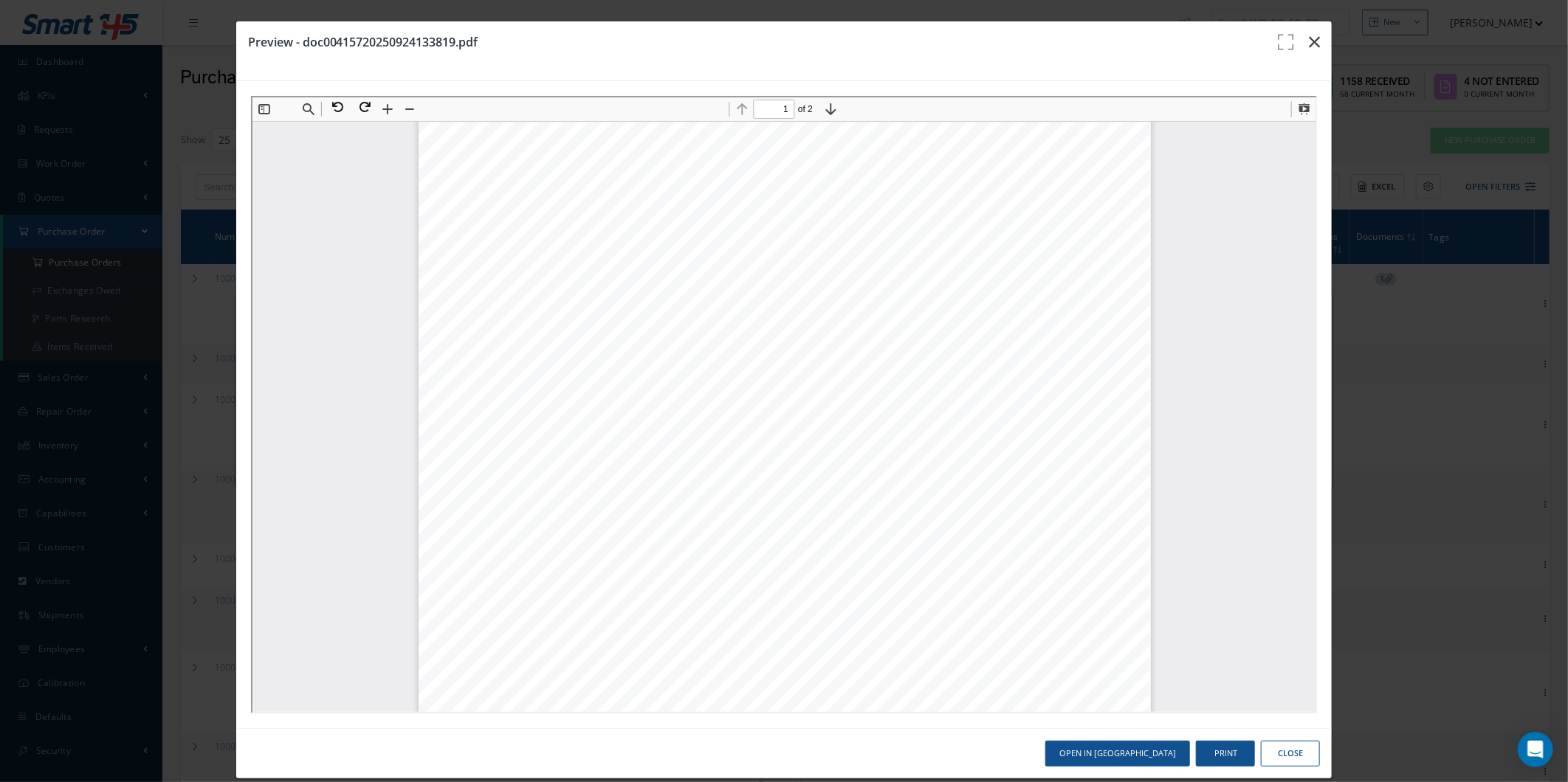
click at [1309, 47] on icon "button" at bounding box center [1315, 42] width 11 height 18
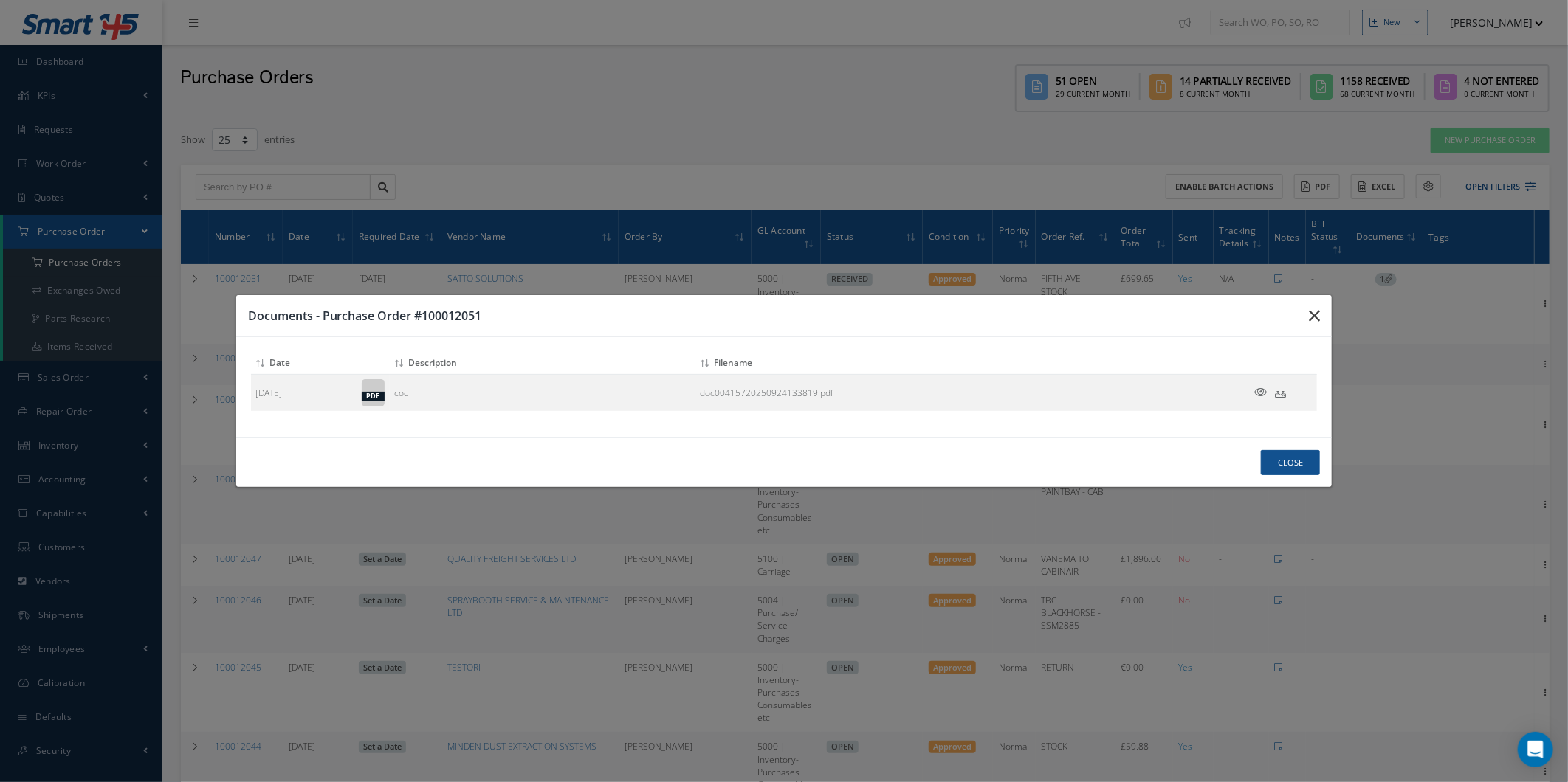
click at [1303, 313] on button "button" at bounding box center [1314, 315] width 34 height 42
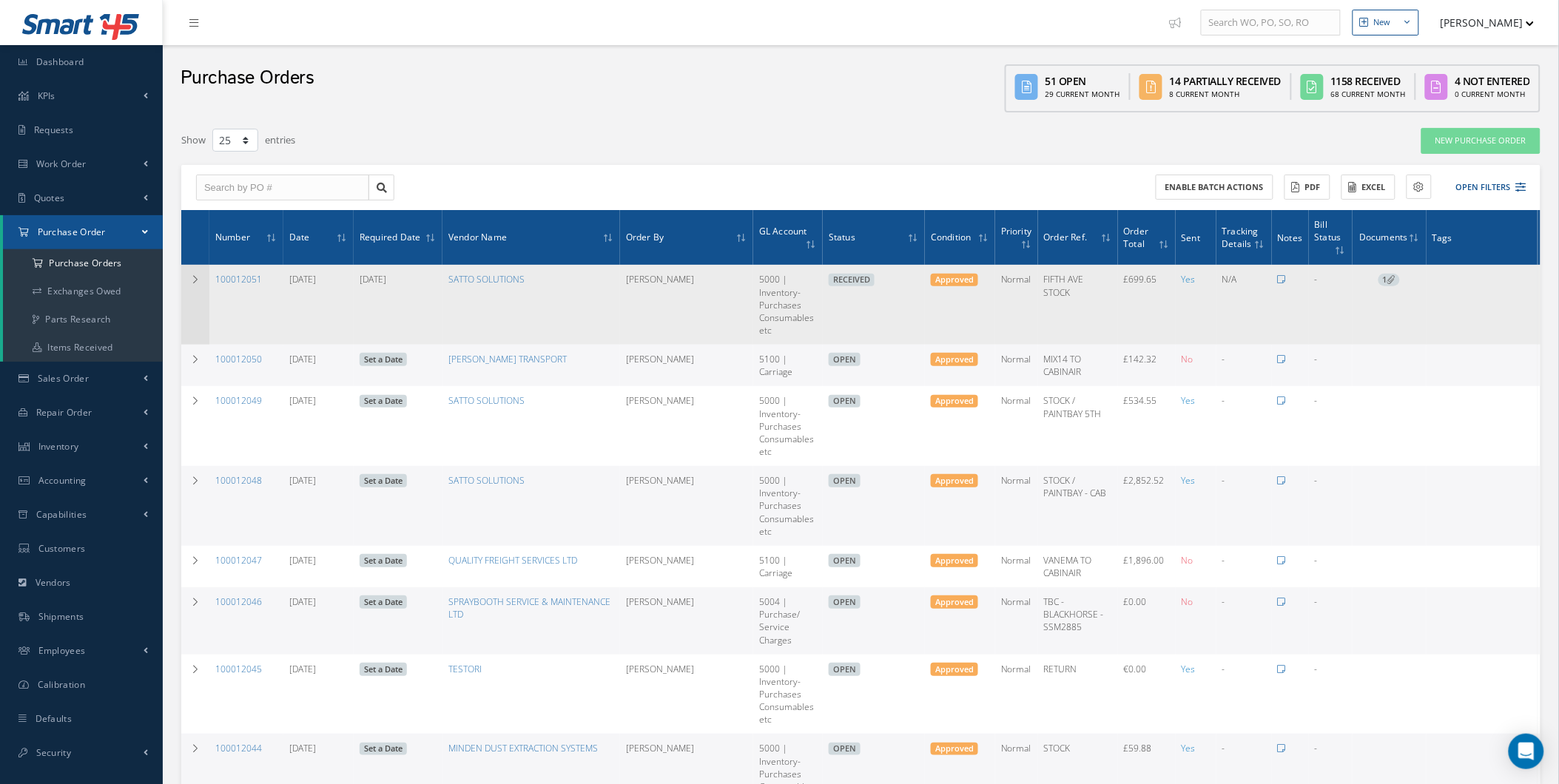
click at [187, 266] on td at bounding box center [195, 305] width 28 height 80
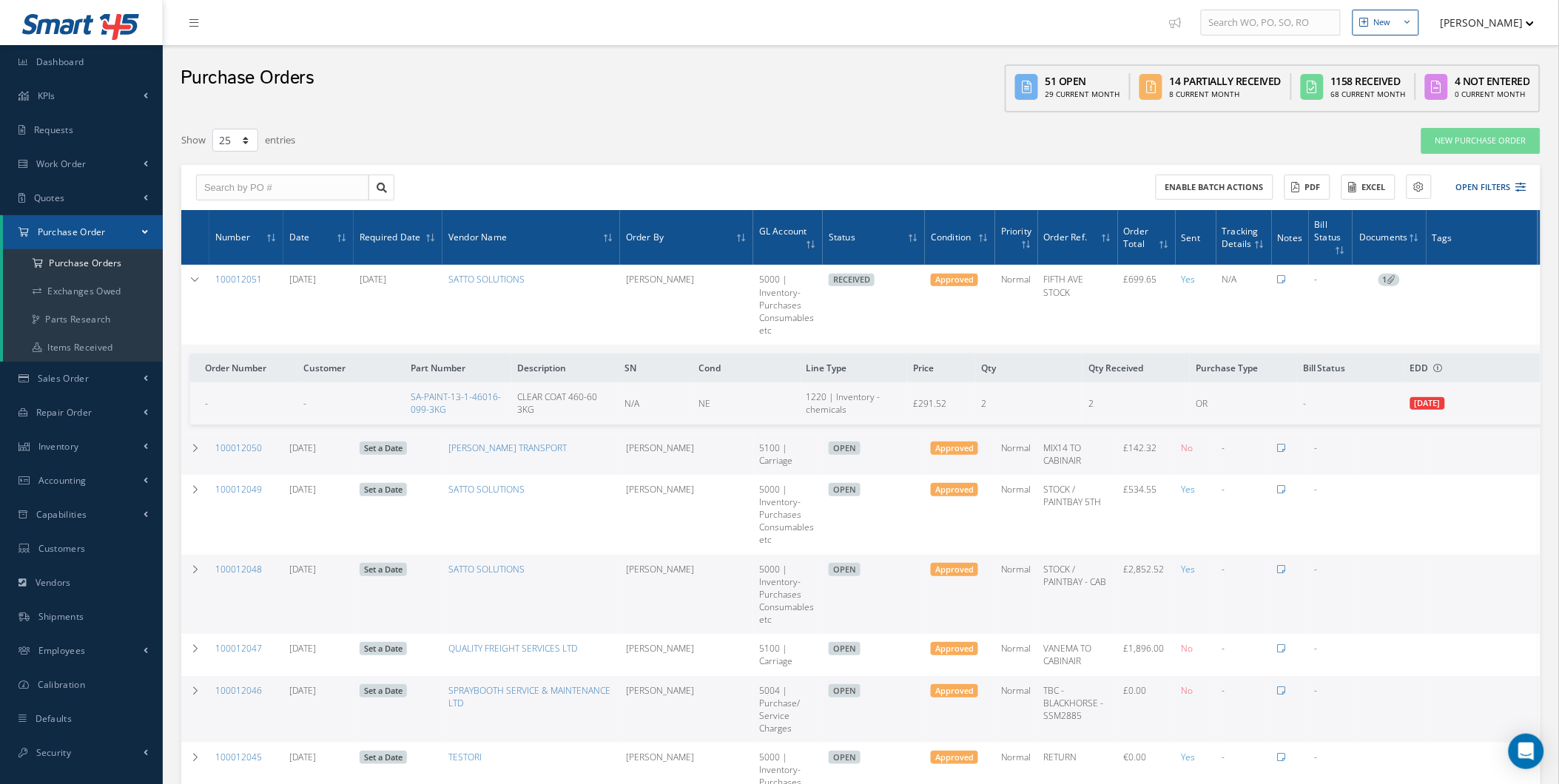
click at [1389, 281] on span "1" at bounding box center [1389, 280] width 21 height 13
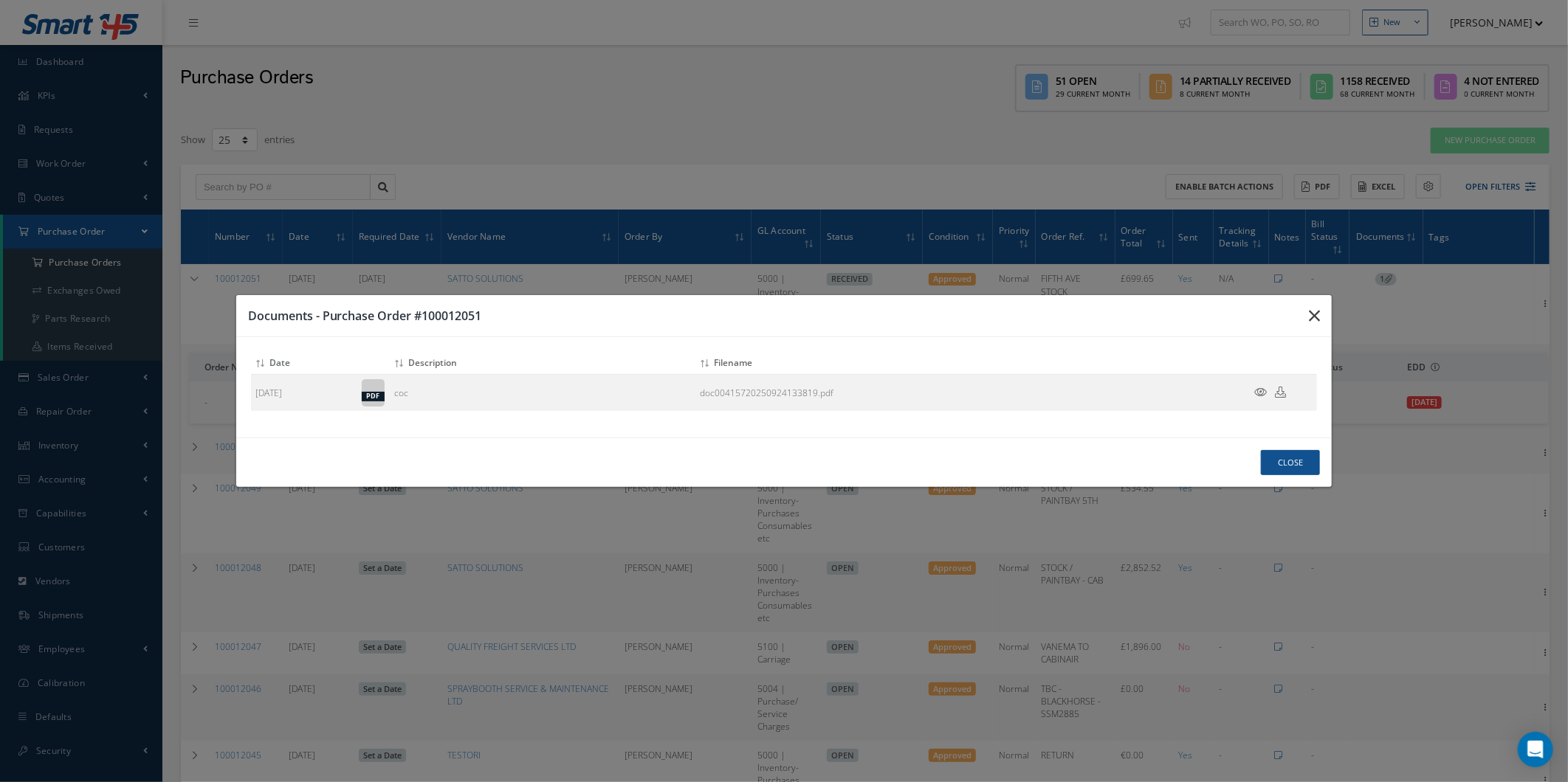
click at [1319, 327] on button "button" at bounding box center [1314, 315] width 34 height 42
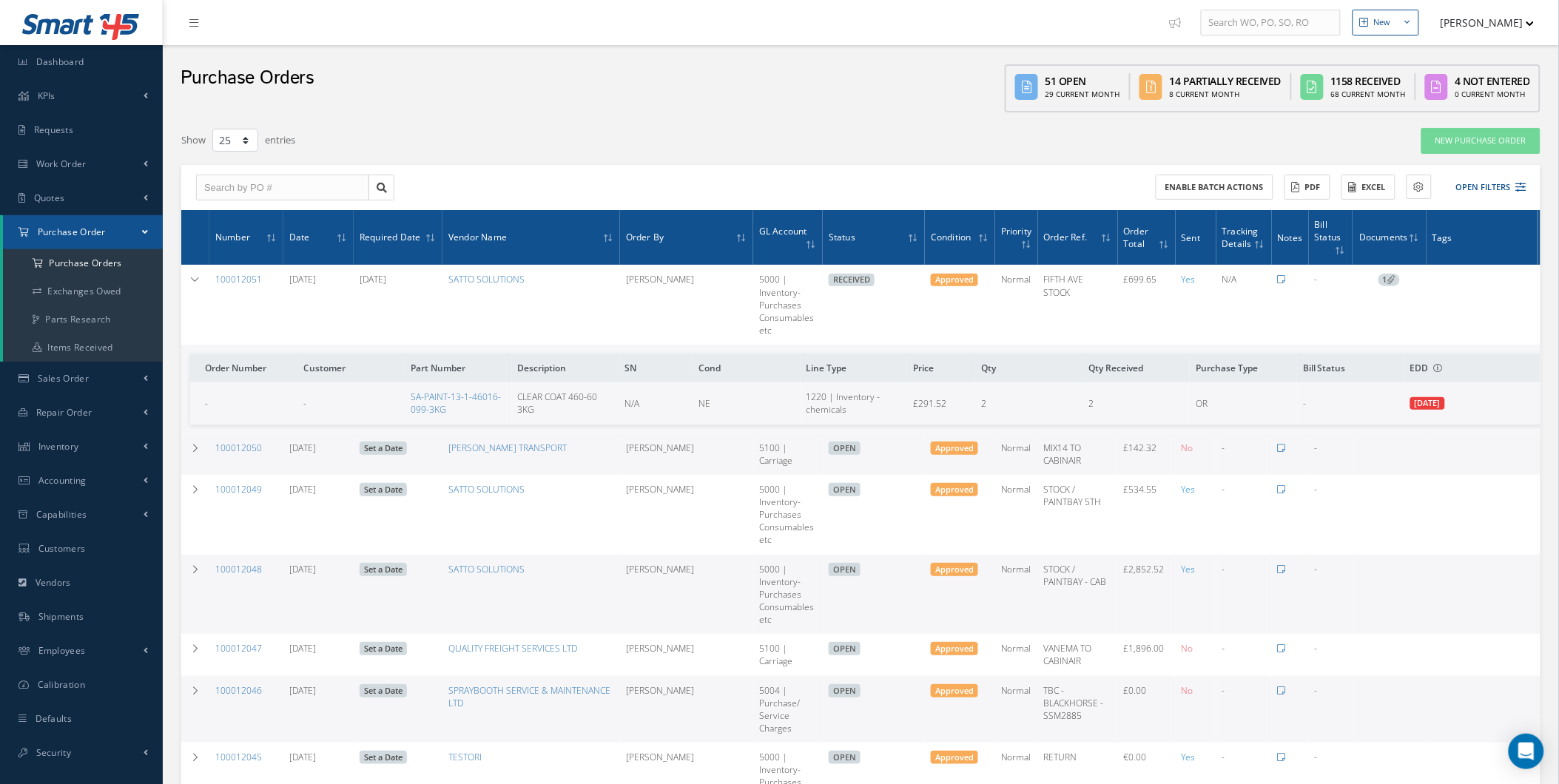
click at [1541, 299] on div "Receiving Details Show Edit Create Bill Send By Email Email History Documents P…" at bounding box center [1550, 305] width 18 height 18
click at [1543, 301] on icon at bounding box center [1550, 303] width 15 height 11
click at [486, 297] on td "SATTO SOLUTIONS" at bounding box center [531, 305] width 178 height 80
drag, startPoint x: 486, startPoint y: 297, endPoint x: 546, endPoint y: 390, distance: 110.7
click at [546, 388] on td "CLEAR COAT 460-60 3KG" at bounding box center [566, 403] width 107 height 42
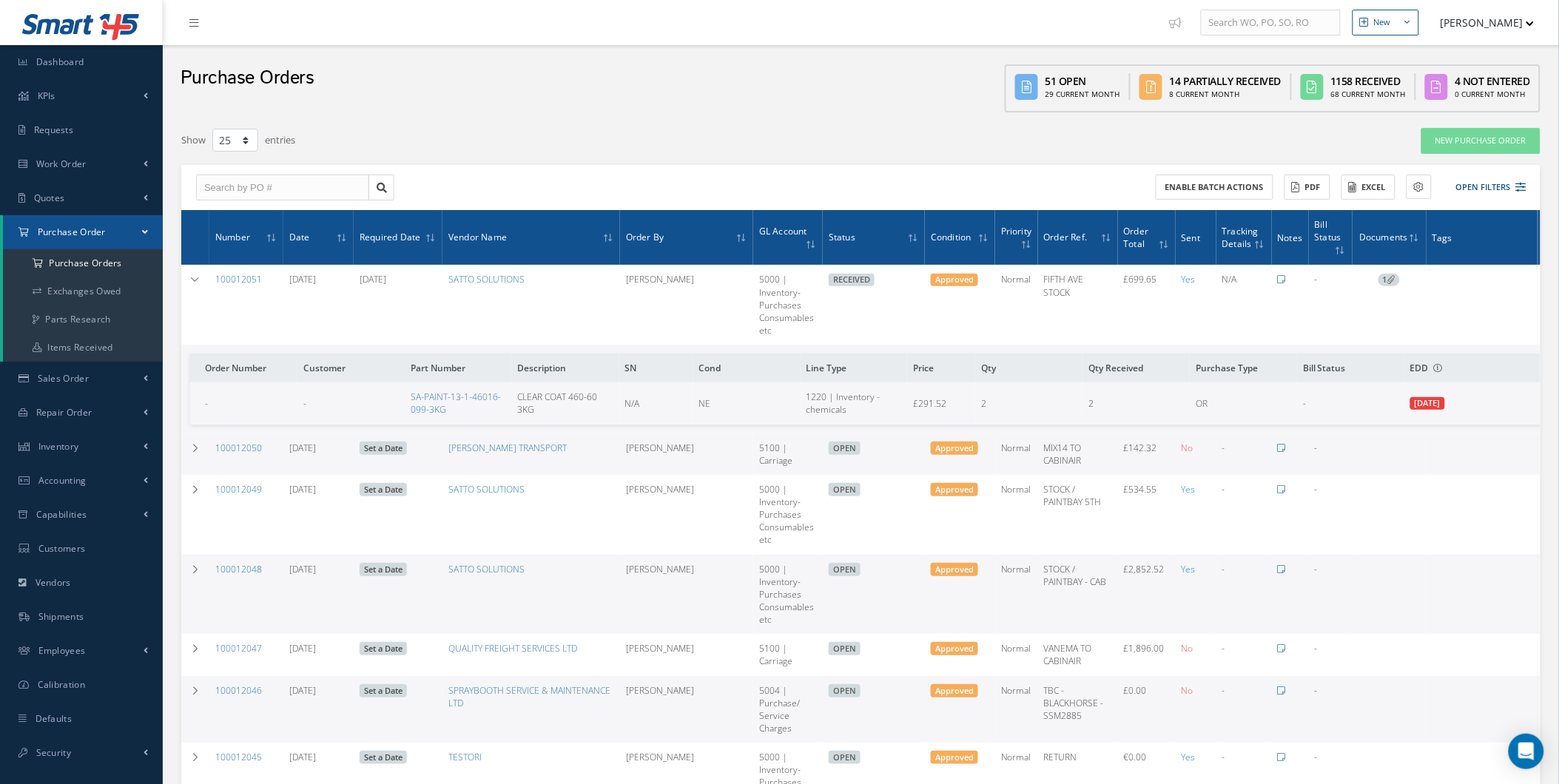
click at [431, 419] on td "SA-PAINT-13-1-46016-099-3KG" at bounding box center [458, 403] width 107 height 42
drag, startPoint x: 431, startPoint y: 419, endPoint x: 459, endPoint y: 415, distance: 28.3
click at [460, 415] on td "SA-PAINT-13-1-46016-099-3KG" at bounding box center [458, 403] width 107 height 42
click at [405, 403] on td "SA-PAINT-13-1-46016-099-3KG" at bounding box center [458, 403] width 107 height 42
click at [445, 397] on link "SA-PAINT-13-1-46016-099-3KG" at bounding box center [456, 403] width 90 height 25
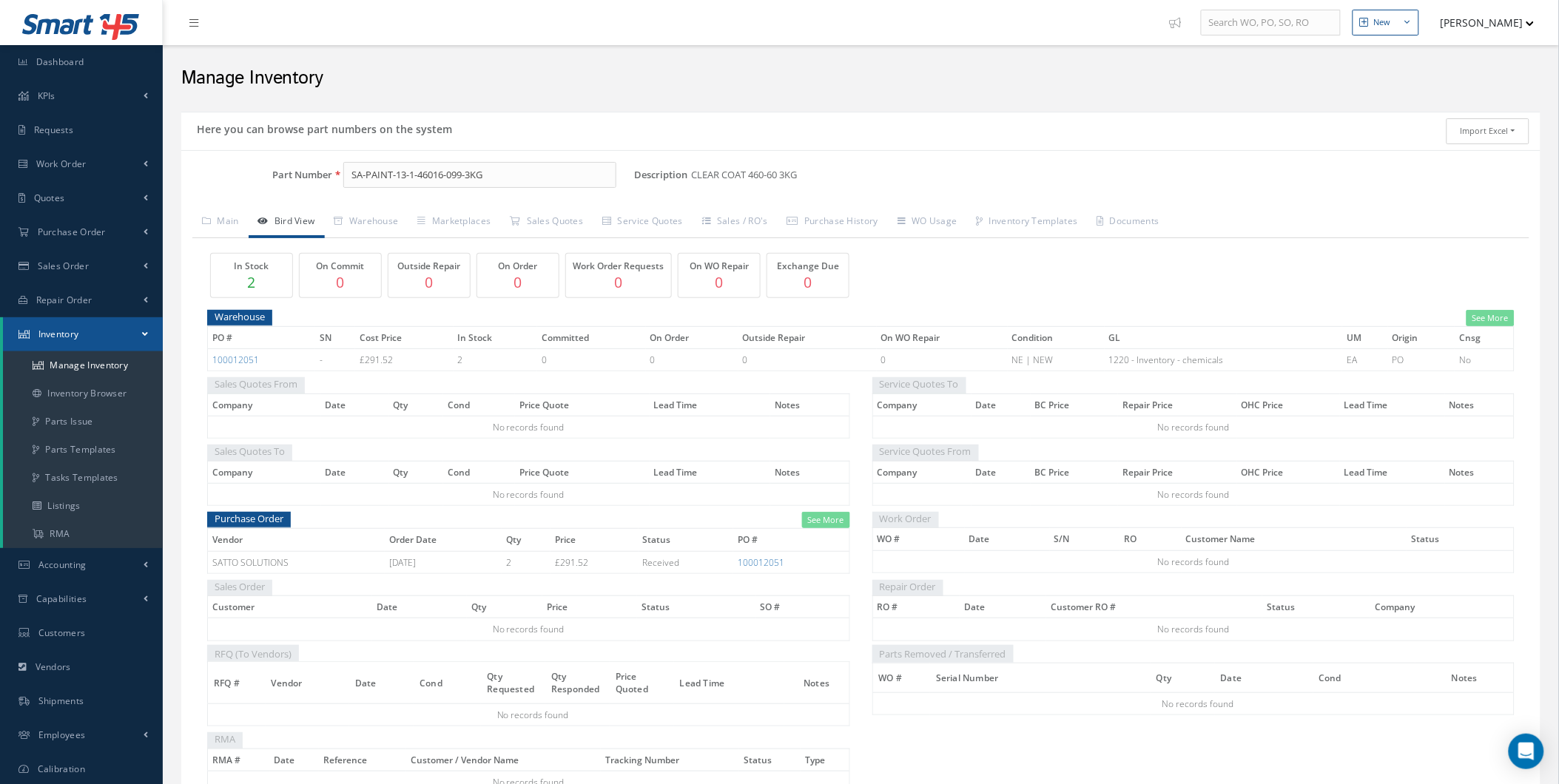
click at [1502, 134] on button "Import Excel" at bounding box center [1488, 131] width 83 height 26
click at [1454, 225] on ul "Main Bird View [GEOGRAPHIC_DATA] Marketplaces Sales Quotes" at bounding box center [861, 223] width 1337 height 31
